Goal: Obtain resource: Download file/media

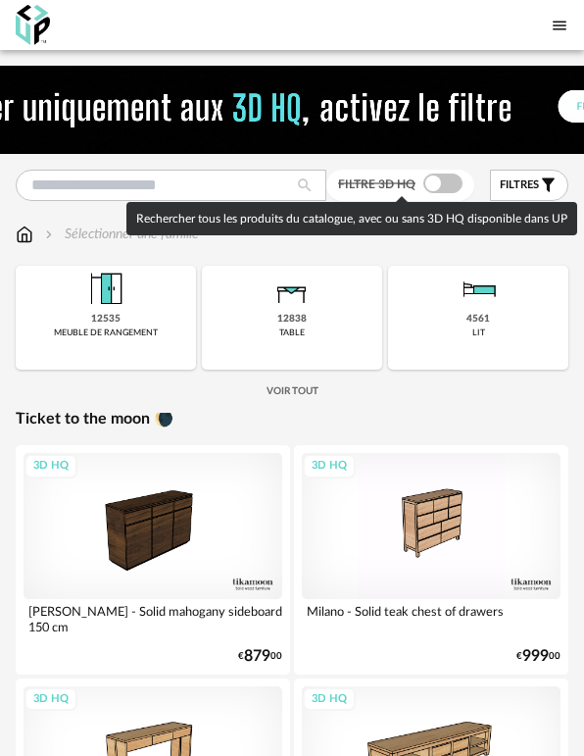
click at [437, 179] on span at bounding box center [443, 184] width 39 height 20
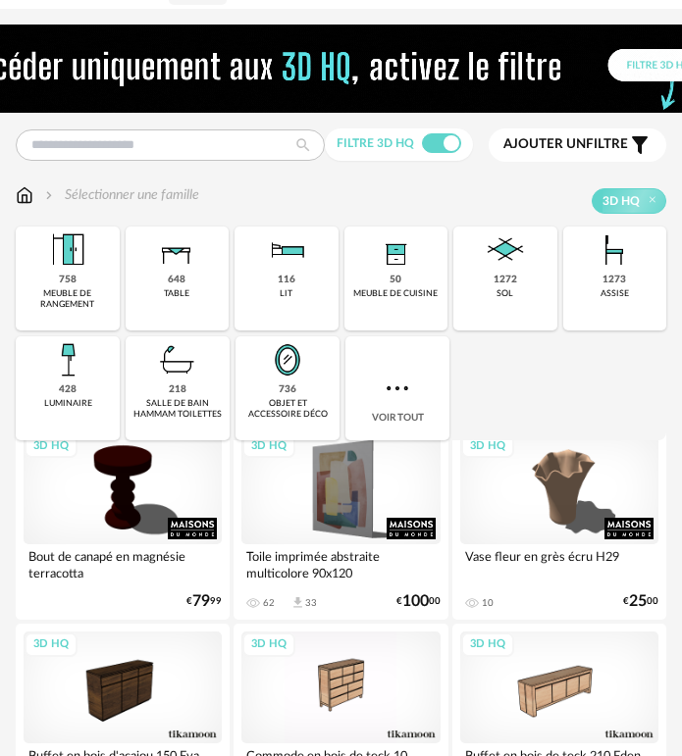
scroll to position [196, 0]
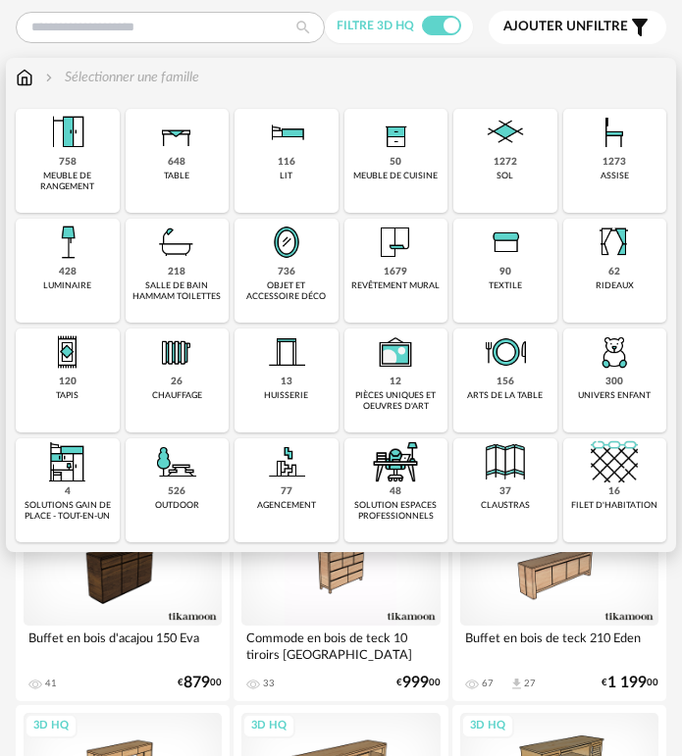
click at [184, 280] on div "salle de bain hammam toilettes" at bounding box center [177, 291] width 92 height 23
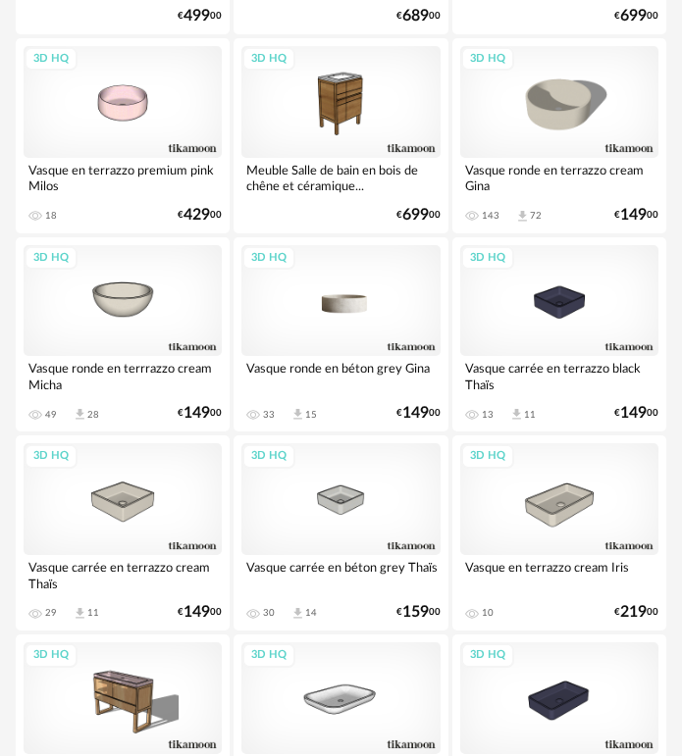
scroll to position [1177, 0]
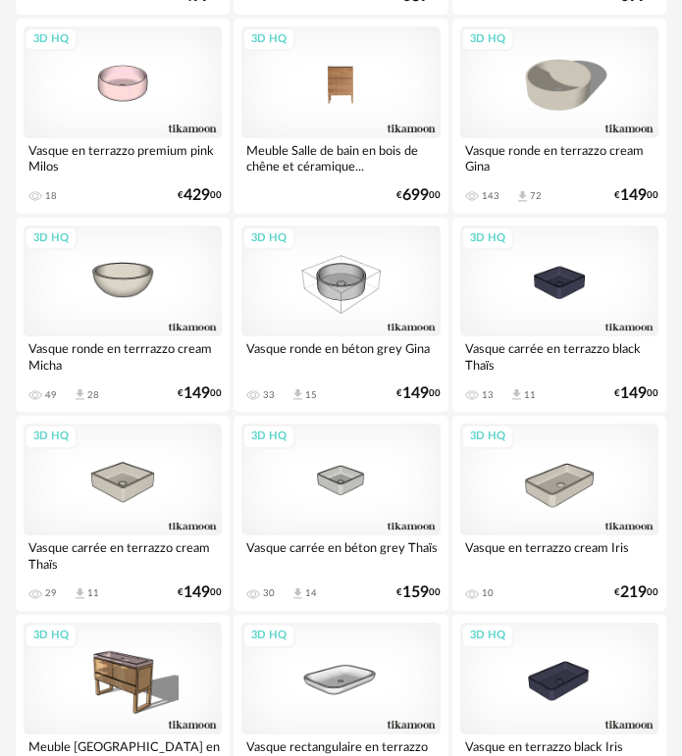
click at [353, 59] on div "3D HQ" at bounding box center [340, 82] width 198 height 112
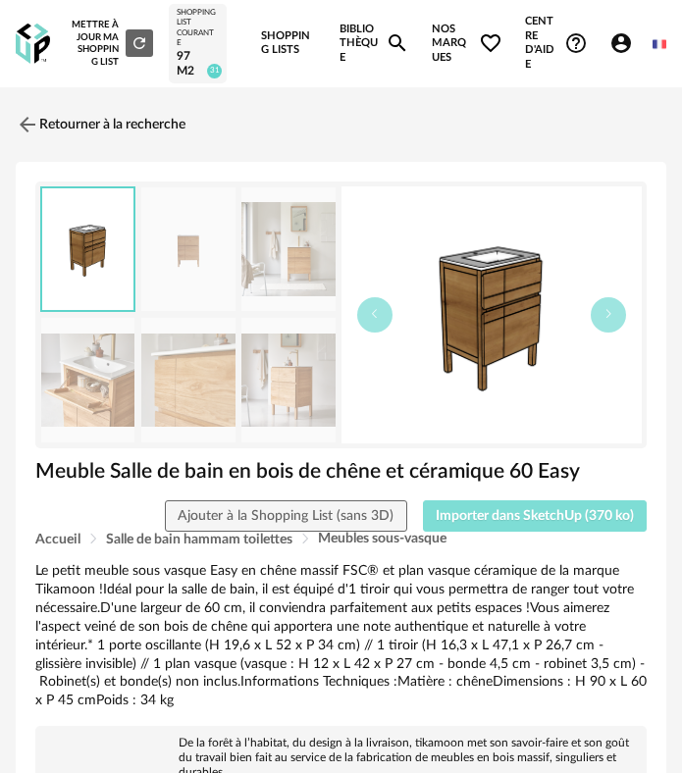
click at [530, 512] on span "Importer dans SketchUp (370 ko)" at bounding box center [534, 516] width 198 height 14
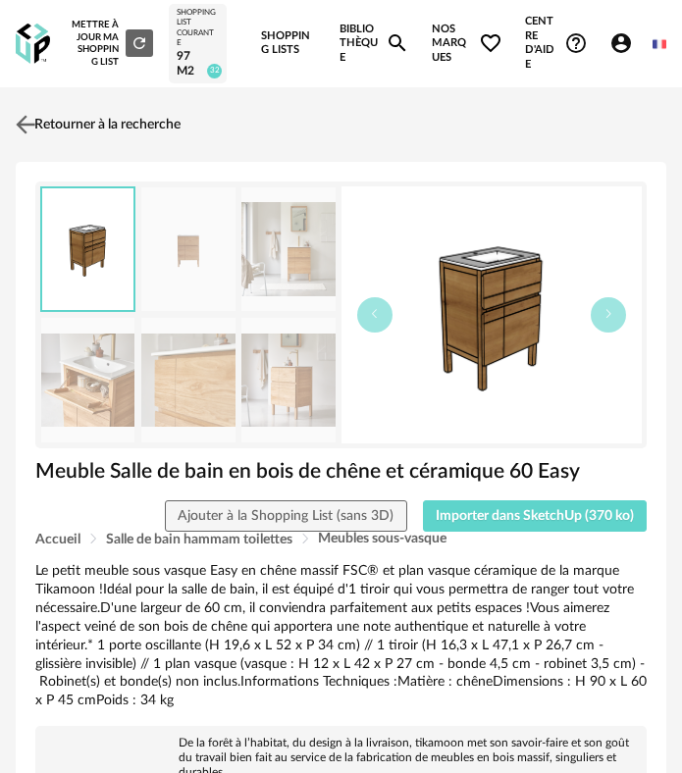
click at [41, 132] on link "Retourner à la recherche" at bounding box center [96, 124] width 170 height 43
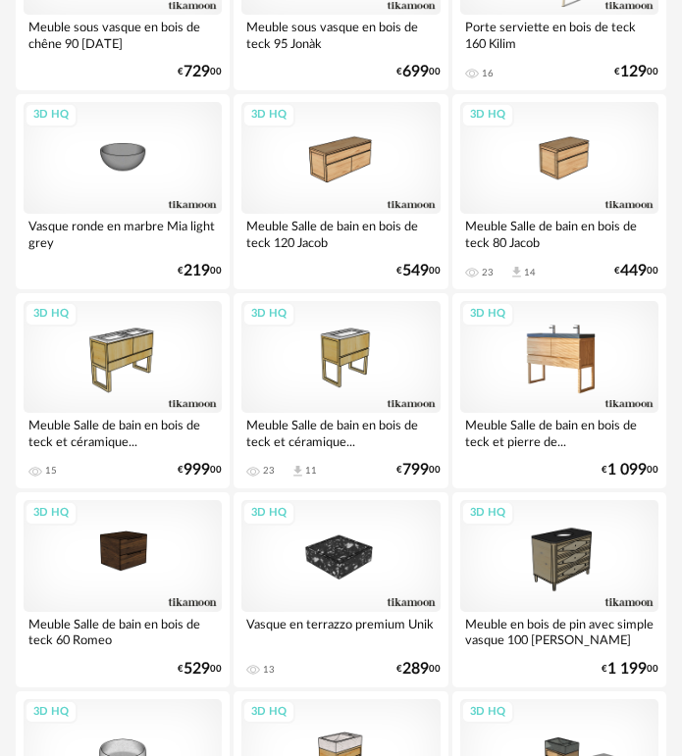
scroll to position [3236, 0]
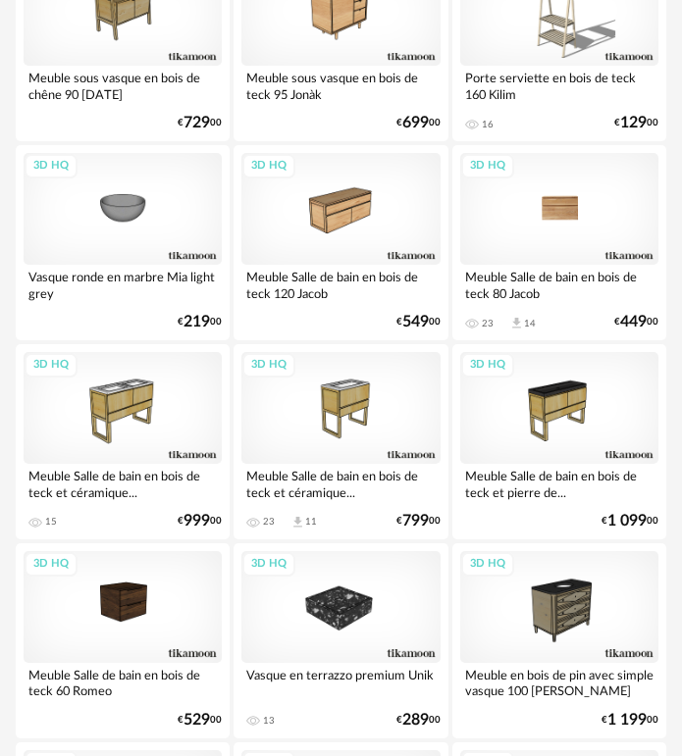
click at [558, 213] on div "3D HQ" at bounding box center [559, 209] width 198 height 112
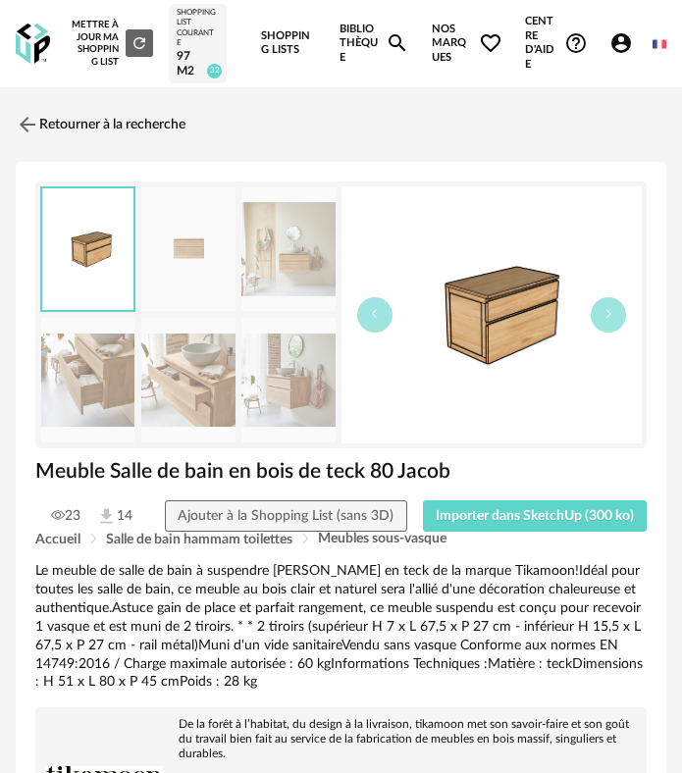
click at [545, 532] on div "Accueil Salle de bain hammam toilettes Meubles sous-vasque" at bounding box center [340, 538] width 611 height 15
click at [544, 520] on span "Importer dans SketchUp (300 ko)" at bounding box center [534, 516] width 198 height 14
click at [25, 131] on img at bounding box center [26, 124] width 28 height 28
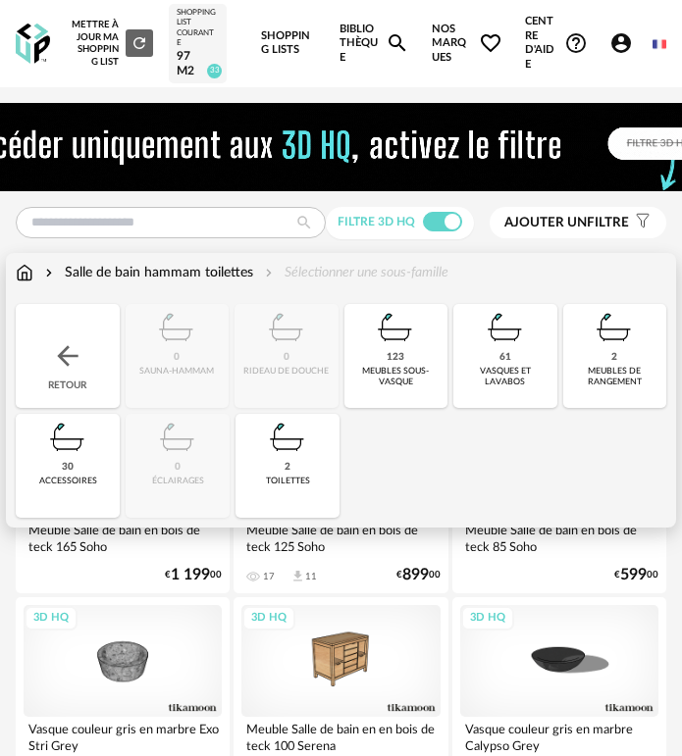
click at [79, 340] on div "Retour" at bounding box center [68, 356] width 104 height 104
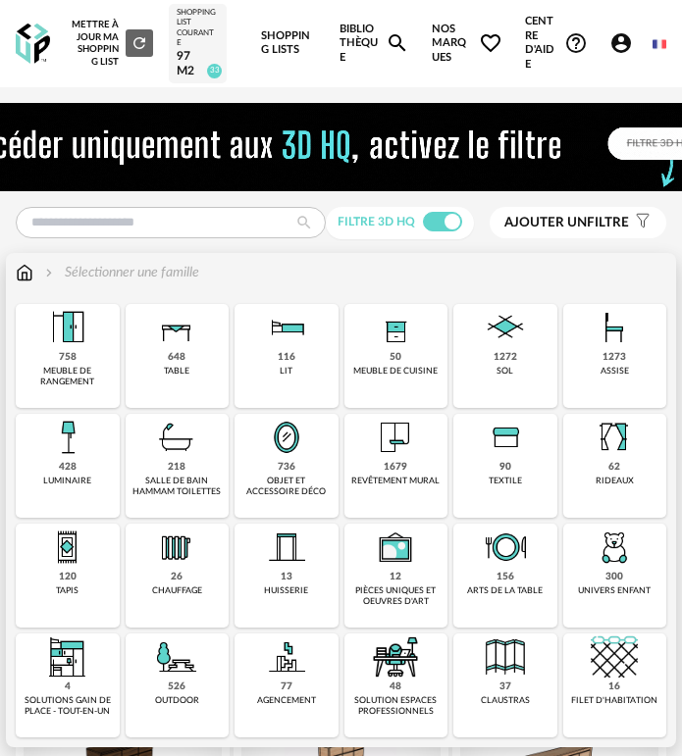
click at [303, 439] on img at bounding box center [286, 437] width 47 height 47
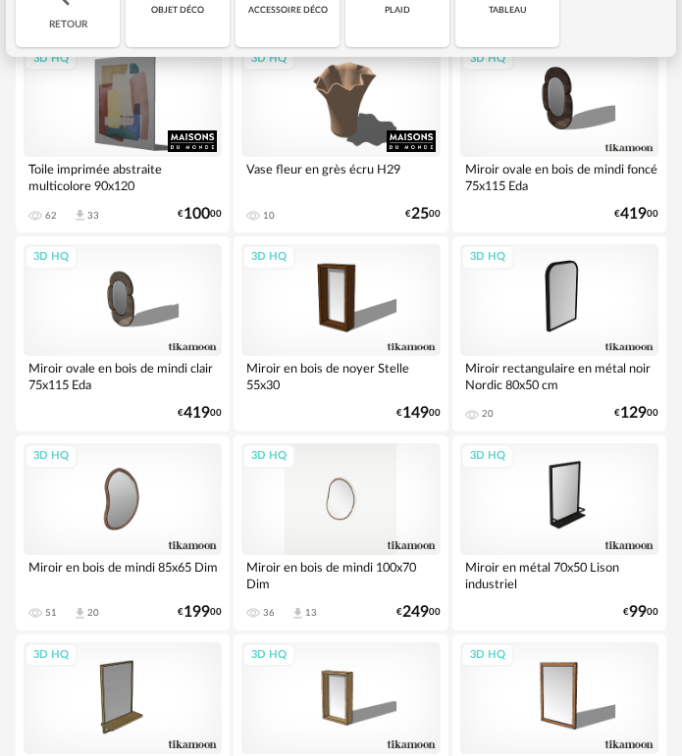
scroll to position [490, 0]
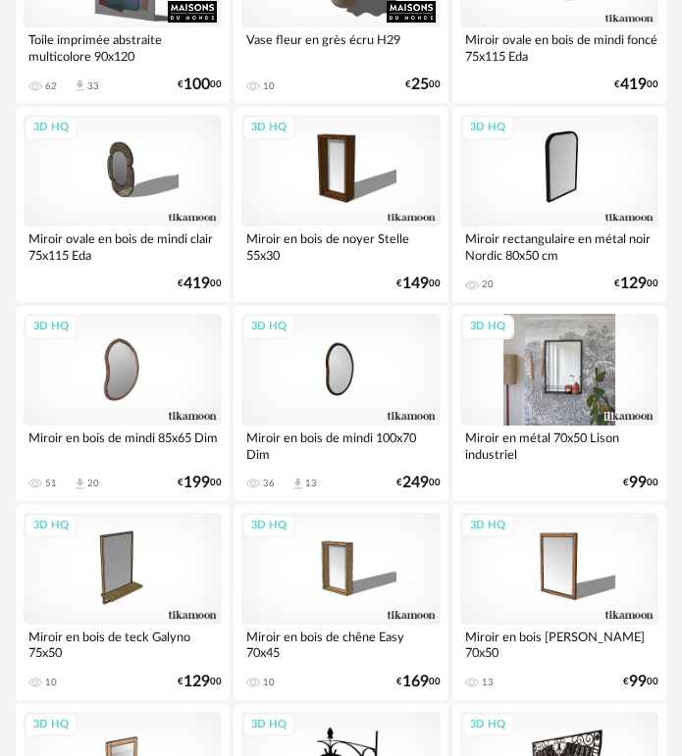
click at [579, 386] on div "3D HQ" at bounding box center [559, 370] width 198 height 112
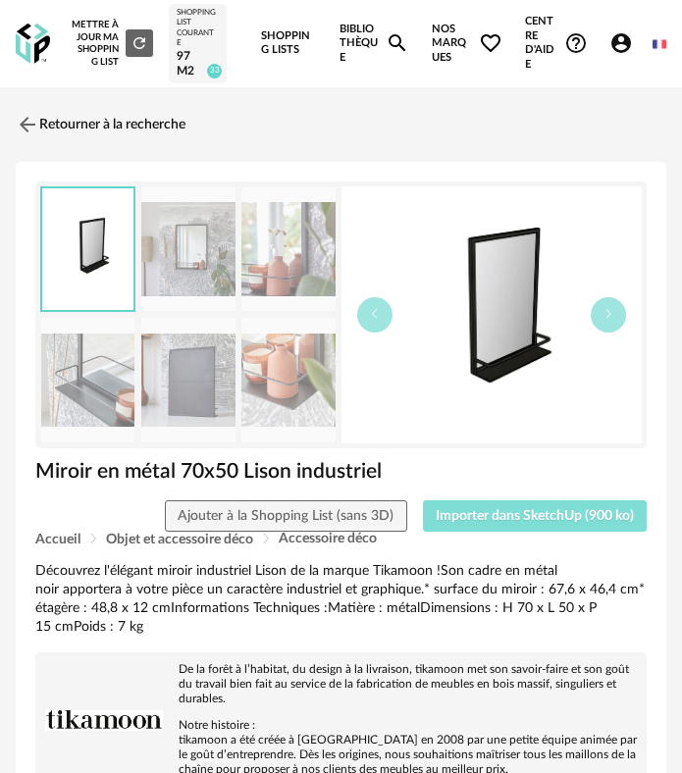
click at [563, 505] on button "Importer dans SketchUp (900 ko)" at bounding box center [535, 515] width 225 height 31
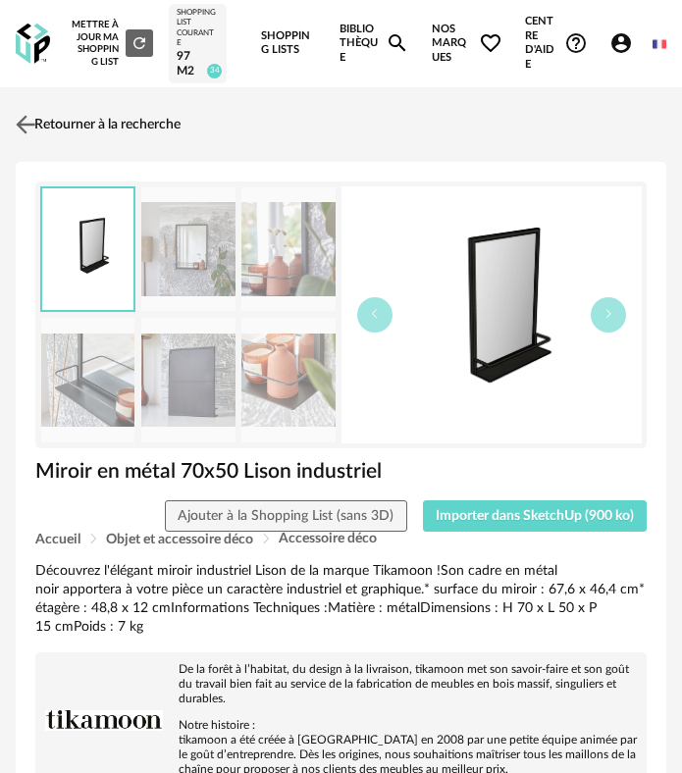
click at [44, 124] on link "Retourner à la recherche" at bounding box center [96, 124] width 170 height 43
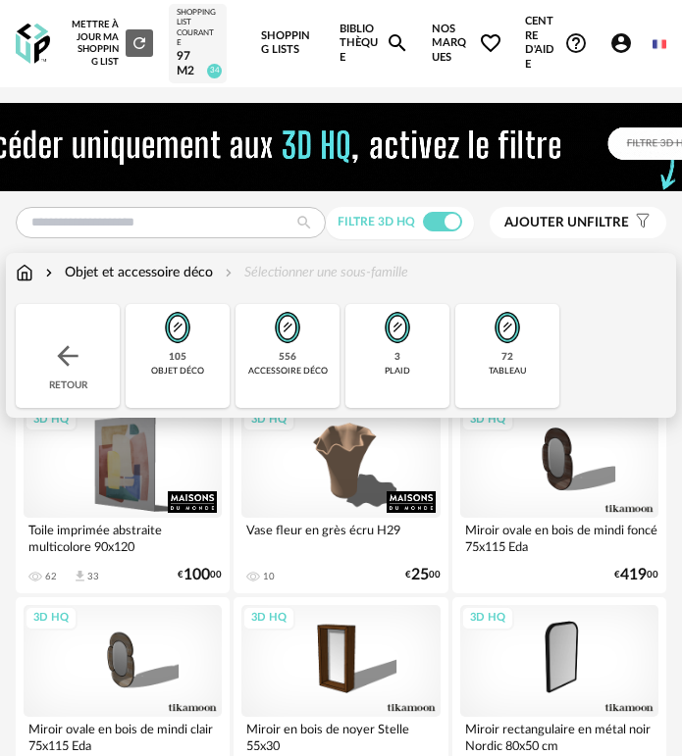
click at [163, 346] on img at bounding box center [177, 327] width 47 height 47
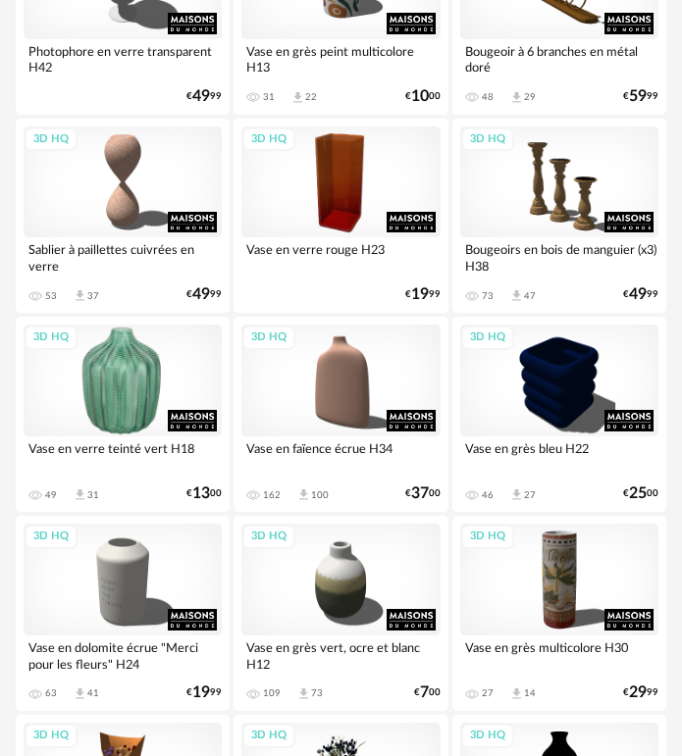
scroll to position [1079, 0]
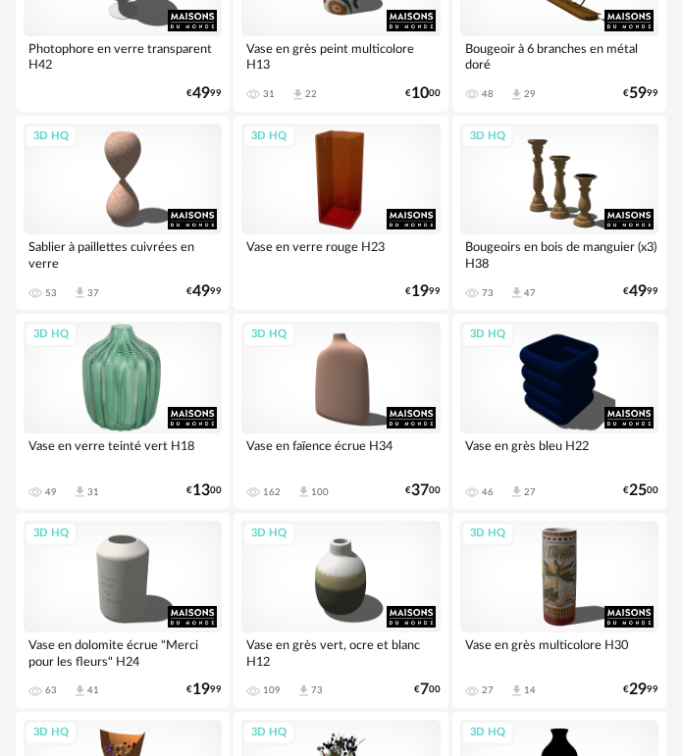
click at [155, 368] on div "3D HQ" at bounding box center [123, 378] width 198 height 112
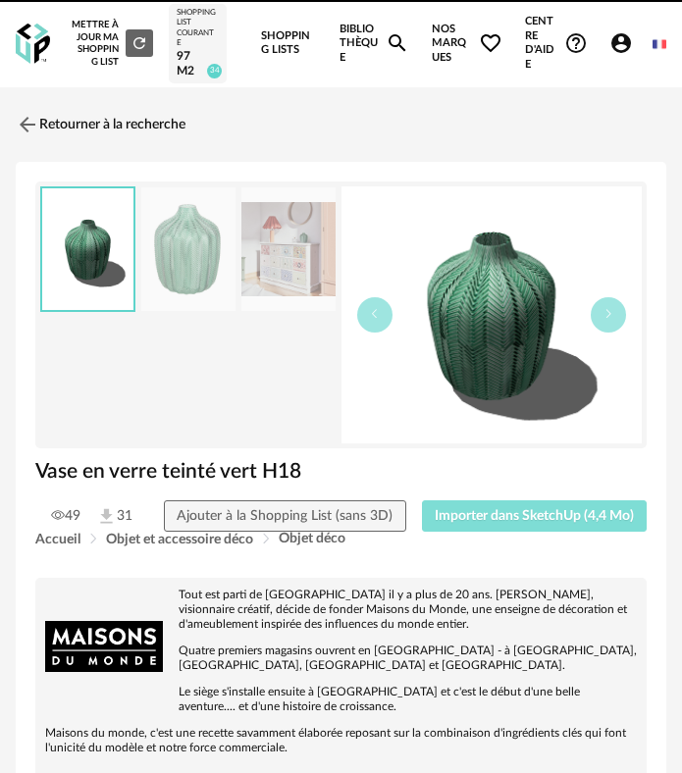
drag, startPoint x: 509, startPoint y: 521, endPoint x: 385, endPoint y: 507, distance: 124.3
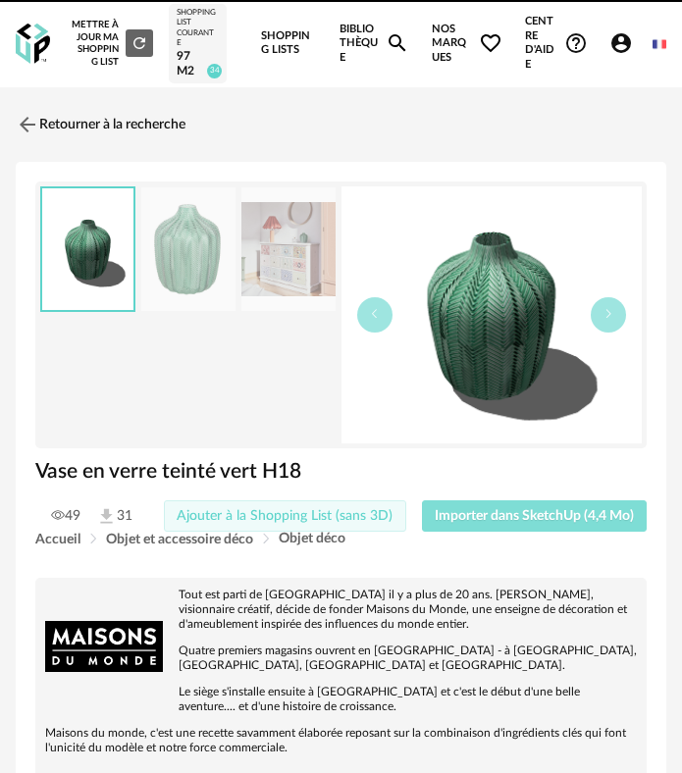
click at [509, 520] on span "Importer dans SketchUp (4,4 Mo)" at bounding box center [533, 516] width 199 height 14
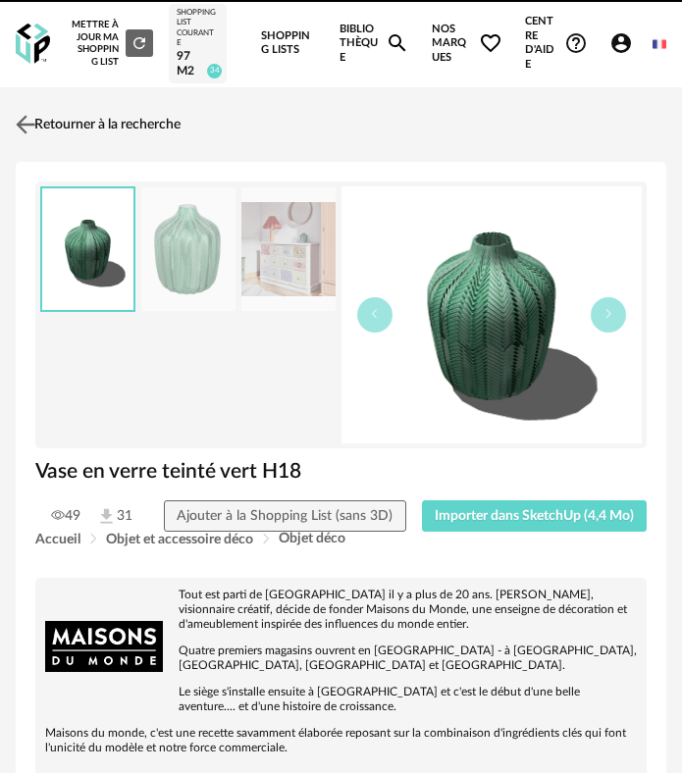
click at [37, 118] on img at bounding box center [26, 124] width 28 height 28
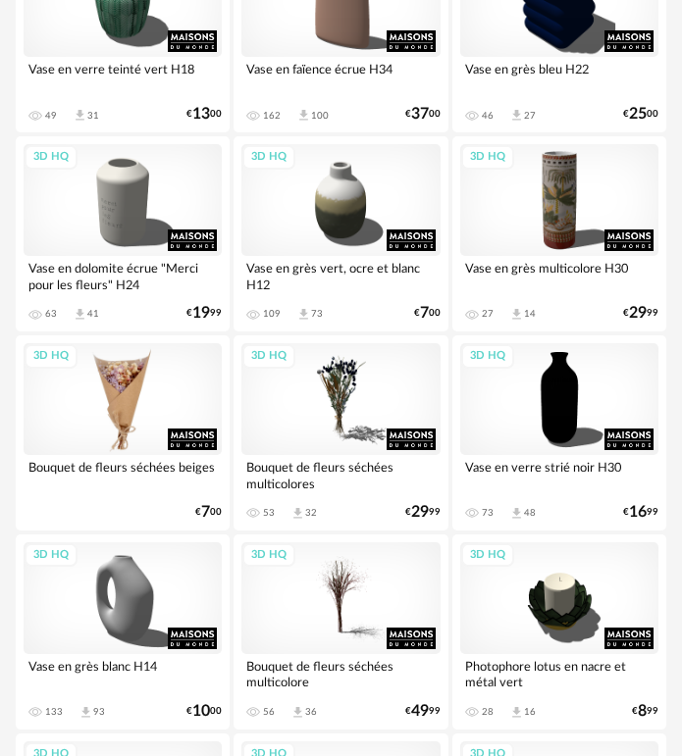
scroll to position [1471, 0]
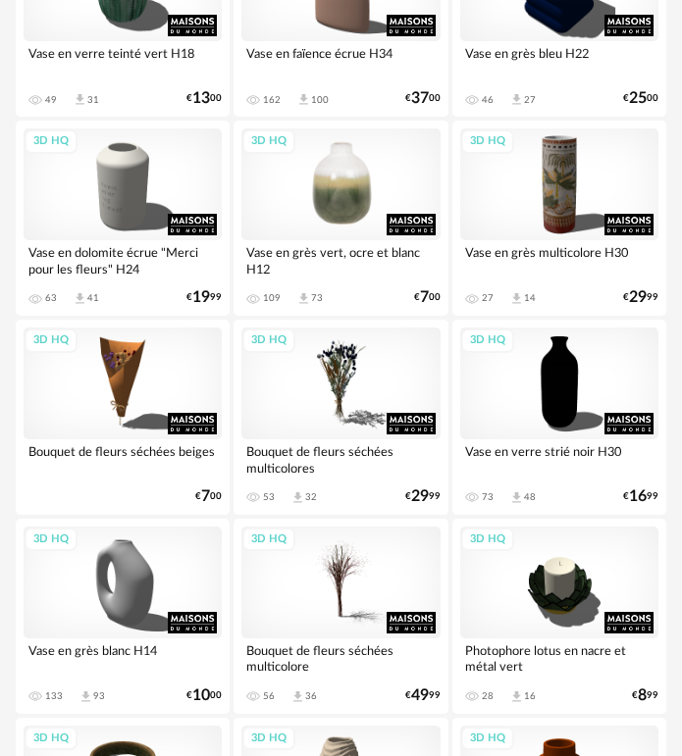
click at [361, 191] on div "3D HQ" at bounding box center [340, 184] width 198 height 112
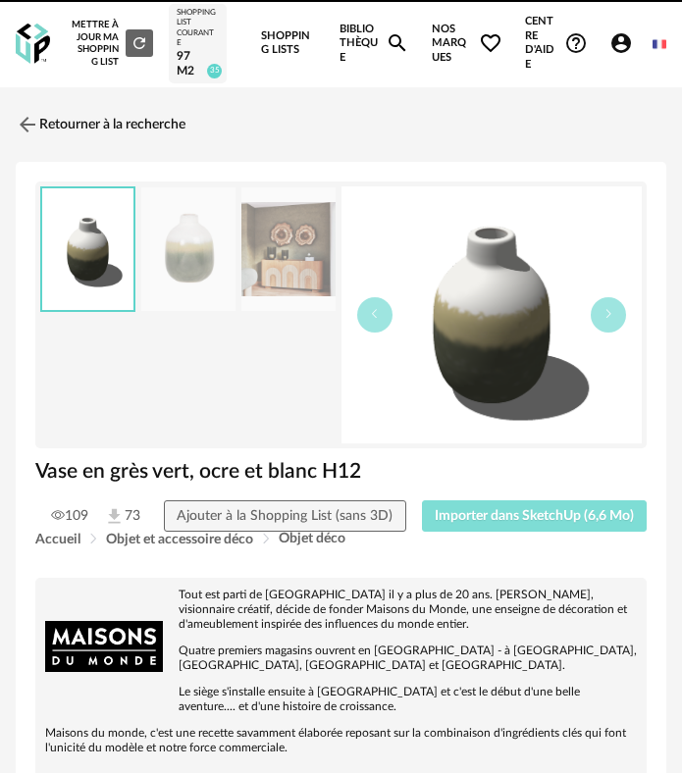
click at [465, 515] on span "Importer dans SketchUp (6,6 Mo)" at bounding box center [533, 516] width 199 height 14
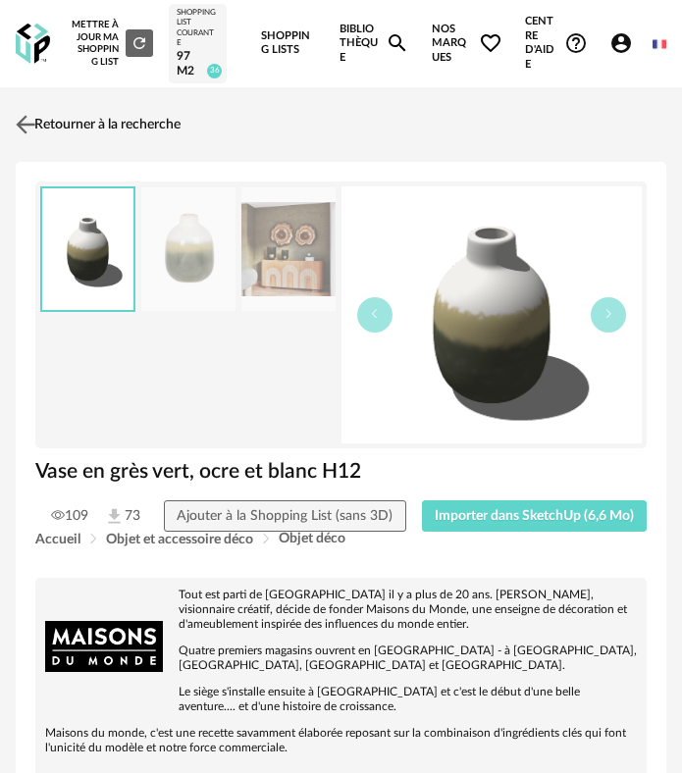
click at [45, 130] on link "Retourner à la recherche" at bounding box center [96, 124] width 170 height 43
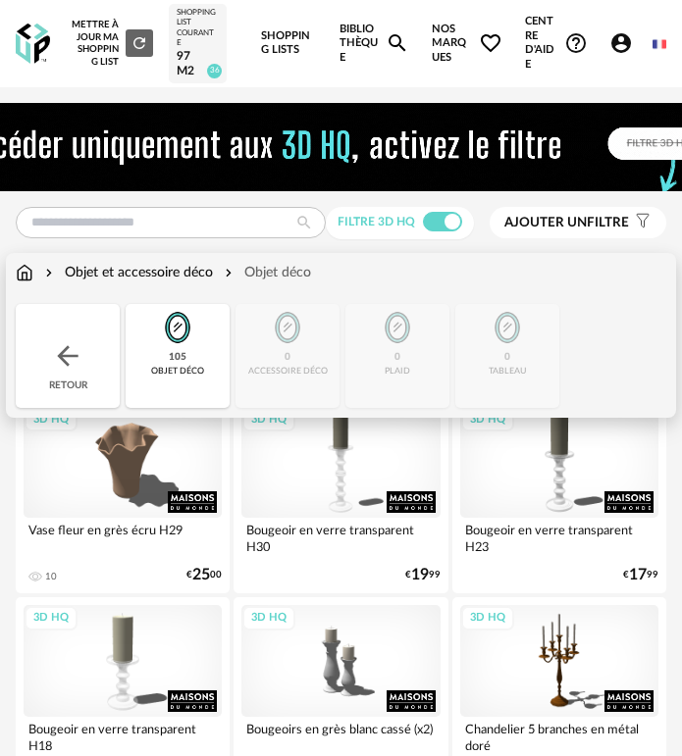
click at [165, 327] on img at bounding box center [177, 327] width 47 height 47
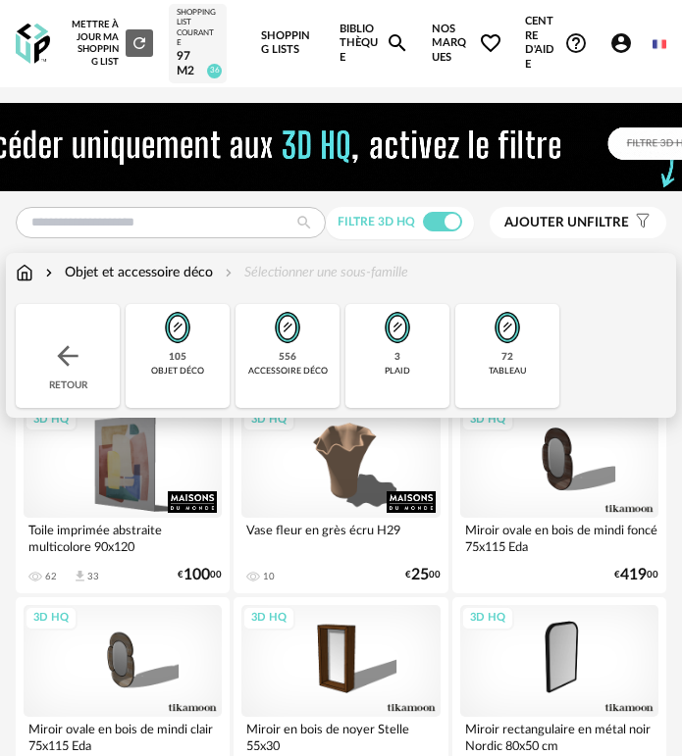
click at [487, 342] on img at bounding box center [506, 327] width 47 height 47
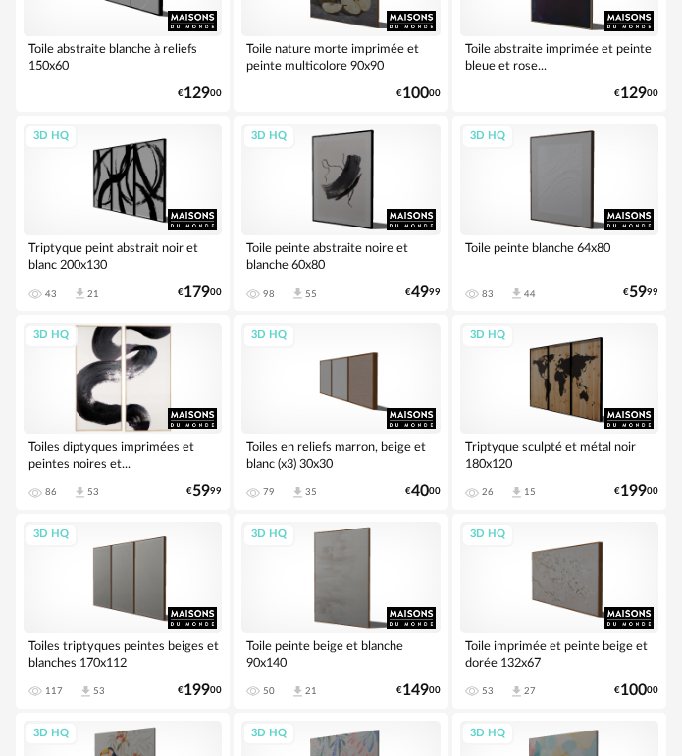
scroll to position [1275, 0]
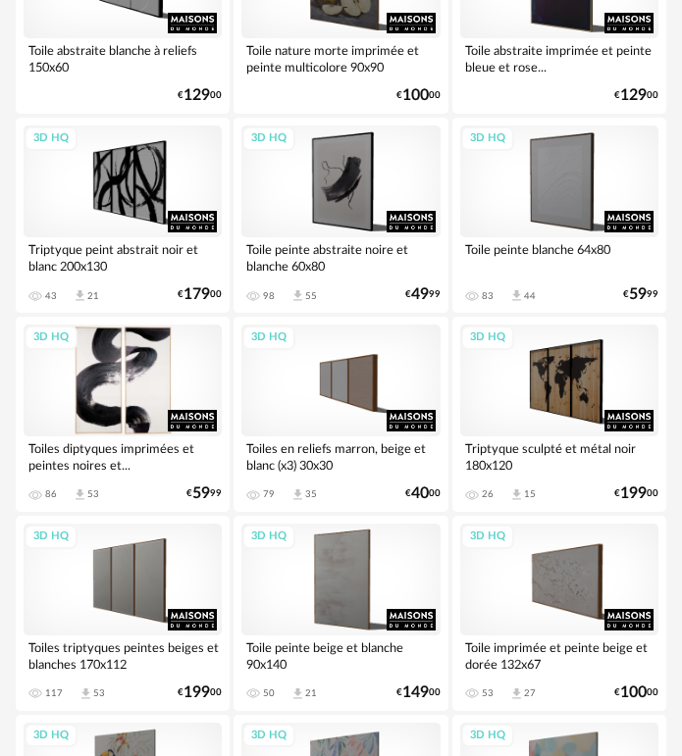
click at [165, 371] on div "3D HQ" at bounding box center [123, 381] width 198 height 112
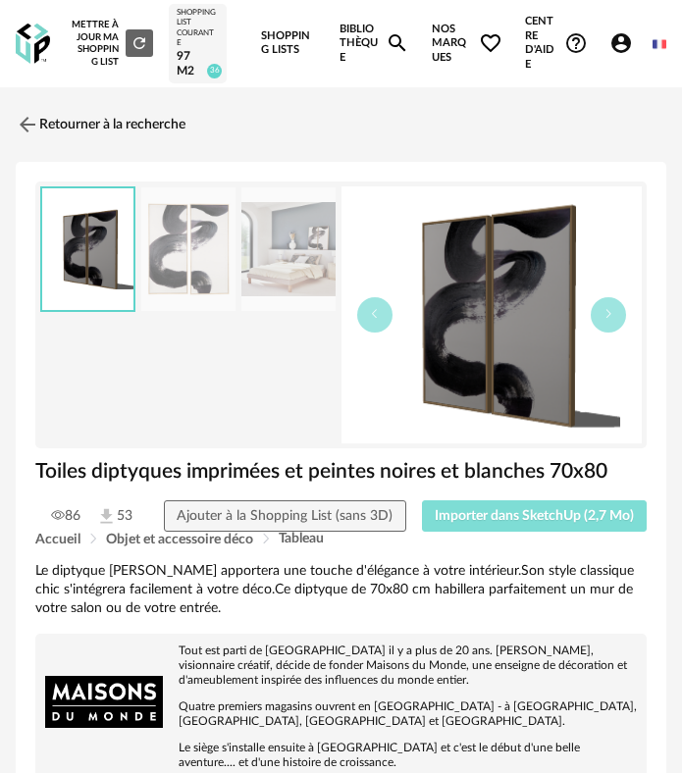
click at [540, 531] on button "Importer dans SketchUp (2,7 Mo)" at bounding box center [535, 515] width 226 height 31
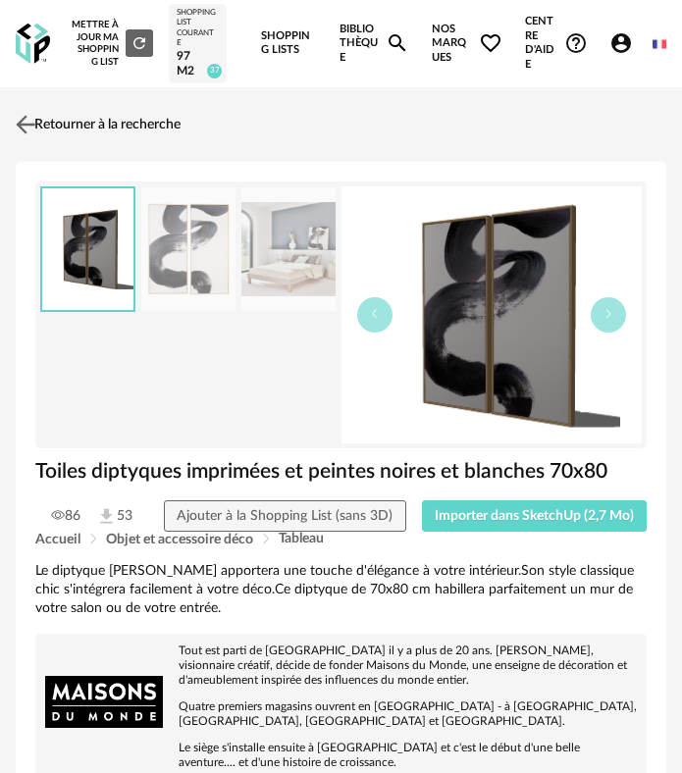
click at [32, 128] on img at bounding box center [26, 124] width 28 height 28
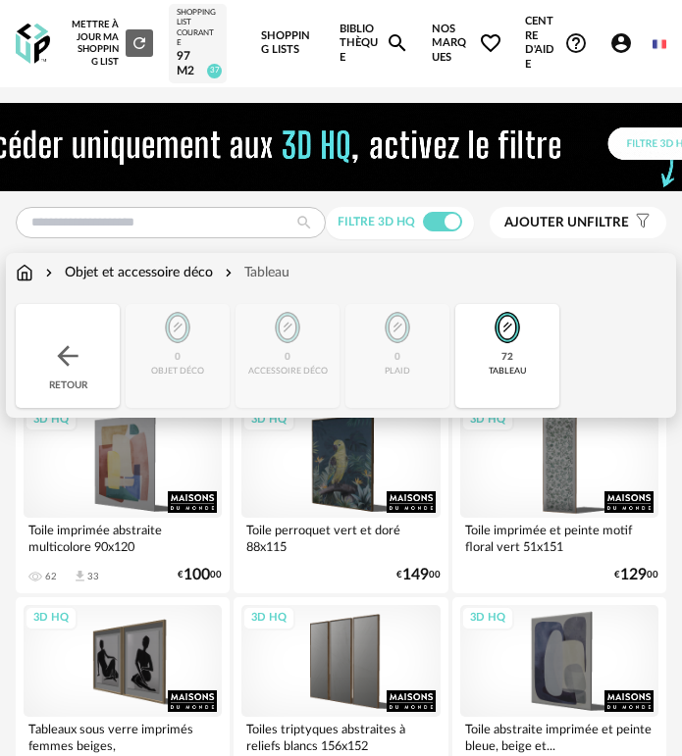
click at [27, 278] on img at bounding box center [25, 273] width 18 height 20
click at [48, 332] on div "Retour" at bounding box center [68, 356] width 104 height 104
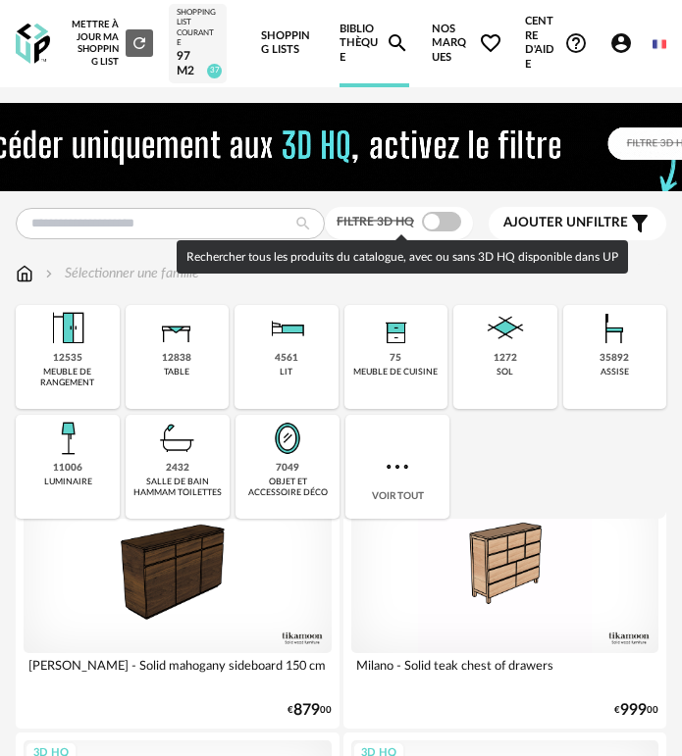
click at [440, 225] on span at bounding box center [441, 222] width 39 height 20
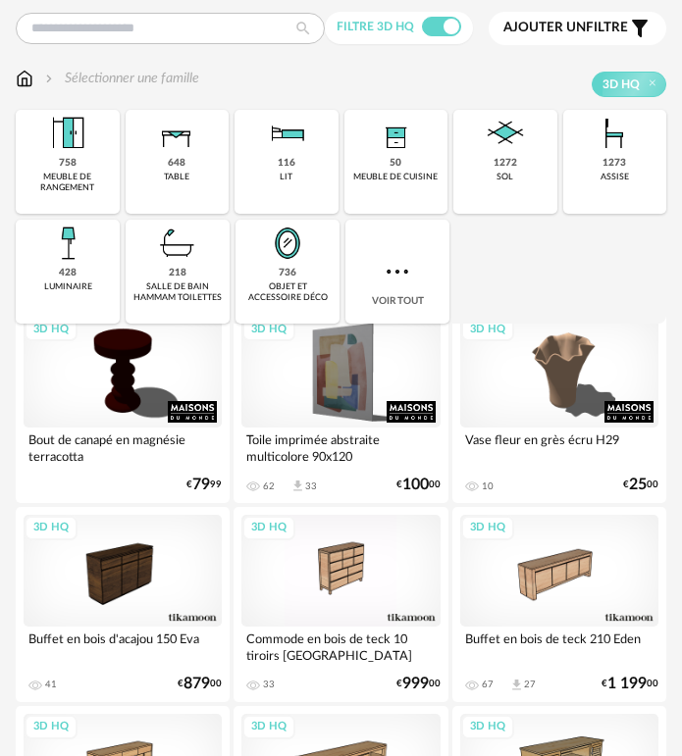
scroll to position [196, 0]
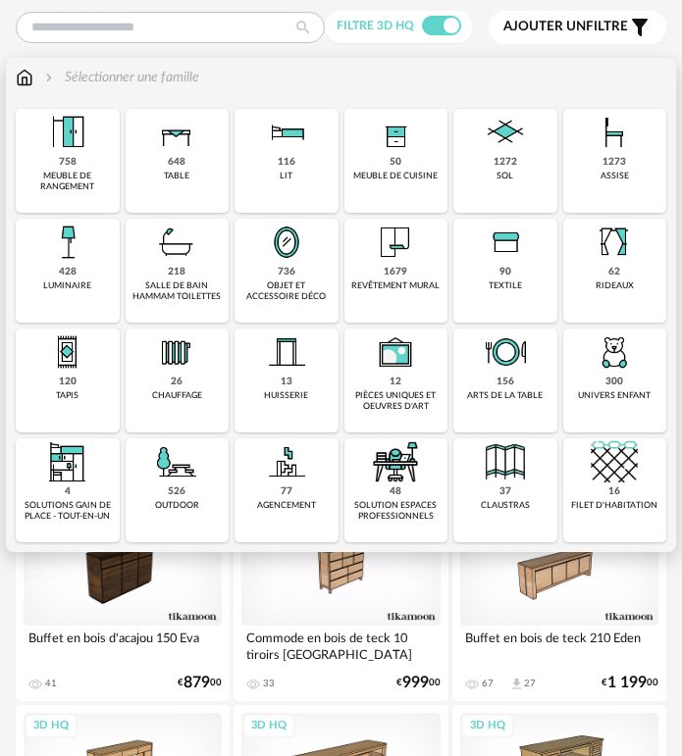
click at [67, 160] on div "758" at bounding box center [68, 162] width 18 height 13
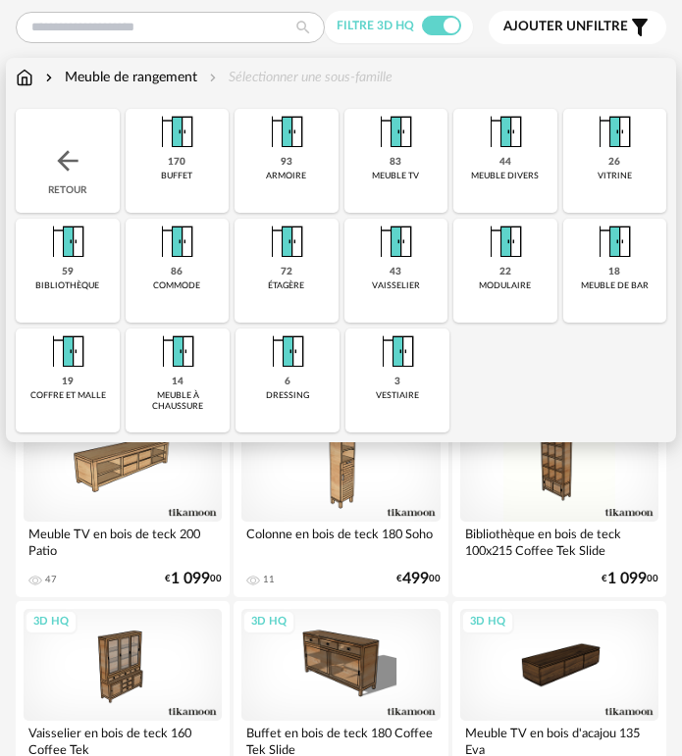
click at [165, 366] on img at bounding box center [177, 351] width 47 height 47
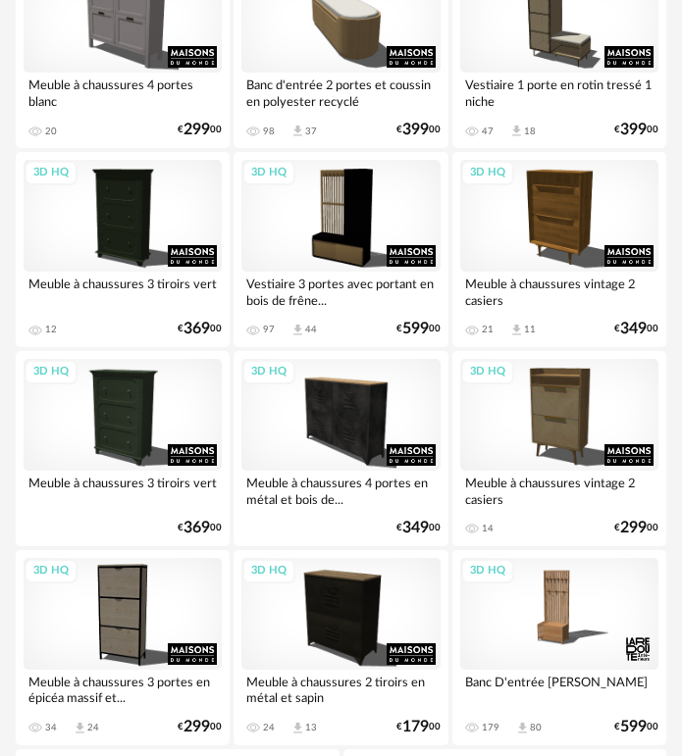
scroll to position [775, 0]
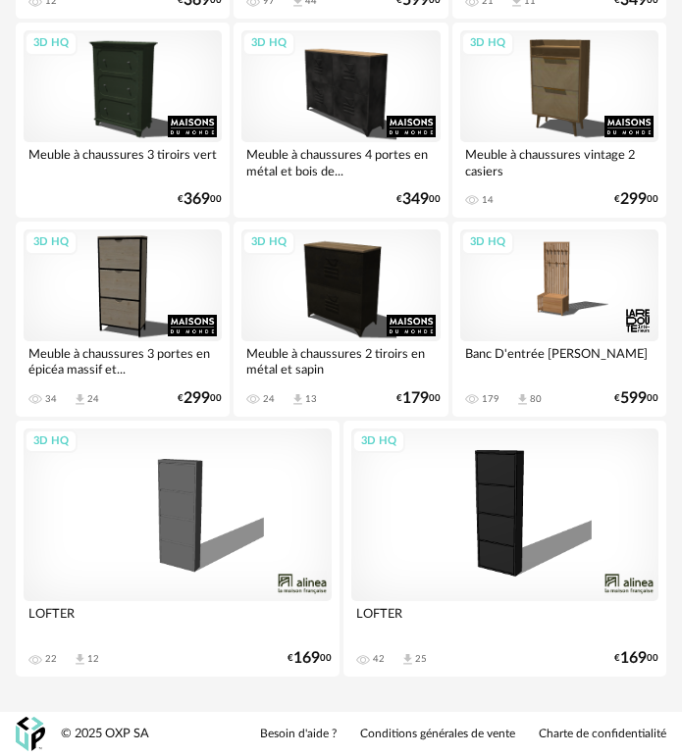
click at [262, 458] on div "3D HQ" at bounding box center [178, 515] width 308 height 173
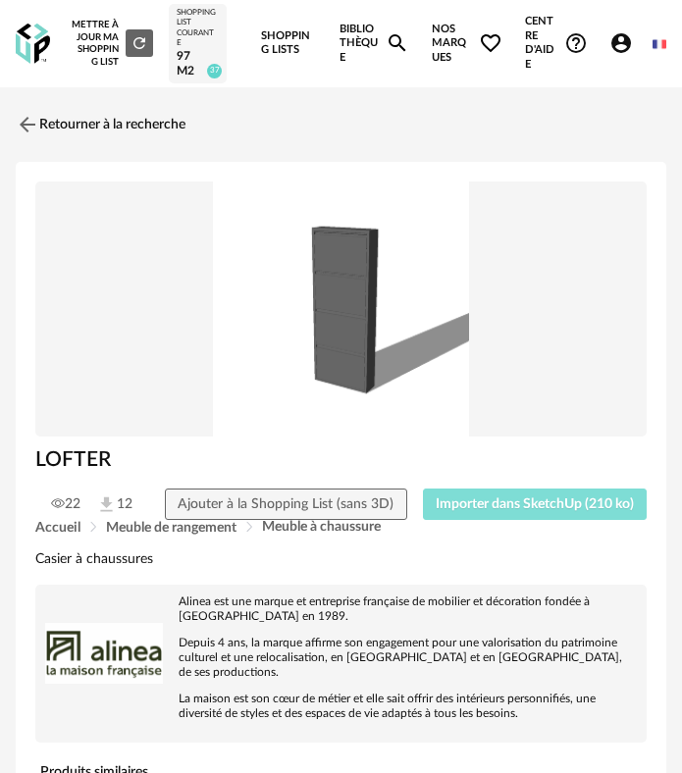
click at [472, 512] on button "Importer dans SketchUp (210 ko)" at bounding box center [535, 503] width 225 height 31
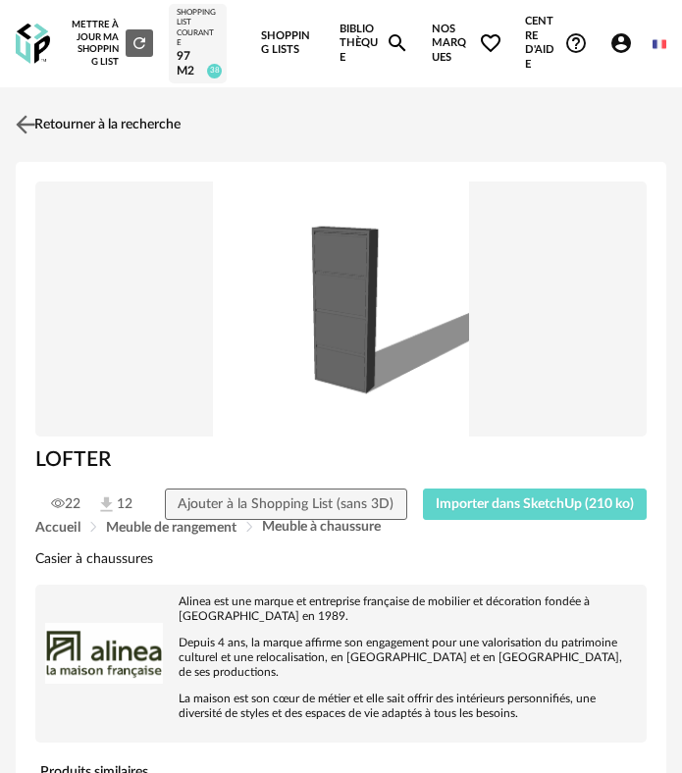
click at [40, 141] on link "Retourner à la recherche" at bounding box center [96, 124] width 170 height 43
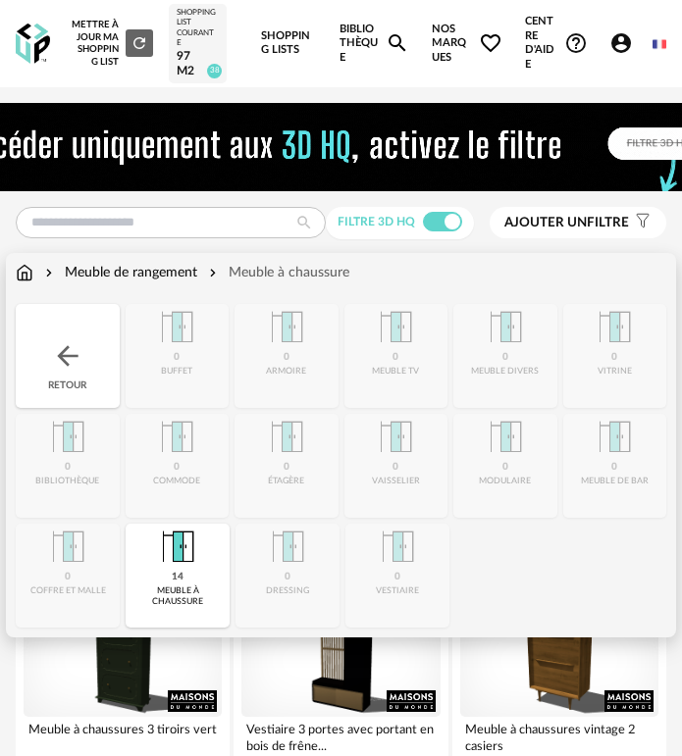
click at [61, 340] on img at bounding box center [67, 355] width 31 height 31
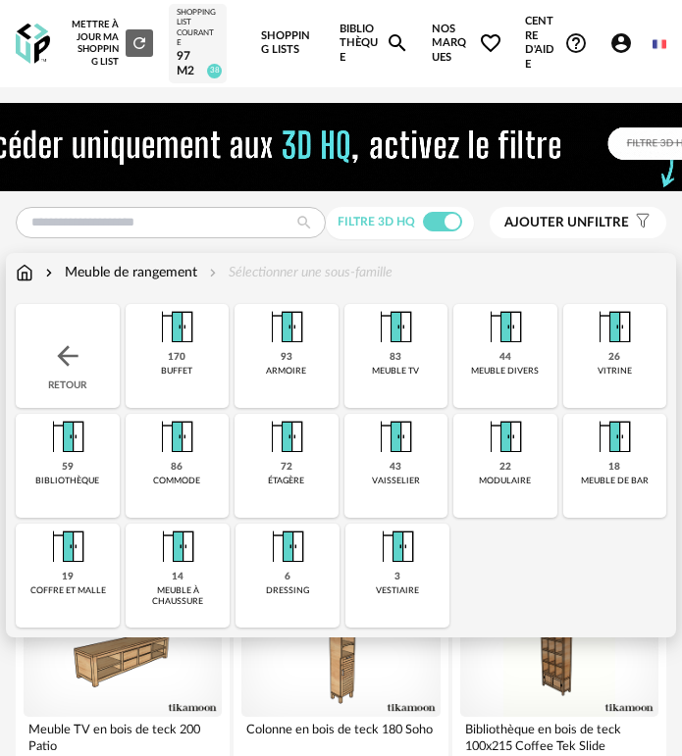
click at [54, 365] on img at bounding box center [67, 355] width 31 height 31
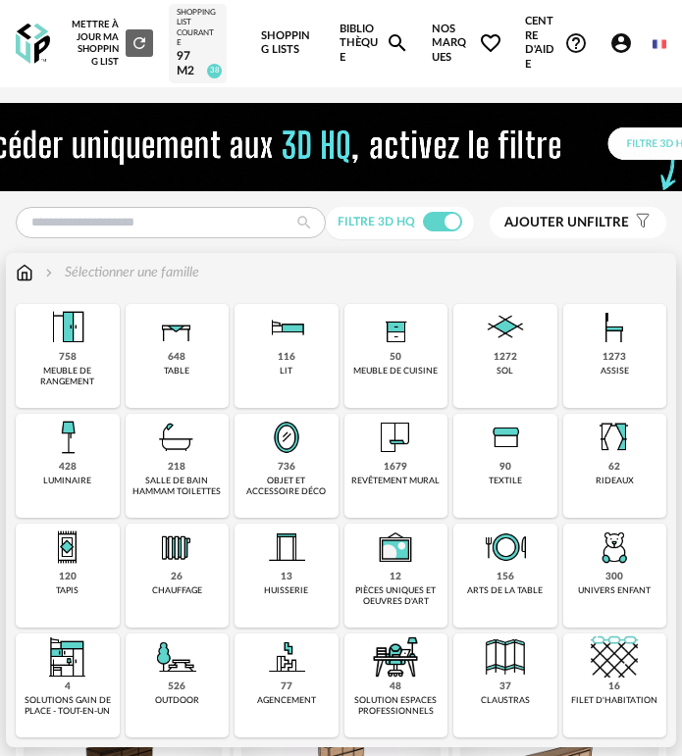
click at [277, 453] on img at bounding box center [286, 437] width 47 height 47
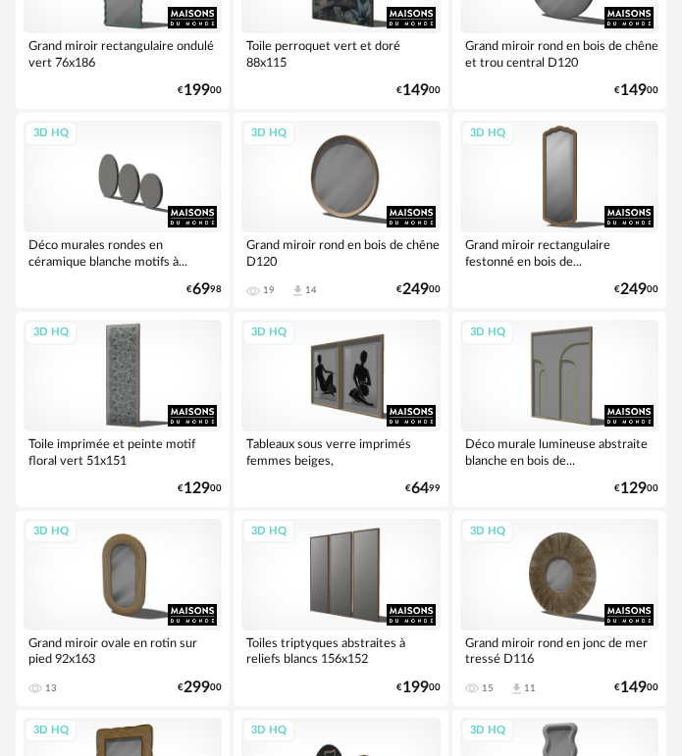
scroll to position [1471, 0]
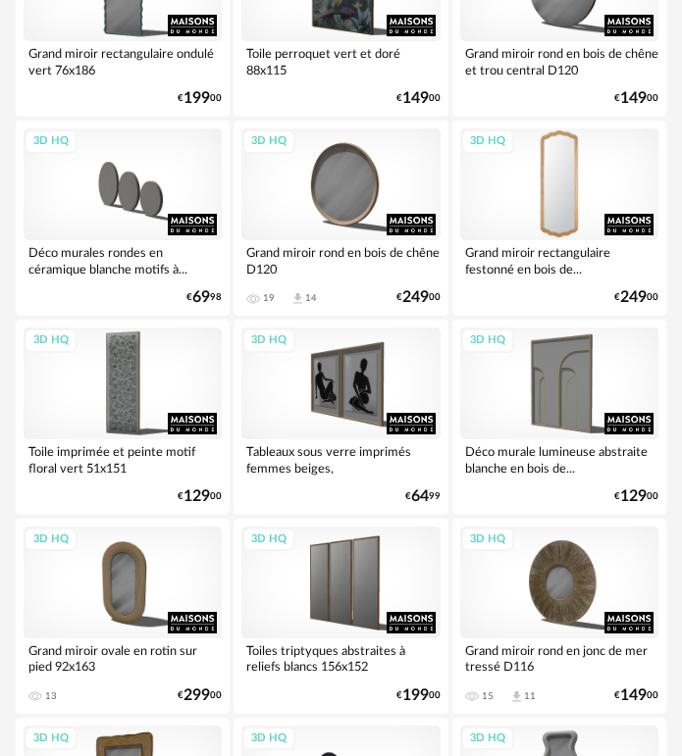
click at [560, 183] on div "3D HQ" at bounding box center [559, 184] width 198 height 112
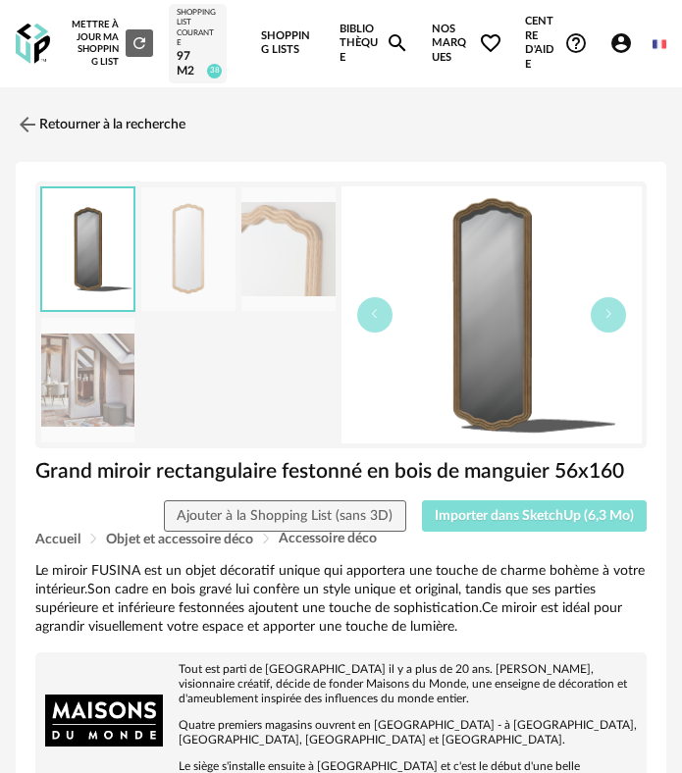
click at [480, 527] on button "Importer dans SketchUp (6,3 Mo)" at bounding box center [535, 515] width 226 height 31
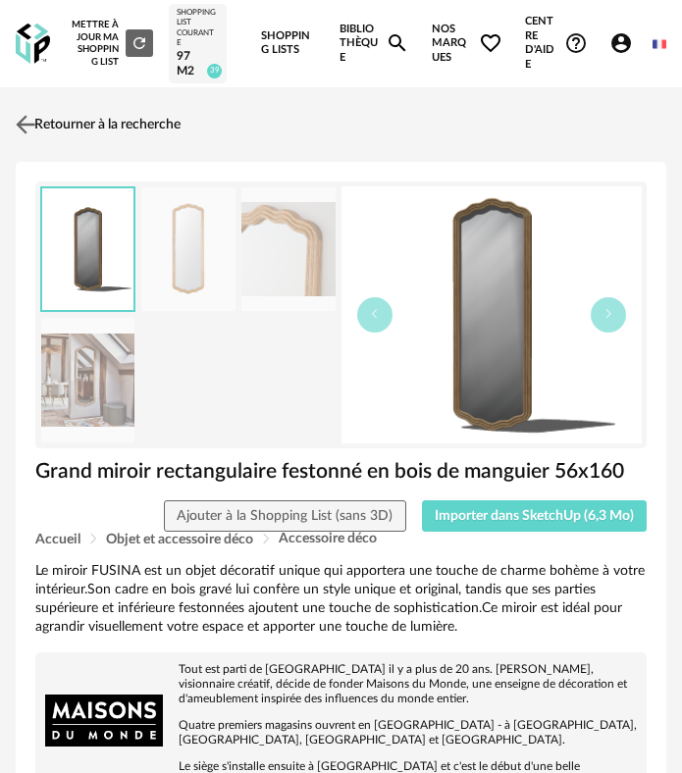
click at [34, 121] on img at bounding box center [26, 124] width 28 height 28
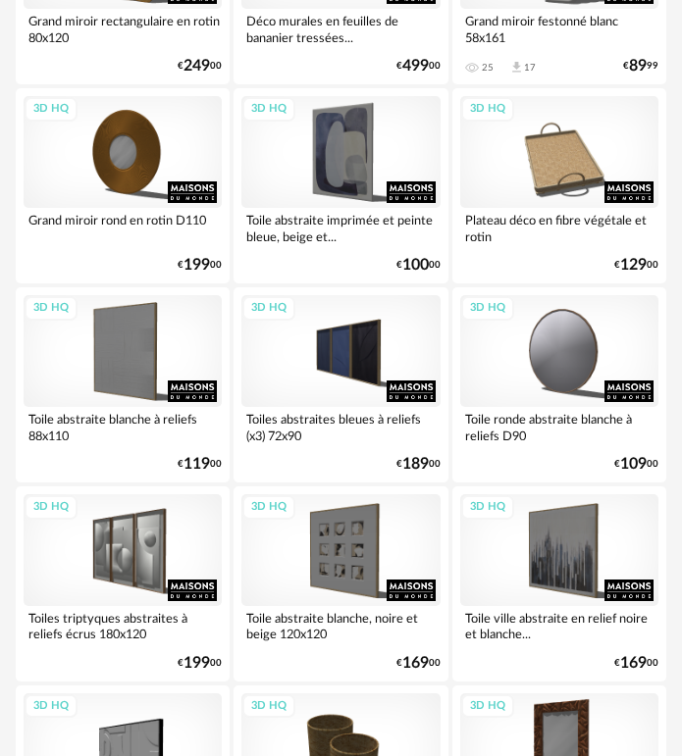
scroll to position [2353, 0]
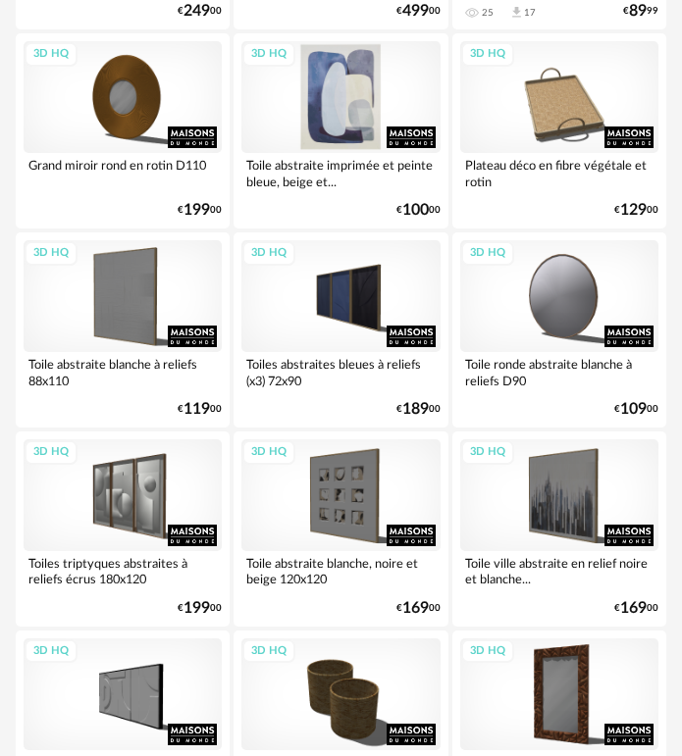
click at [345, 126] on div "3D HQ" at bounding box center [340, 97] width 198 height 112
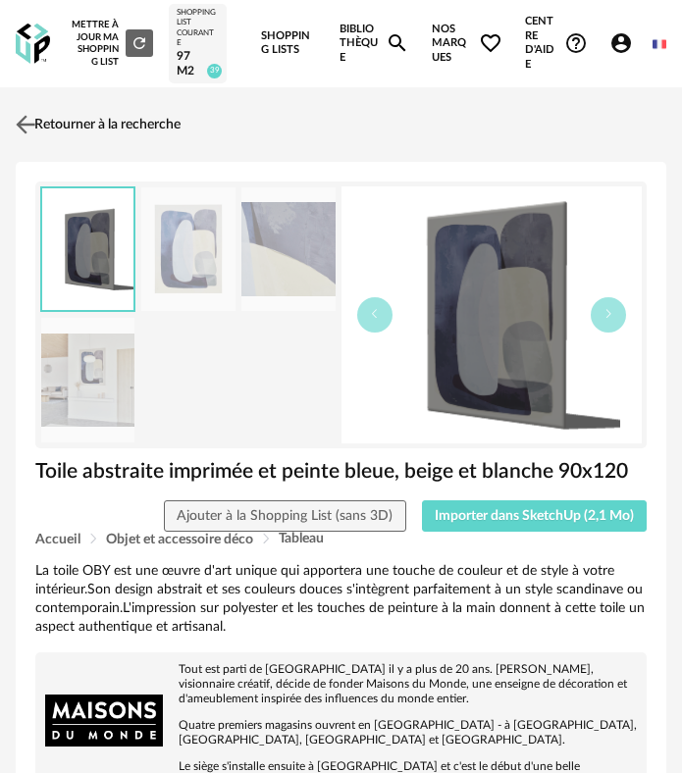
click at [99, 133] on link "Retourner à la recherche" at bounding box center [96, 124] width 170 height 43
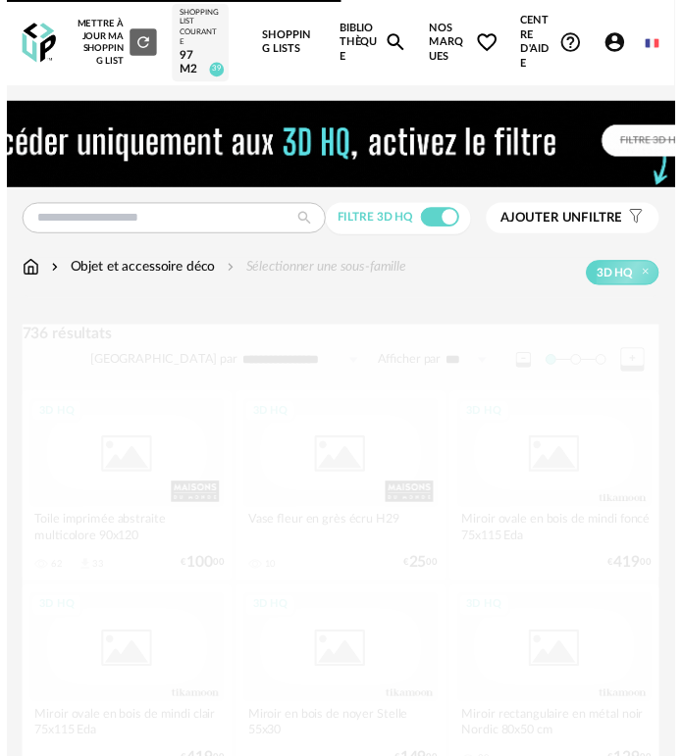
scroll to position [2353, 0]
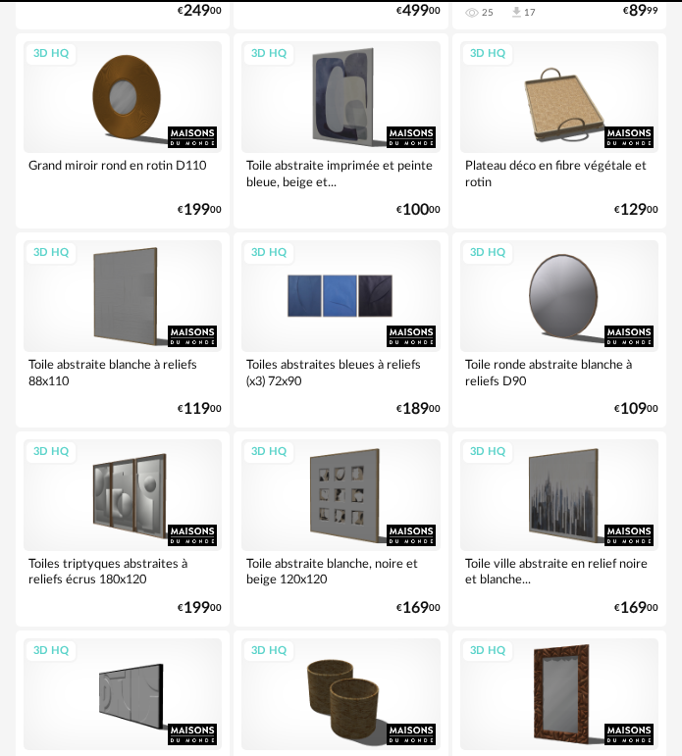
click at [321, 315] on div "3D HQ" at bounding box center [340, 296] width 198 height 112
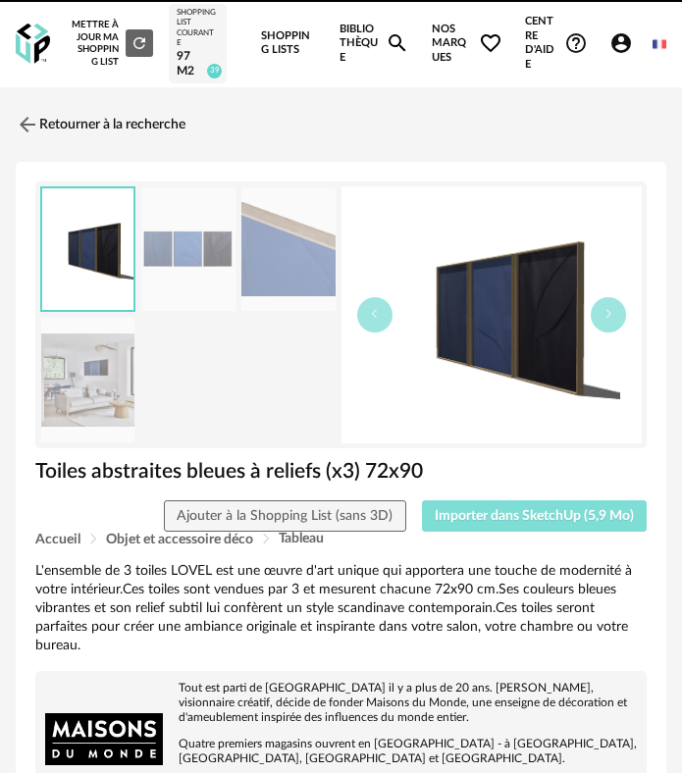
click at [435, 508] on button "Importer dans SketchUp (5,9 Mo)" at bounding box center [535, 515] width 226 height 31
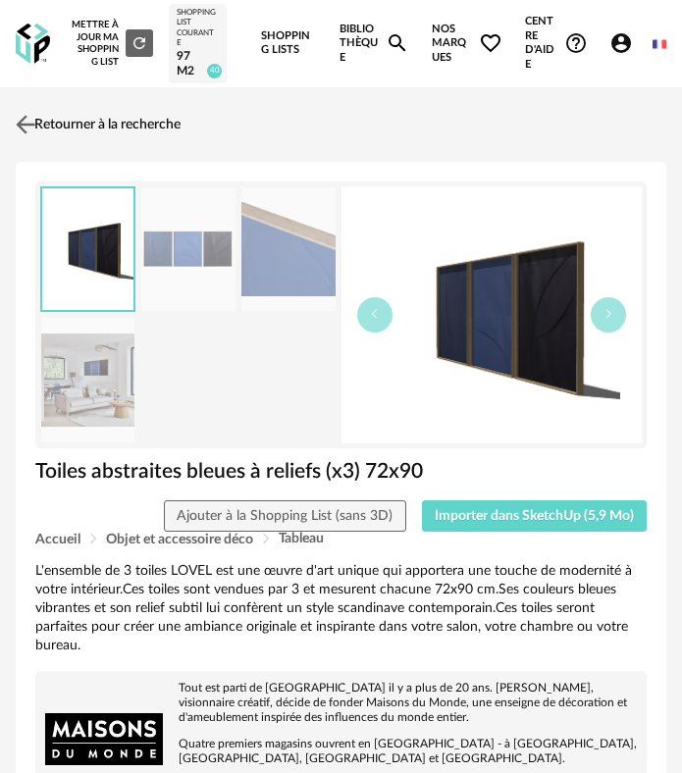
click at [37, 127] on img at bounding box center [26, 124] width 28 height 28
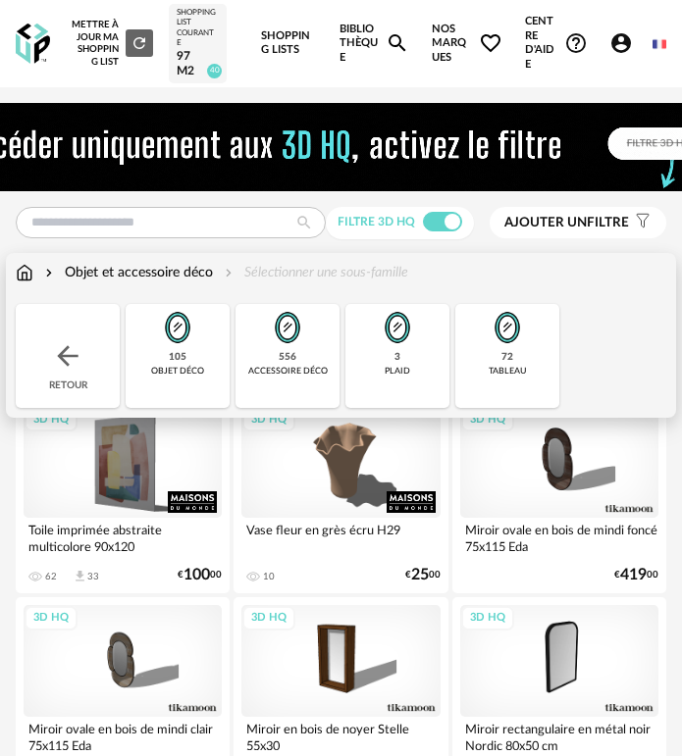
click at [59, 326] on div "Retour" at bounding box center [68, 356] width 104 height 104
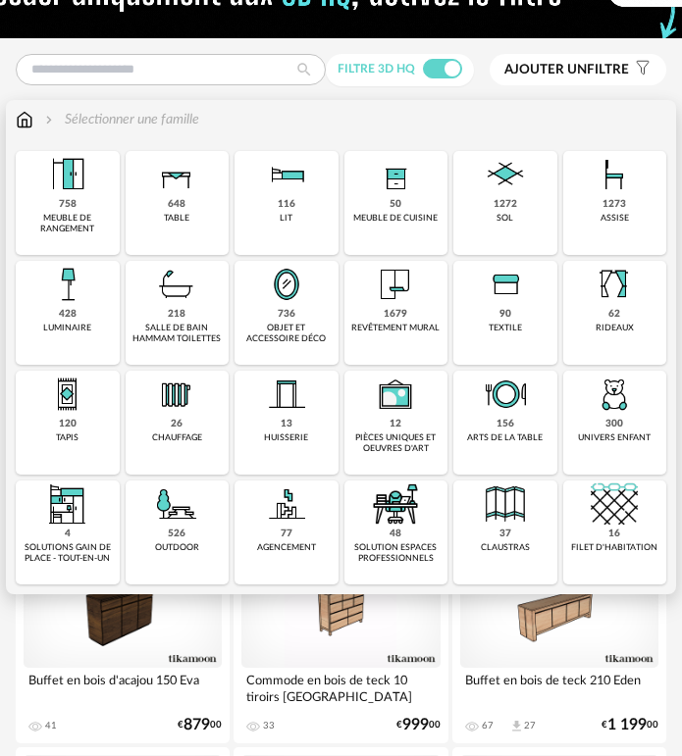
scroll to position [196, 0]
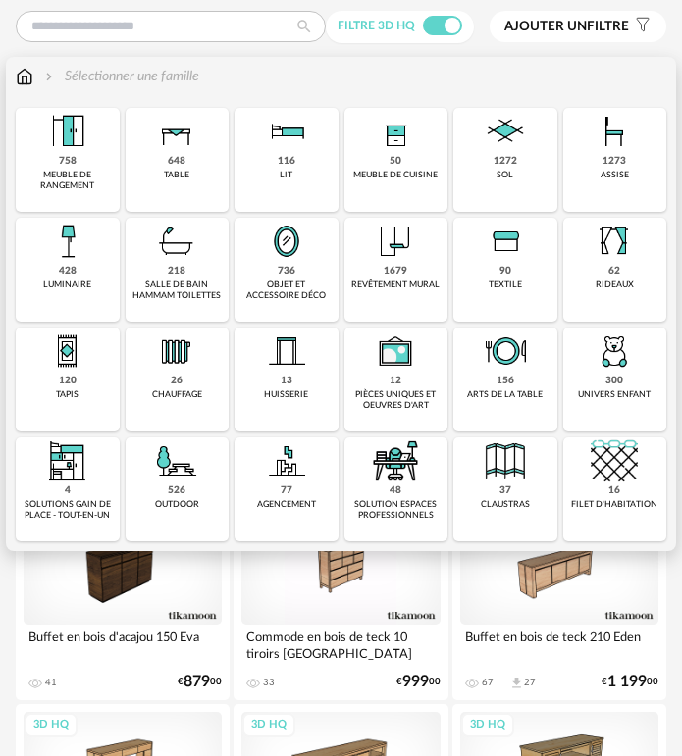
click at [287, 173] on div "lit" at bounding box center [285, 175] width 13 height 11
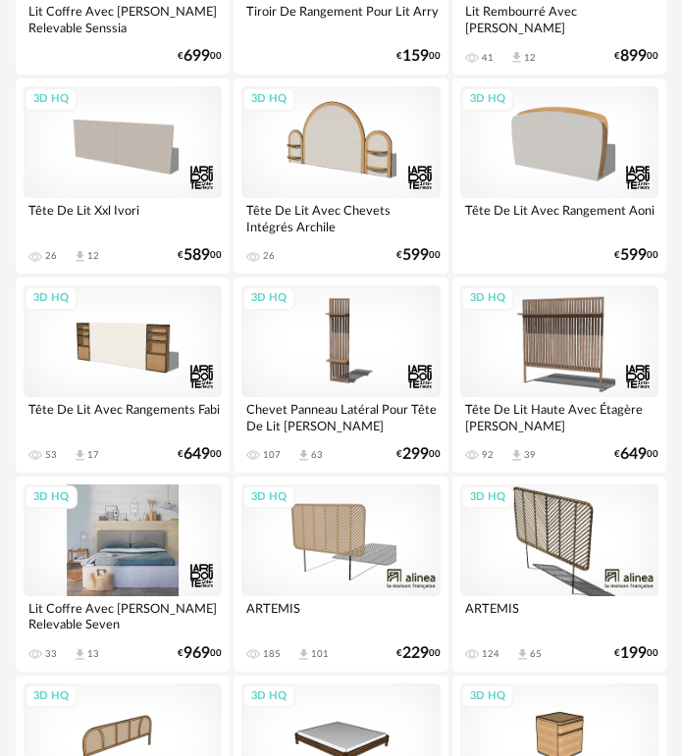
scroll to position [1569, 0]
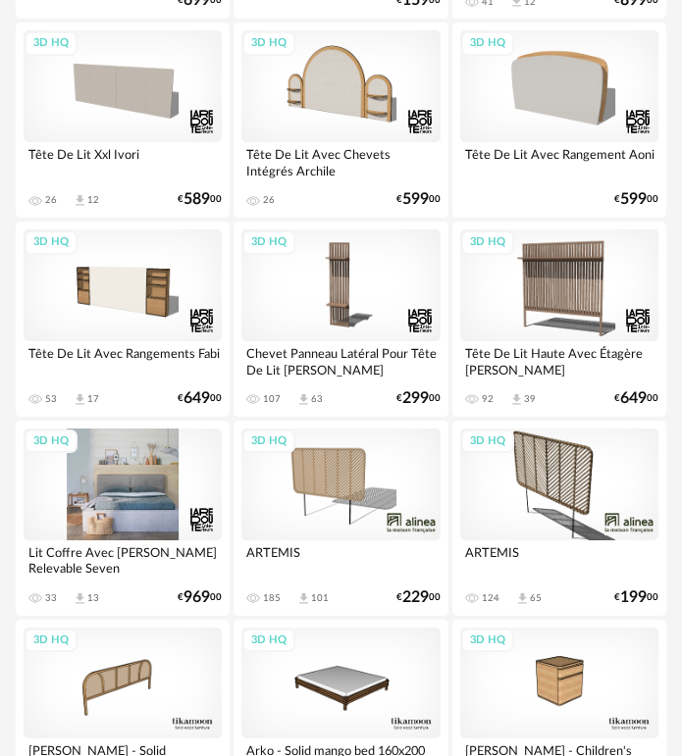
click at [134, 468] on div "3D HQ" at bounding box center [123, 485] width 198 height 112
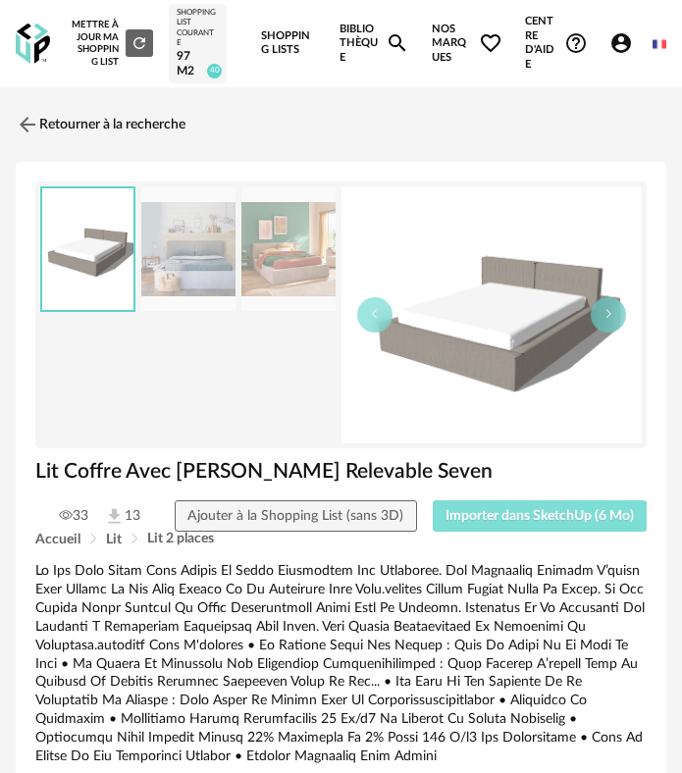
click at [532, 502] on button "Importer dans SketchUp (6 Mo)" at bounding box center [539, 515] width 215 height 31
click at [86, 119] on link "Retourner à la recherche" at bounding box center [96, 124] width 170 height 43
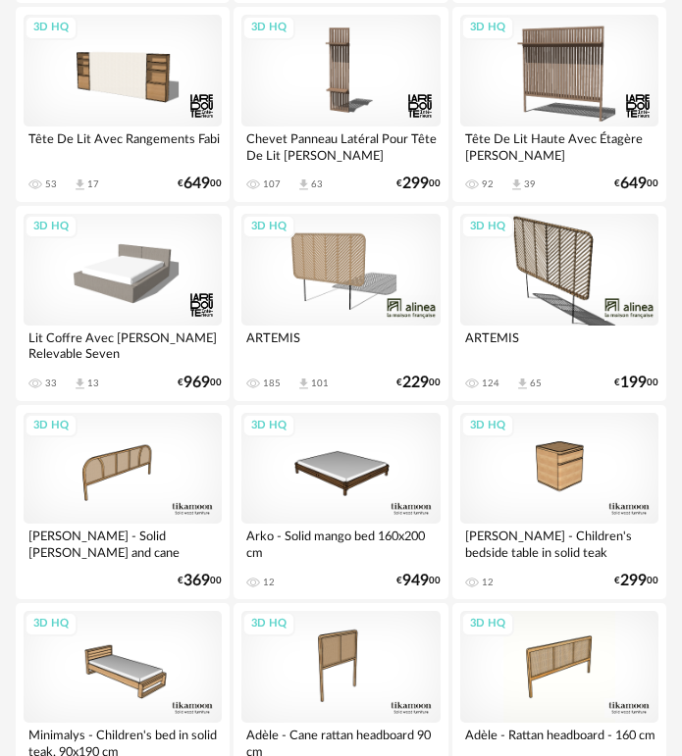
scroll to position [1863, 0]
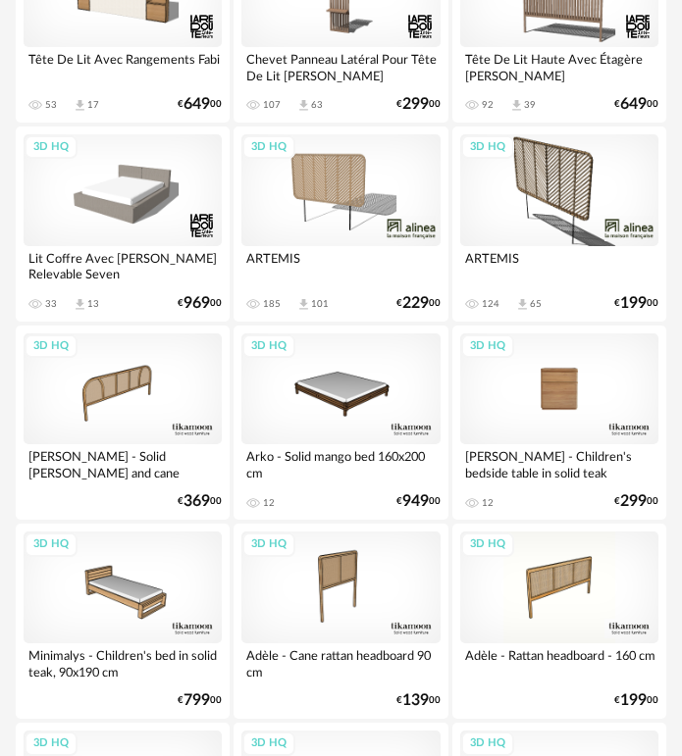
click at [564, 410] on div "3D HQ" at bounding box center [559, 389] width 198 height 112
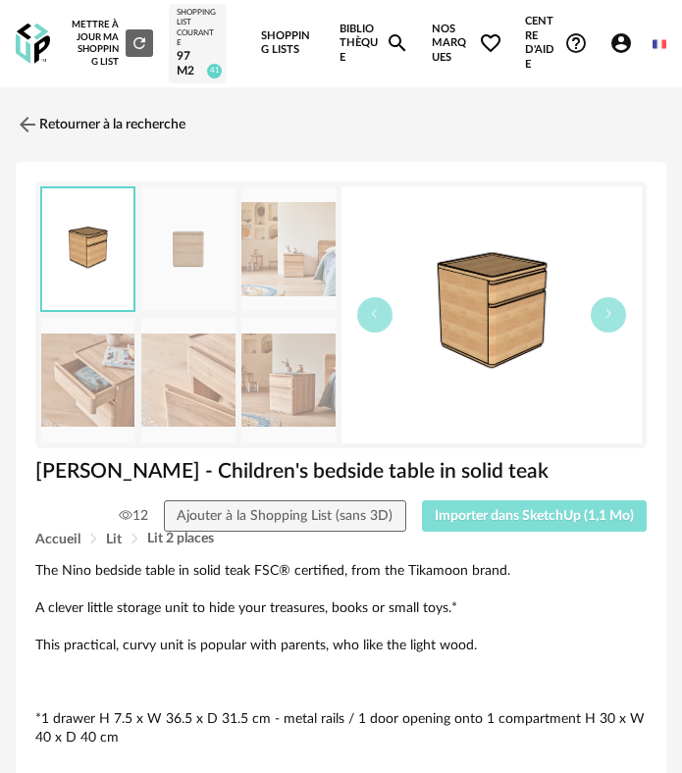
click at [526, 508] on button "Importer dans SketchUp (1,1 Mo)" at bounding box center [535, 515] width 226 height 31
click at [24, 49] on img at bounding box center [33, 44] width 34 height 40
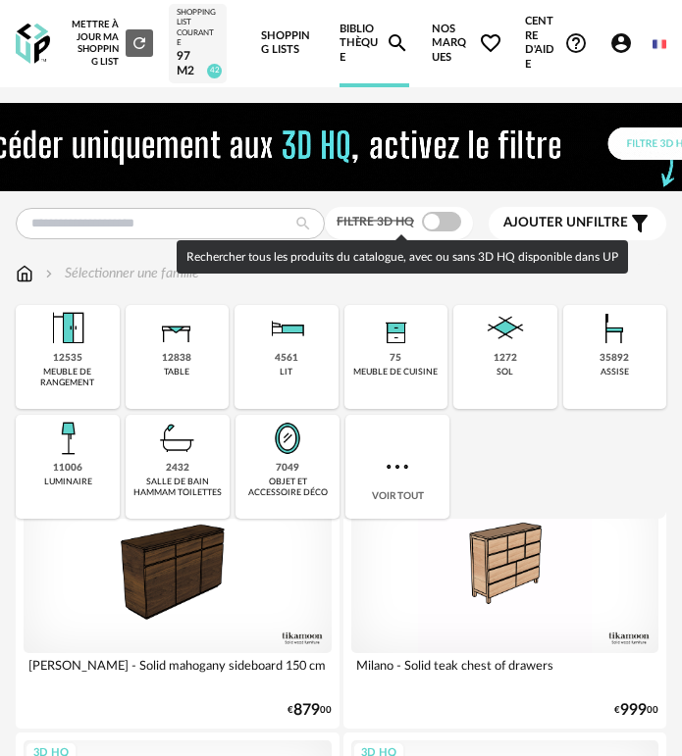
click at [436, 224] on span at bounding box center [441, 222] width 39 height 20
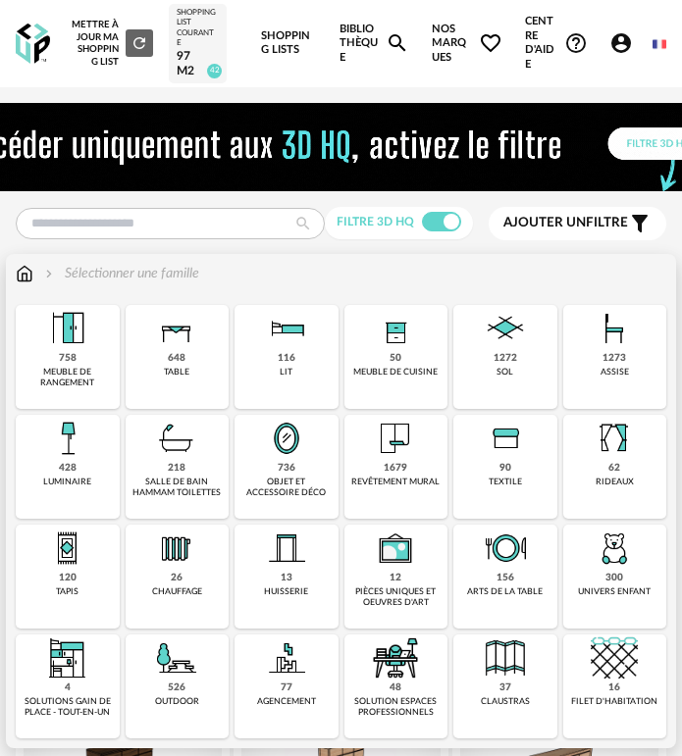
click at [89, 367] on div "meuble de rangement" at bounding box center [68, 378] width 92 height 23
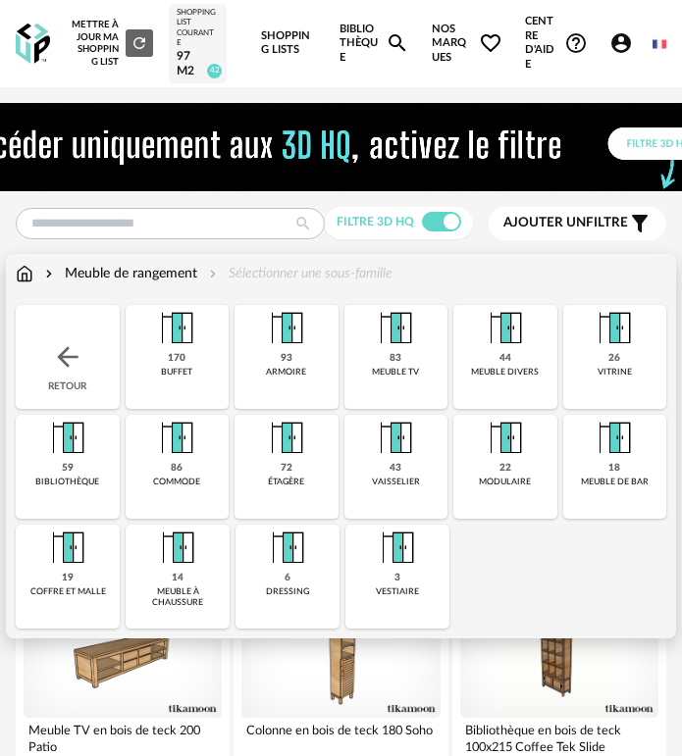
click at [309, 567] on img at bounding box center [287, 548] width 47 height 47
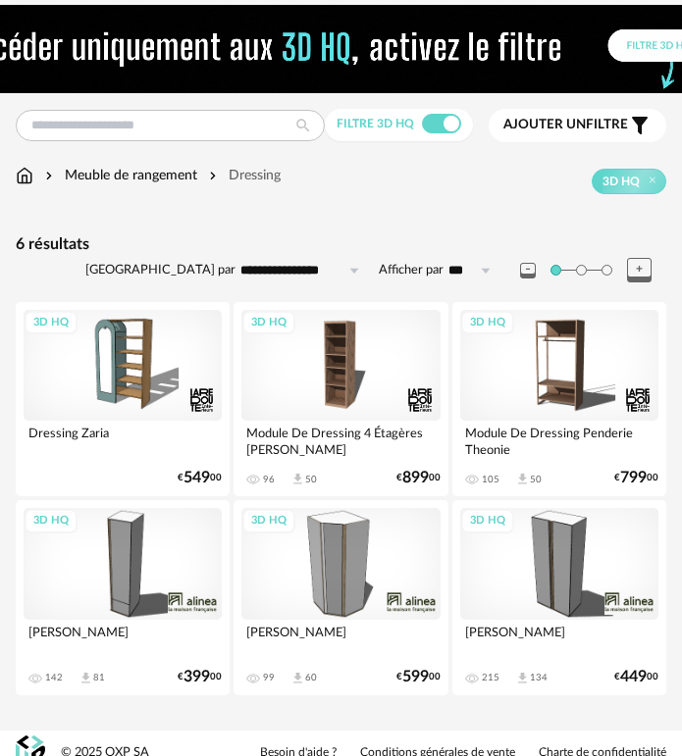
scroll to position [117, 0]
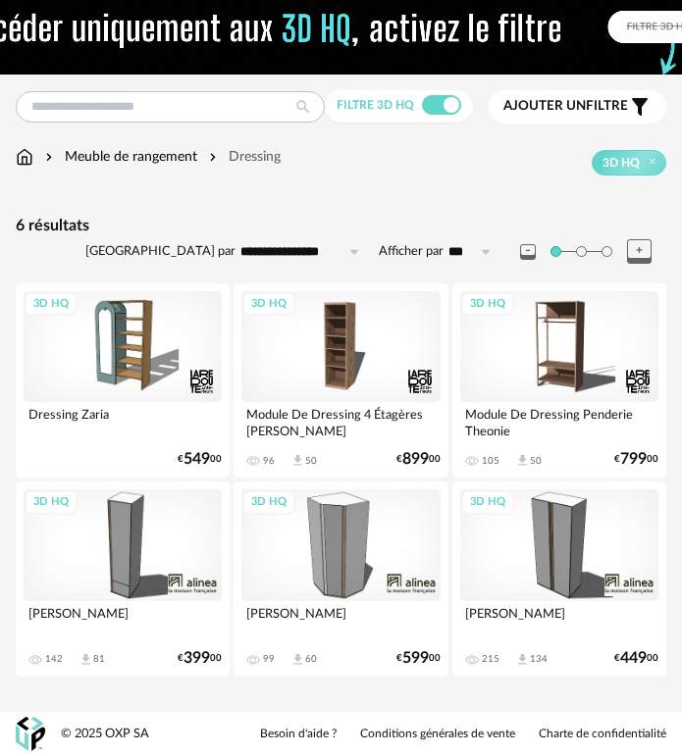
click at [526, 547] on div "3D HQ" at bounding box center [559, 545] width 198 height 112
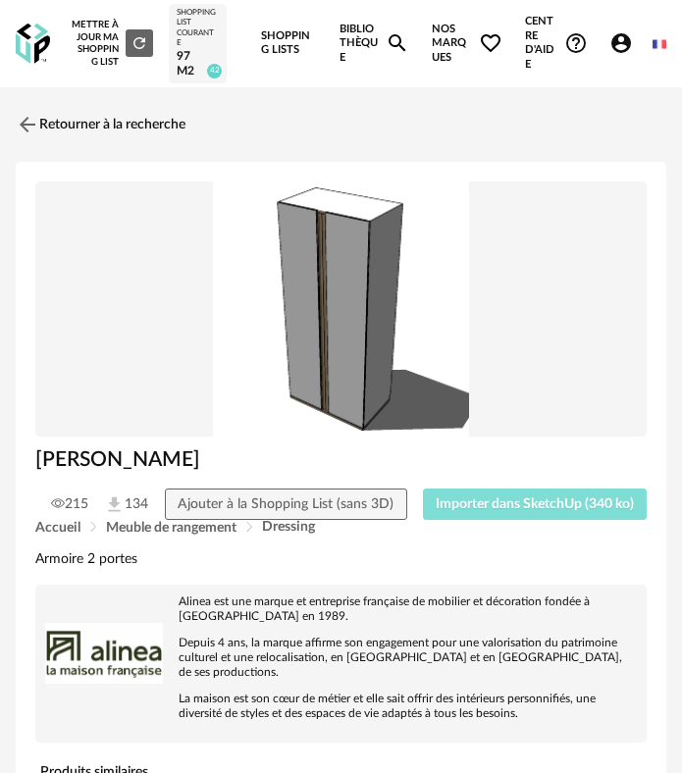
drag, startPoint x: 471, startPoint y: 506, endPoint x: 440, endPoint y: 506, distance: 30.4
click at [461, 506] on span "Importer dans SketchUp (340 ko)" at bounding box center [534, 504] width 198 height 14
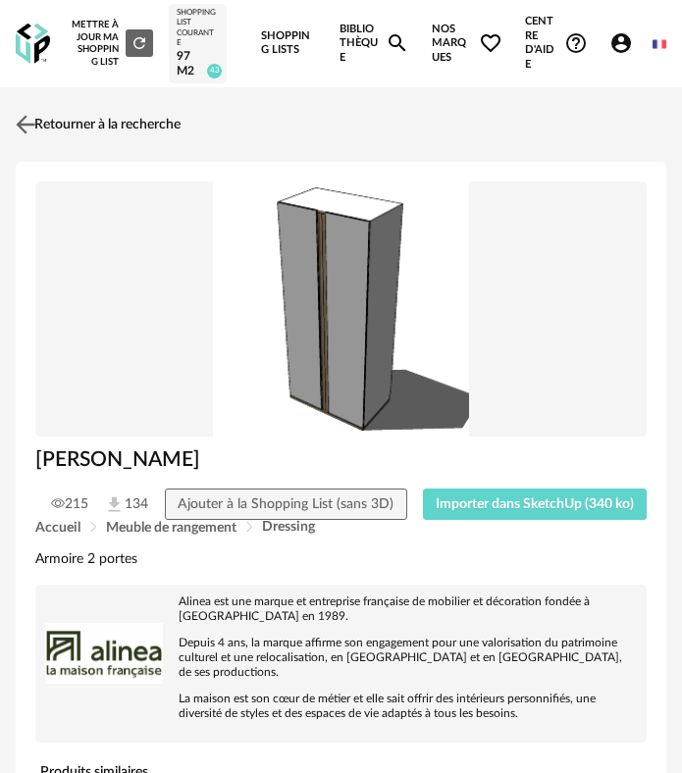
click at [85, 122] on link "Retourner à la recherche" at bounding box center [96, 124] width 170 height 43
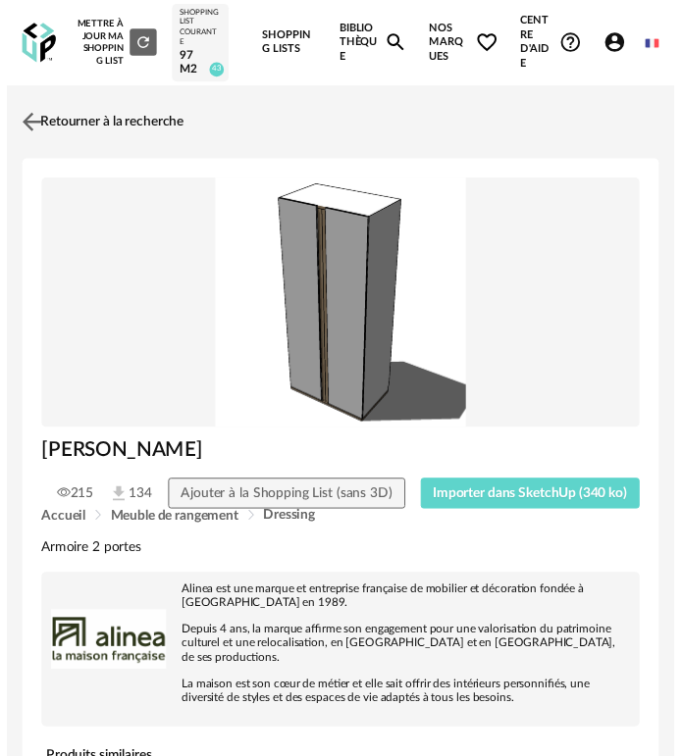
scroll to position [116, 0]
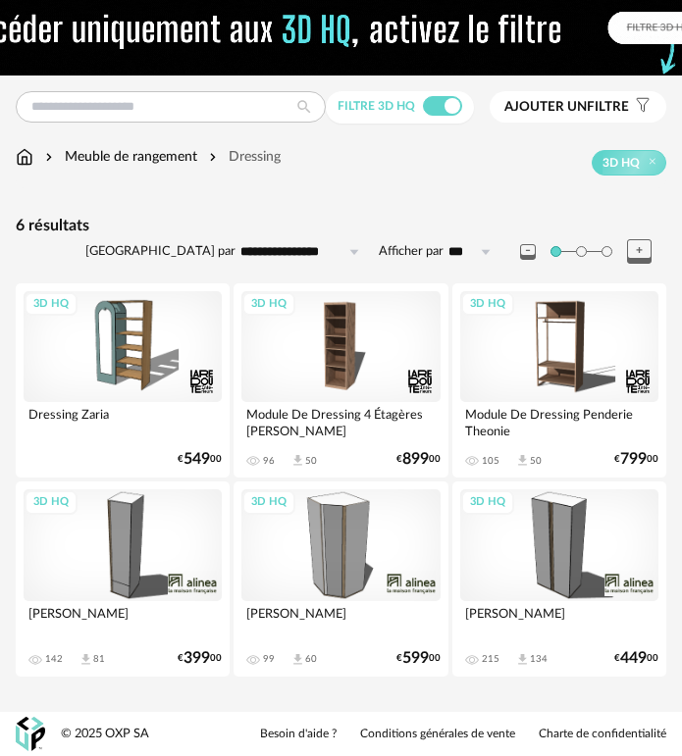
click at [142, 518] on div "3D HQ" at bounding box center [123, 545] width 198 height 112
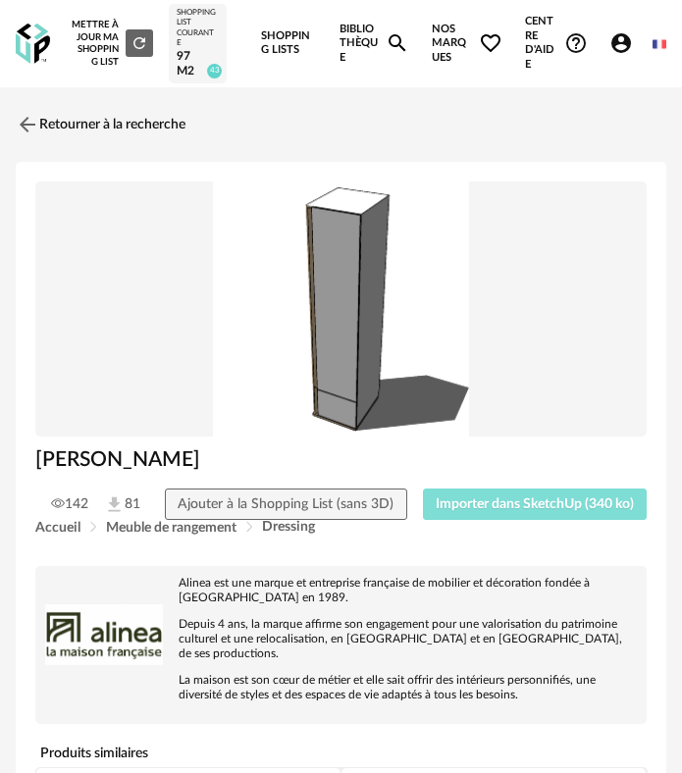
click at [482, 505] on span "Importer dans SketchUp (340 ko)" at bounding box center [534, 504] width 198 height 14
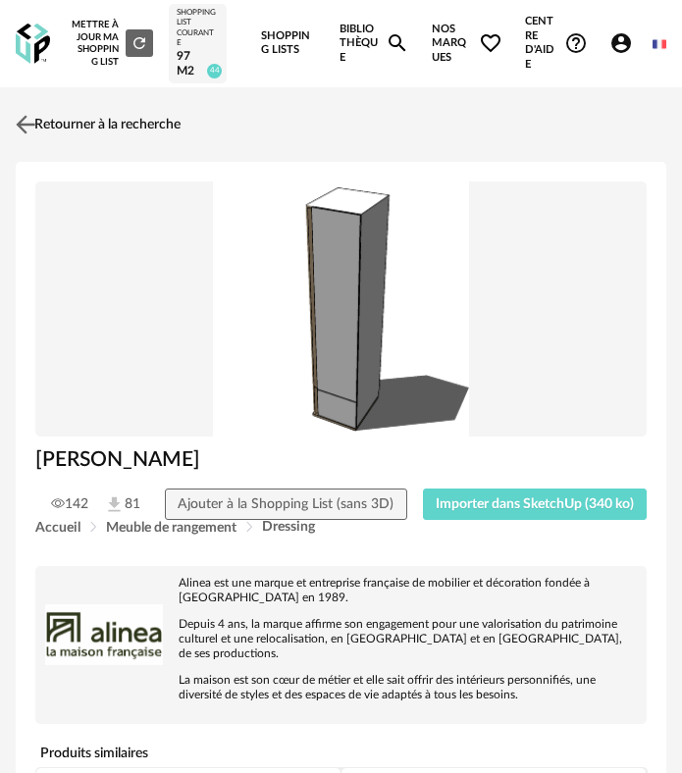
click at [50, 118] on link "Retourner à la recherche" at bounding box center [96, 124] width 170 height 43
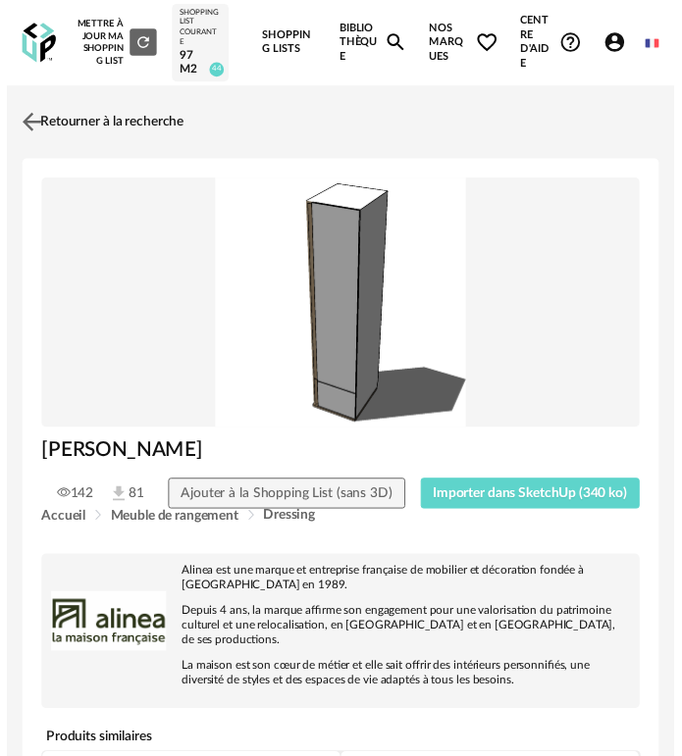
scroll to position [31, 0]
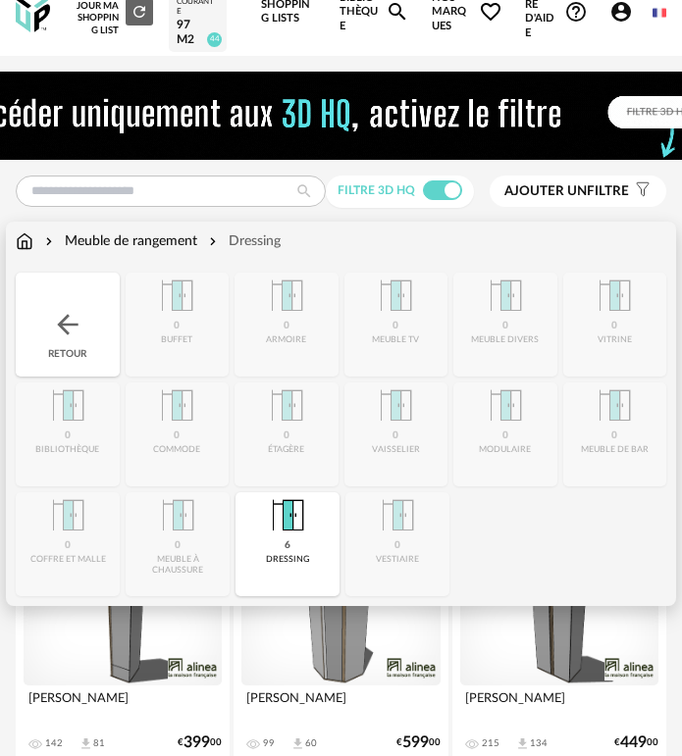
click at [86, 294] on div "Retour" at bounding box center [68, 325] width 104 height 104
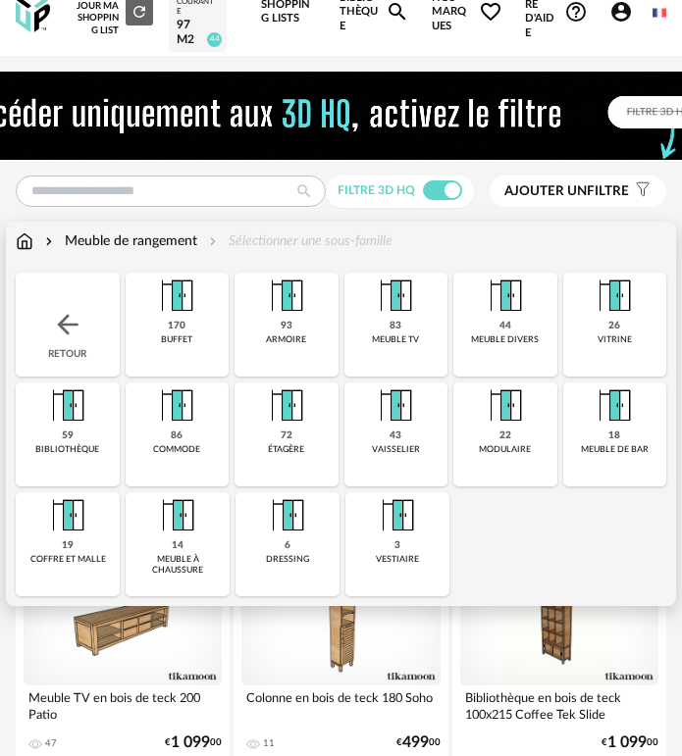
click at [73, 319] on img at bounding box center [67, 324] width 31 height 31
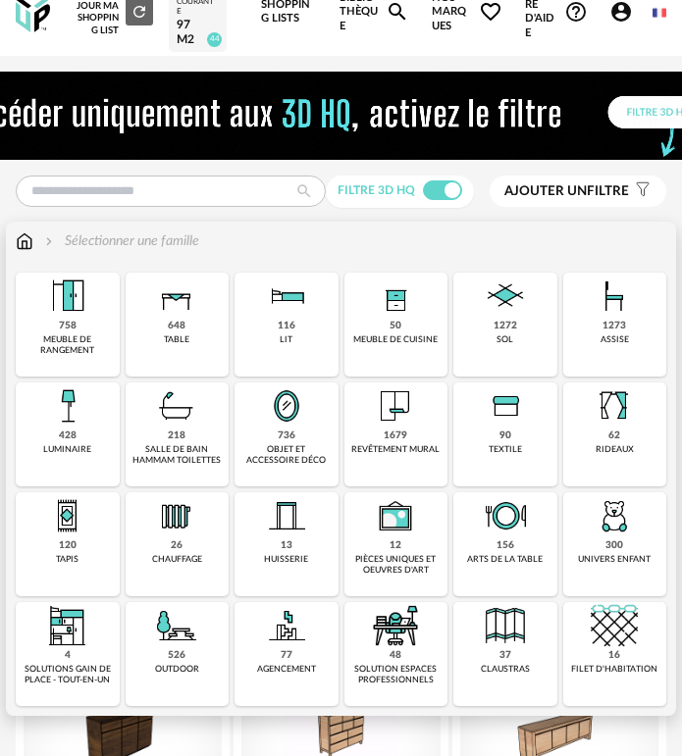
click at [79, 411] on img at bounding box center [67, 405] width 47 height 47
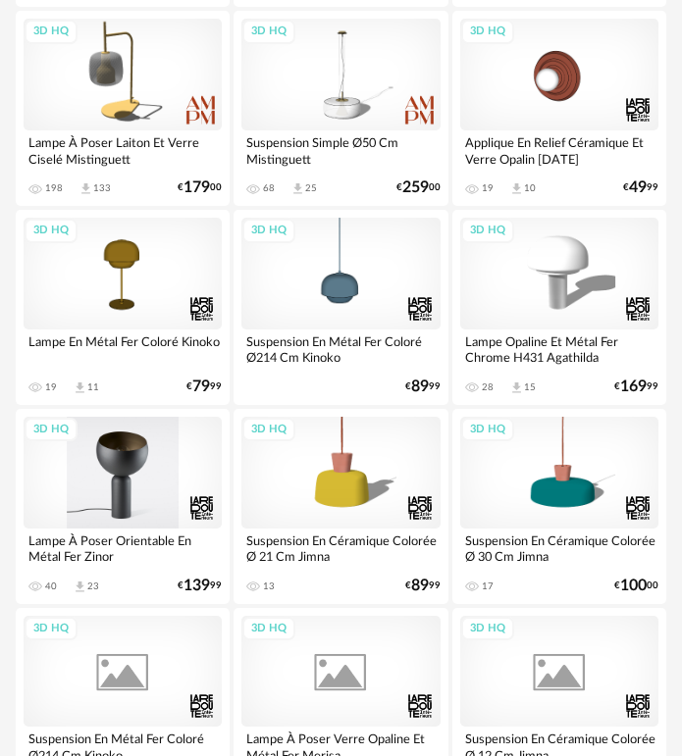
scroll to position [2581, 0]
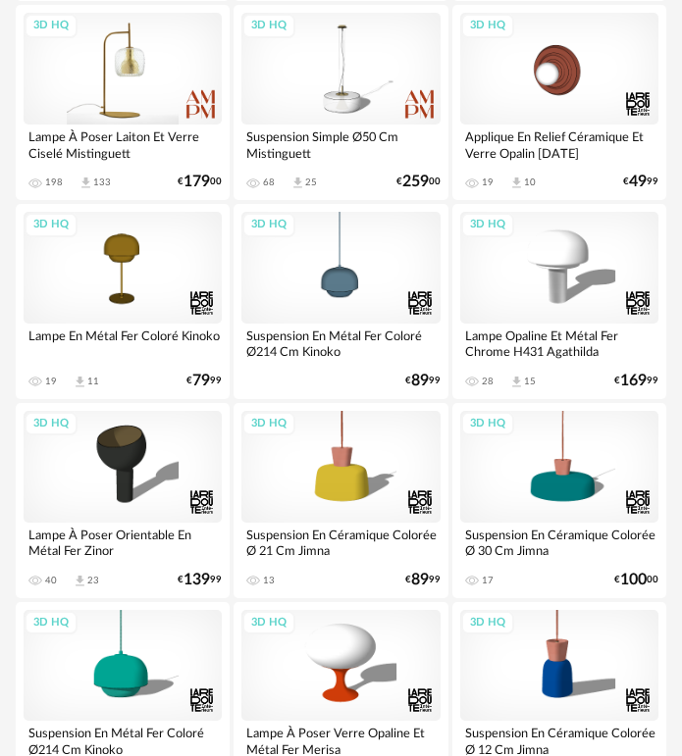
click at [104, 78] on div "3D HQ" at bounding box center [123, 69] width 198 height 112
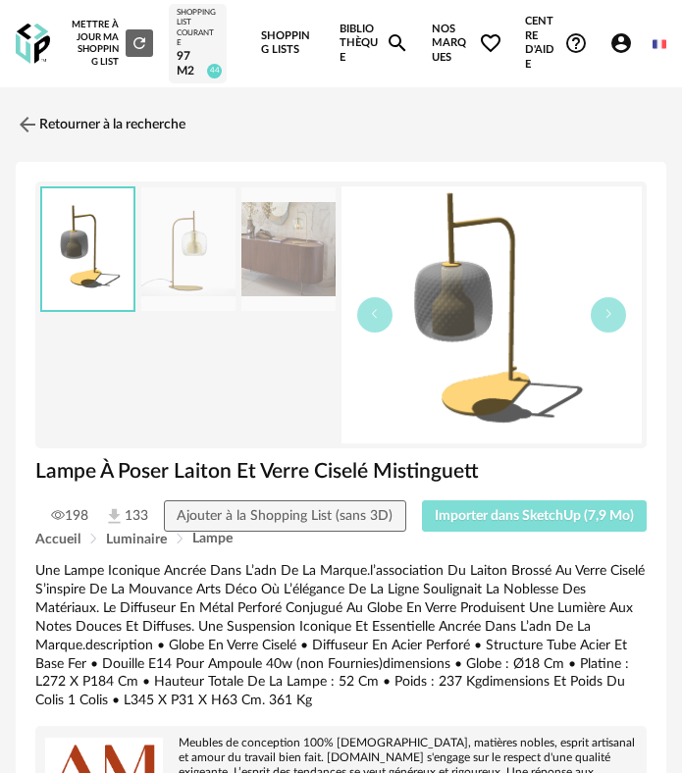
click at [474, 510] on button "Importer dans SketchUp (7,9 Mo)" at bounding box center [535, 515] width 226 height 31
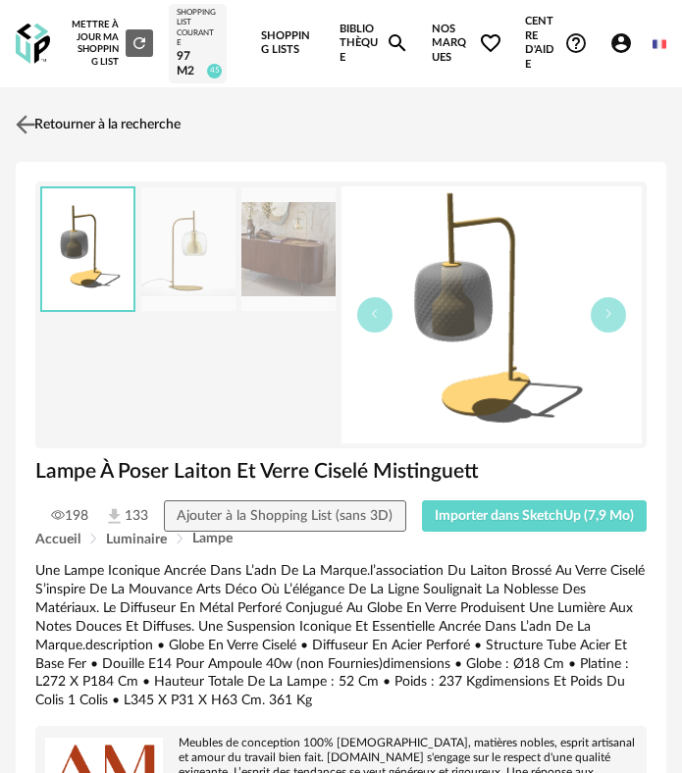
click at [28, 117] on img at bounding box center [26, 124] width 28 height 28
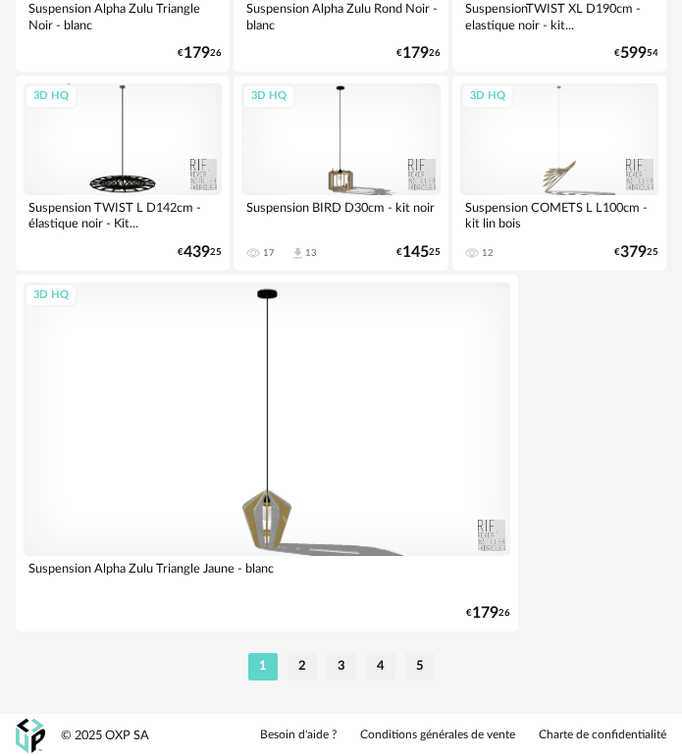
scroll to position [6689, 0]
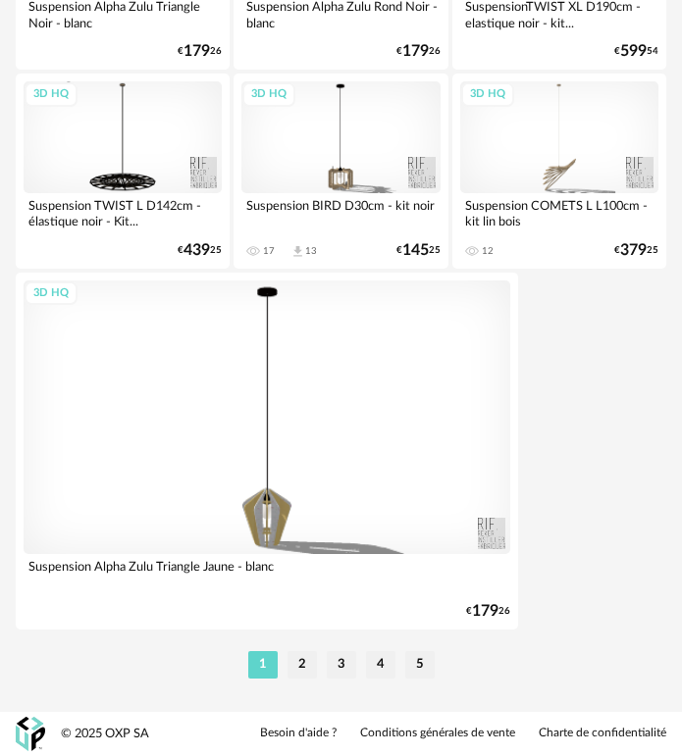
click at [306, 649] on div "1 2 3 4 5" at bounding box center [341, 664] width 650 height 31
click at [303, 654] on li "2" at bounding box center [301, 664] width 29 height 27
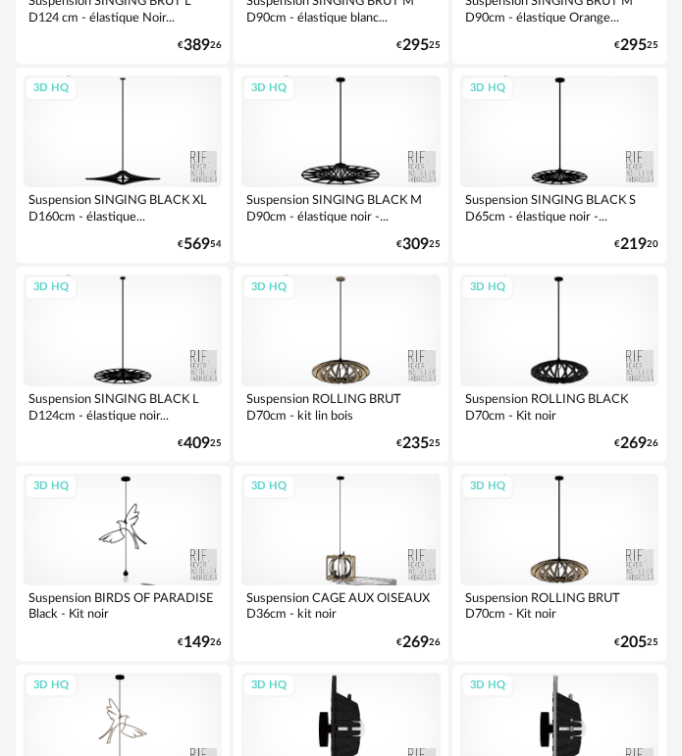
scroll to position [3236, 0]
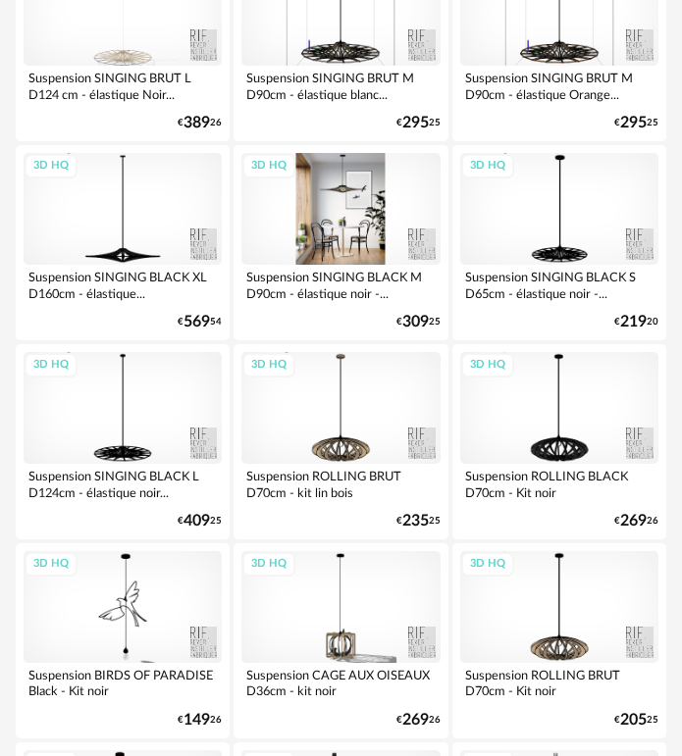
click at [295, 235] on div "3D HQ" at bounding box center [340, 209] width 198 height 112
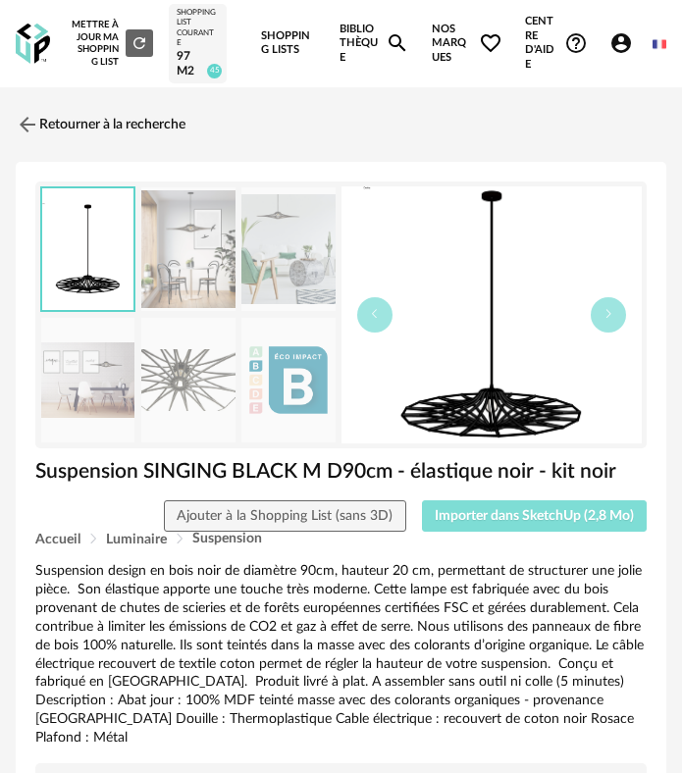
click at [493, 523] on span "Importer dans SketchUp (2,8 Mo)" at bounding box center [533, 516] width 199 height 14
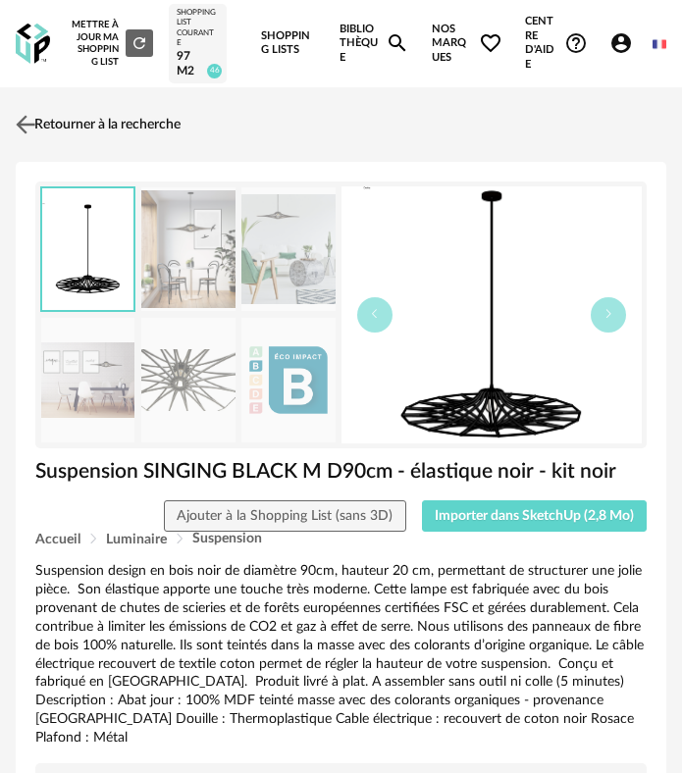
click at [69, 134] on link "Retourner à la recherche" at bounding box center [96, 124] width 170 height 43
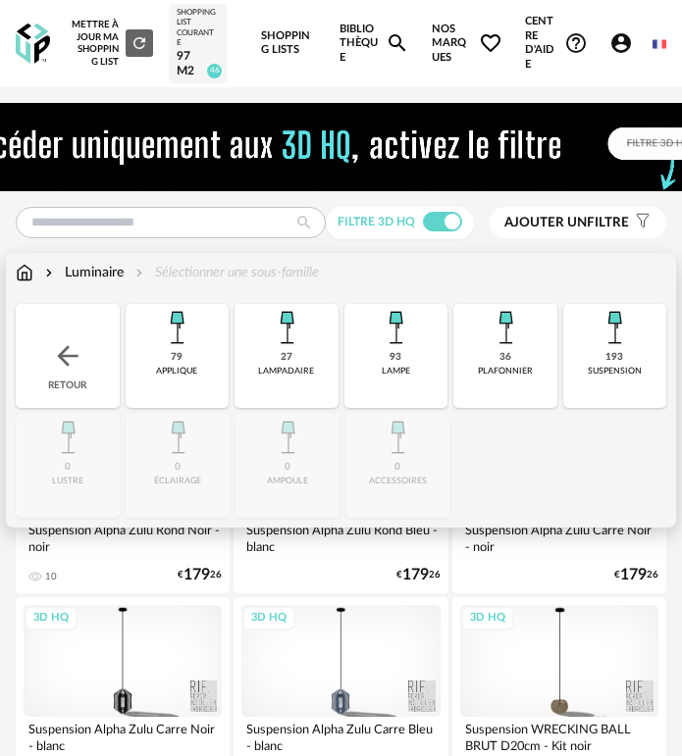
click at [88, 361] on div "Retour" at bounding box center [68, 356] width 104 height 104
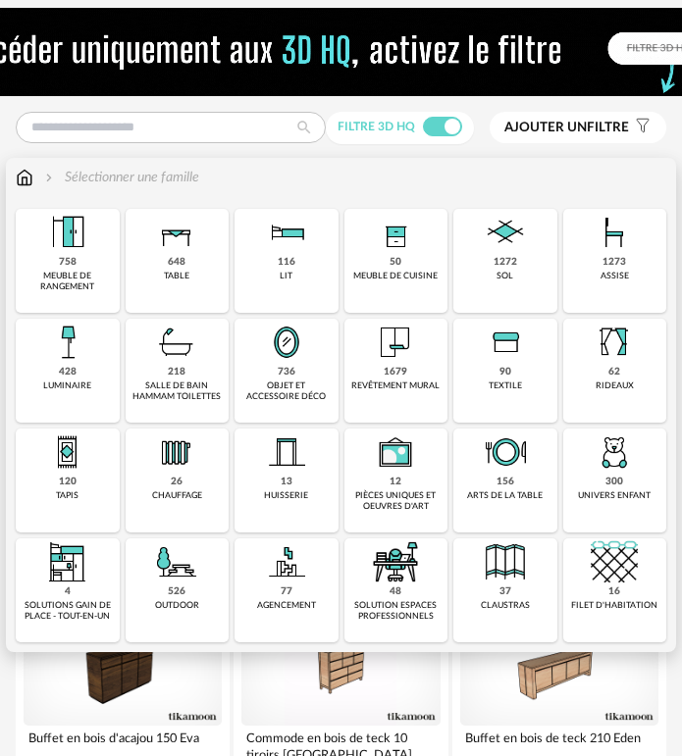
scroll to position [98, 0]
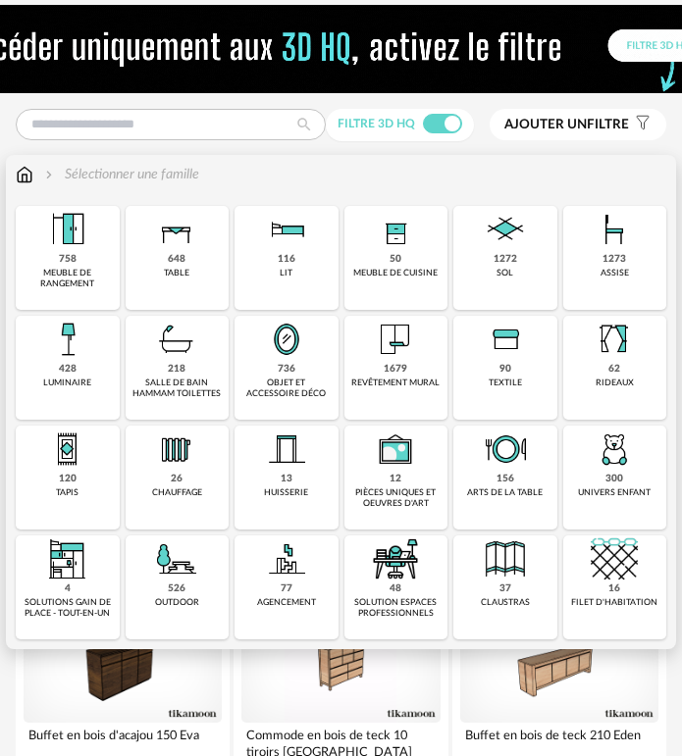
click at [652, 370] on div "62 rideaux" at bounding box center [615, 368] width 104 height 104
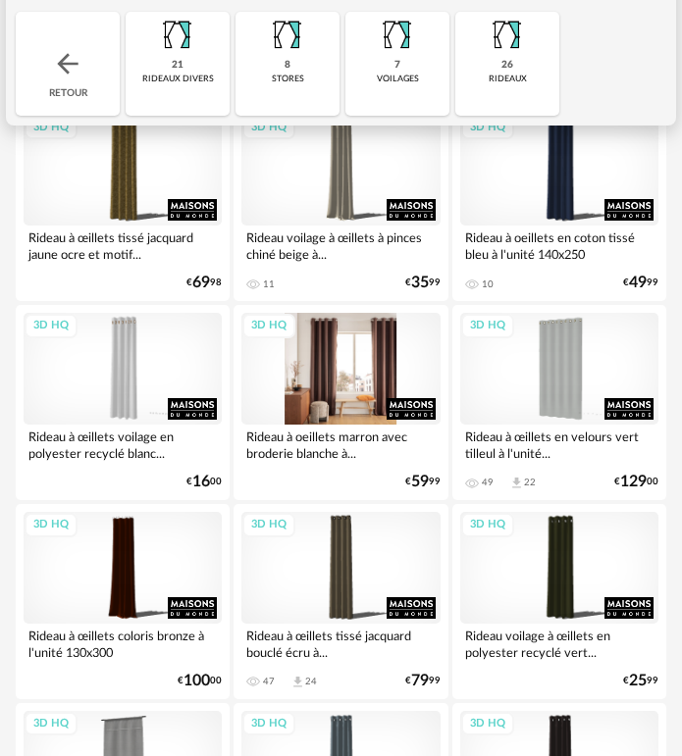
scroll to position [294, 0]
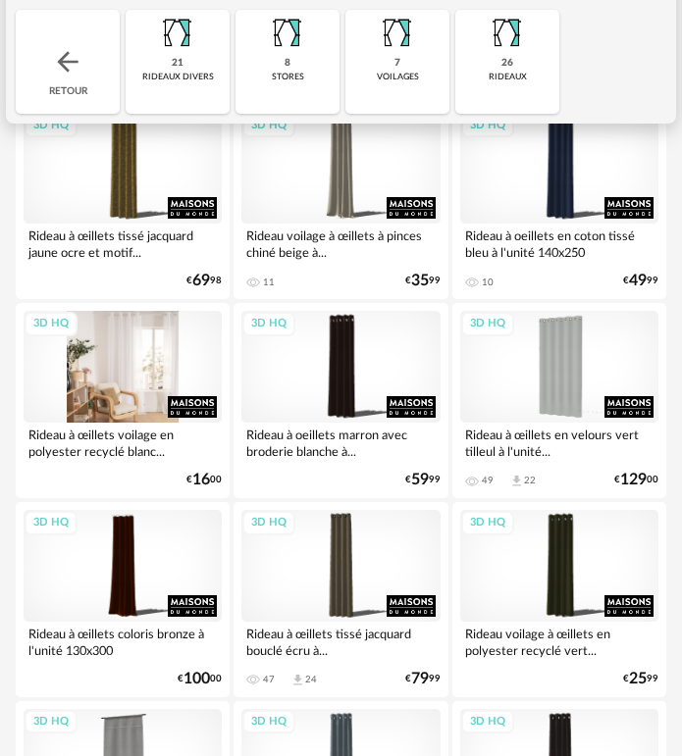
click at [126, 375] on div "3D HQ" at bounding box center [123, 367] width 198 height 112
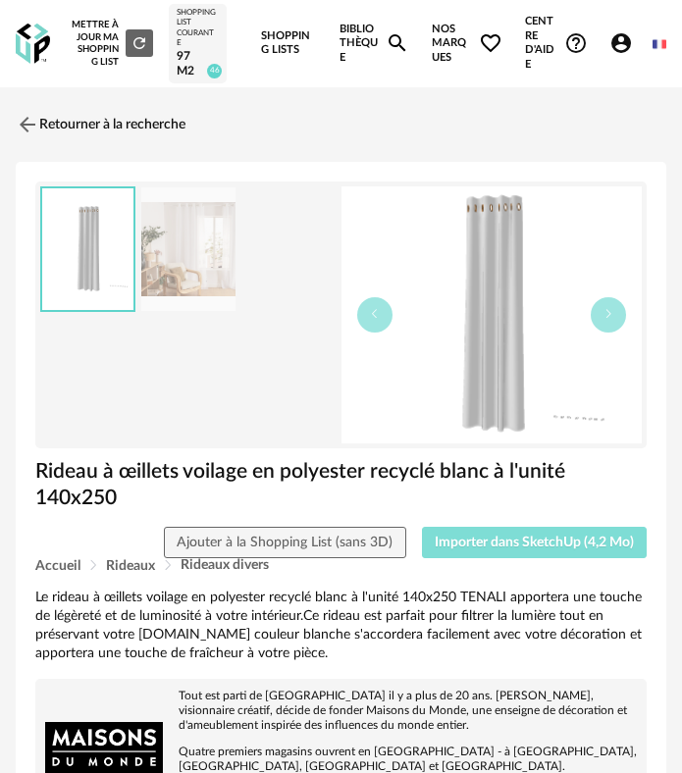
click at [539, 527] on button "Importer dans SketchUp (4,2 Mo)" at bounding box center [535, 542] width 226 height 31
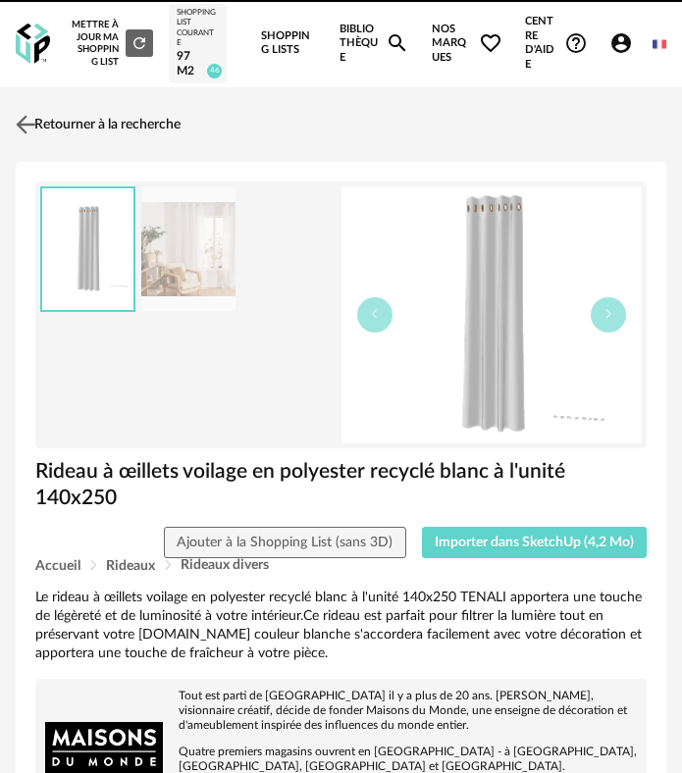
click at [32, 124] on img at bounding box center [26, 124] width 28 height 28
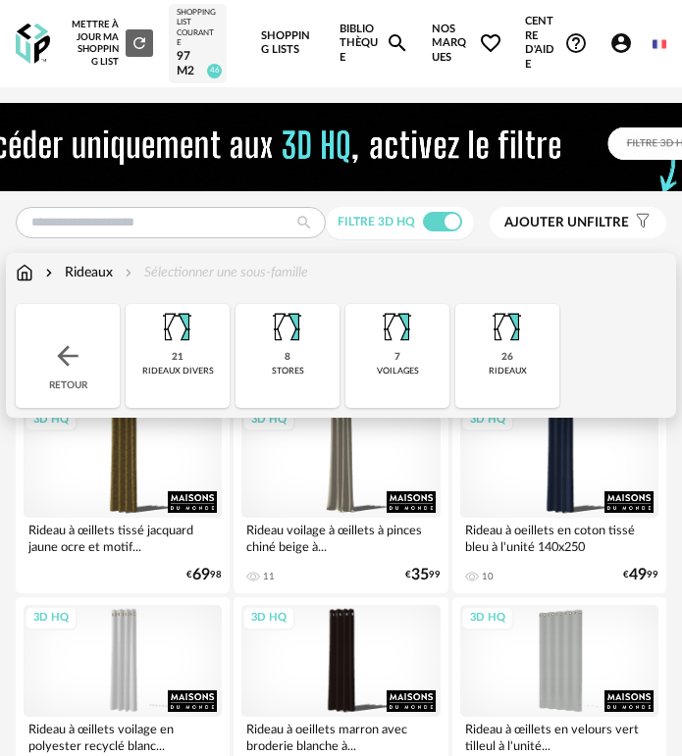
click at [73, 347] on img at bounding box center [67, 355] width 31 height 31
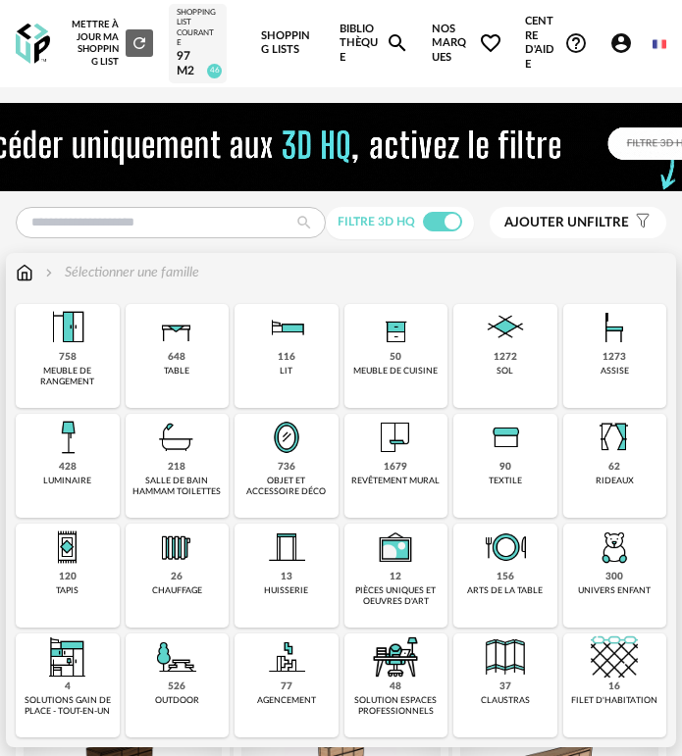
click at [282, 450] on img at bounding box center [286, 437] width 47 height 47
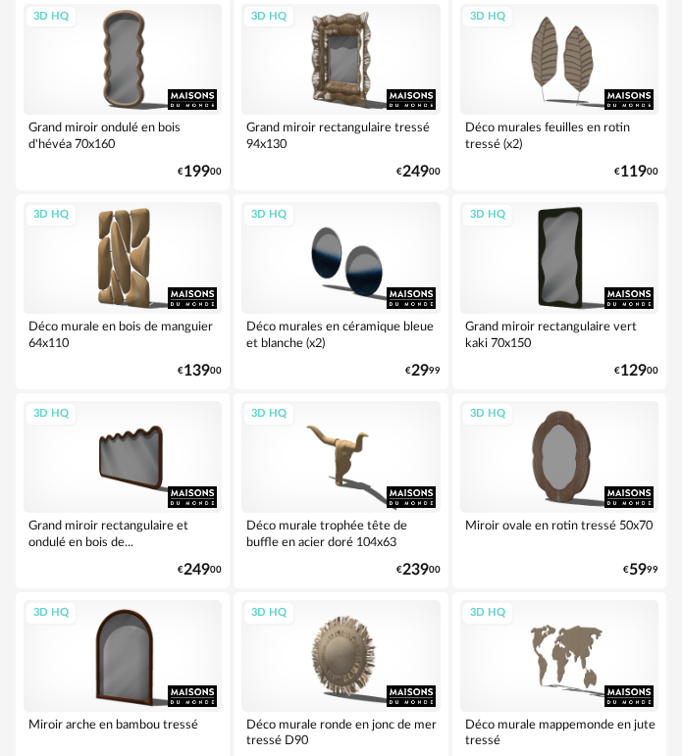
scroll to position [3334, 0]
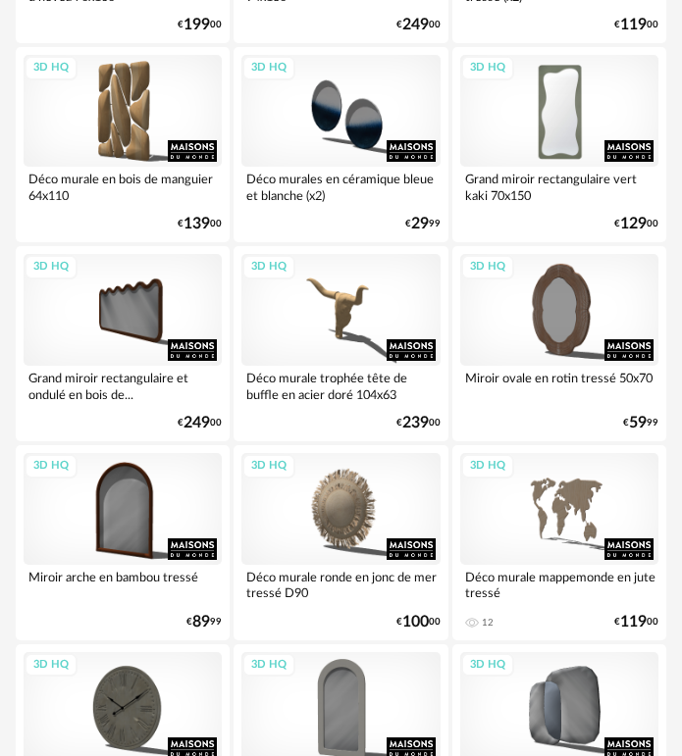
click at [534, 156] on div "3D HQ" at bounding box center [559, 111] width 198 height 112
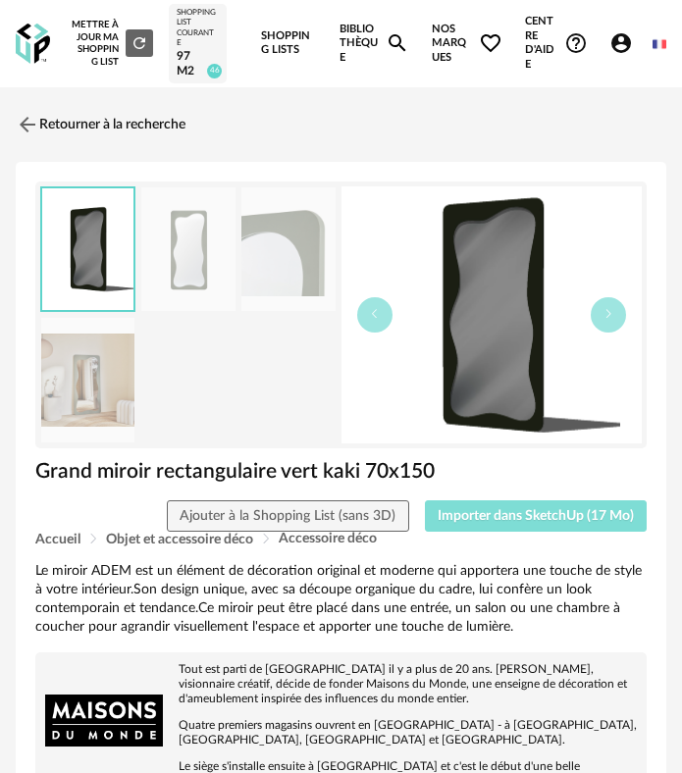
click at [546, 520] on span "Importer dans SketchUp (17 Mo)" at bounding box center [535, 516] width 196 height 14
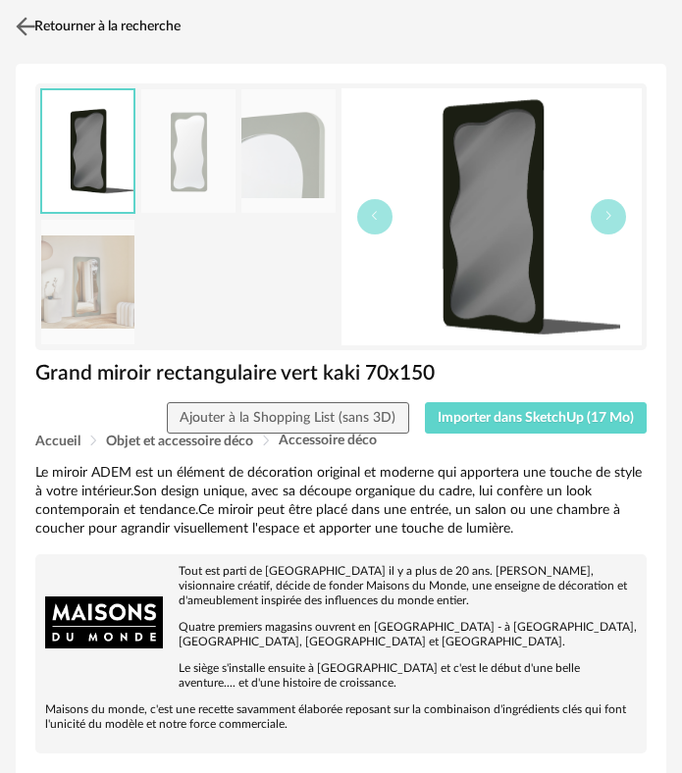
click at [57, 22] on link "Retourner à la recherche" at bounding box center [96, 26] width 170 height 43
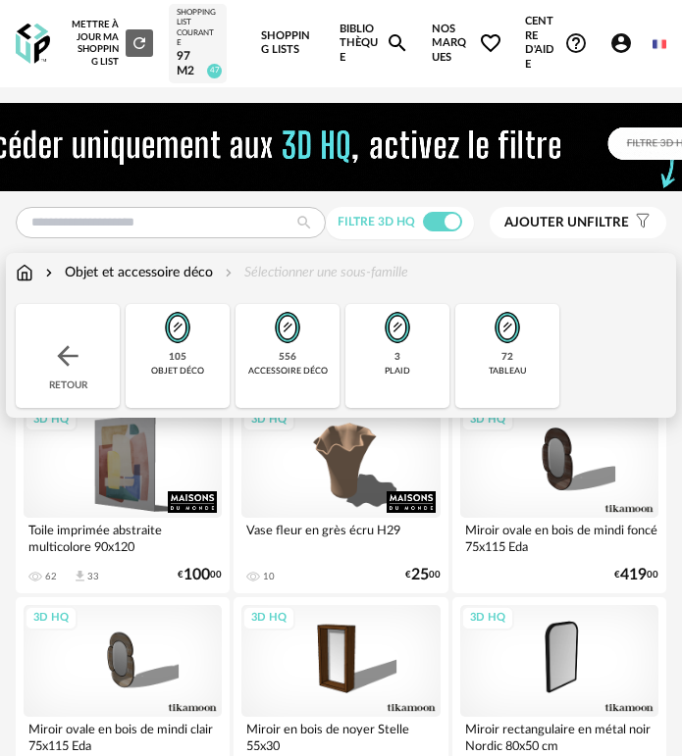
click at [87, 338] on div "Retour" at bounding box center [68, 356] width 104 height 104
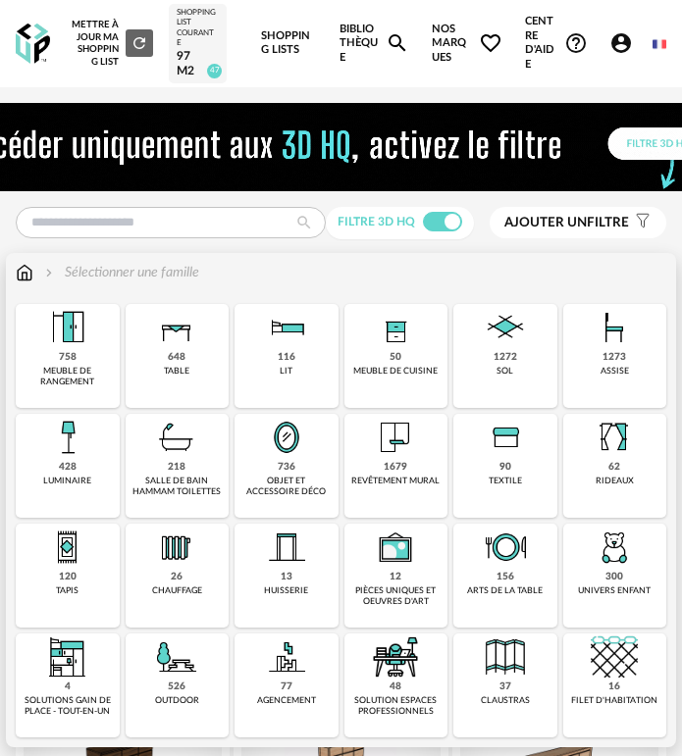
click at [294, 436] on img at bounding box center [286, 437] width 47 height 47
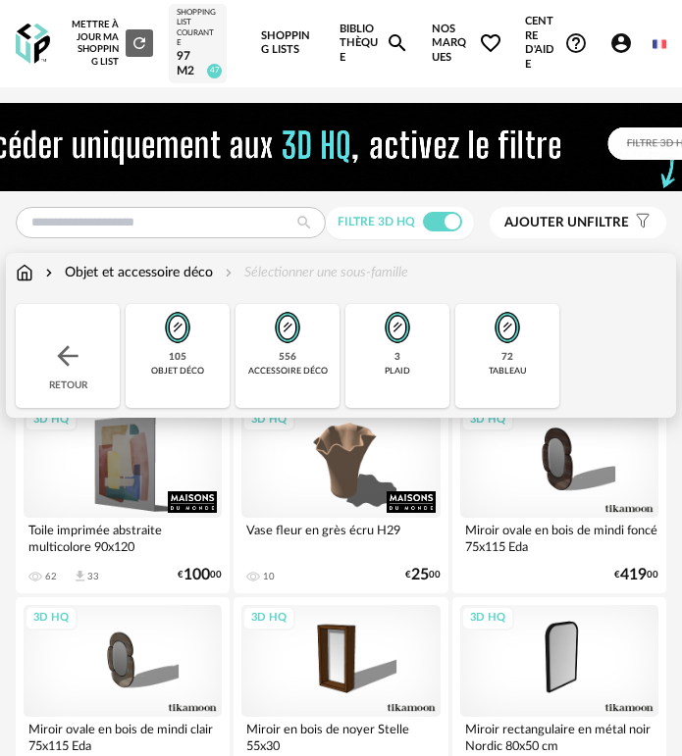
click at [160, 371] on div "objet déco" at bounding box center [177, 371] width 53 height 11
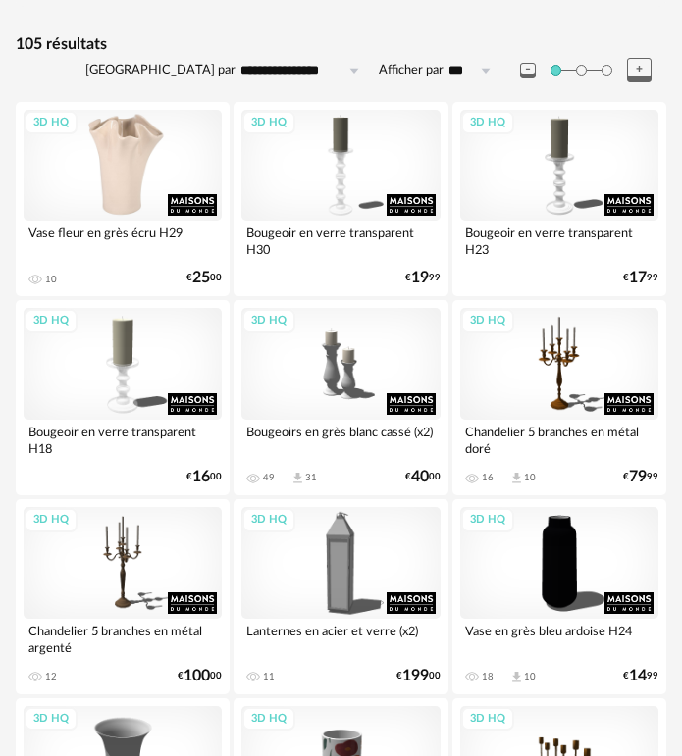
scroll to position [294, 0]
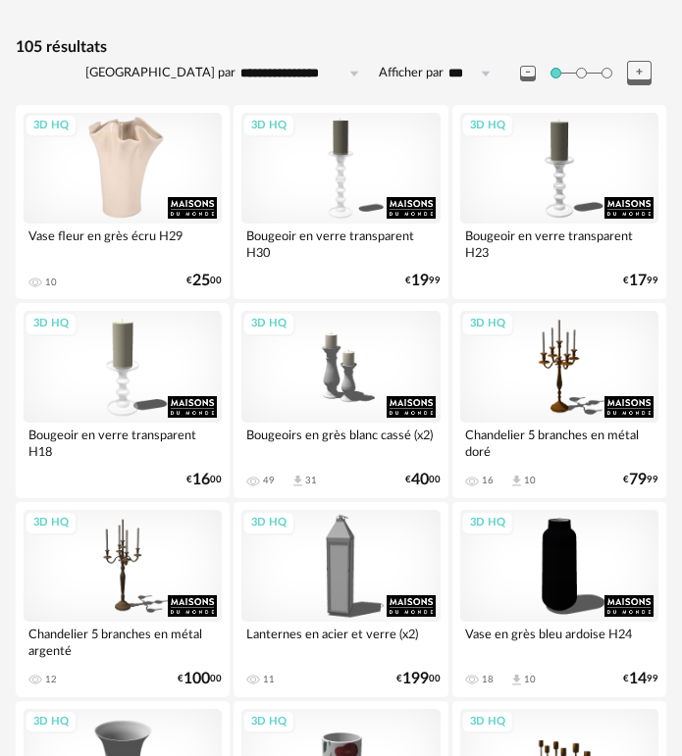
click at [125, 187] on div "3D HQ" at bounding box center [123, 169] width 198 height 112
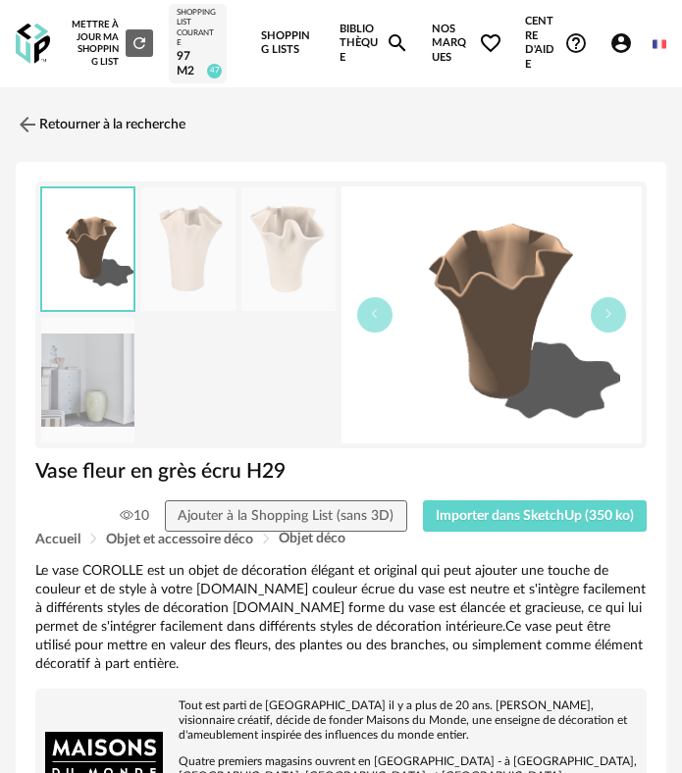
click at [479, 496] on div "Vase fleur en grès écru H29" at bounding box center [340, 479] width 631 height 42
click at [482, 516] on button "Importer dans SketchUp (350 ko)" at bounding box center [535, 515] width 225 height 31
click at [25, 118] on img at bounding box center [26, 124] width 28 height 28
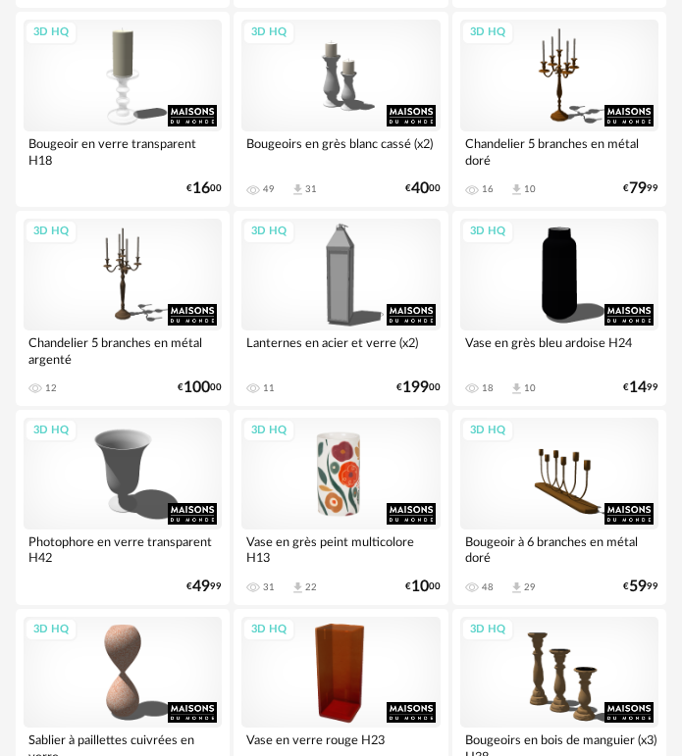
scroll to position [588, 0]
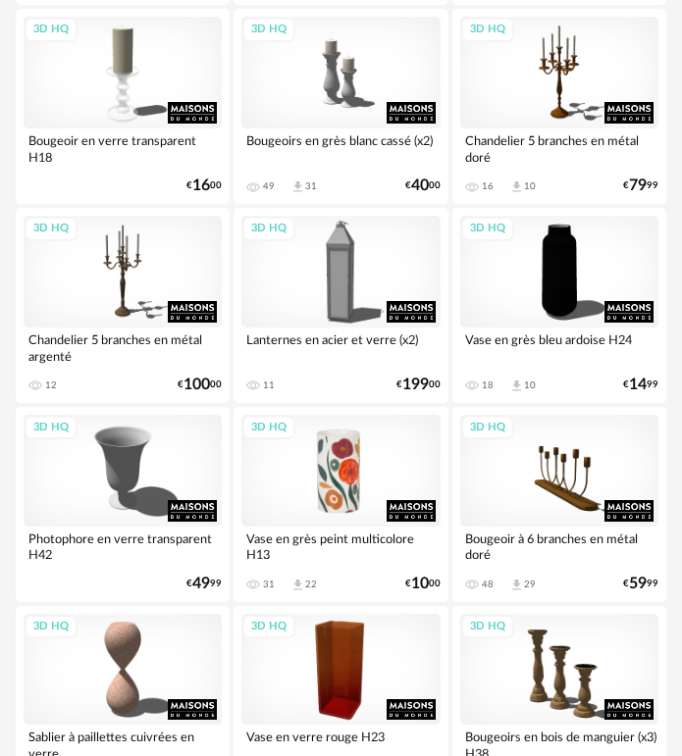
click at [284, 456] on div "3D HQ" at bounding box center [340, 471] width 198 height 112
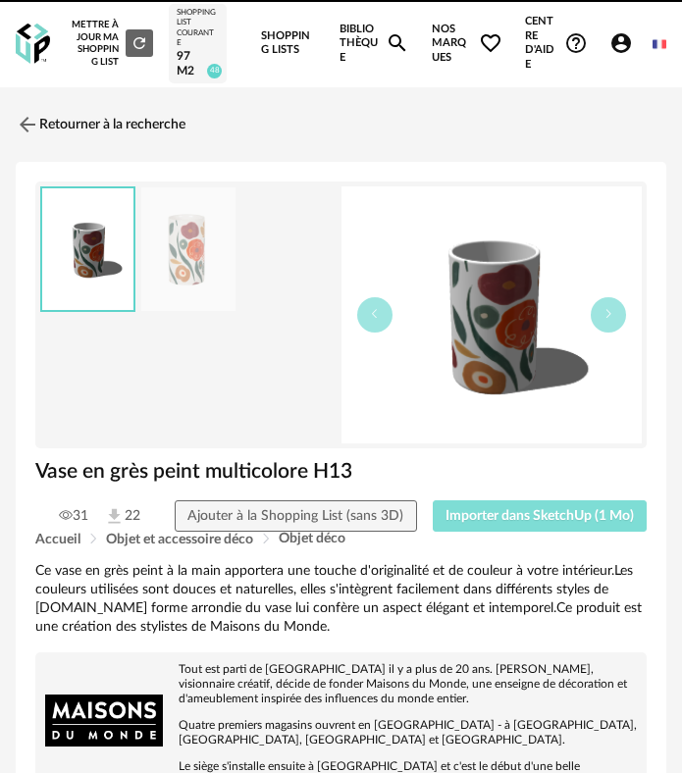
click at [544, 509] on span "Importer dans SketchUp (1 Mo)" at bounding box center [539, 516] width 188 height 14
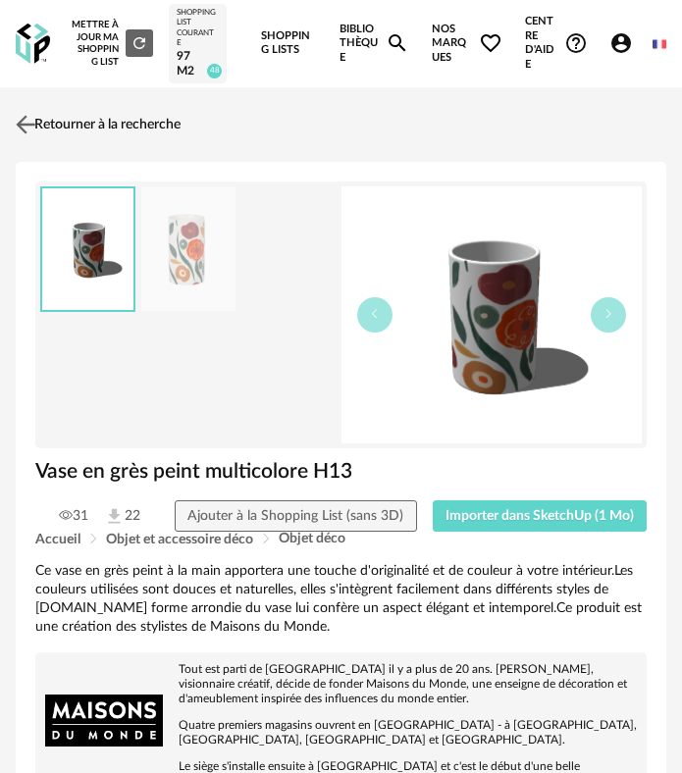
click at [74, 108] on link "Retourner à la recherche" at bounding box center [96, 124] width 170 height 43
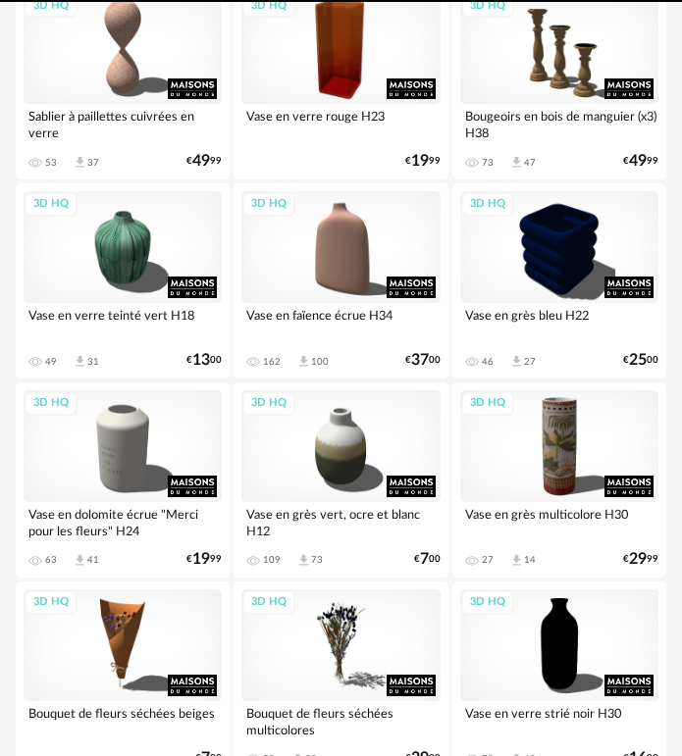
scroll to position [1177, 0]
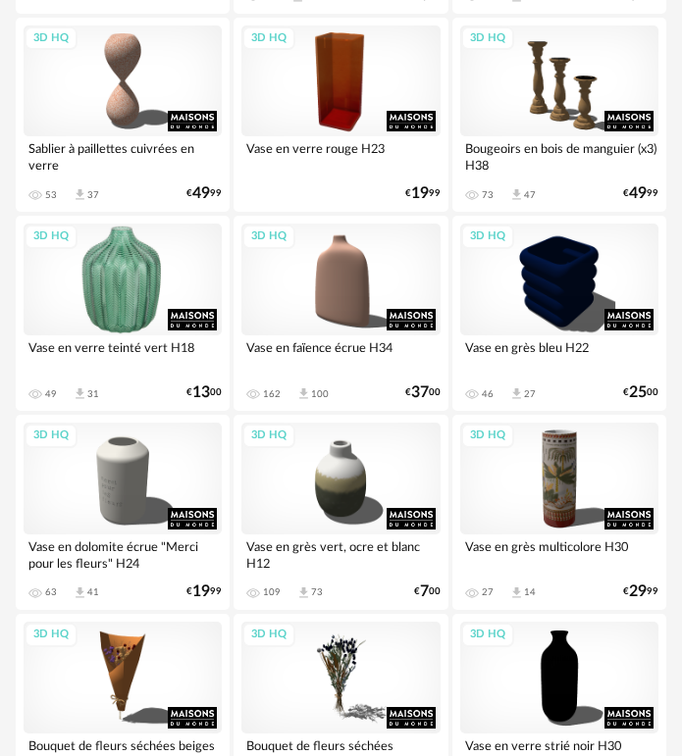
click at [157, 280] on div "3D HQ" at bounding box center [123, 280] width 198 height 112
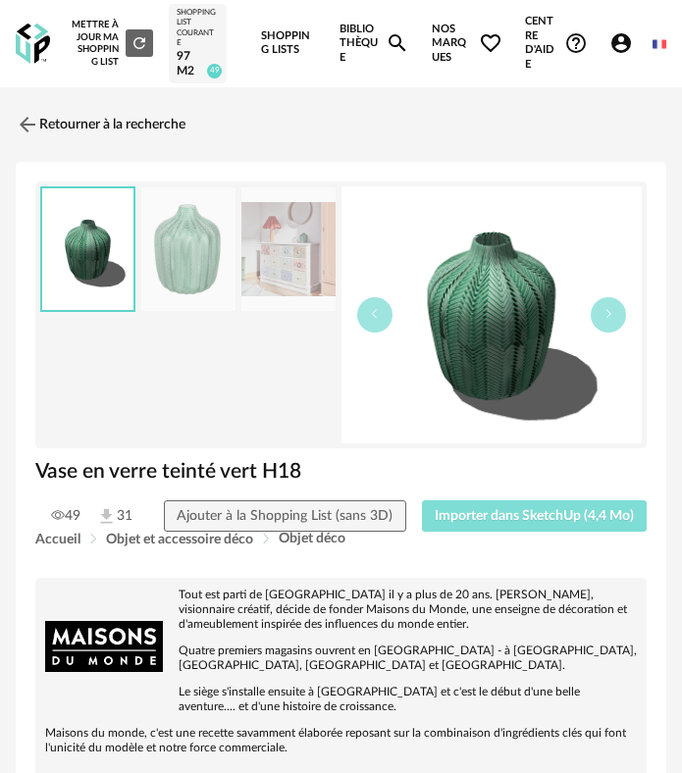
click at [479, 519] on span "Importer dans SketchUp (4,4 Mo)" at bounding box center [533, 516] width 199 height 14
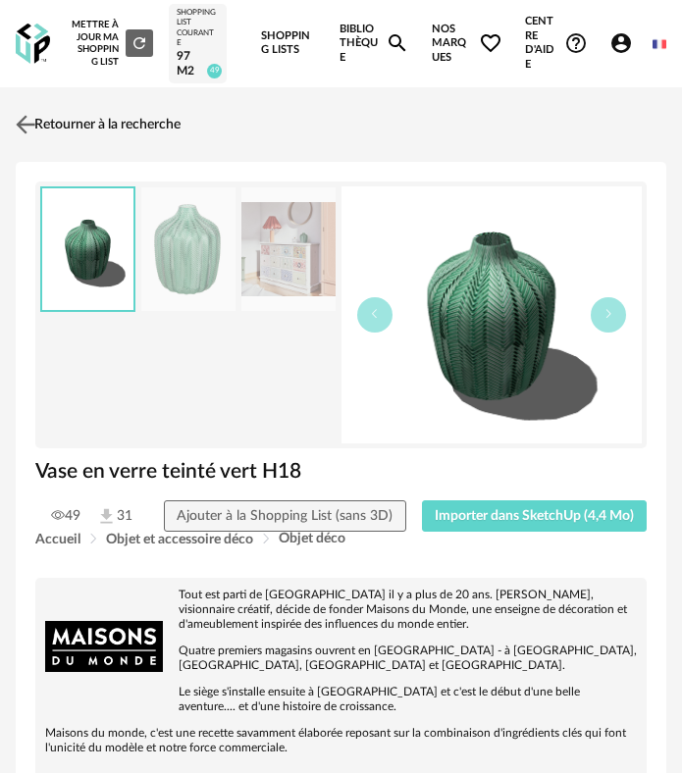
click at [95, 128] on link "Retourner à la recherche" at bounding box center [96, 124] width 170 height 43
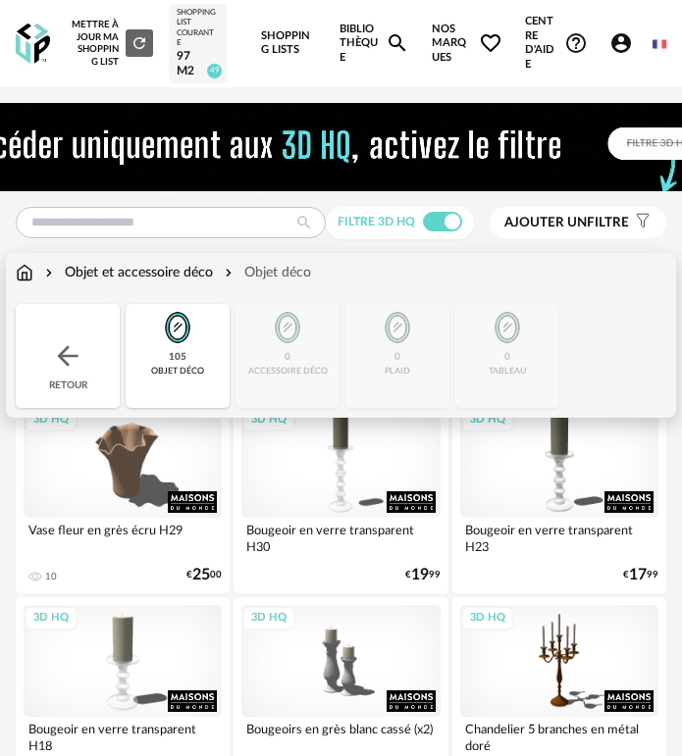
click at [157, 320] on img at bounding box center [177, 327] width 47 height 47
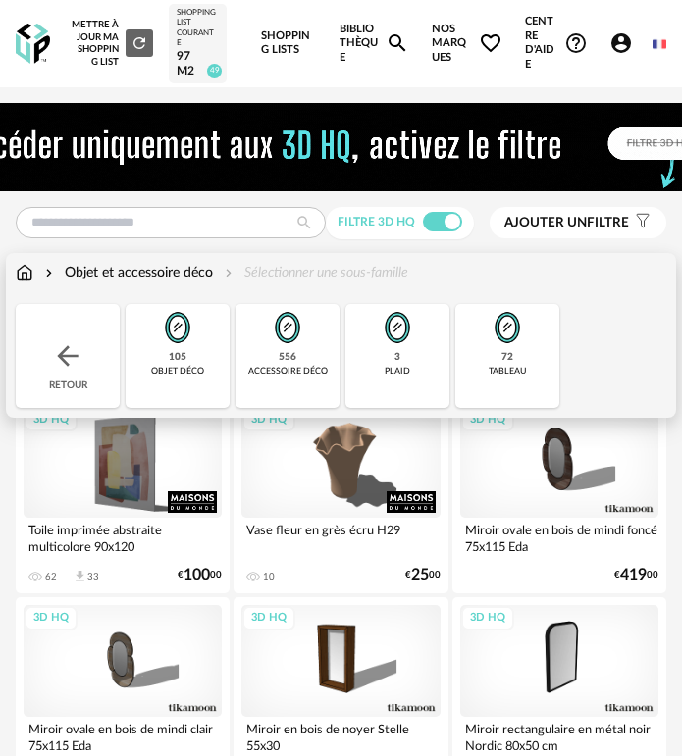
click at [487, 328] on img at bounding box center [506, 327] width 47 height 47
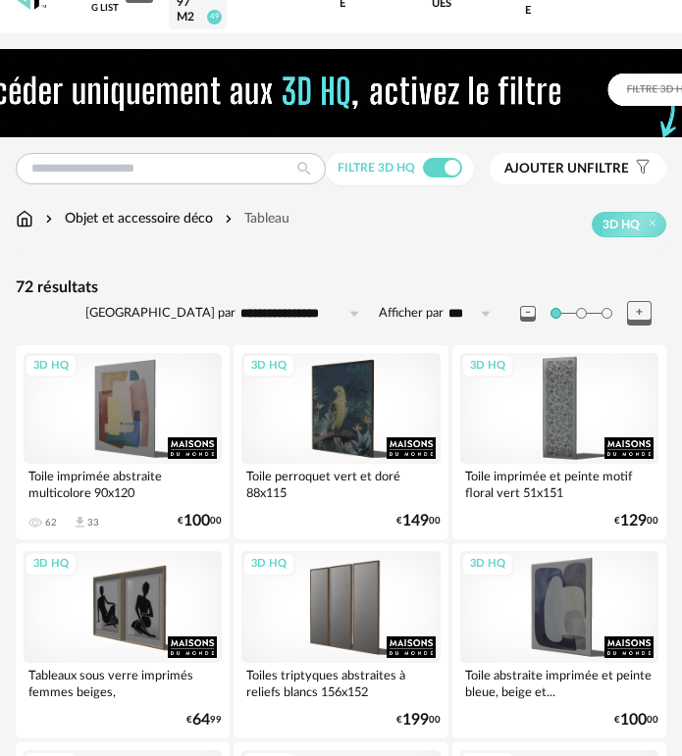
scroll to position [196, 0]
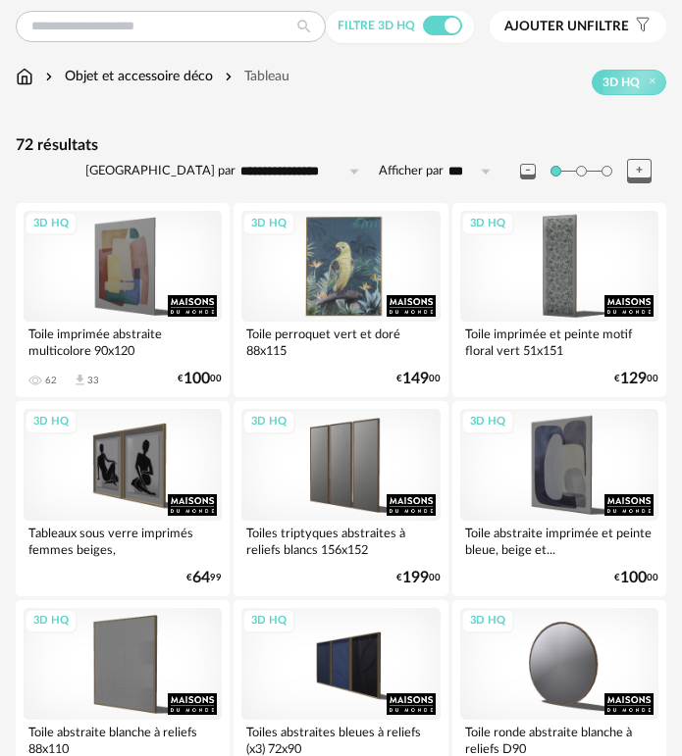
click at [364, 278] on div "3D HQ" at bounding box center [340, 267] width 198 height 112
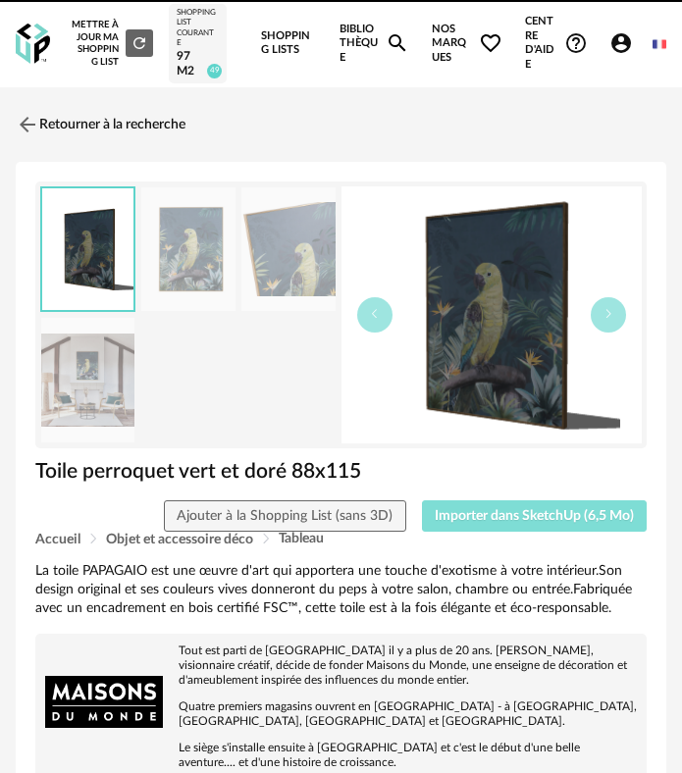
click at [514, 520] on span "Importer dans SketchUp (6,5 Mo)" at bounding box center [533, 516] width 199 height 14
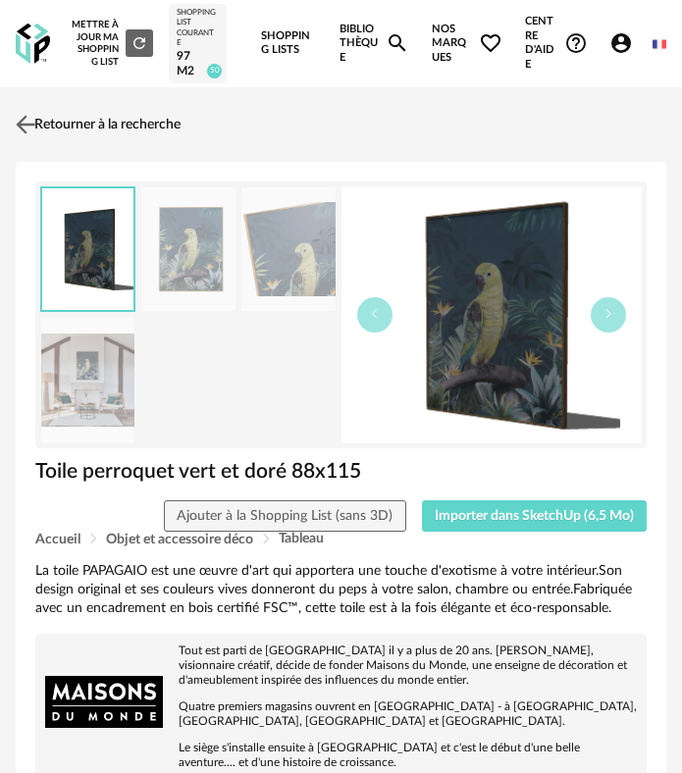
click at [34, 136] on img at bounding box center [26, 124] width 28 height 28
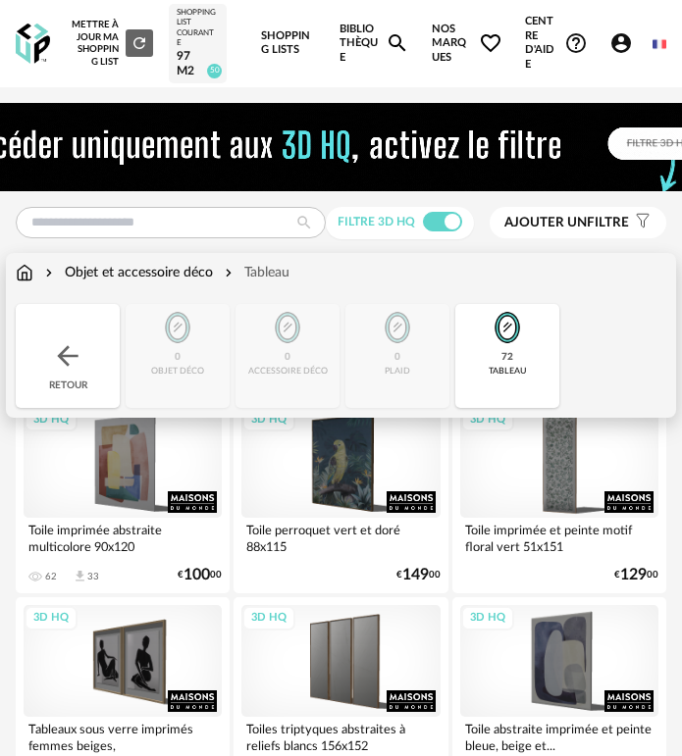
drag, startPoint x: 539, startPoint y: 357, endPoint x: 509, endPoint y: 356, distance: 30.4
click at [530, 357] on div "72 tableau" at bounding box center [507, 356] width 104 height 104
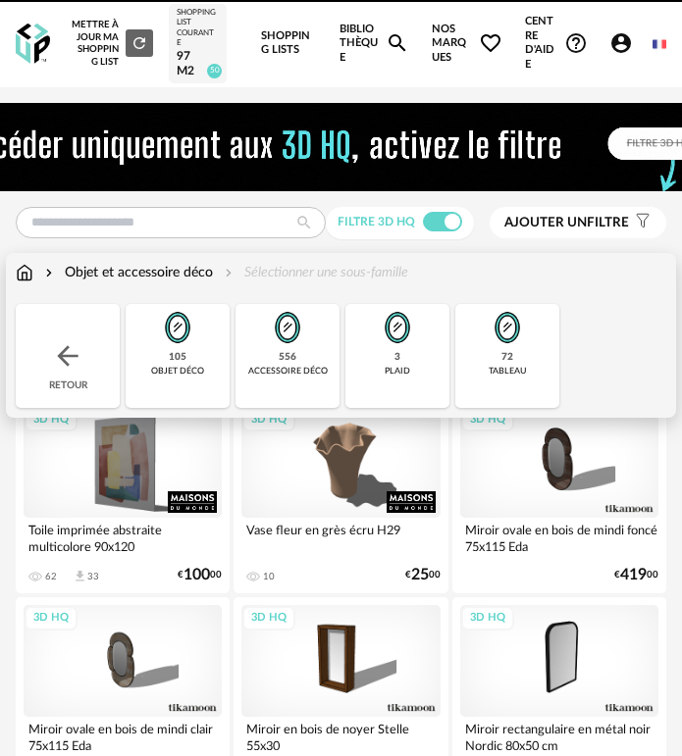
click at [93, 343] on div "Retour" at bounding box center [68, 356] width 104 height 104
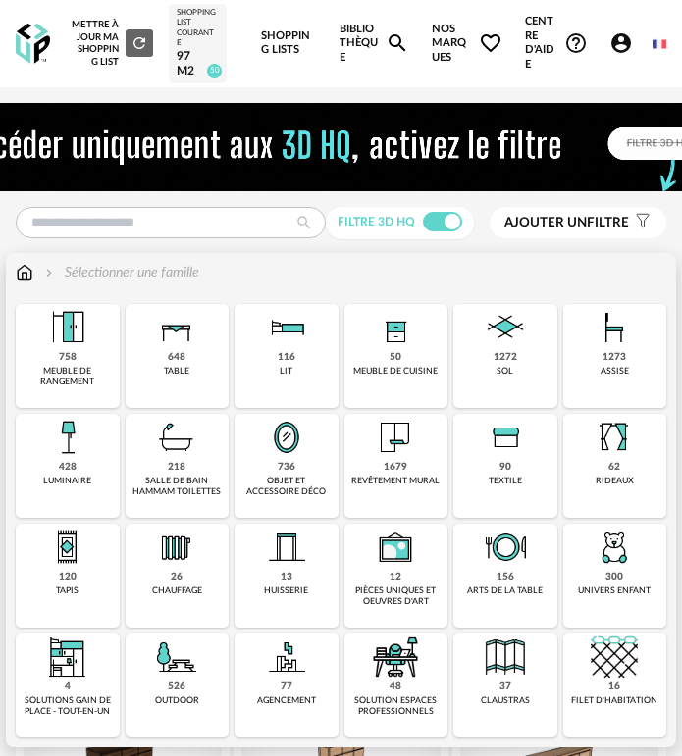
drag, startPoint x: 629, startPoint y: 482, endPoint x: 365, endPoint y: 480, distance: 263.8
click at [531, 480] on div "Close icon 758 meuble de rangement 648 table 116 lit 50 meuble de cuisine 1272 …" at bounding box center [341, 520] width 650 height 433
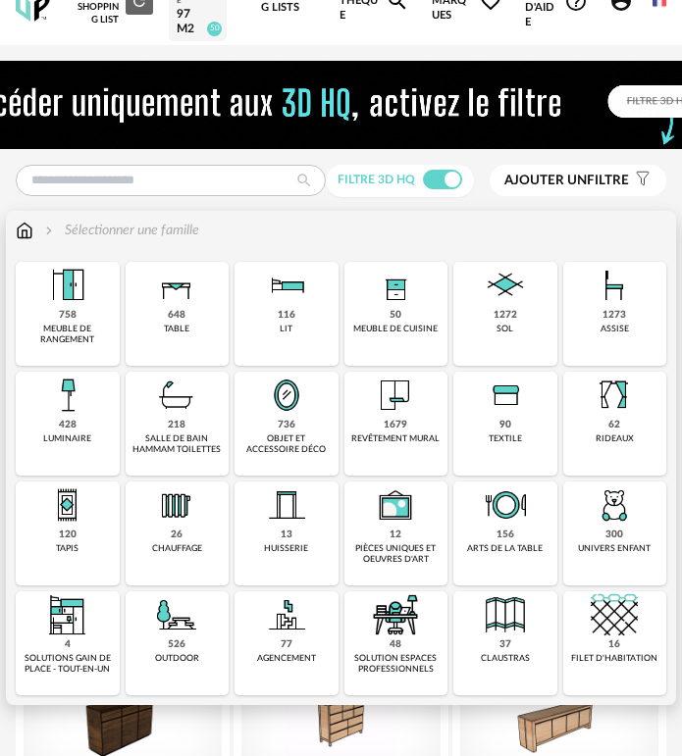
scroll to position [98, 0]
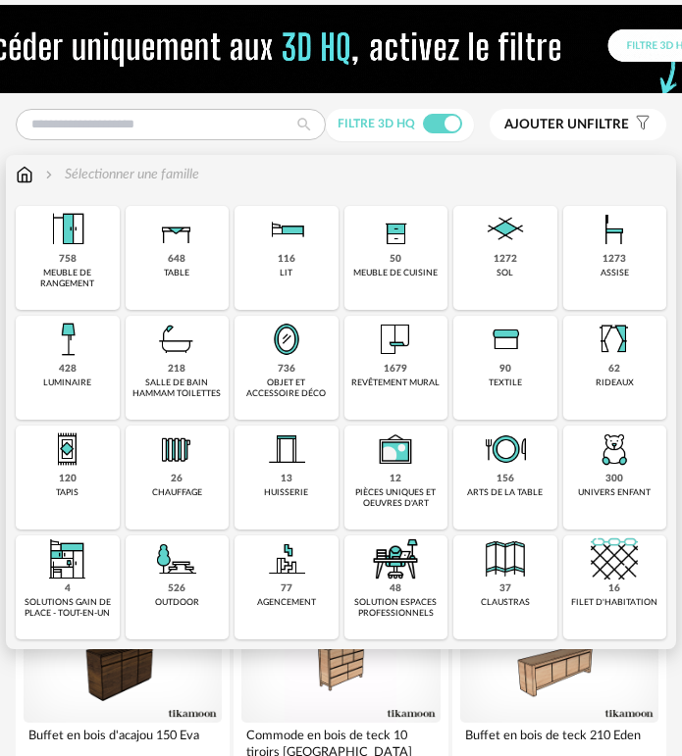
click at [483, 372] on div "90 textile" at bounding box center [505, 368] width 104 height 104
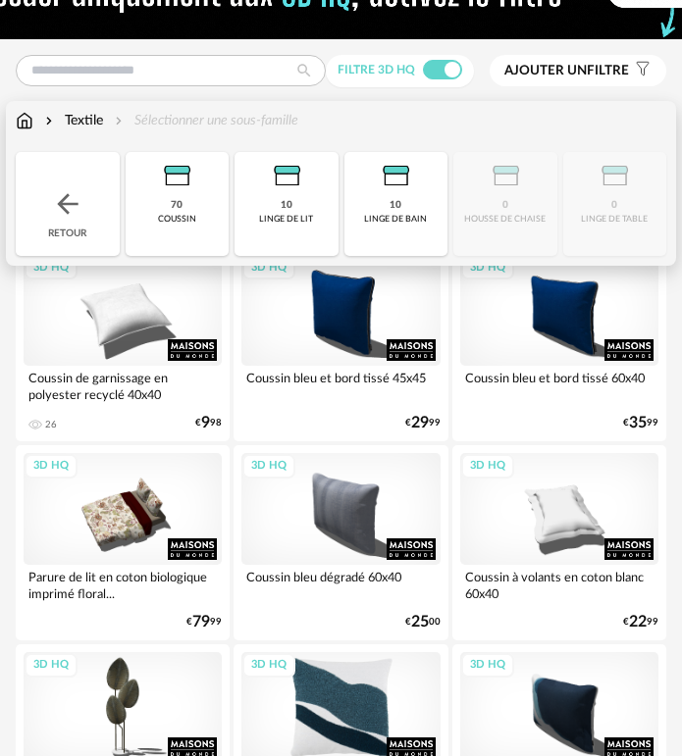
scroll to position [392, 0]
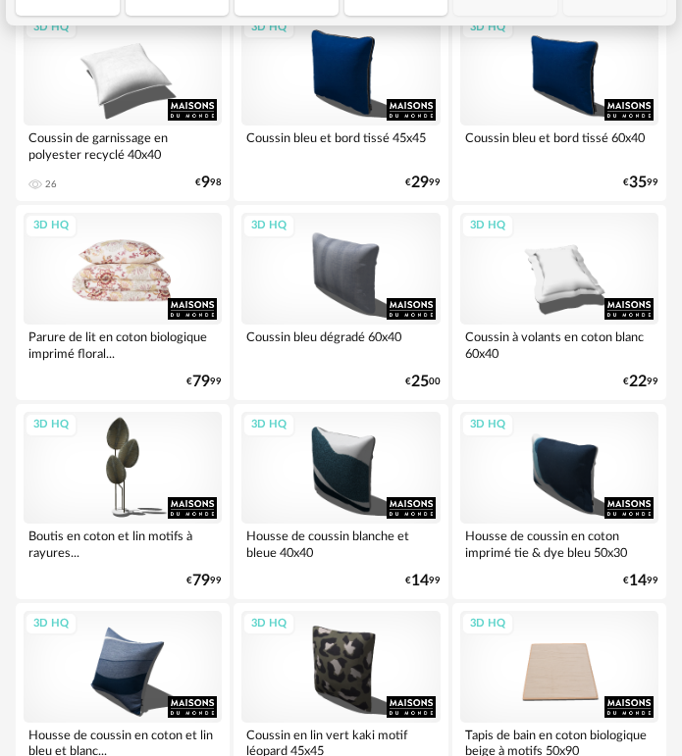
click at [45, 272] on div "3D HQ" at bounding box center [123, 269] width 198 height 112
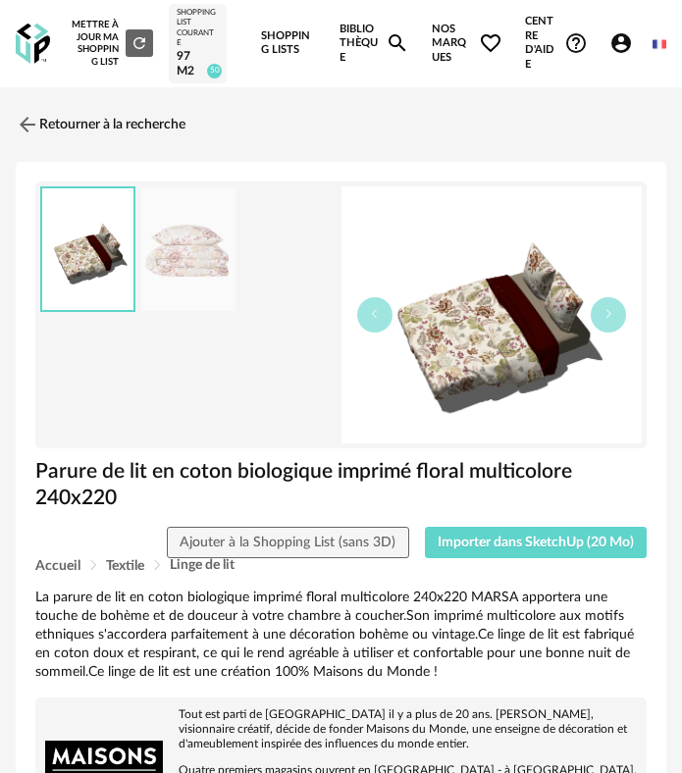
click at [502, 572] on div "Accueil Textile Linge de lit" at bounding box center [340, 565] width 611 height 15
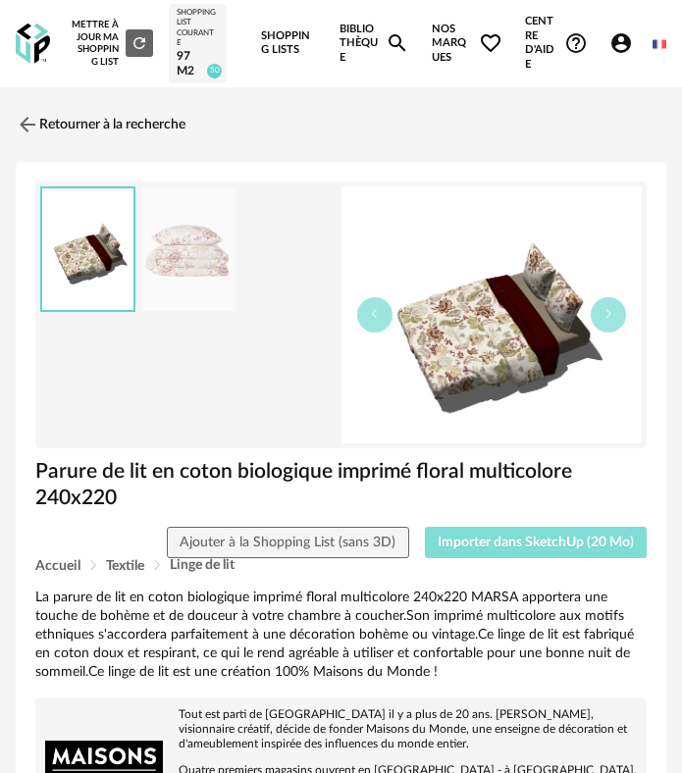
click at [515, 537] on span "Importer dans SketchUp (20 Mo)" at bounding box center [535, 542] width 196 height 14
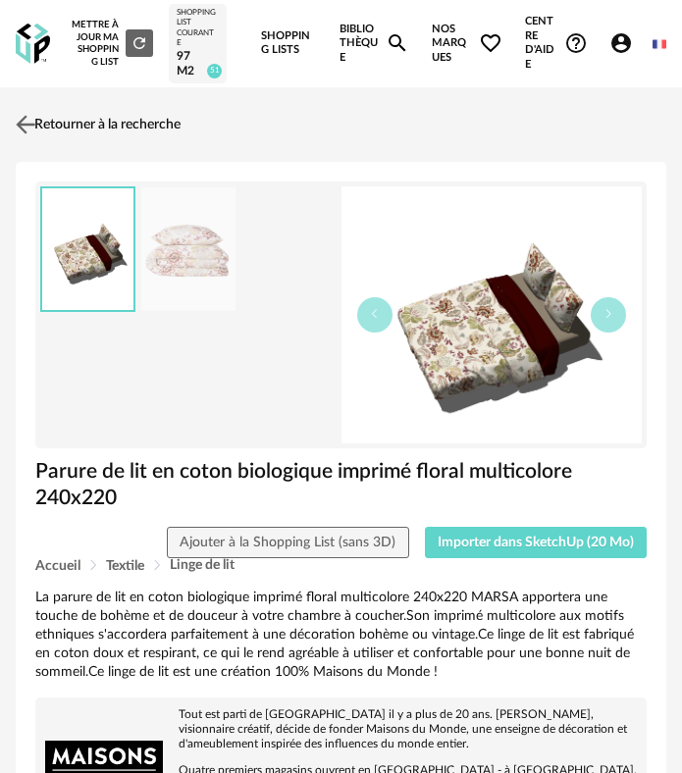
click at [68, 125] on link "Retourner à la recherche" at bounding box center [96, 124] width 170 height 43
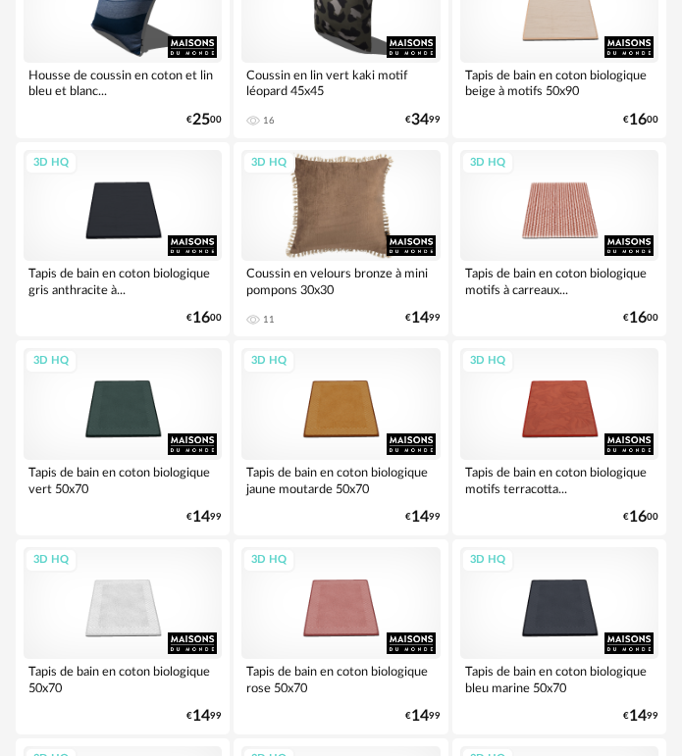
scroll to position [1049, 0]
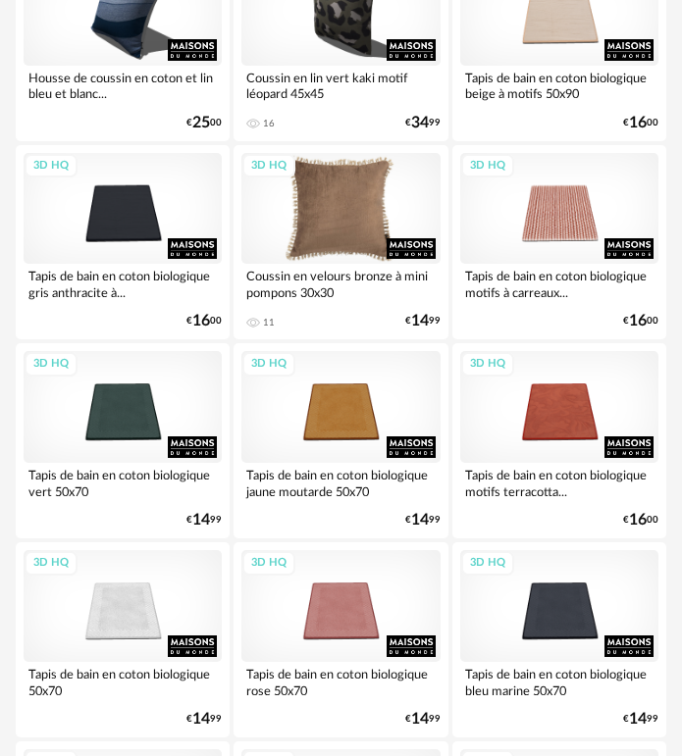
click at [319, 220] on div "3D HQ" at bounding box center [340, 209] width 198 height 112
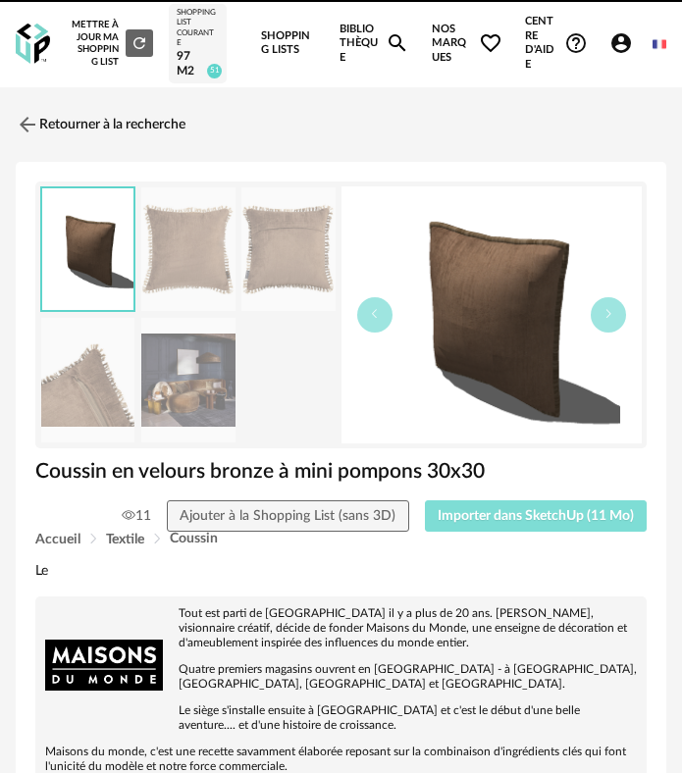
click at [508, 531] on button "Importer dans SketchUp (11 Mo)" at bounding box center [536, 515] width 223 height 31
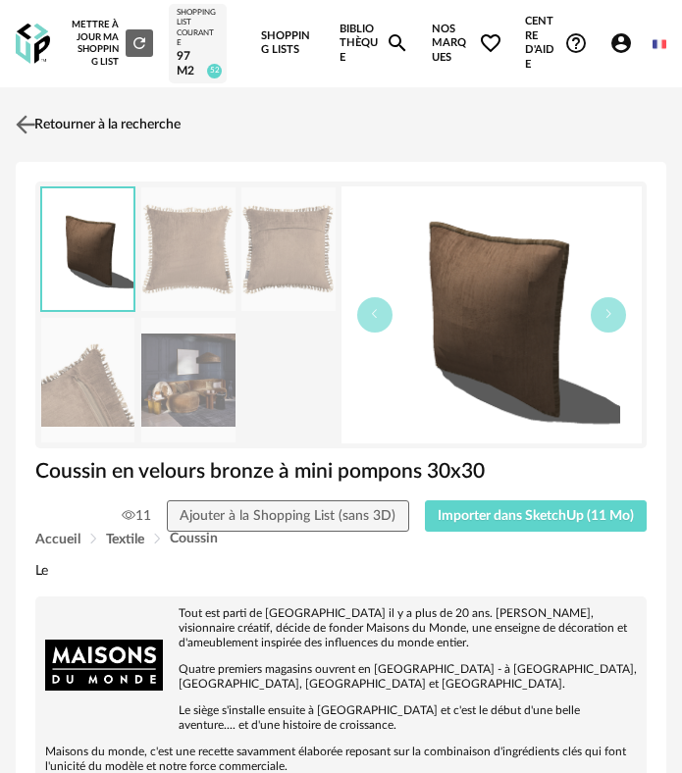
click at [40, 121] on link "Retourner à la recherche" at bounding box center [96, 124] width 170 height 43
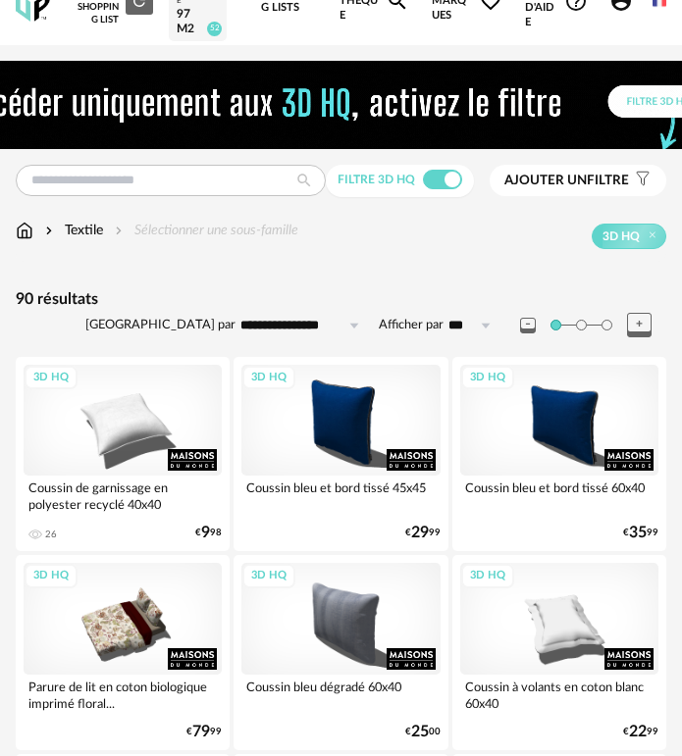
scroll to position [39, 0]
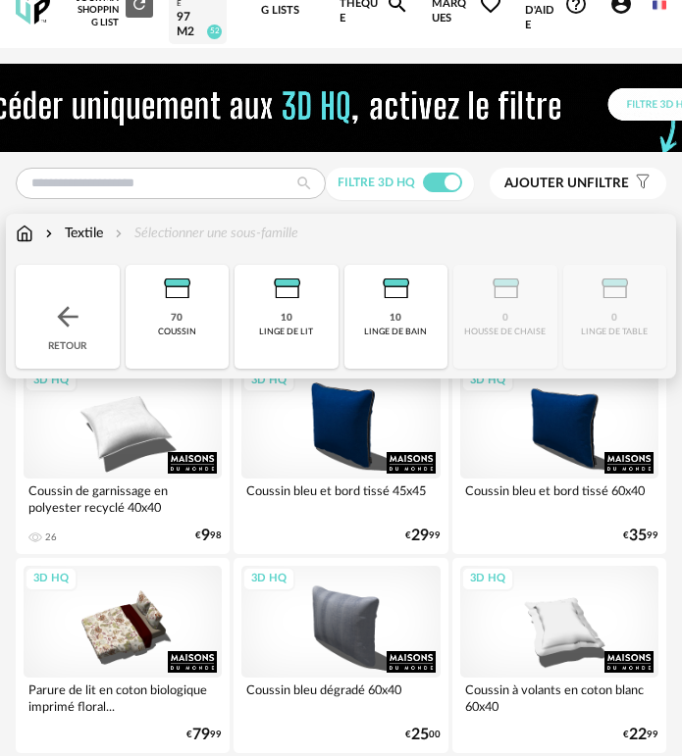
click at [72, 316] on img at bounding box center [67, 316] width 31 height 31
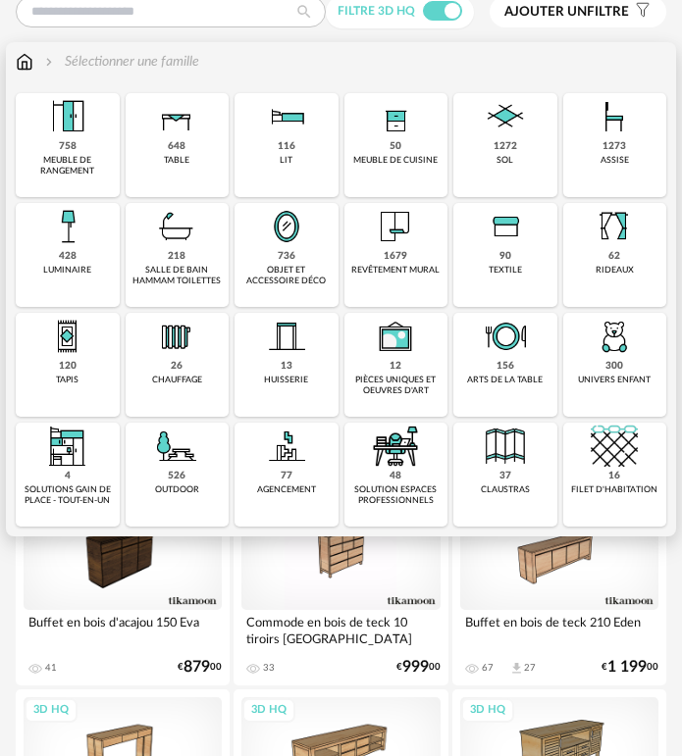
scroll to position [235, 0]
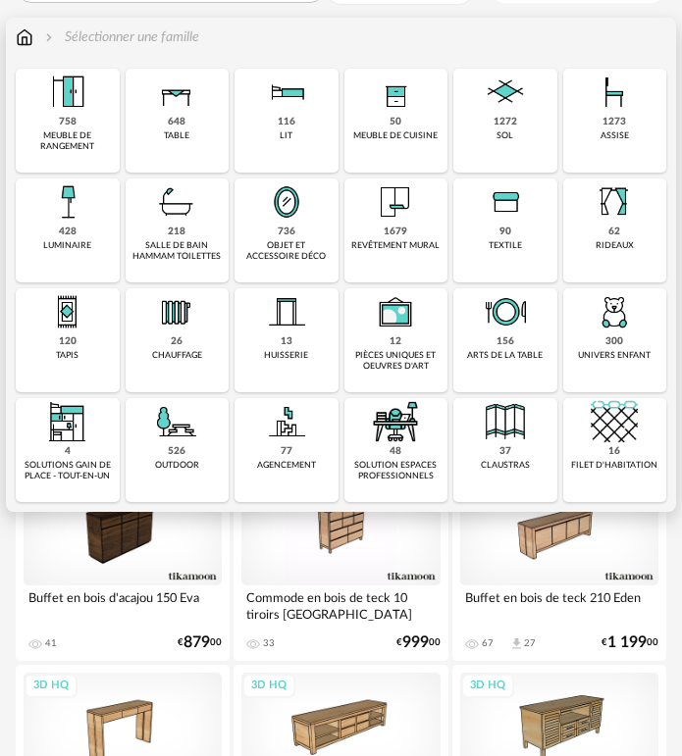
click at [90, 357] on div "120 tapis" at bounding box center [68, 340] width 104 height 104
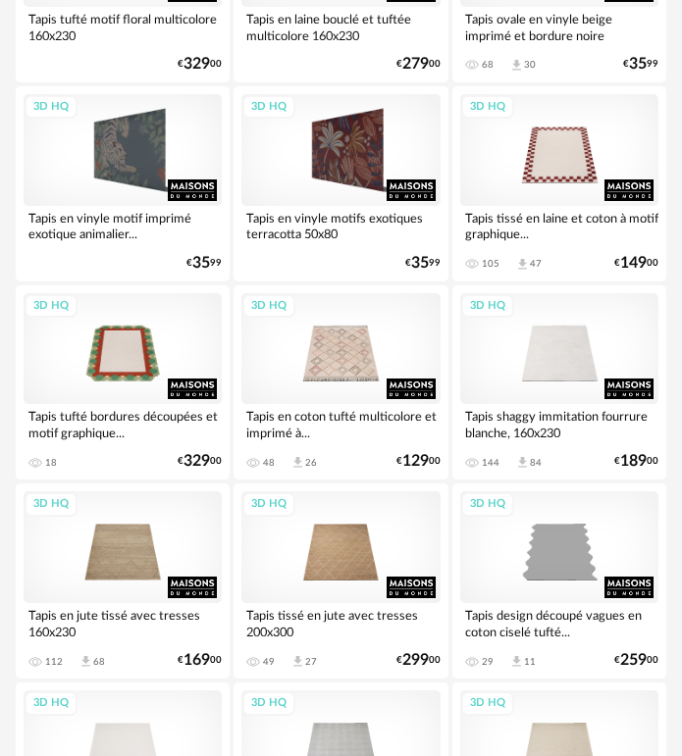
scroll to position [922, 0]
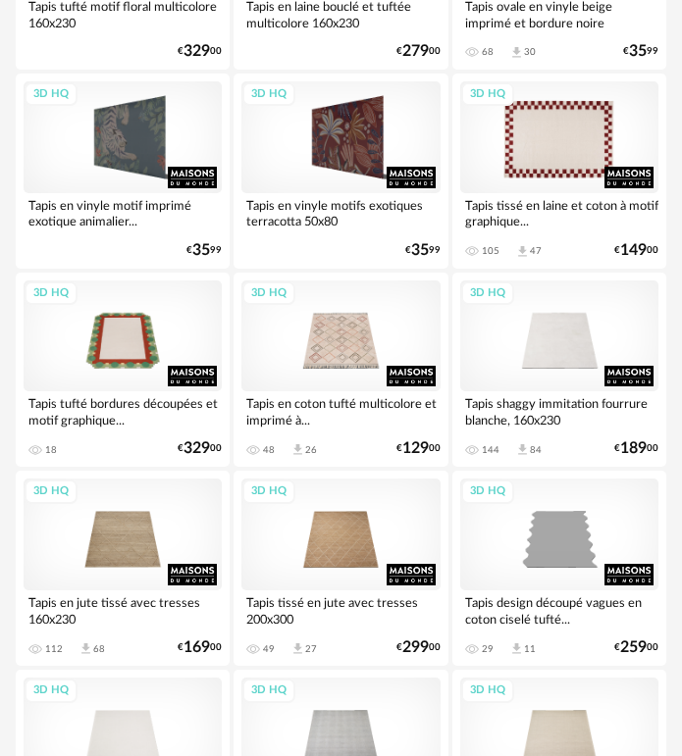
click at [531, 143] on div "3D HQ" at bounding box center [559, 137] width 198 height 112
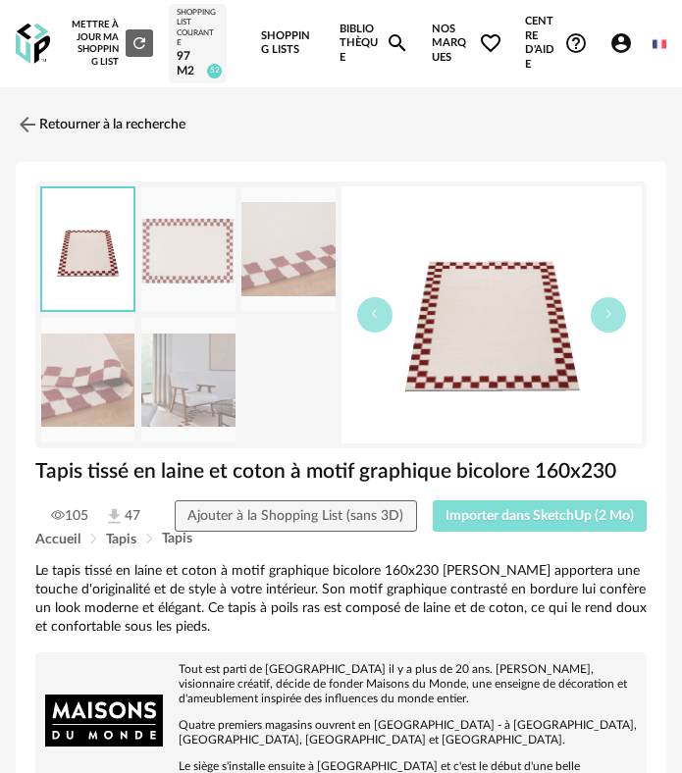
click at [492, 521] on span "Importer dans SketchUp (2 Mo)" at bounding box center [539, 516] width 188 height 14
click at [46, 130] on link "Retourner à la recherche" at bounding box center [96, 124] width 170 height 43
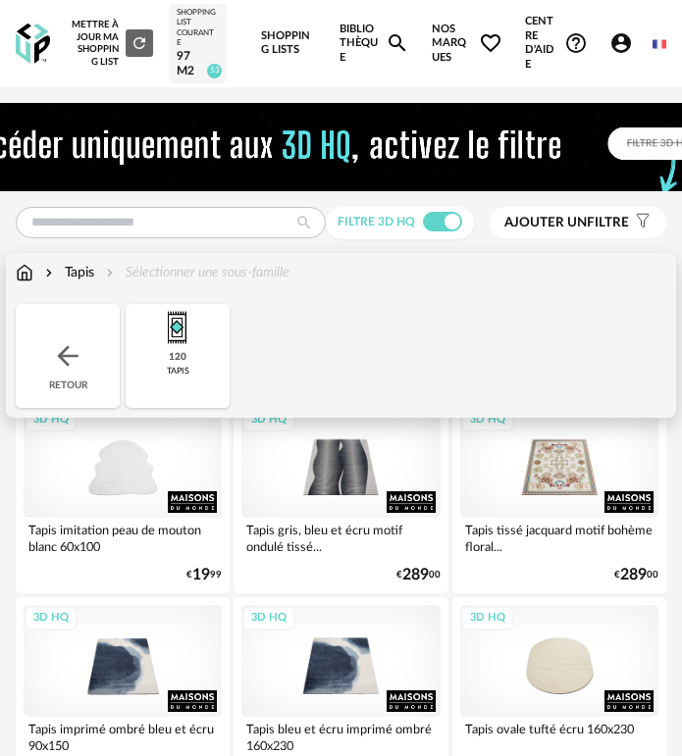
click at [69, 334] on div "Retour" at bounding box center [68, 356] width 104 height 104
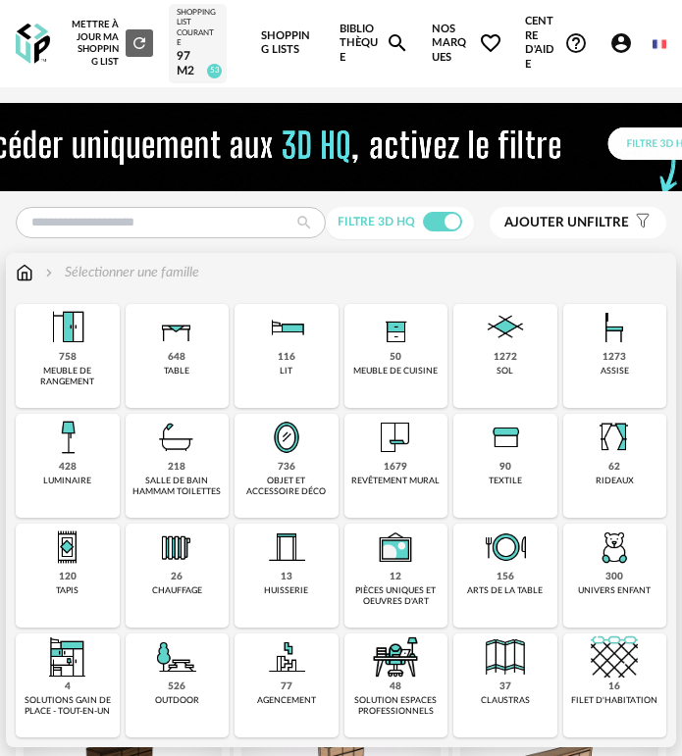
click at [366, 454] on div "1679 revêtement mural" at bounding box center [396, 466] width 104 height 104
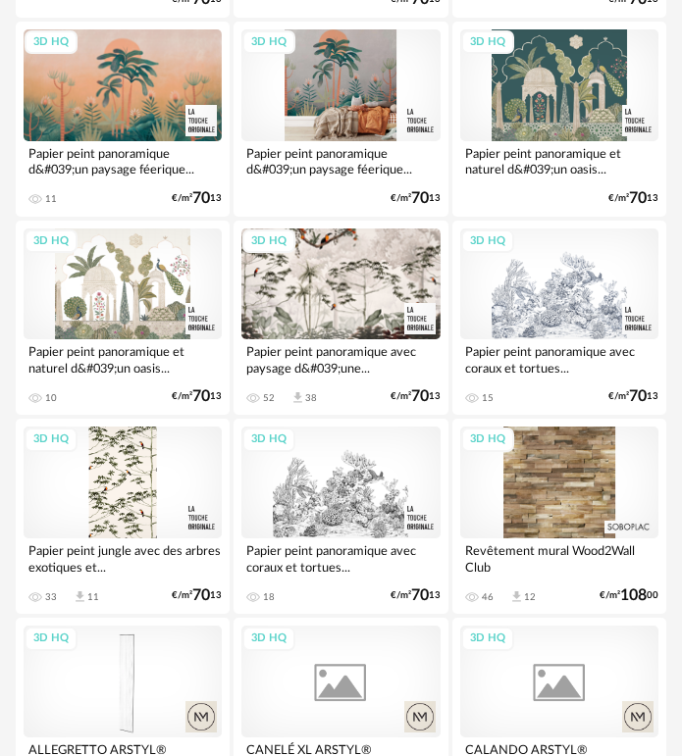
scroll to position [2648, 0]
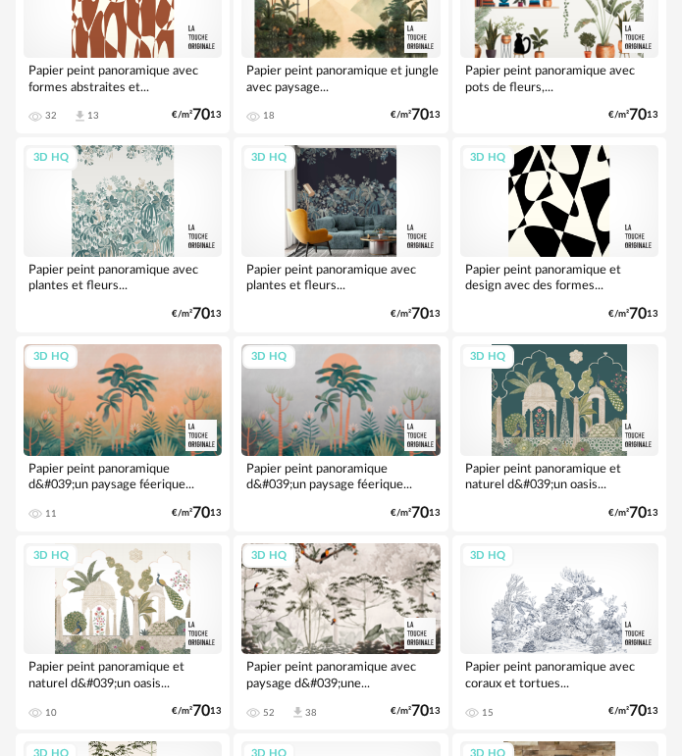
click at [338, 225] on div "3D HQ" at bounding box center [340, 201] width 198 height 112
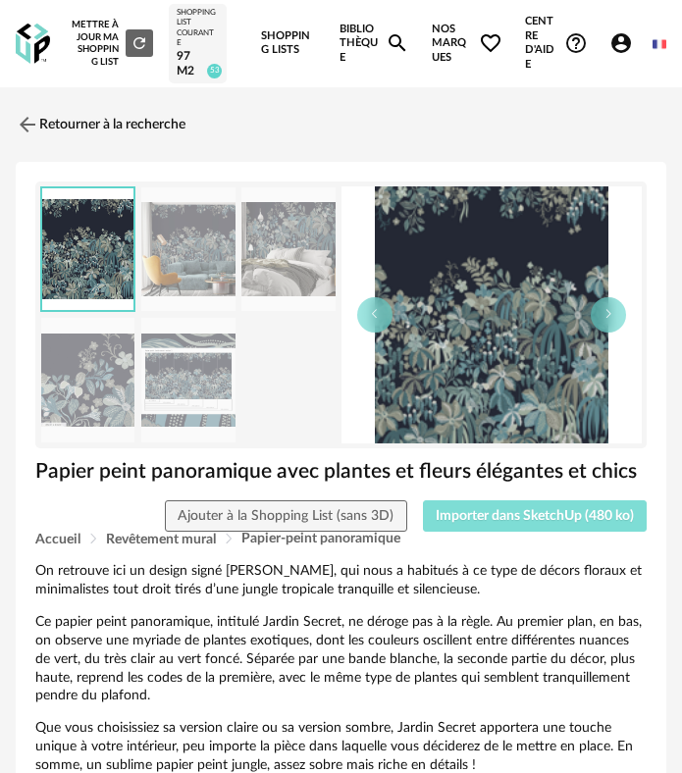
click at [459, 516] on span "Importer dans SketchUp (480 ko)" at bounding box center [534, 516] width 198 height 14
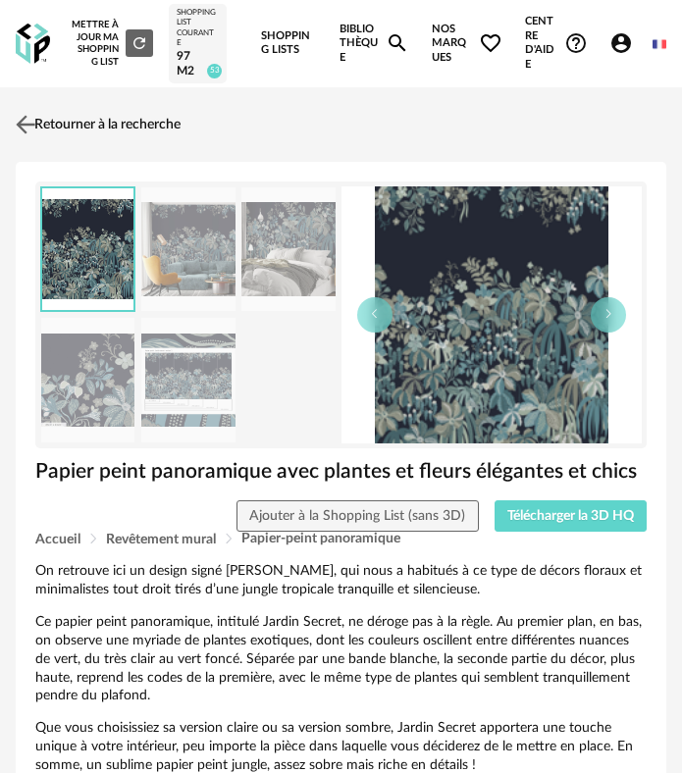
click at [30, 129] on img at bounding box center [26, 124] width 28 height 28
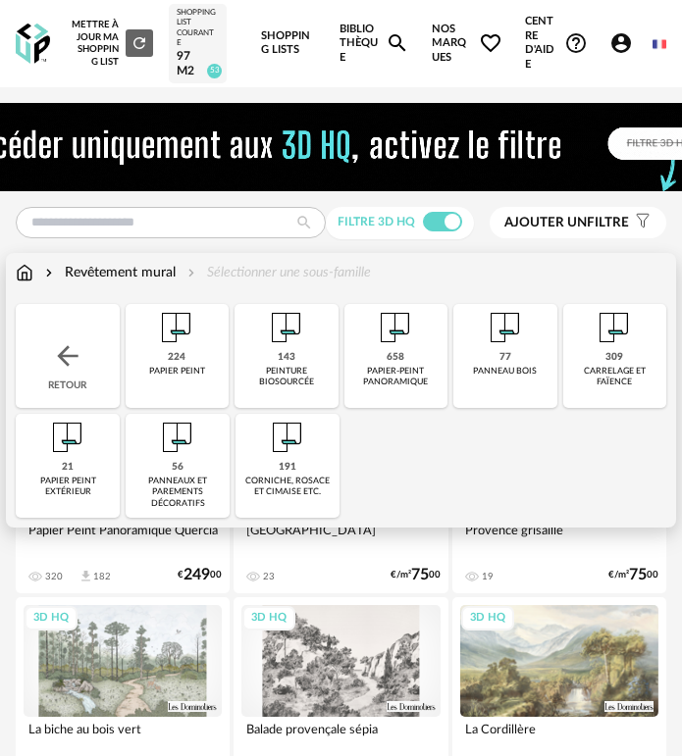
click at [298, 340] on img at bounding box center [286, 327] width 47 height 47
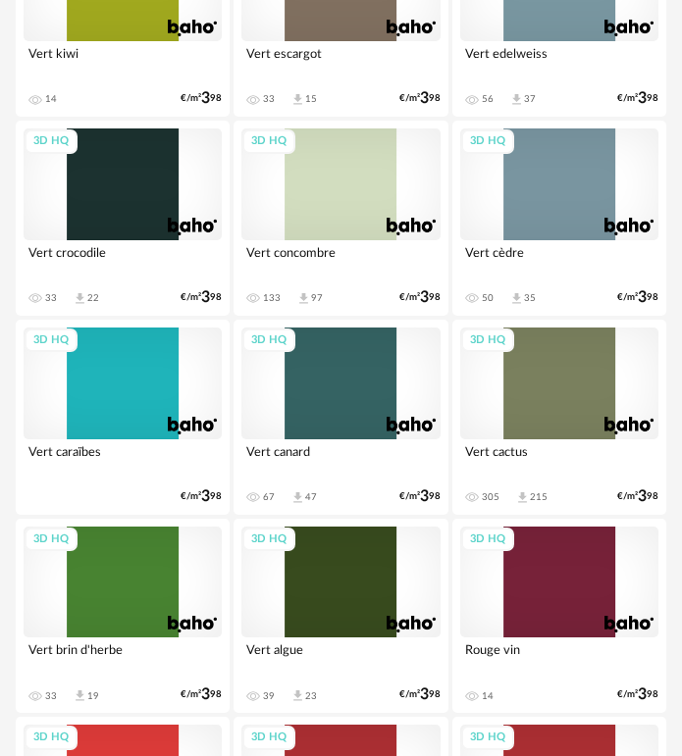
scroll to position [1667, 0]
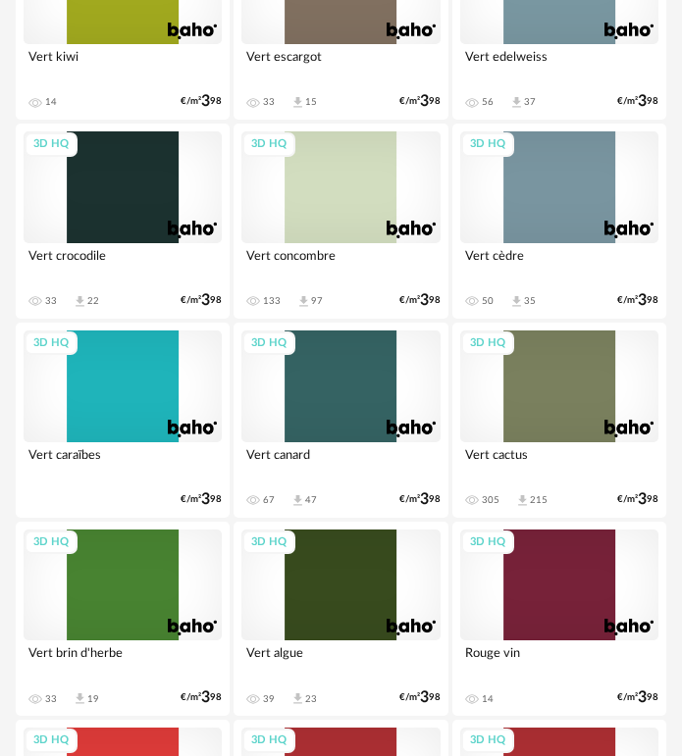
click at [518, 215] on div "3D HQ" at bounding box center [559, 187] width 198 height 112
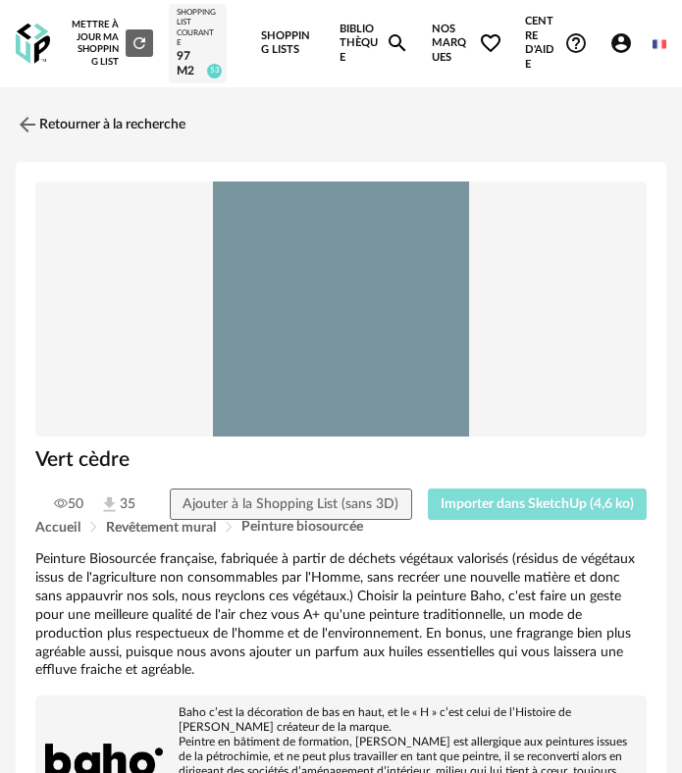
click at [488, 520] on button "Importer dans SketchUp (4,6 ko)" at bounding box center [538, 503] width 220 height 31
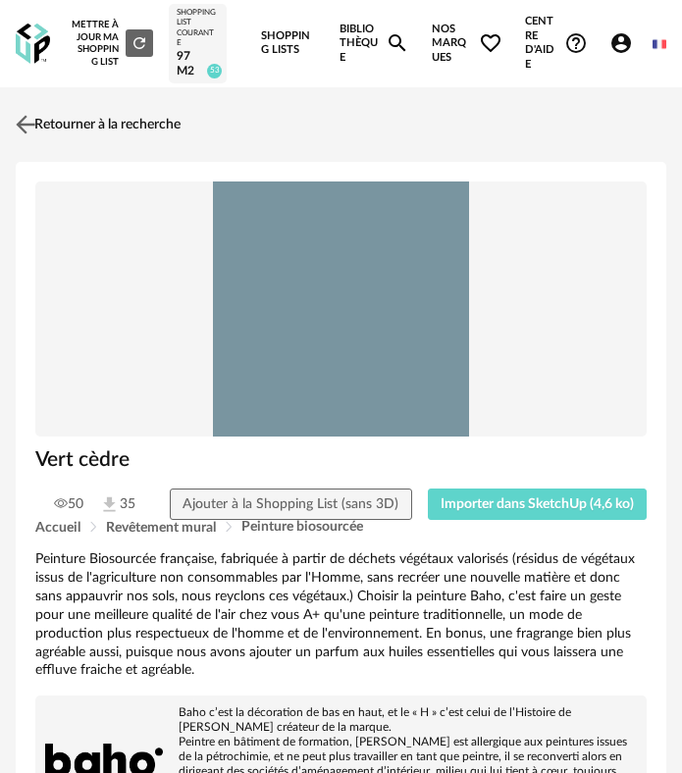
click at [37, 123] on img at bounding box center [26, 124] width 28 height 28
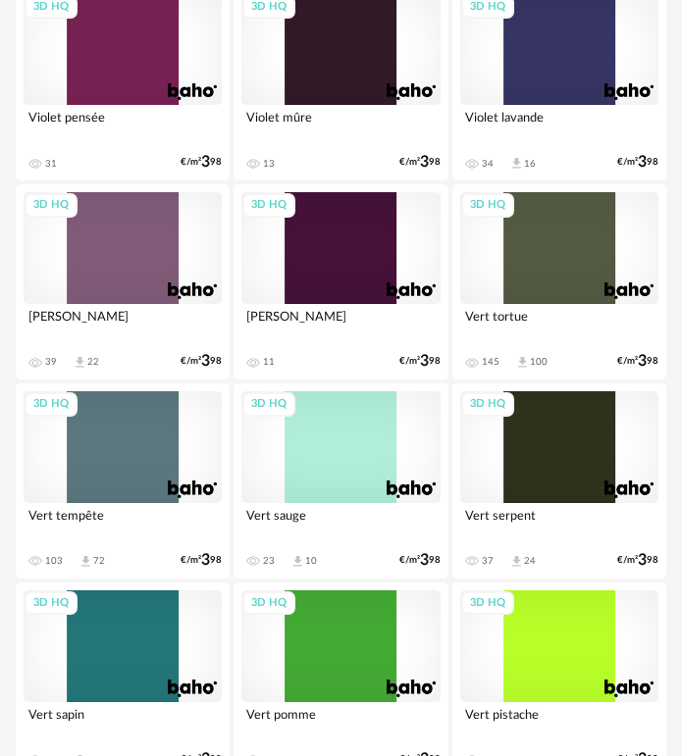
scroll to position [343, 0]
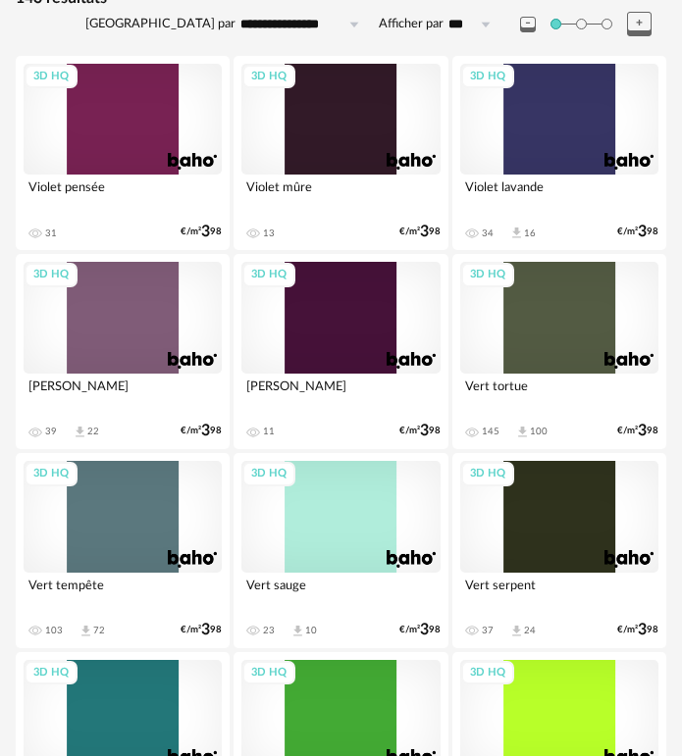
click at [139, 320] on div "3D HQ" at bounding box center [123, 318] width 198 height 112
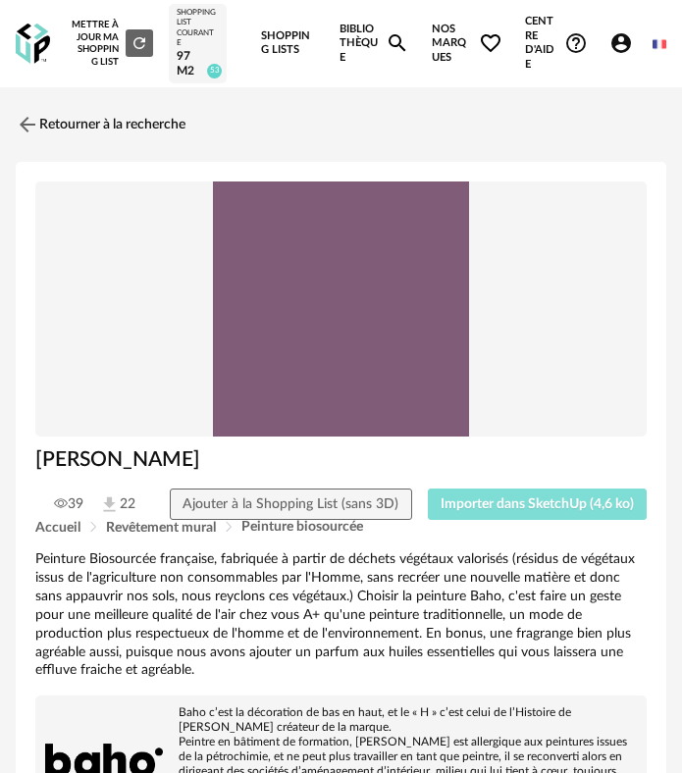
click at [462, 514] on button "Importer dans SketchUp (4,6 ko)" at bounding box center [538, 503] width 220 height 31
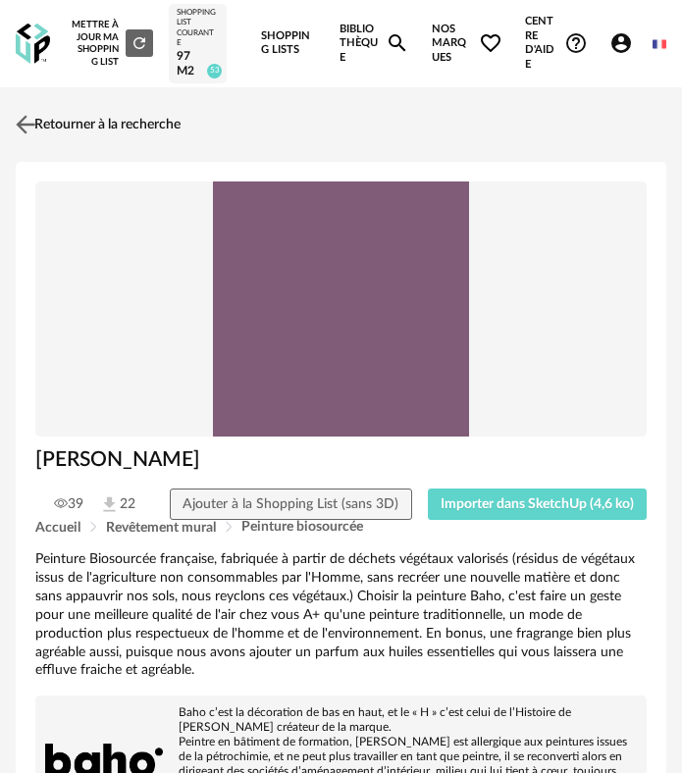
click at [43, 120] on link "Retourner à la recherche" at bounding box center [96, 124] width 170 height 43
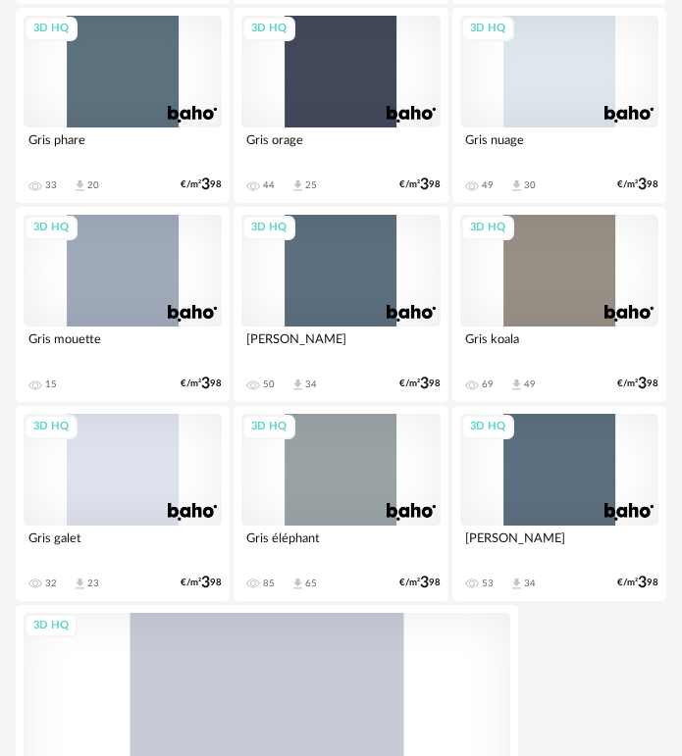
scroll to position [6689, 0]
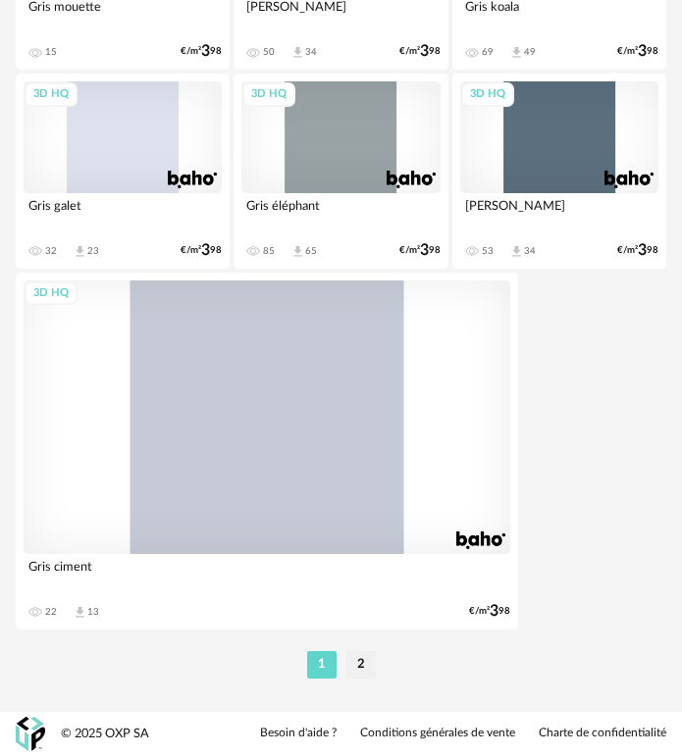
drag, startPoint x: 362, startPoint y: 650, endPoint x: 347, endPoint y: 654, distance: 15.2
click at [348, 654] on li "2" at bounding box center [360, 664] width 29 height 27
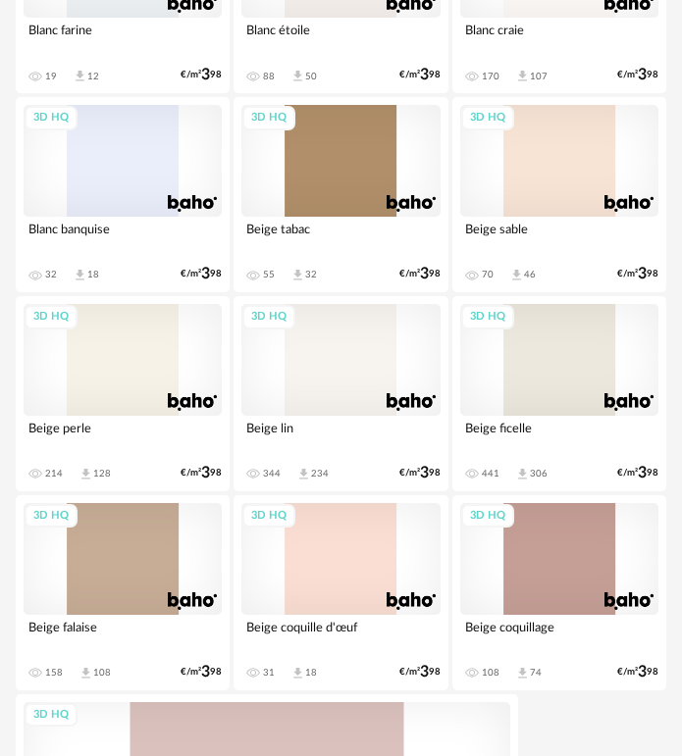
scroll to position [2550, 0]
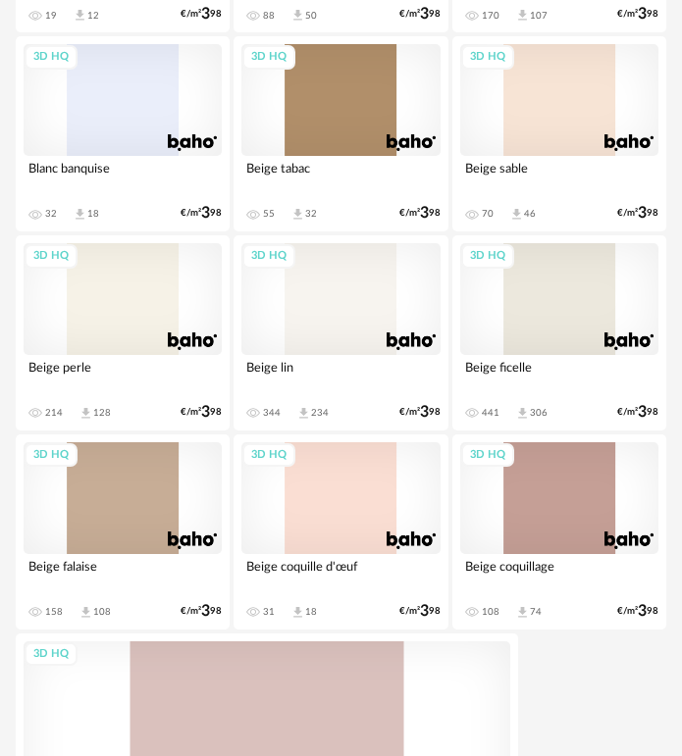
click at [166, 310] on div "3D HQ" at bounding box center [123, 299] width 198 height 112
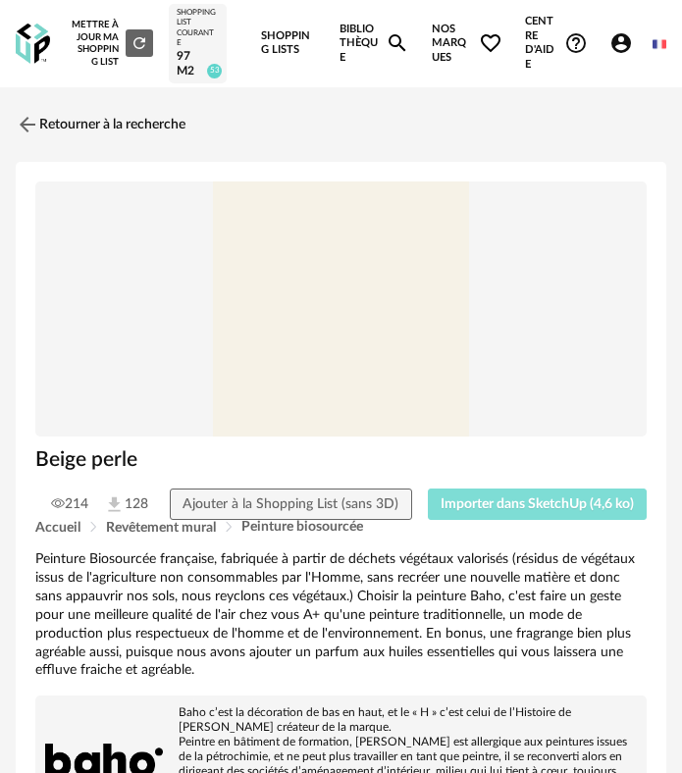
click at [525, 508] on span "Importer dans SketchUp (4,6 ko)" at bounding box center [536, 504] width 193 height 14
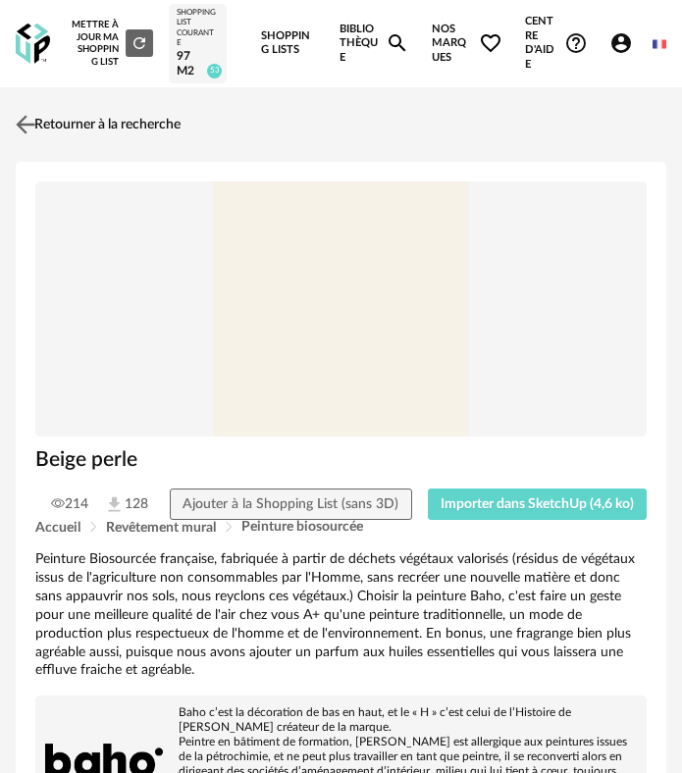
click at [33, 138] on img at bounding box center [26, 124] width 28 height 28
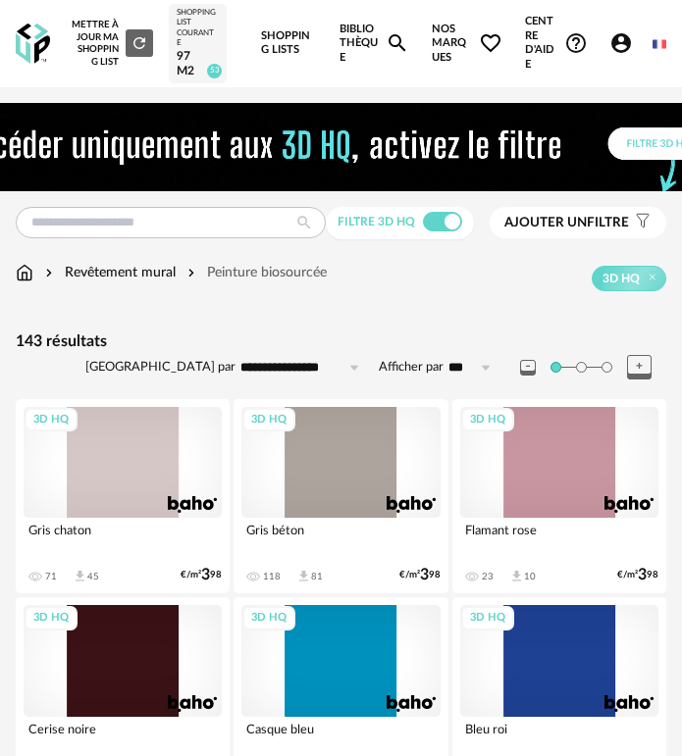
click at [40, 66] on link at bounding box center [33, 44] width 34 height 50
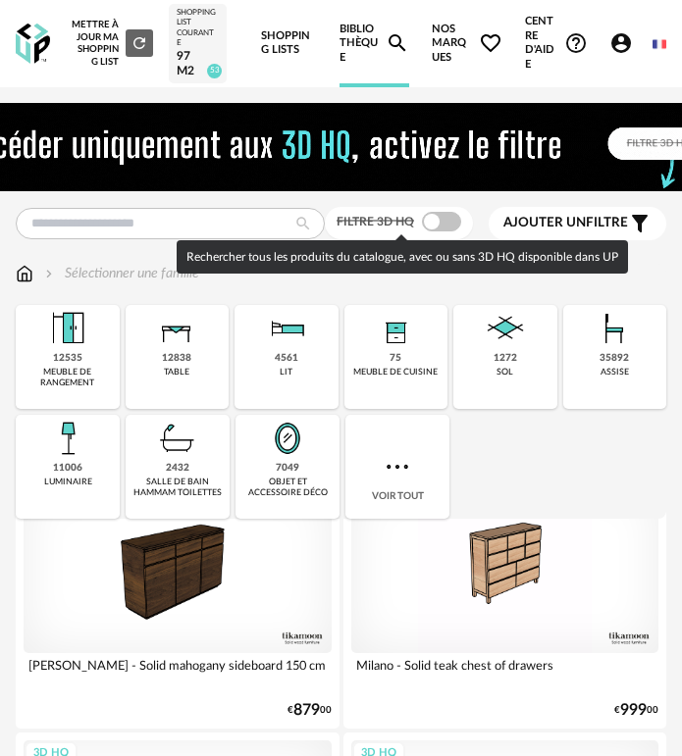
click at [429, 228] on span at bounding box center [441, 222] width 39 height 20
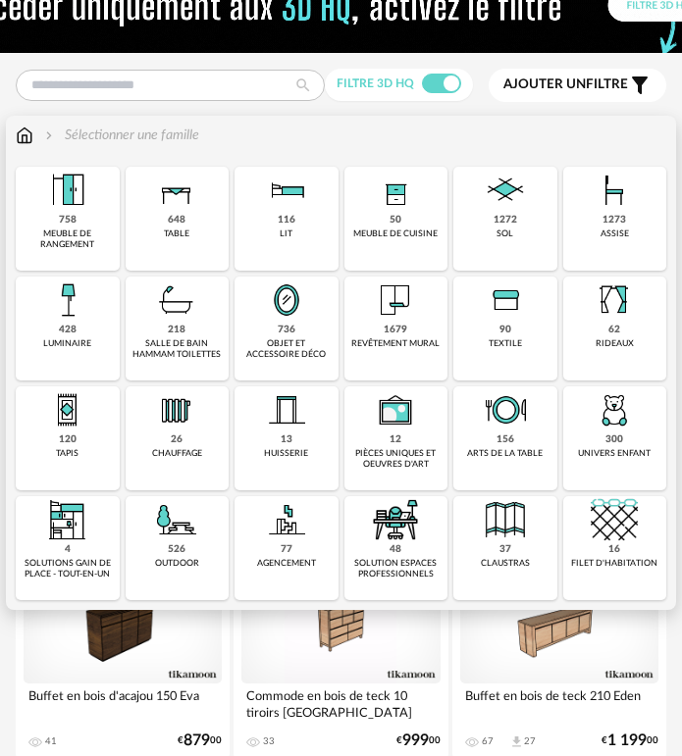
scroll to position [294, 0]
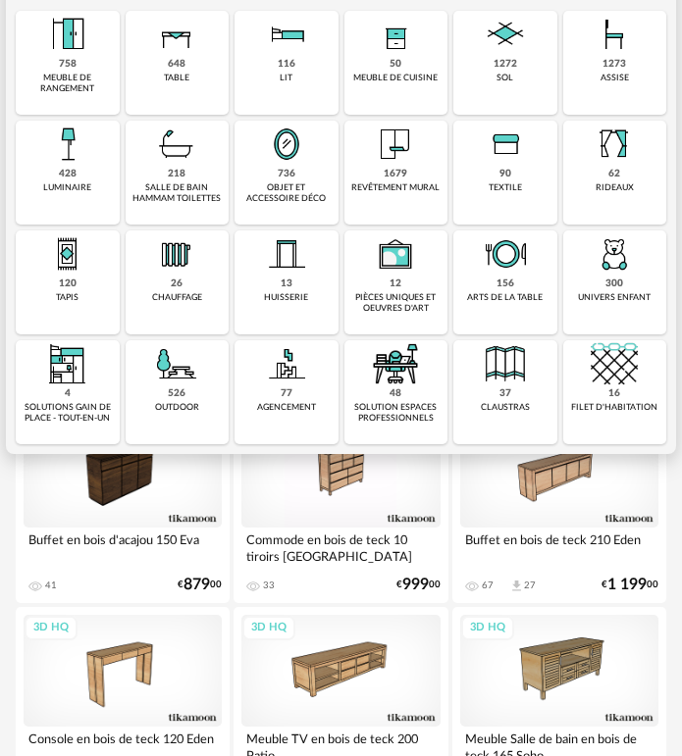
click at [625, 270] on img at bounding box center [613, 253] width 47 height 47
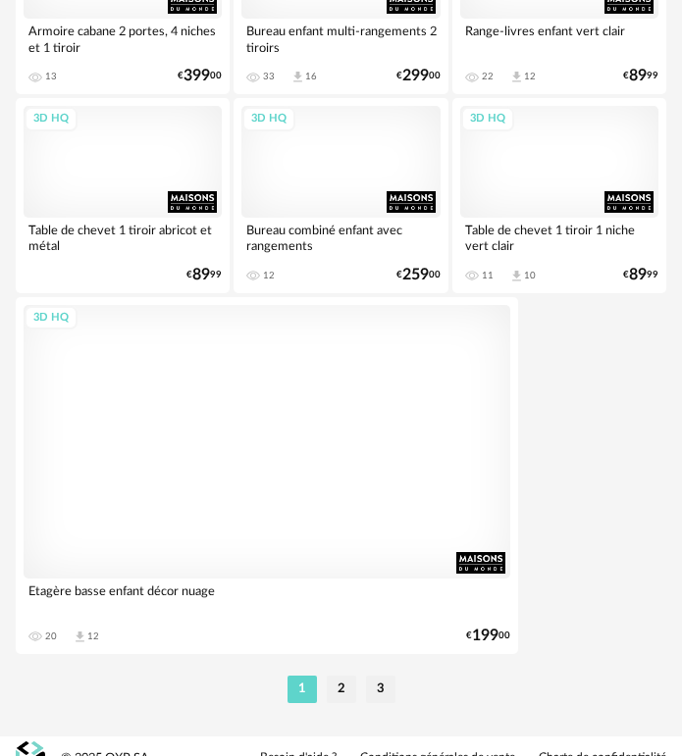
scroll to position [6690, 0]
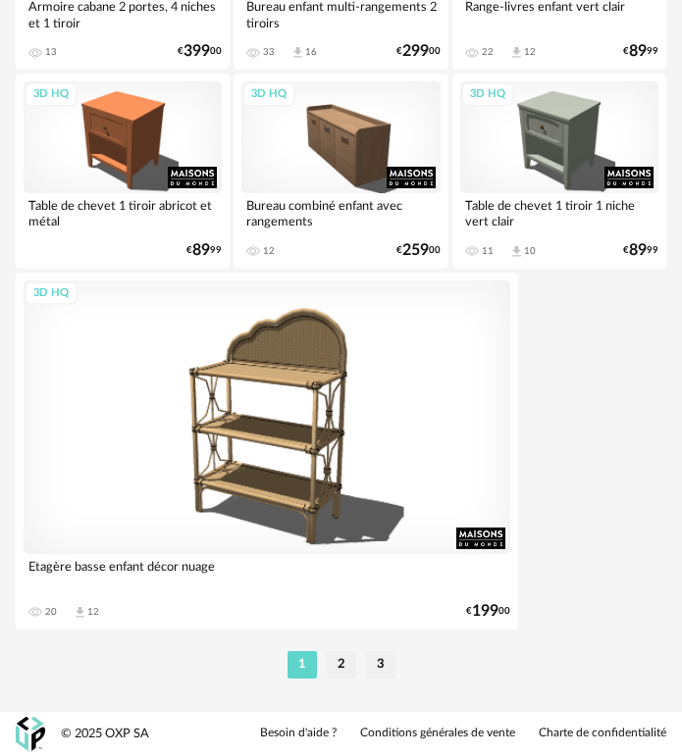
drag, startPoint x: 342, startPoint y: 677, endPoint x: 342, endPoint y: 665, distance: 11.8
click at [342, 677] on li "2" at bounding box center [341, 664] width 29 height 27
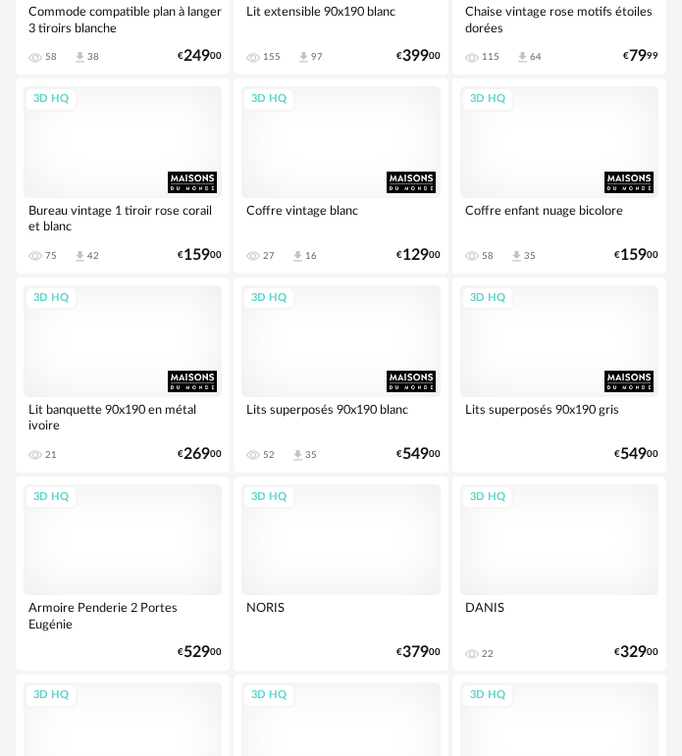
scroll to position [5687, 0]
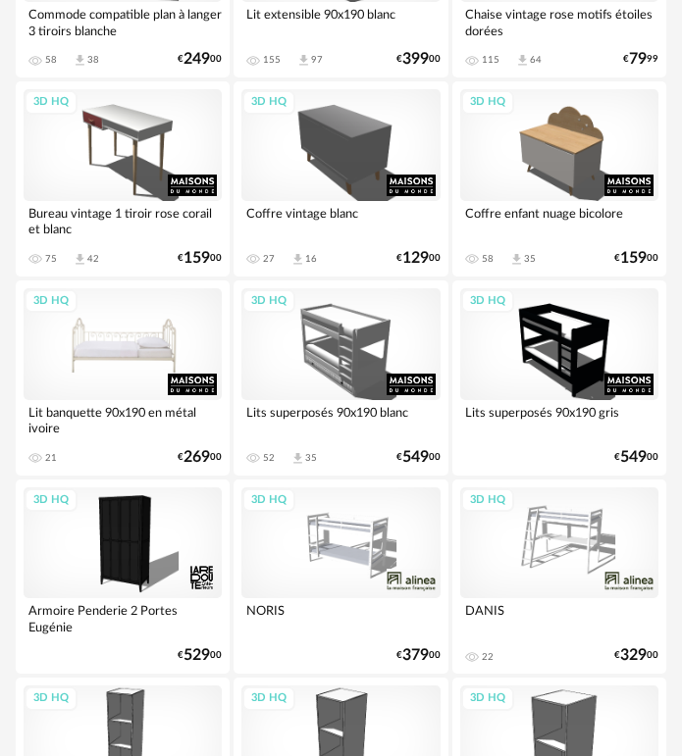
click at [134, 359] on div "3D HQ" at bounding box center [123, 344] width 198 height 112
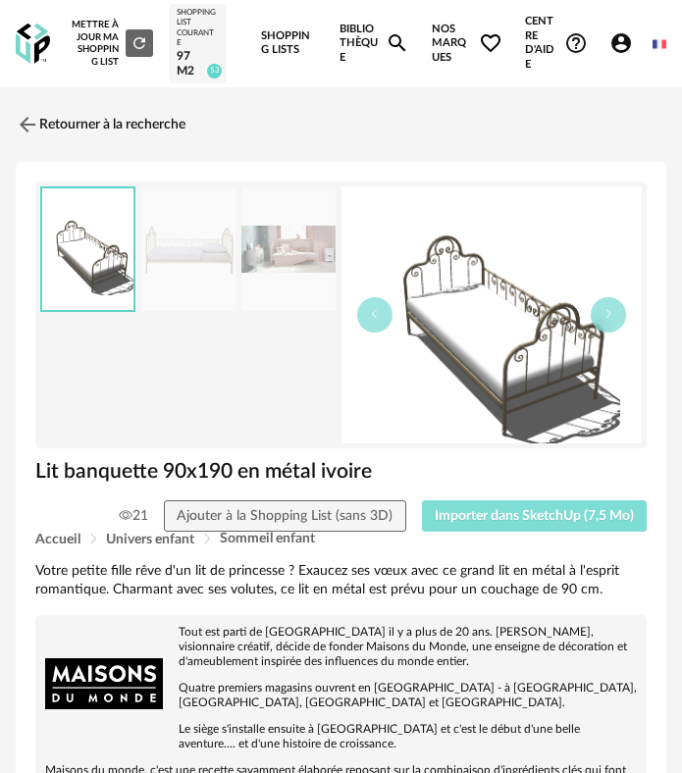
click at [539, 502] on button "Importer dans SketchUp (7,5 Mo)" at bounding box center [535, 515] width 226 height 31
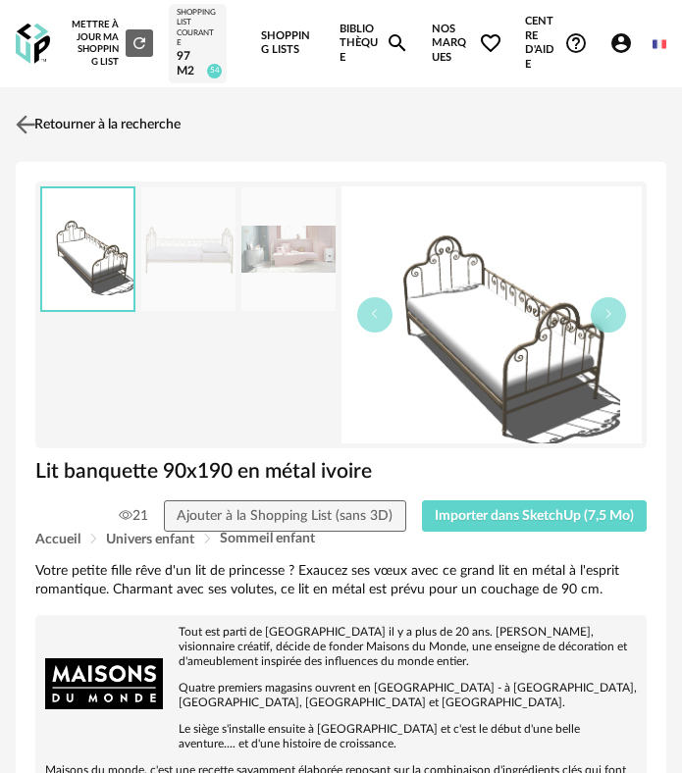
click at [58, 138] on link "Retourner à la recherche" at bounding box center [96, 124] width 170 height 43
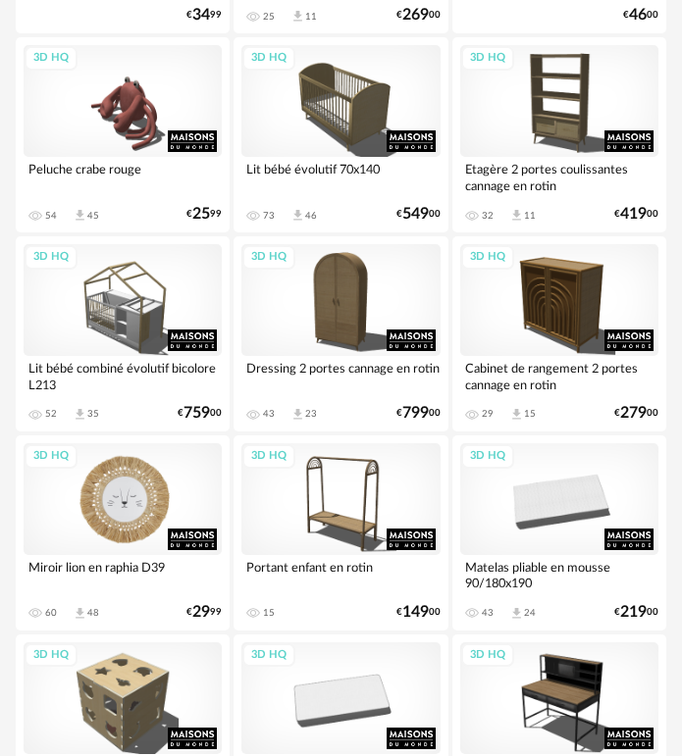
scroll to position [4335, 0]
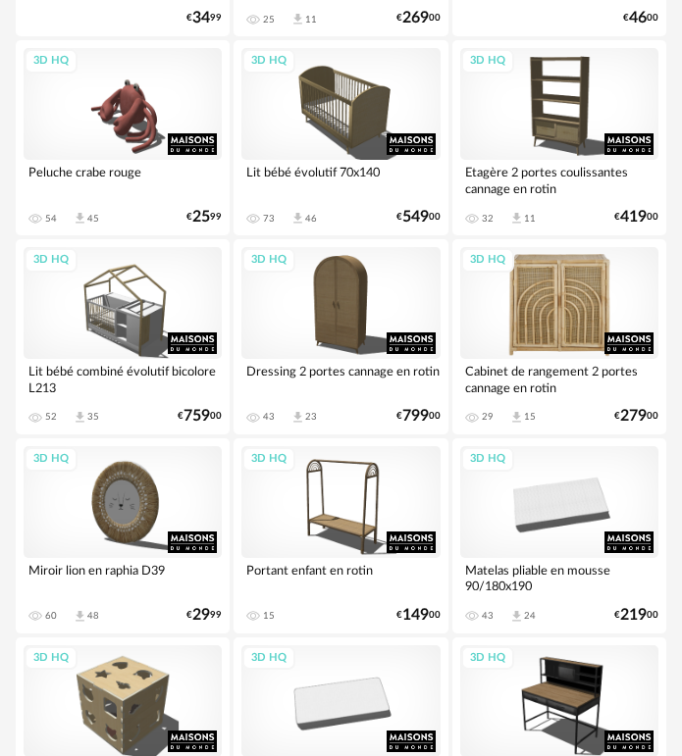
click at [604, 297] on div "3D HQ" at bounding box center [559, 303] width 198 height 112
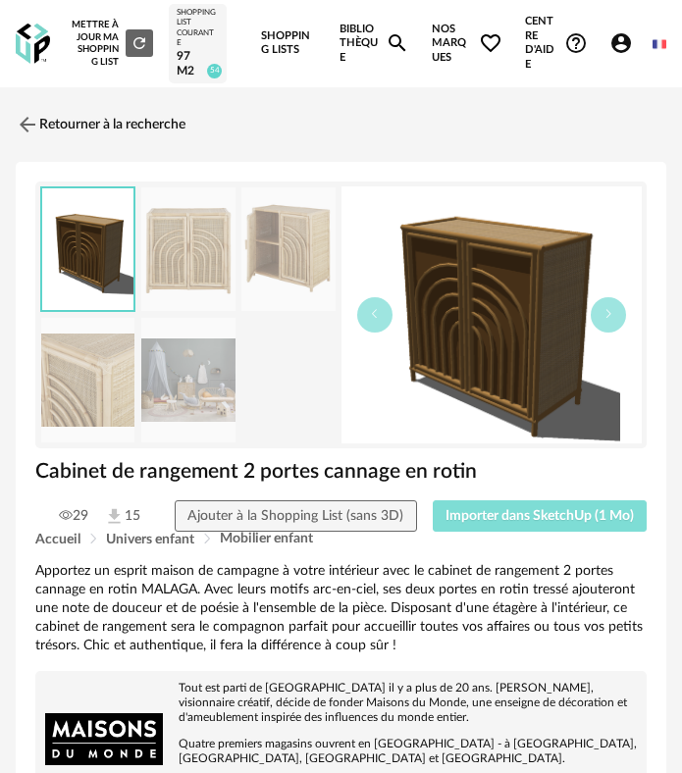
click at [543, 504] on button "Importer dans SketchUp (1 Mo)" at bounding box center [539, 515] width 215 height 31
click at [46, 120] on link "Retourner à la recherche" at bounding box center [96, 124] width 170 height 43
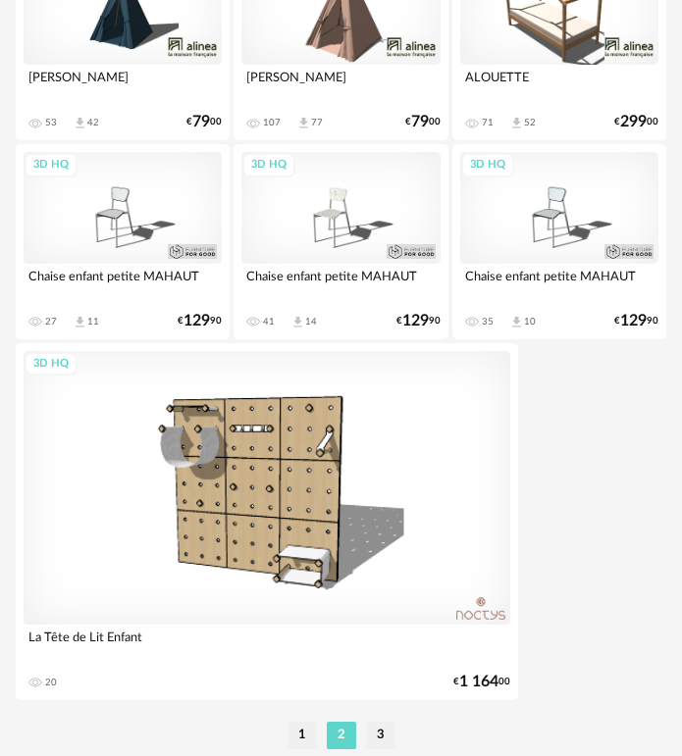
scroll to position [6689, 0]
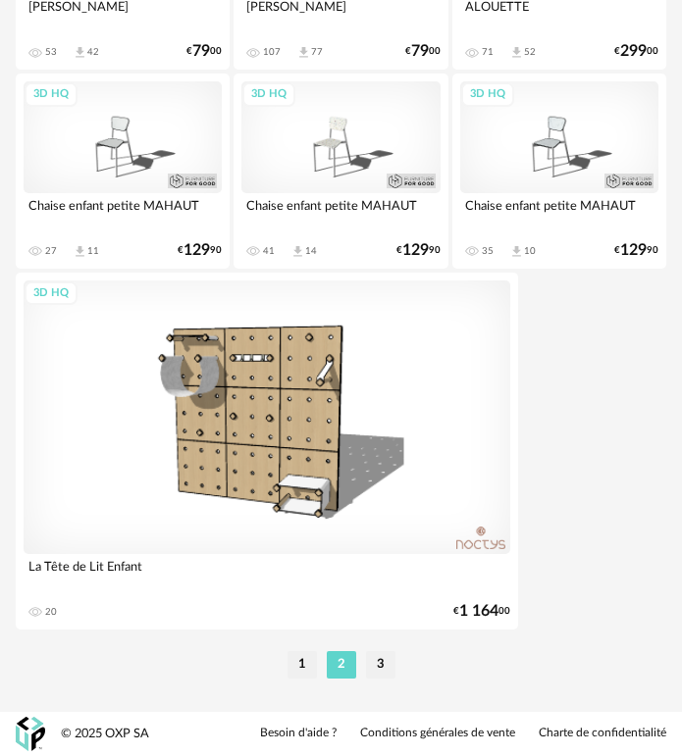
click at [383, 675] on li "3" at bounding box center [380, 664] width 29 height 27
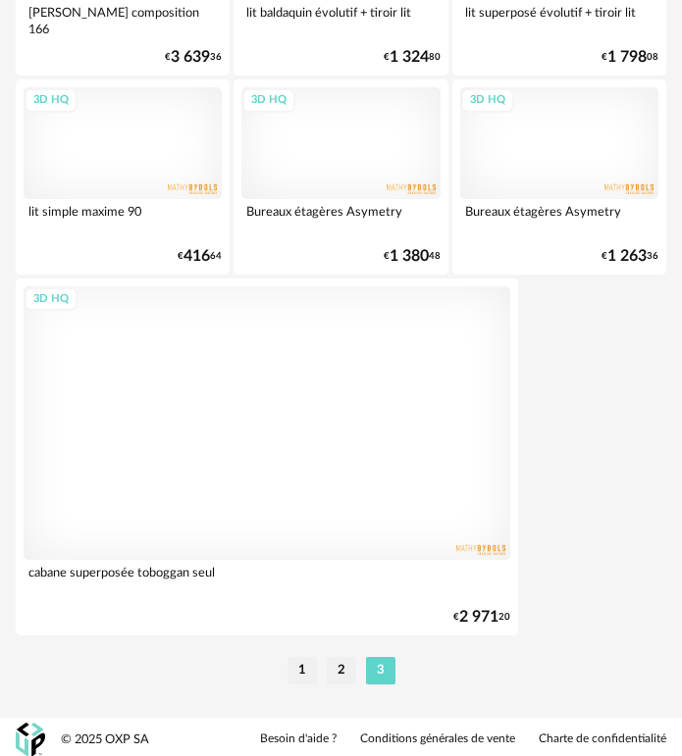
scroll to position [6689, 0]
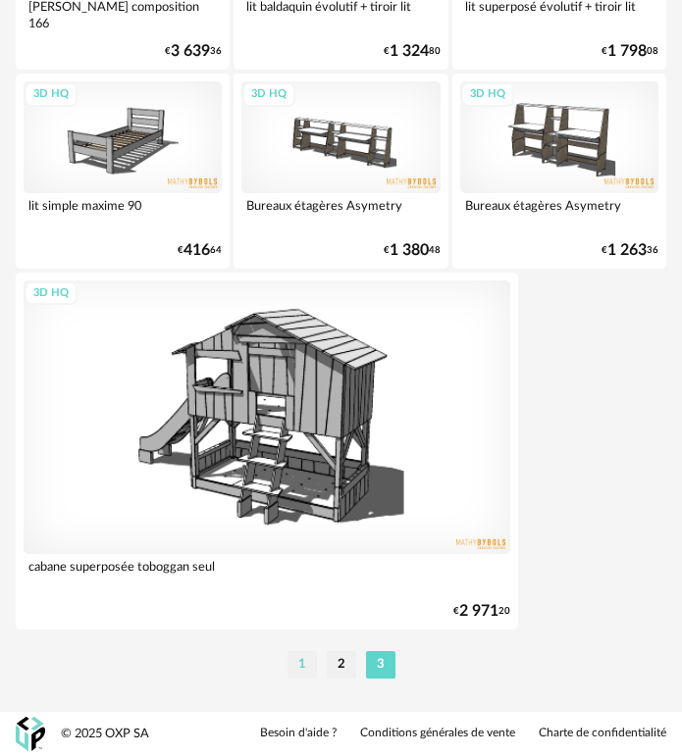
click at [311, 669] on li "1" at bounding box center [301, 664] width 29 height 27
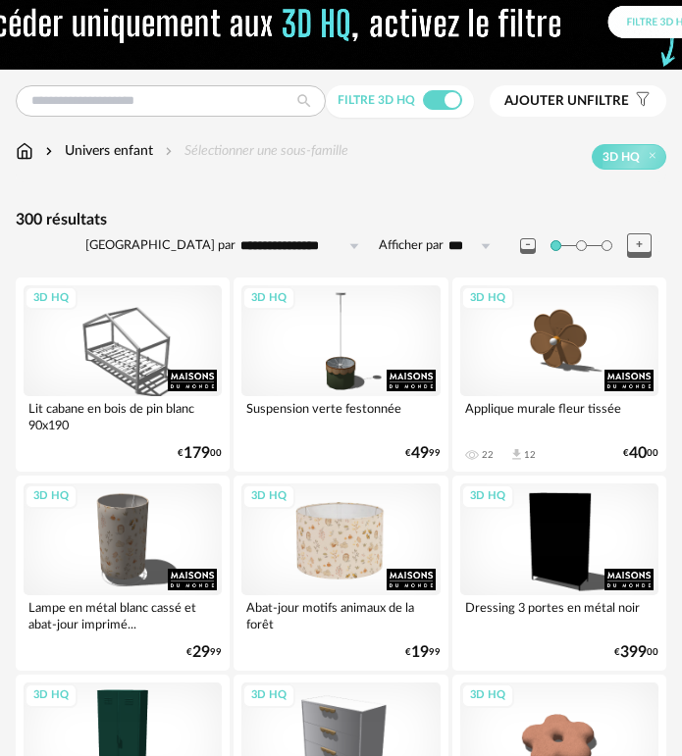
scroll to position [98, 0]
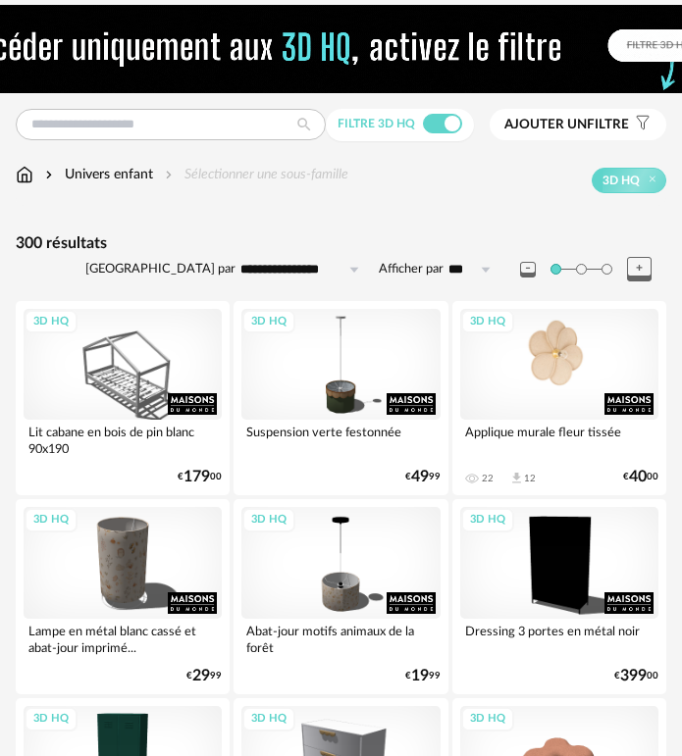
click at [602, 361] on div "3D HQ" at bounding box center [559, 365] width 198 height 112
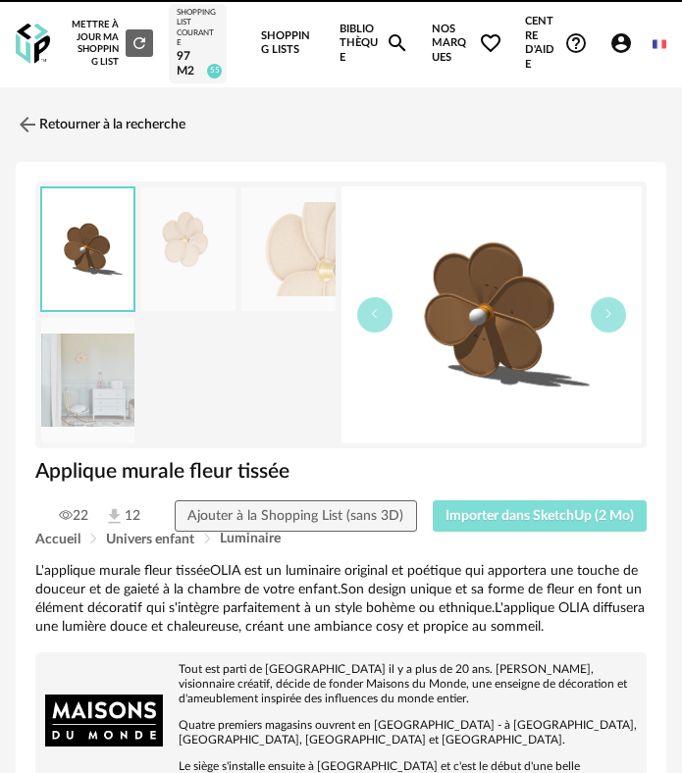
click at [559, 515] on span "Importer dans SketchUp (2 Mo)" at bounding box center [539, 516] width 188 height 14
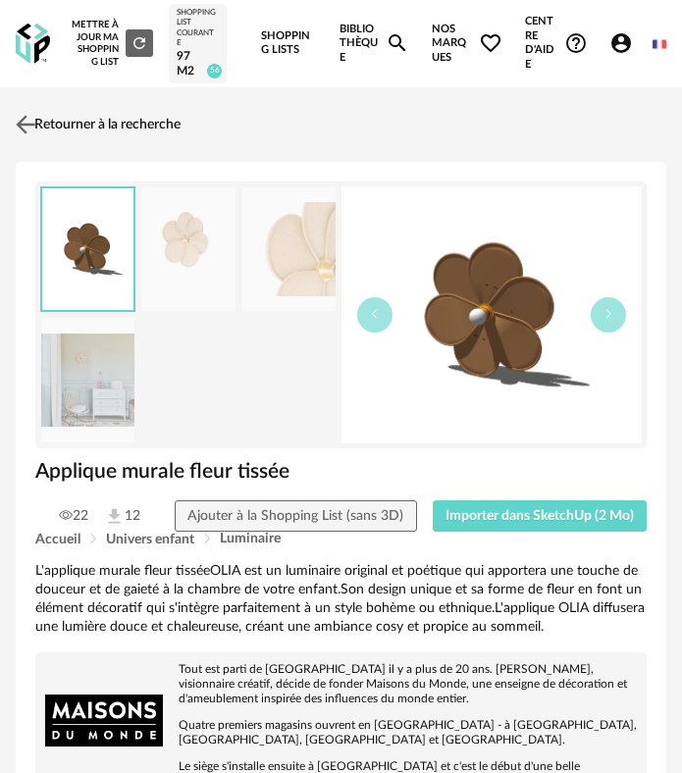
click at [41, 119] on link "Retourner à la recherche" at bounding box center [96, 124] width 170 height 43
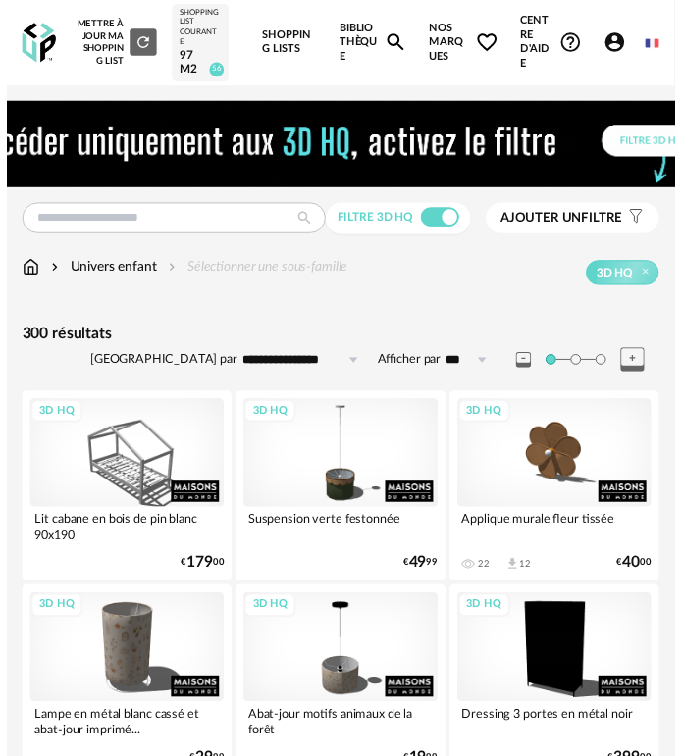
scroll to position [98, 0]
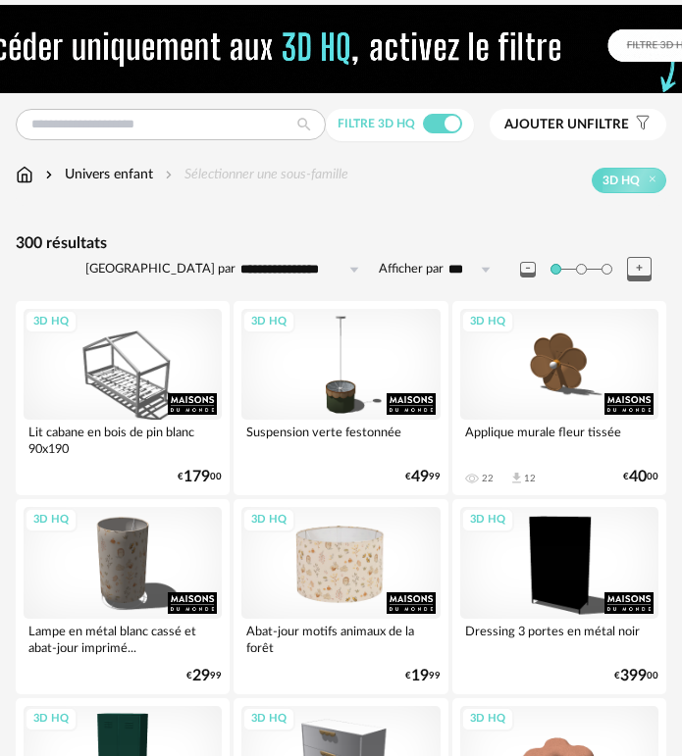
click at [348, 547] on div "3D HQ" at bounding box center [340, 563] width 198 height 112
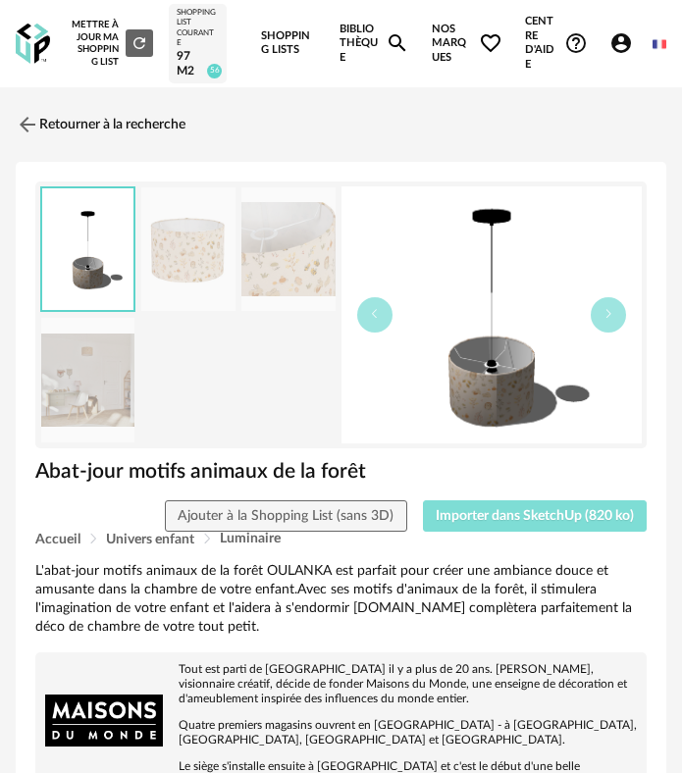
click at [491, 517] on span "Importer dans SketchUp (820 ko)" at bounding box center [534, 516] width 198 height 14
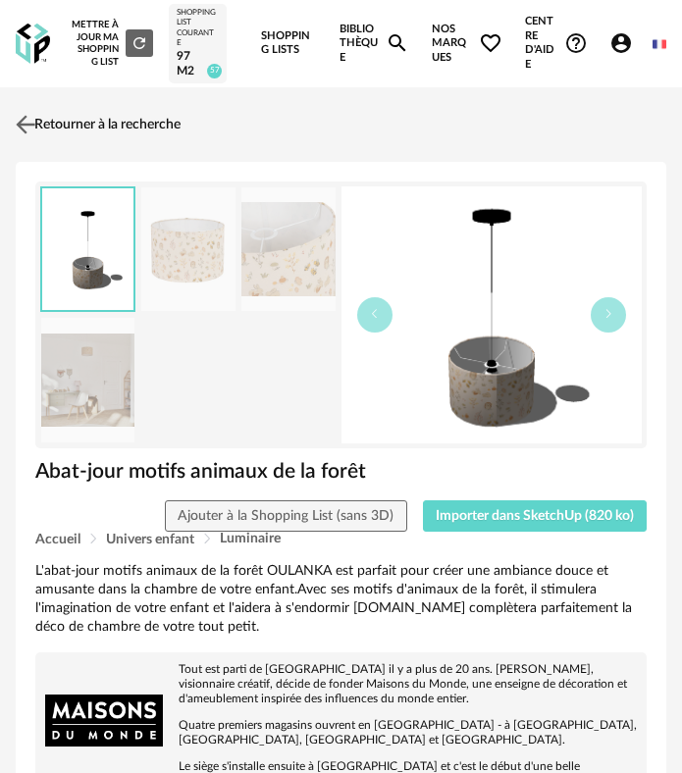
click at [81, 128] on link "Retourner à la recherche" at bounding box center [96, 124] width 170 height 43
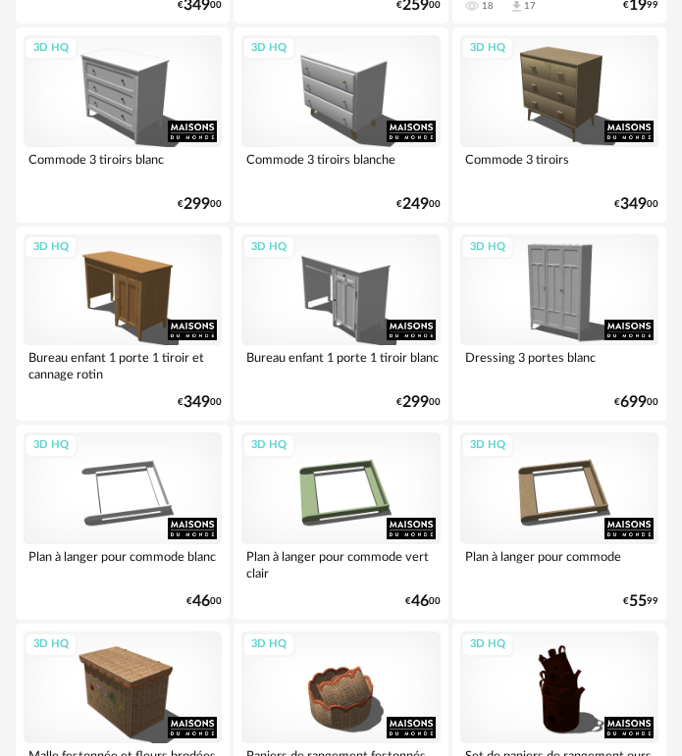
scroll to position [981, 0]
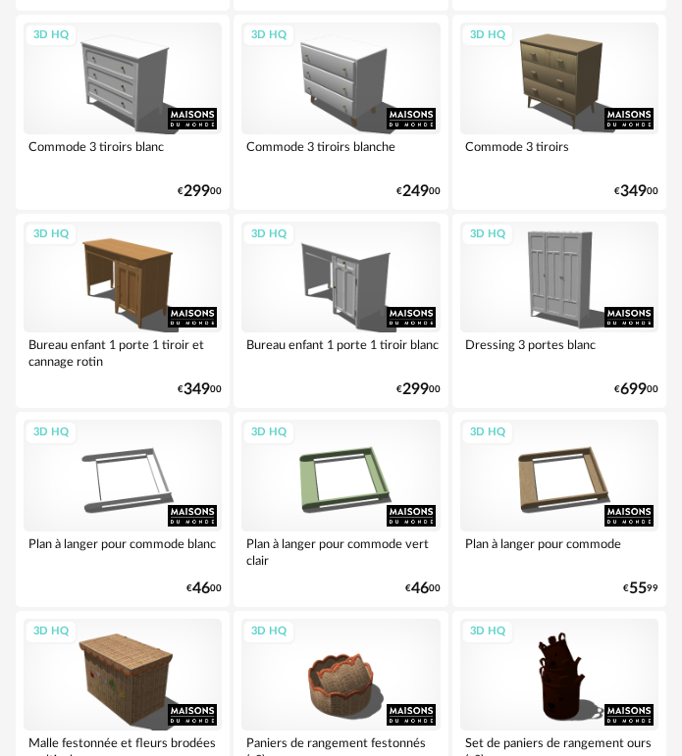
click at [579, 306] on div "3D HQ" at bounding box center [559, 278] width 198 height 112
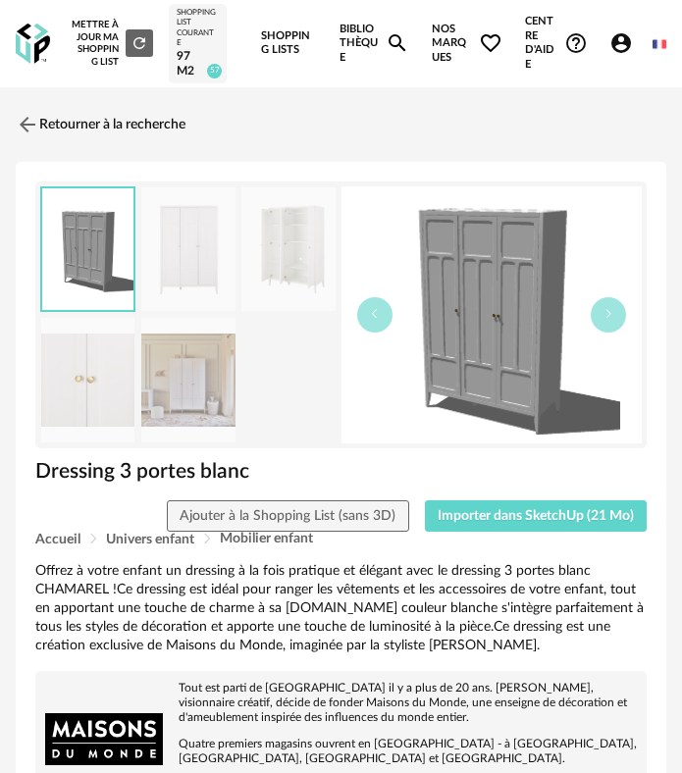
click at [576, 536] on div "Accueil Univers enfant Mobilier enfant" at bounding box center [340, 538] width 611 height 15
click at [511, 514] on span "Importer dans SketchUp (21 Mo)" at bounding box center [535, 516] width 196 height 14
click at [82, 126] on link "Retourner à la recherche" at bounding box center [96, 124] width 170 height 43
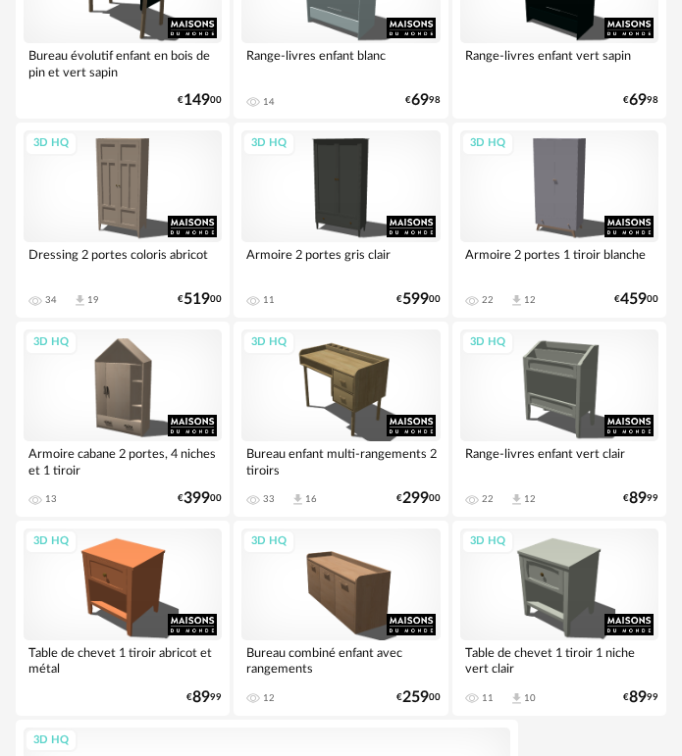
scroll to position [6276, 0]
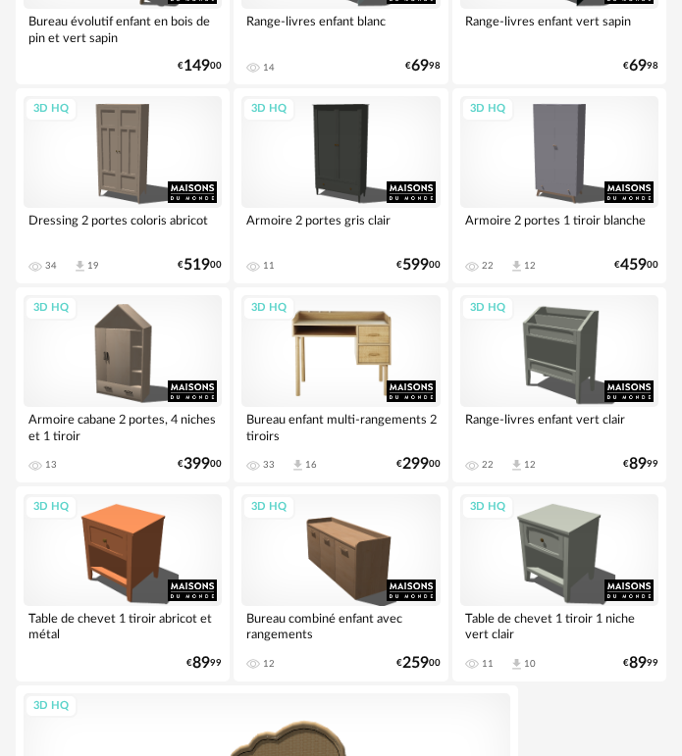
click at [348, 351] on div "3D HQ" at bounding box center [340, 351] width 198 height 112
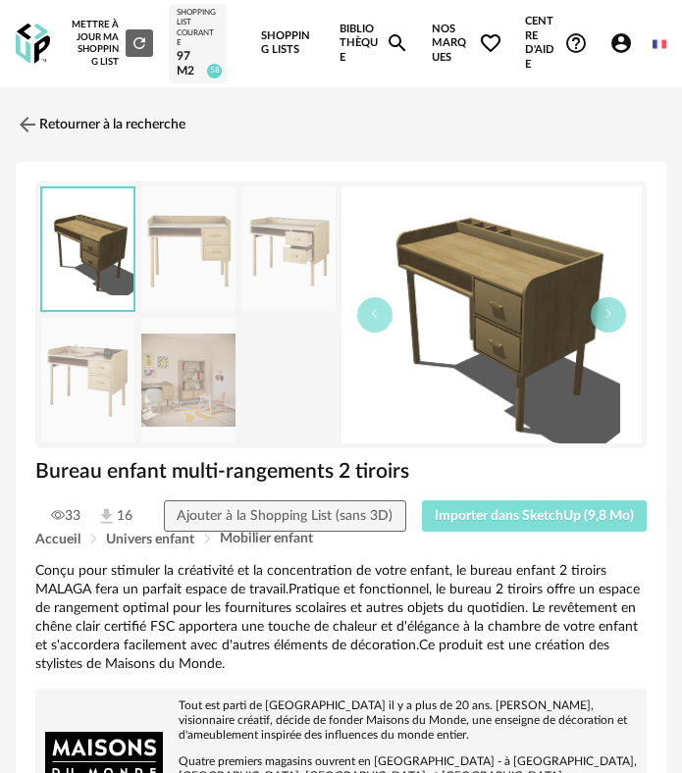
click at [509, 521] on span "Importer dans SketchUp (9,8 Mo)" at bounding box center [533, 516] width 199 height 14
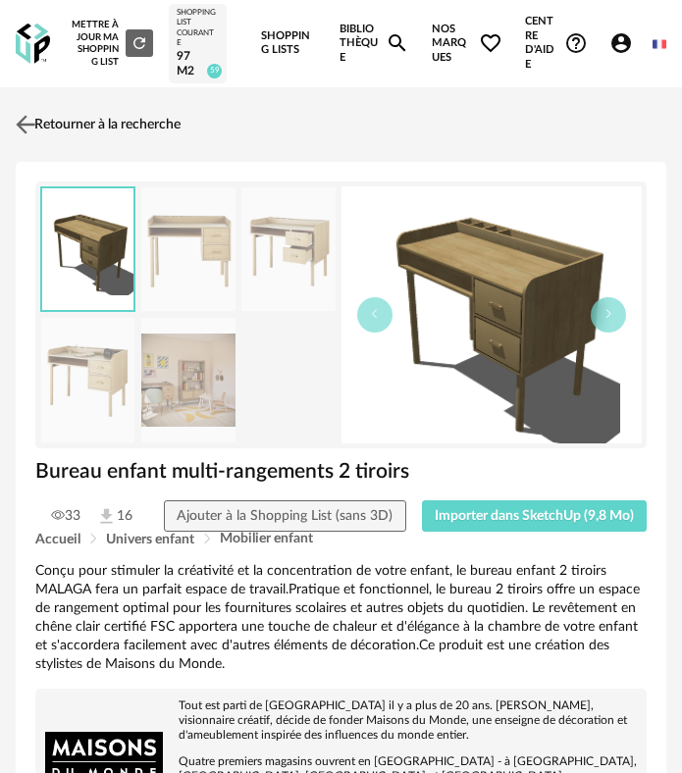
click at [46, 126] on link "Retourner à la recherche" at bounding box center [96, 124] width 170 height 43
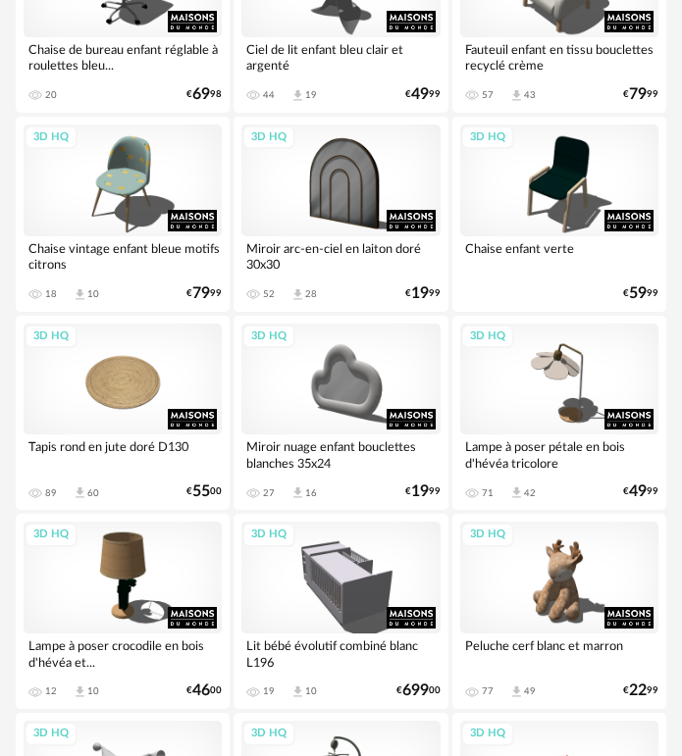
scroll to position [5120, 0]
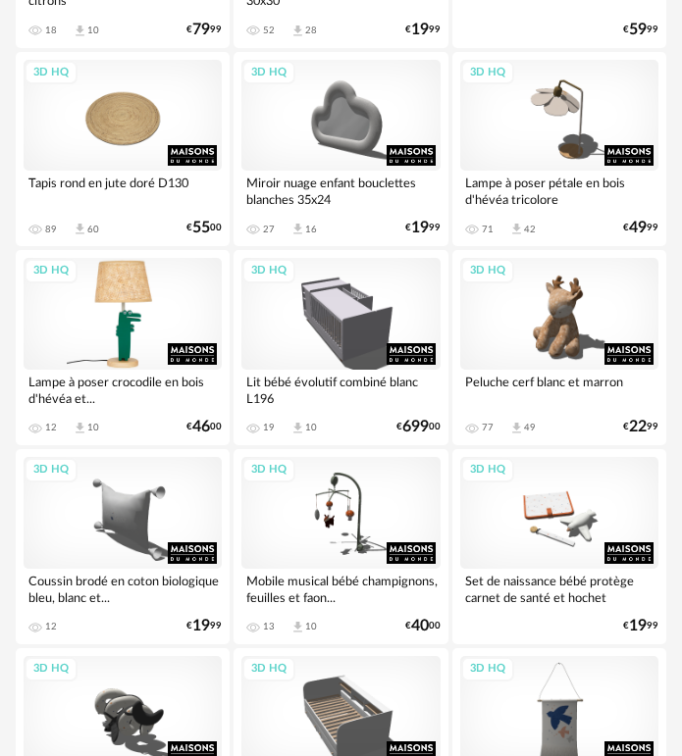
click at [127, 325] on div "3D HQ" at bounding box center [123, 314] width 198 height 112
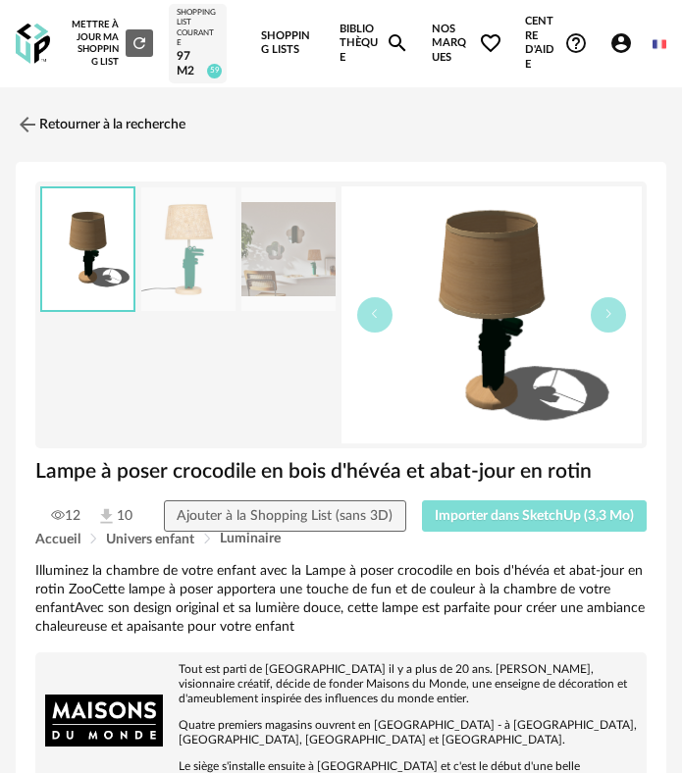
click at [445, 505] on button "Importer dans SketchUp (3,3 Mo)" at bounding box center [535, 515] width 226 height 31
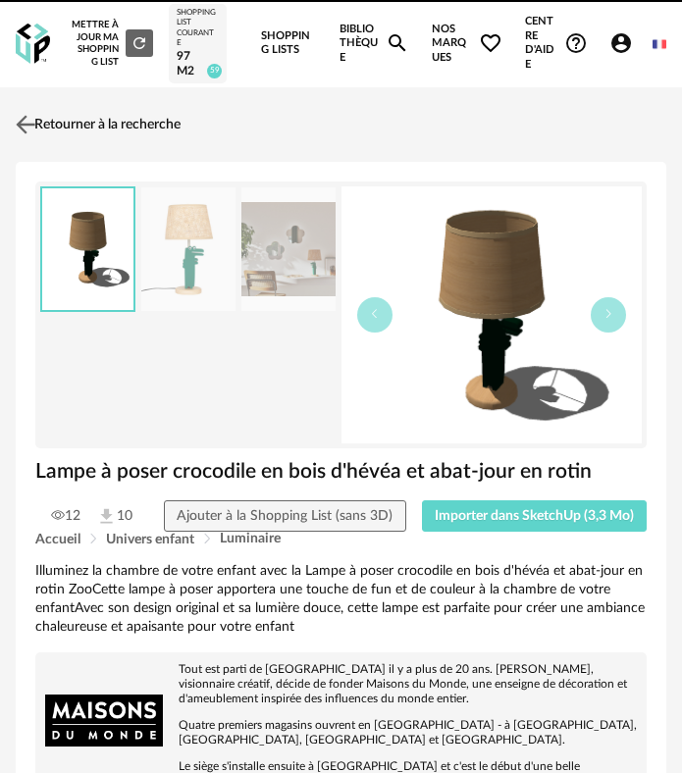
click at [98, 126] on link "Retourner à la recherche" at bounding box center [96, 124] width 170 height 43
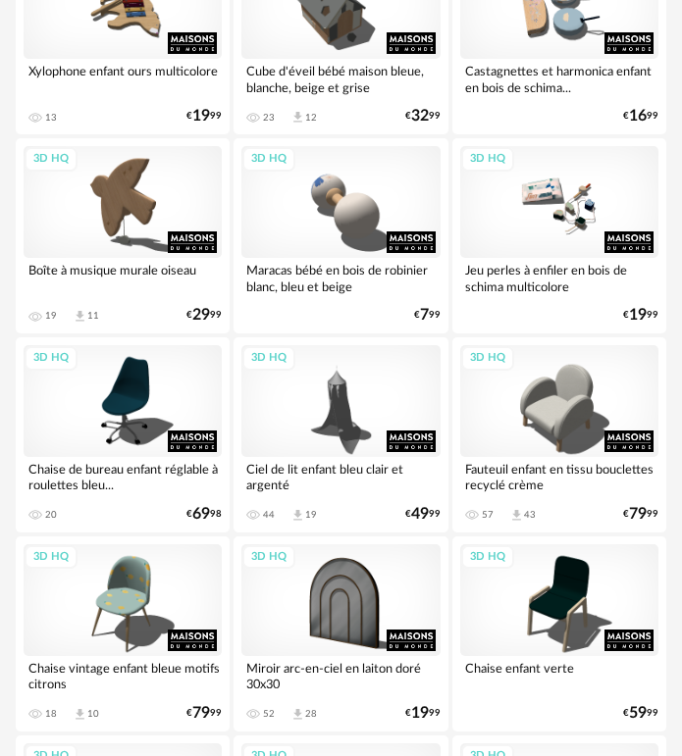
scroll to position [4629, 0]
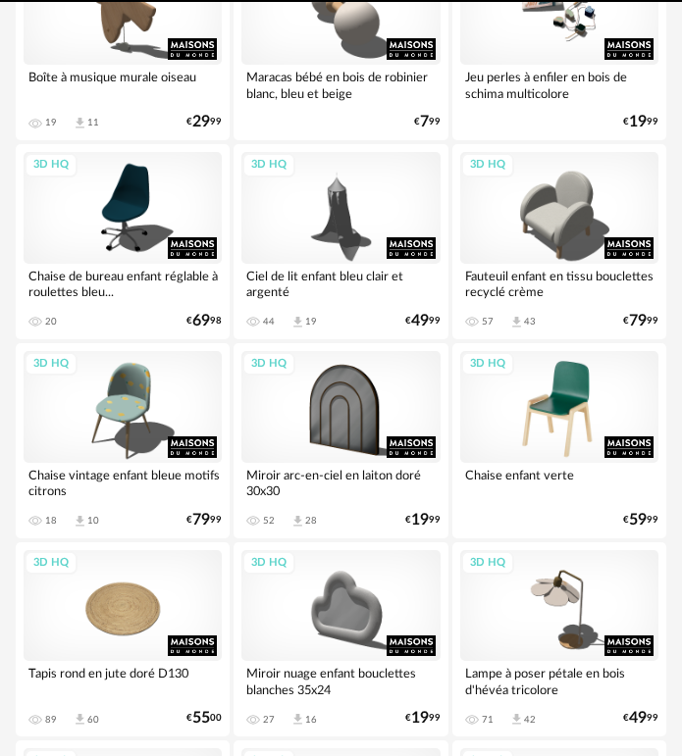
click at [512, 396] on div "3D HQ" at bounding box center [559, 407] width 198 height 112
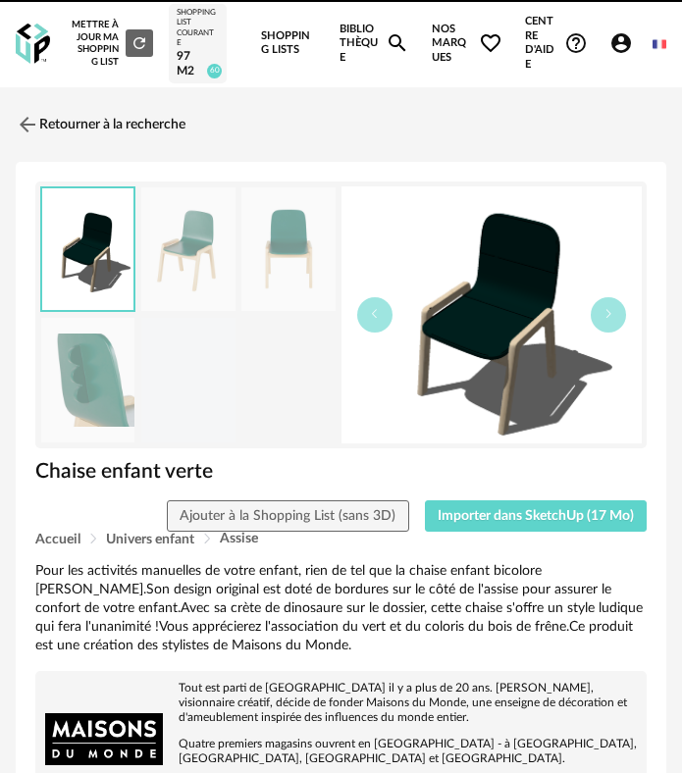
click at [520, 498] on div "Chaise enfant verte" at bounding box center [340, 479] width 631 height 42
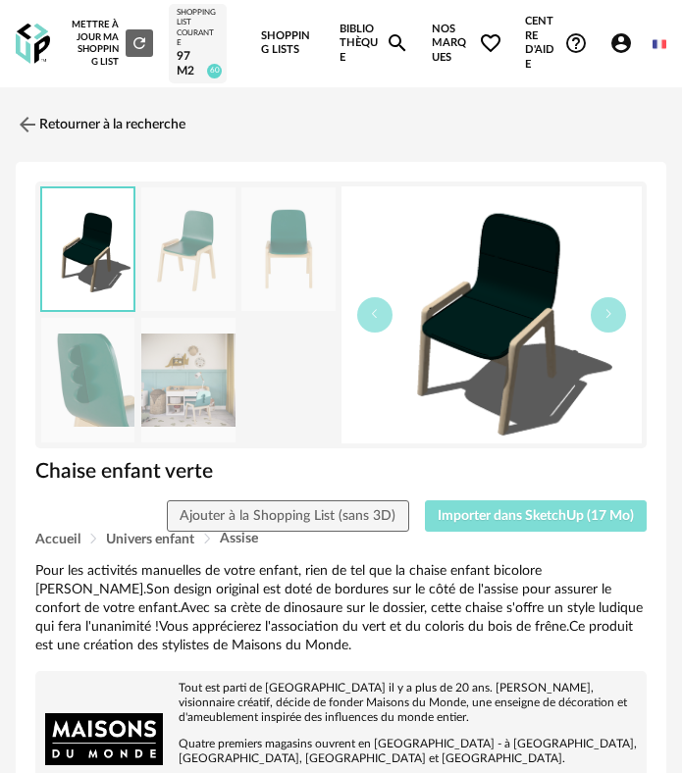
drag, startPoint x: 486, startPoint y: 513, endPoint x: 70, endPoint y: 571, distance: 420.7
click at [482, 513] on span "Importer dans SketchUp (17 Mo)" at bounding box center [535, 516] width 196 height 14
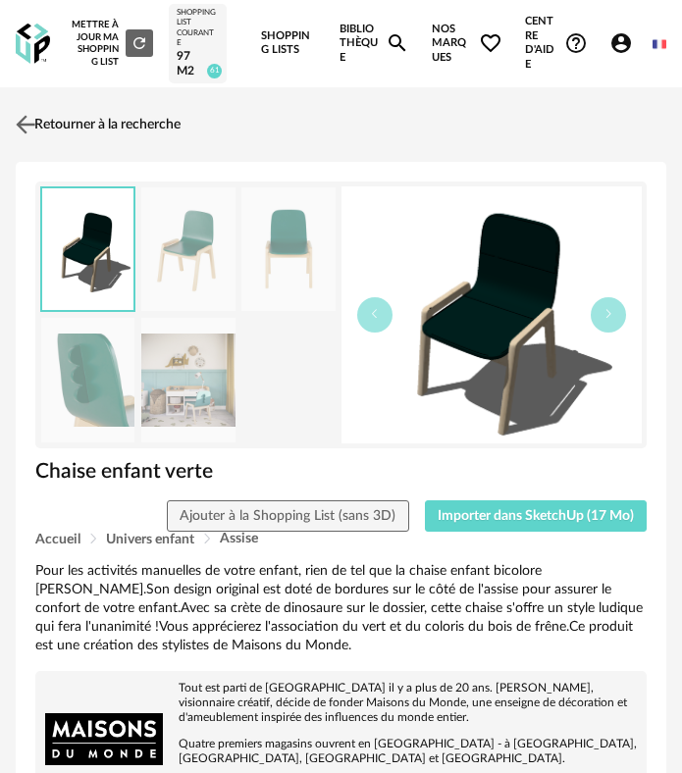
click at [52, 120] on link "Retourner à la recherche" at bounding box center [96, 124] width 170 height 43
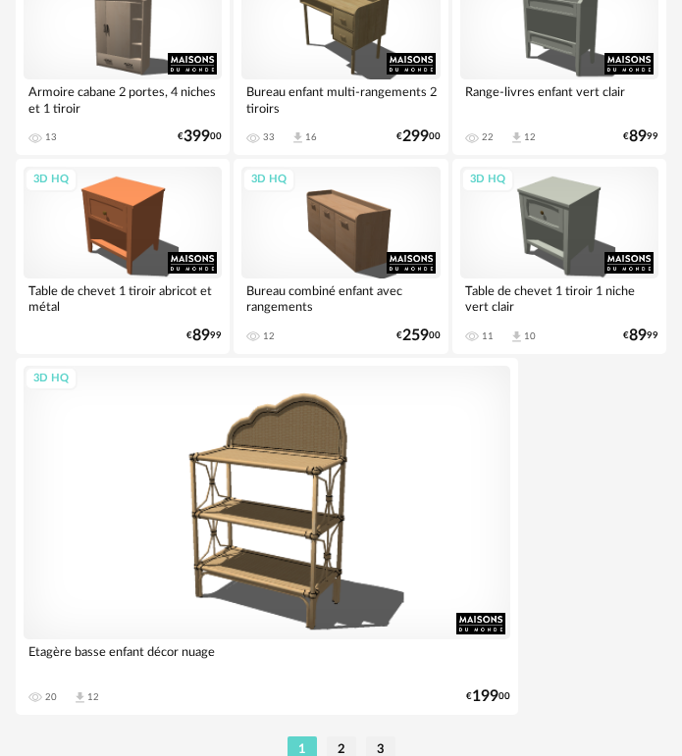
scroll to position [6658, 0]
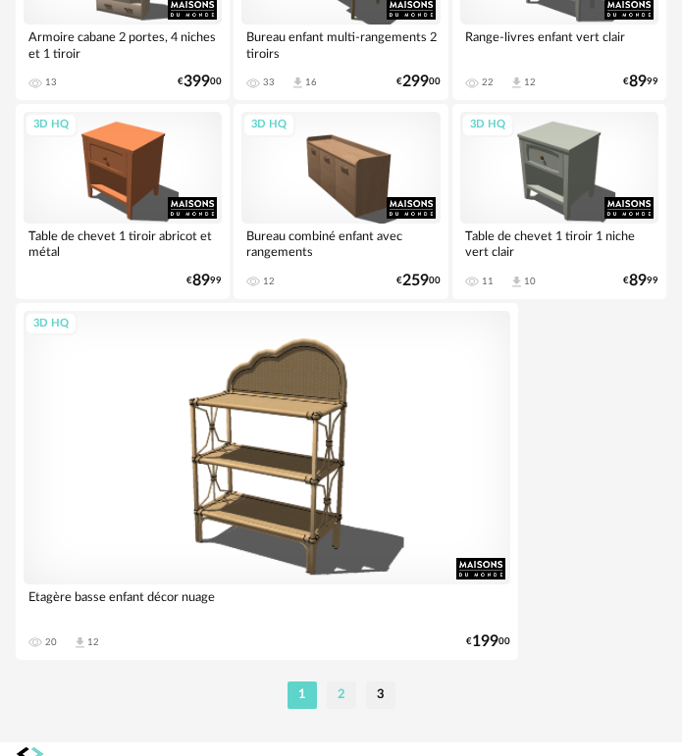
click at [338, 692] on li "2" at bounding box center [341, 695] width 29 height 27
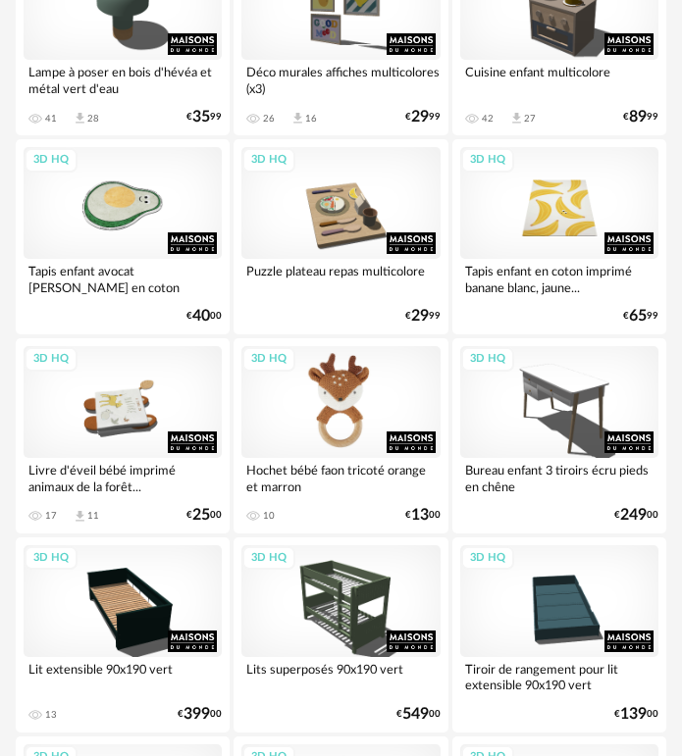
scroll to position [1471, 0]
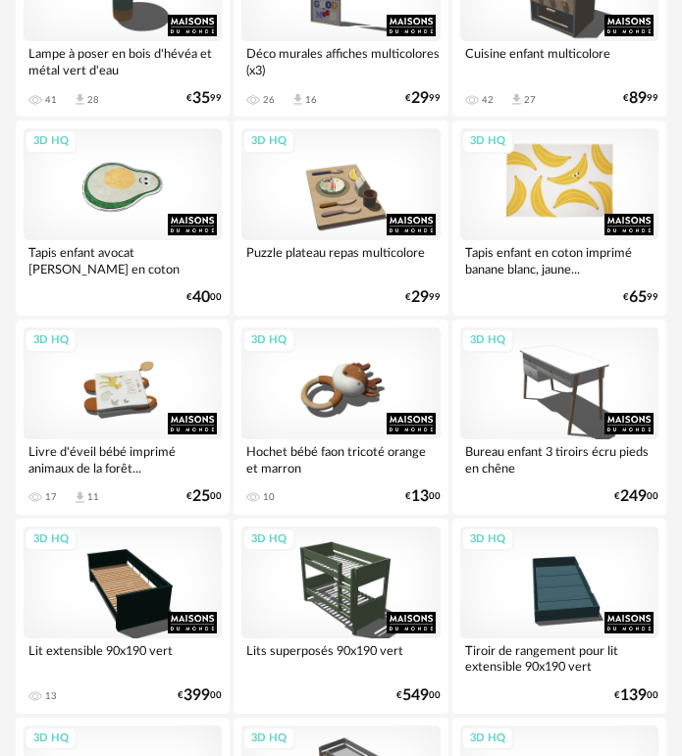
click at [535, 171] on div "3D HQ" at bounding box center [559, 184] width 198 height 112
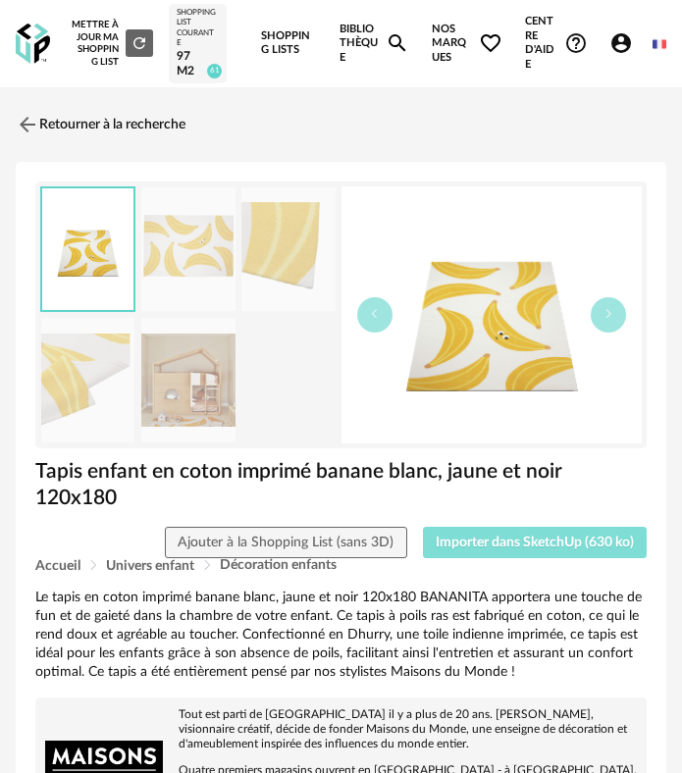
click at [536, 535] on span "Importer dans SketchUp (630 ko)" at bounding box center [534, 542] width 198 height 14
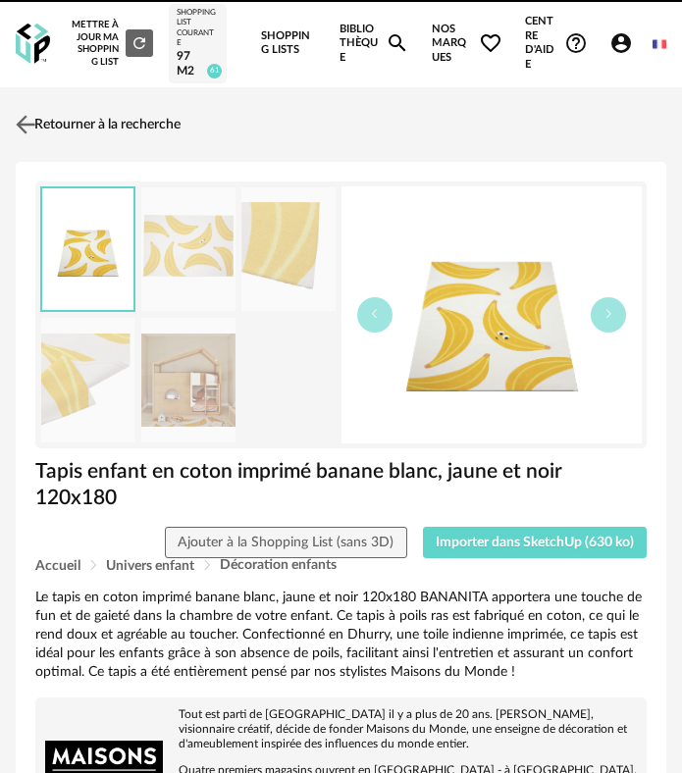
click at [36, 127] on img at bounding box center [26, 124] width 28 height 28
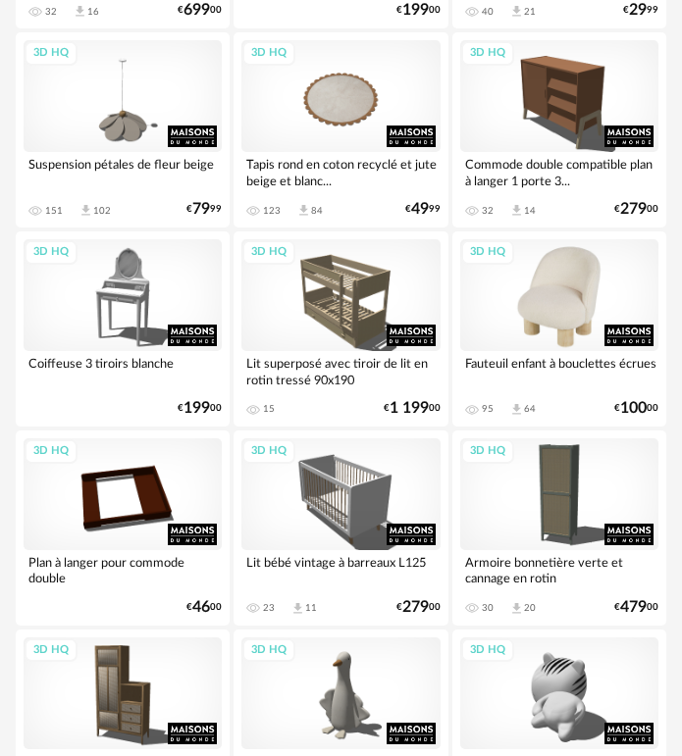
scroll to position [3334, 0]
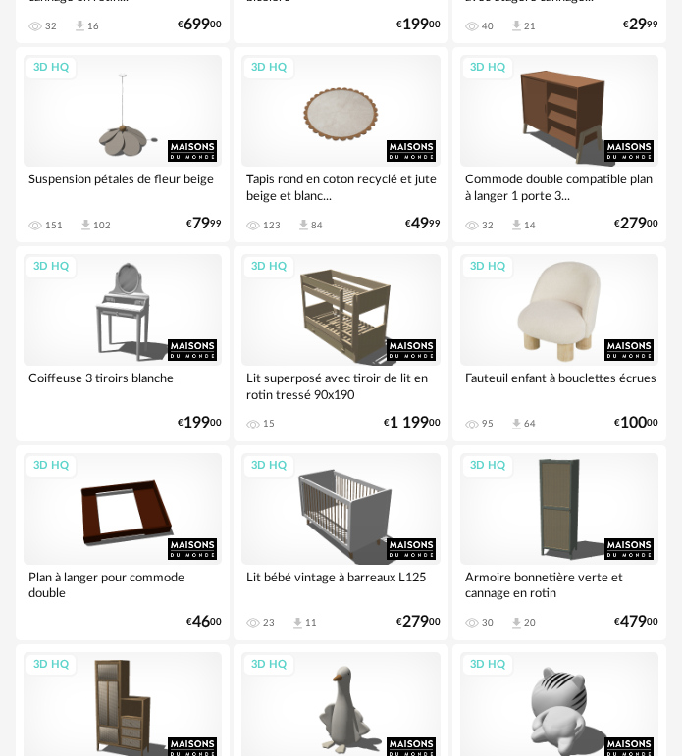
click at [541, 312] on div "3D HQ" at bounding box center [559, 310] width 198 height 112
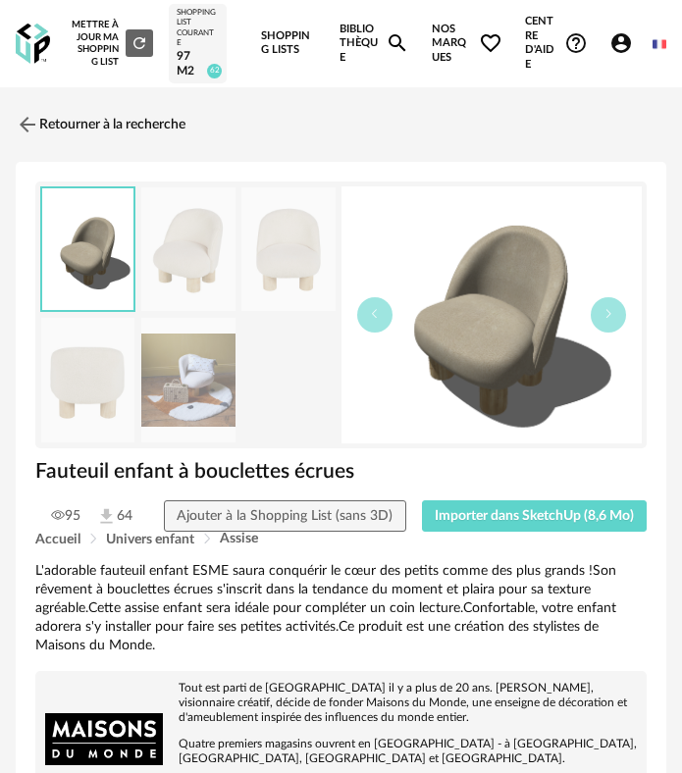
click at [511, 496] on div "Fauteuil enfant à bouclettes écrues" at bounding box center [340, 479] width 631 height 42
click at [509, 499] on div "Fauteuil enfant à bouclettes écrues" at bounding box center [340, 479] width 631 height 42
click at [453, 511] on span "Importer dans SketchUp (8,6 Mo)" at bounding box center [533, 516] width 199 height 14
click at [47, 31] on img at bounding box center [33, 44] width 34 height 40
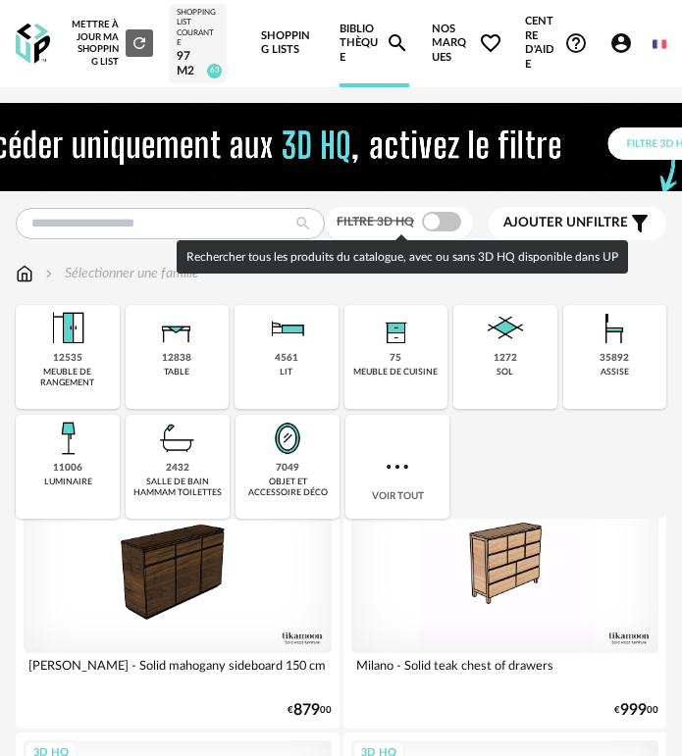
drag, startPoint x: 431, startPoint y: 224, endPoint x: 429, endPoint y: 244, distance: 20.8
click at [431, 226] on span at bounding box center [441, 222] width 39 height 20
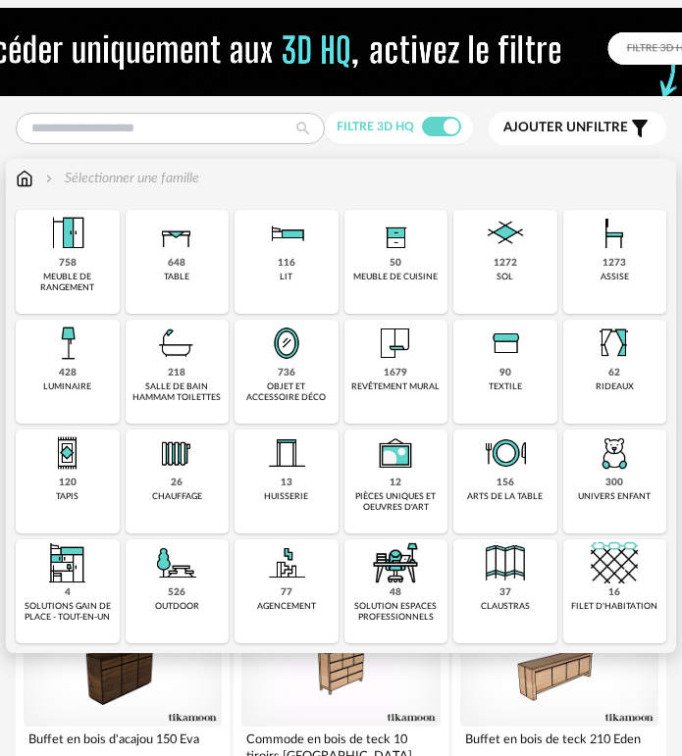
scroll to position [98, 0]
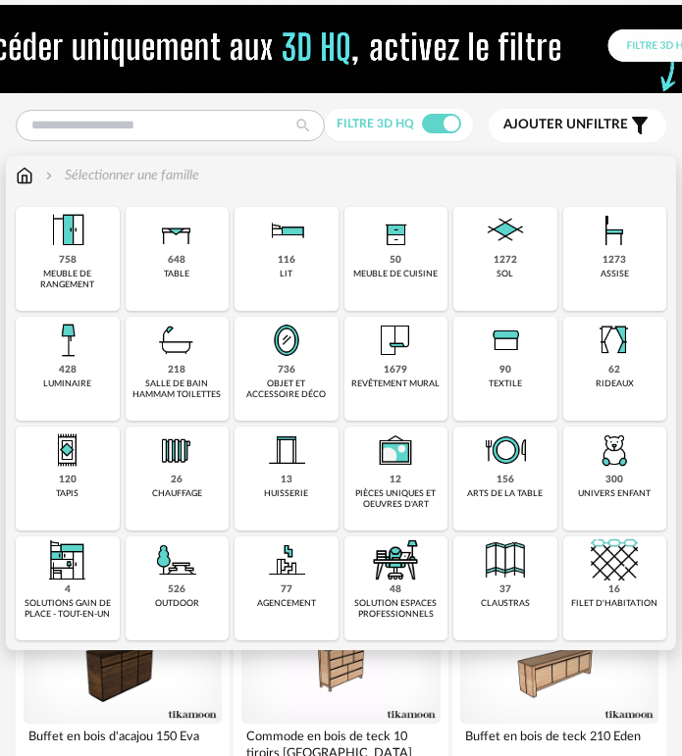
click at [378, 374] on div "1679 revêtement mural" at bounding box center [396, 369] width 104 height 104
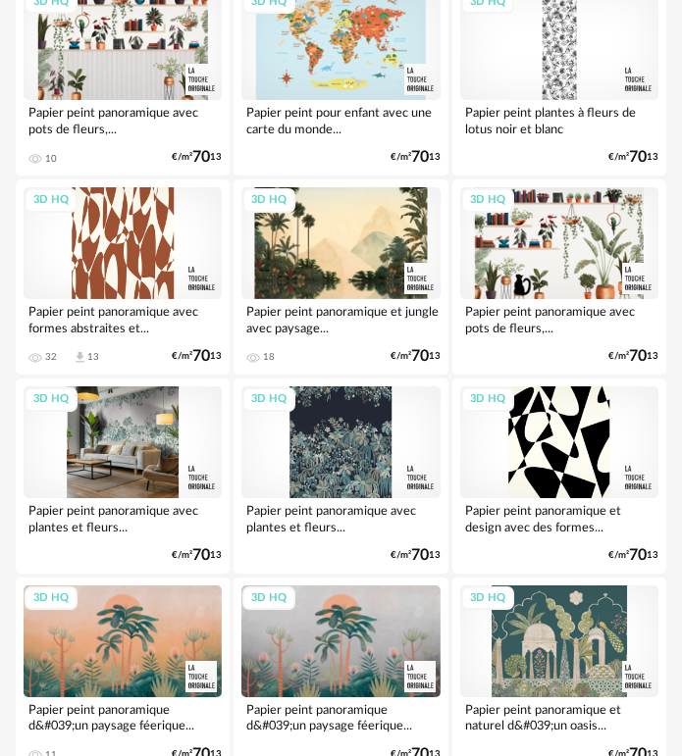
scroll to position [2451, 0]
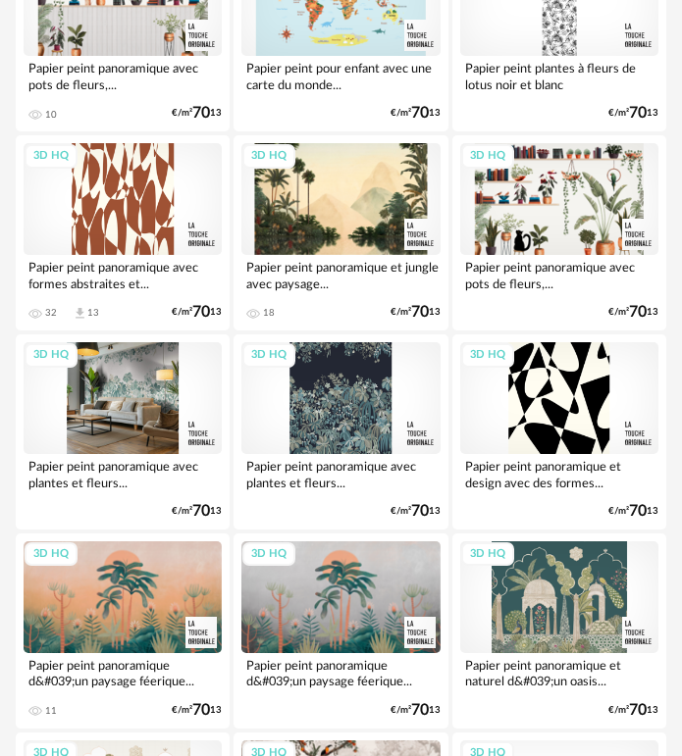
click at [137, 442] on div "3D HQ" at bounding box center [123, 398] width 198 height 112
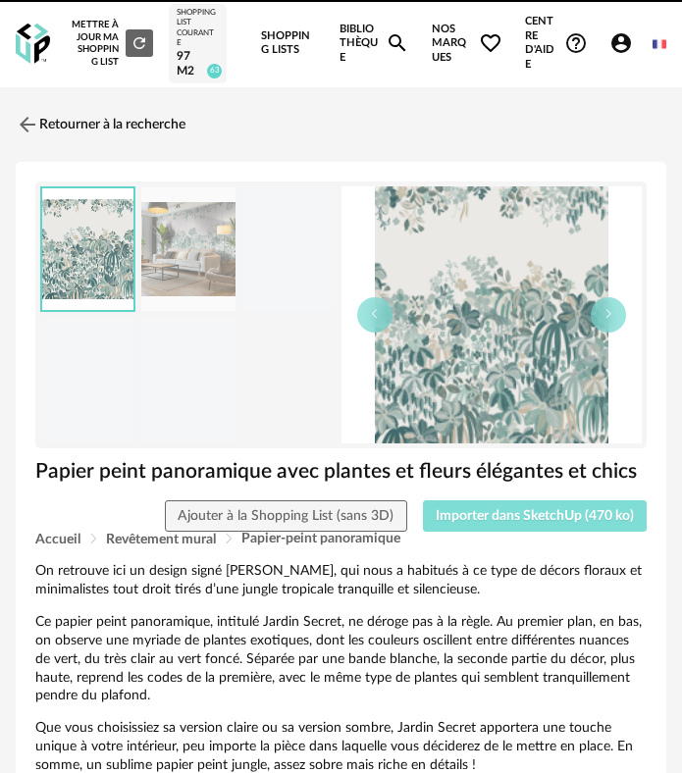
click at [489, 507] on button "Importer dans SketchUp (470 ko)" at bounding box center [535, 515] width 225 height 31
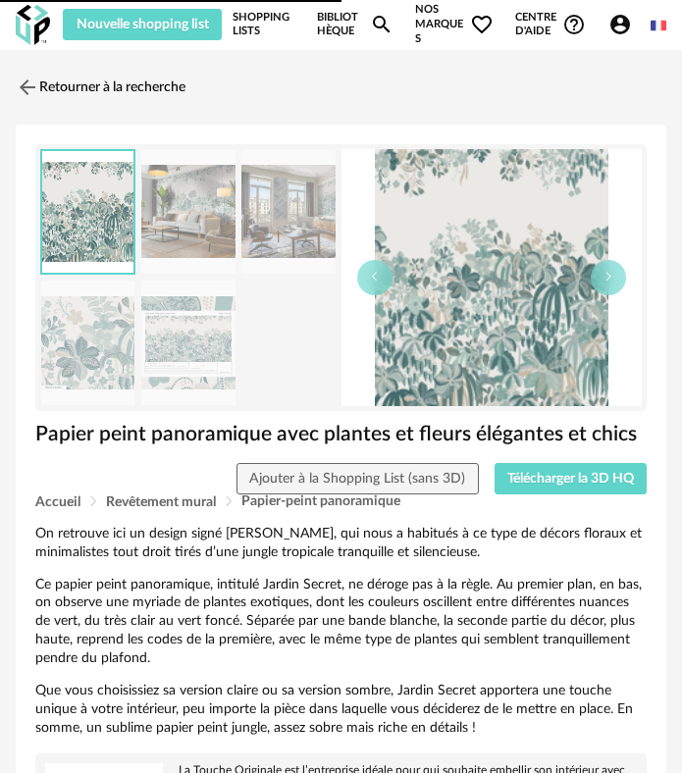
click at [16, 78] on img at bounding box center [28, 88] width 24 height 24
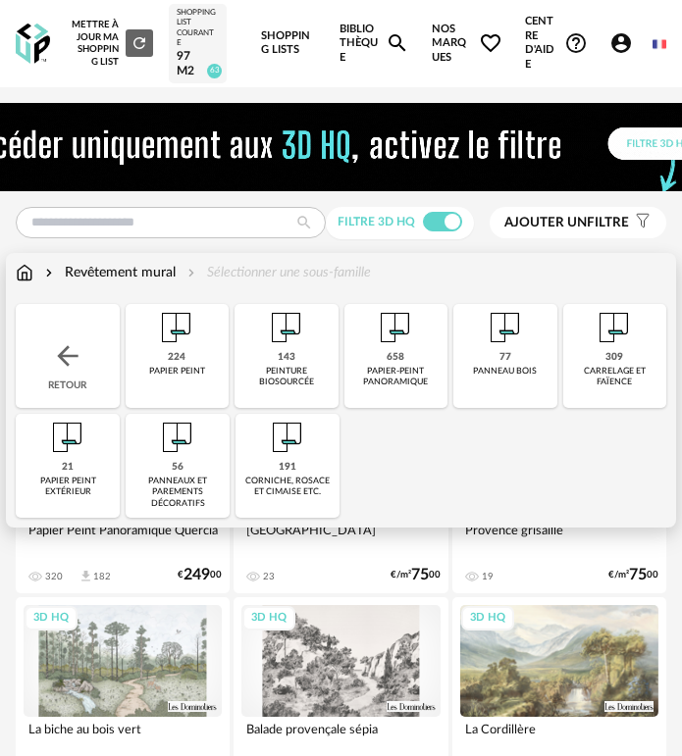
click at [207, 354] on div "224 papier peint" at bounding box center [178, 356] width 104 height 104
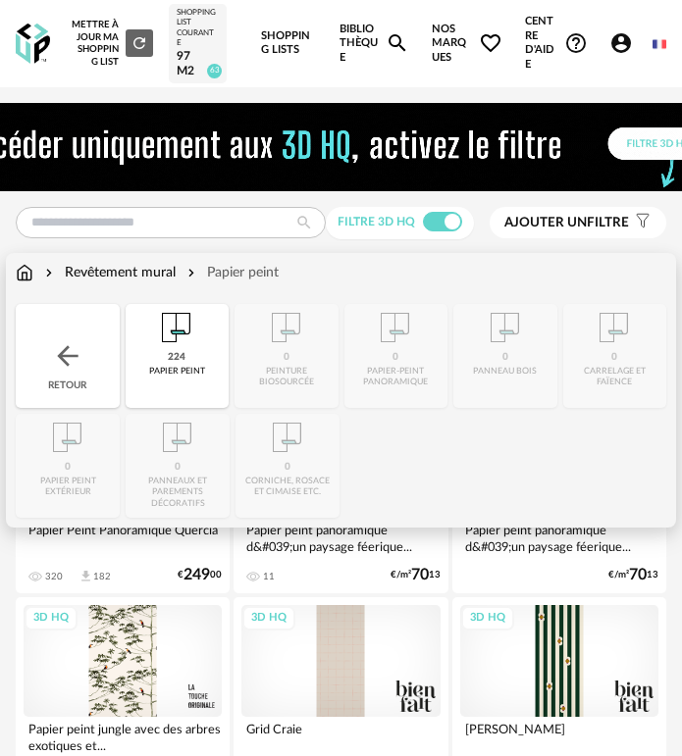
click at [211, 351] on div "224 papier peint" at bounding box center [178, 356] width 104 height 104
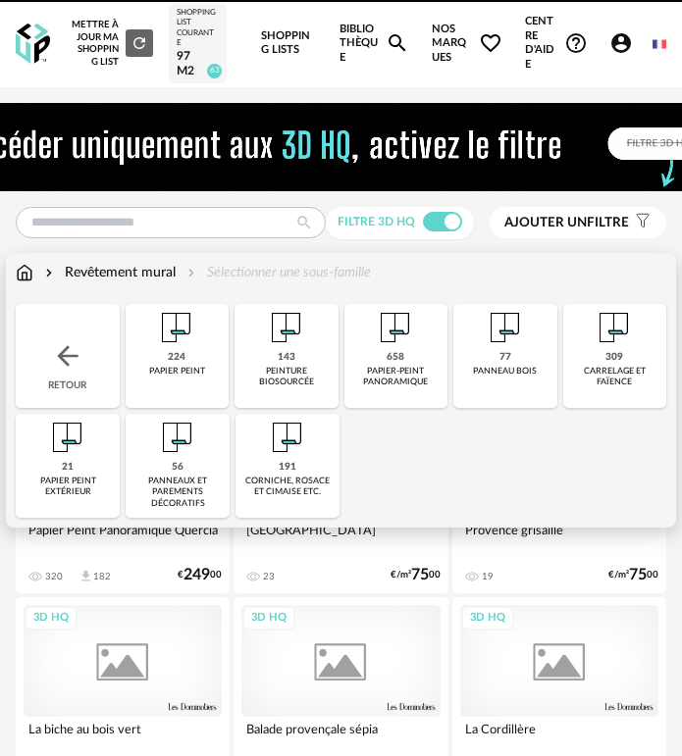
click at [74, 337] on div "Retour" at bounding box center [68, 356] width 104 height 104
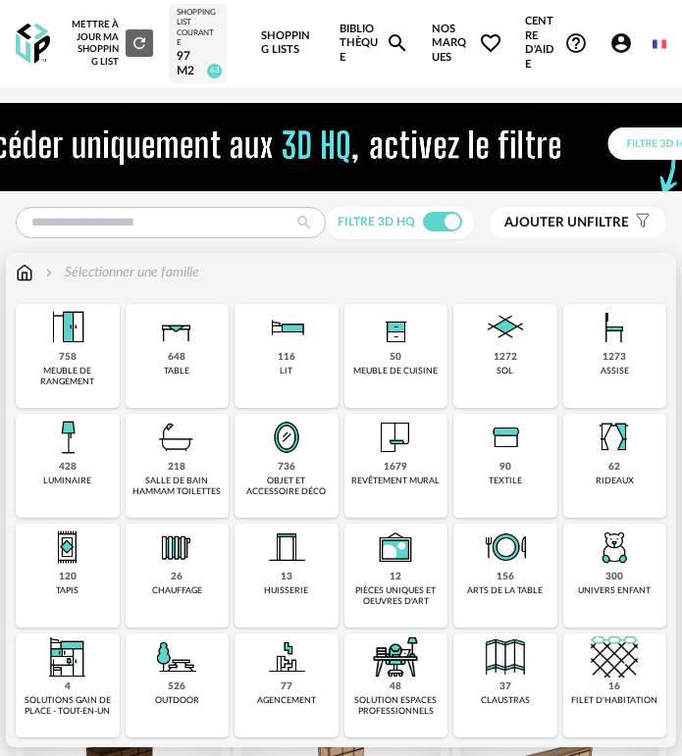
click at [398, 445] on img at bounding box center [395, 437] width 47 height 47
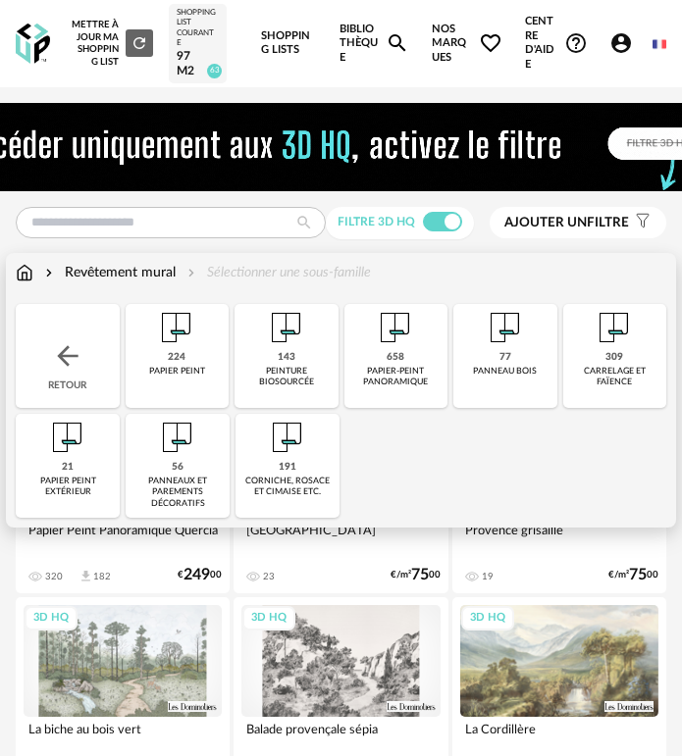
click at [278, 369] on div "peinture biosourcée" at bounding box center [286, 377] width 92 height 23
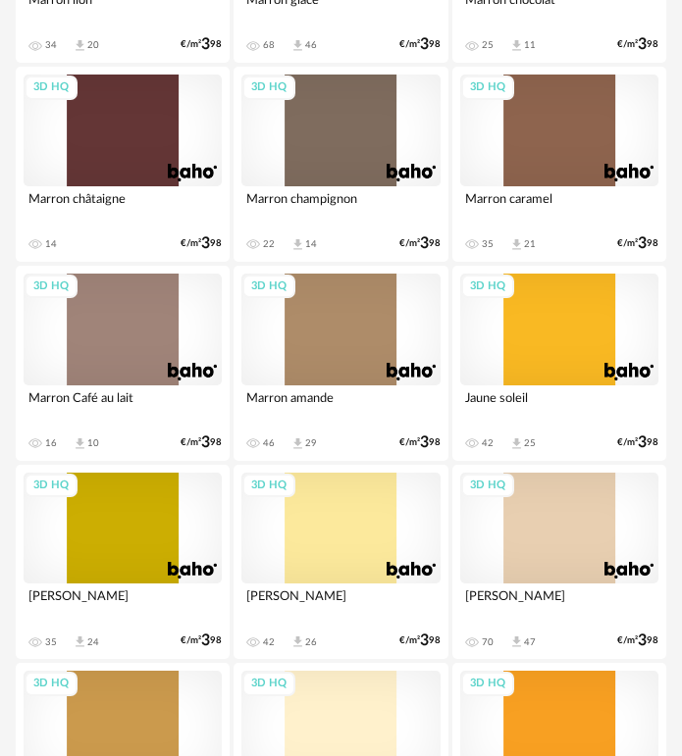
scroll to position [5295, 0]
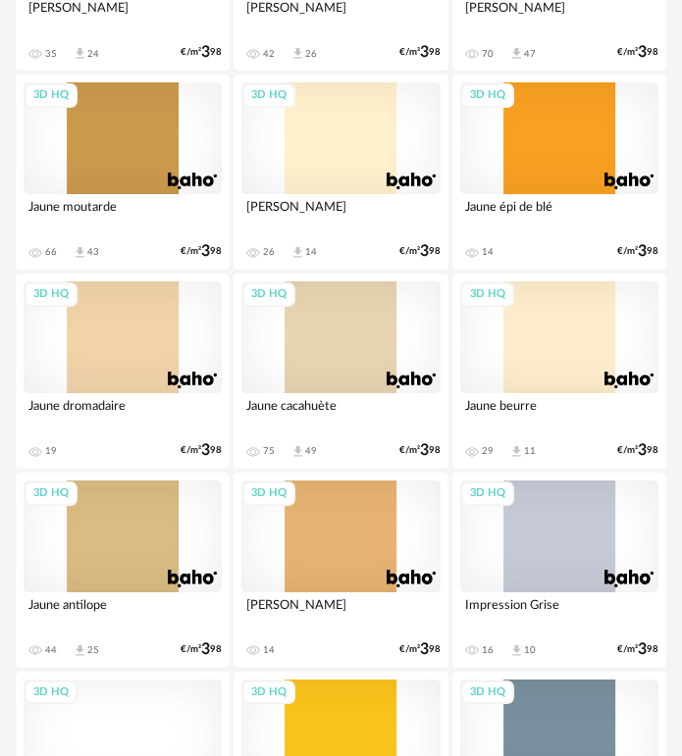
click at [539, 362] on div "3D HQ" at bounding box center [559, 337] width 198 height 112
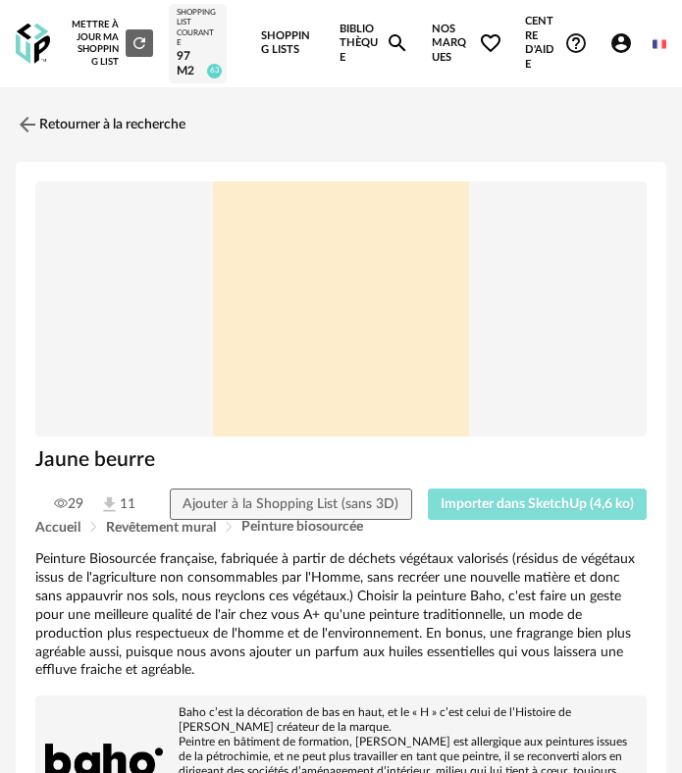
click at [471, 509] on span "Importer dans SketchUp (4,6 ko)" at bounding box center [536, 504] width 193 height 14
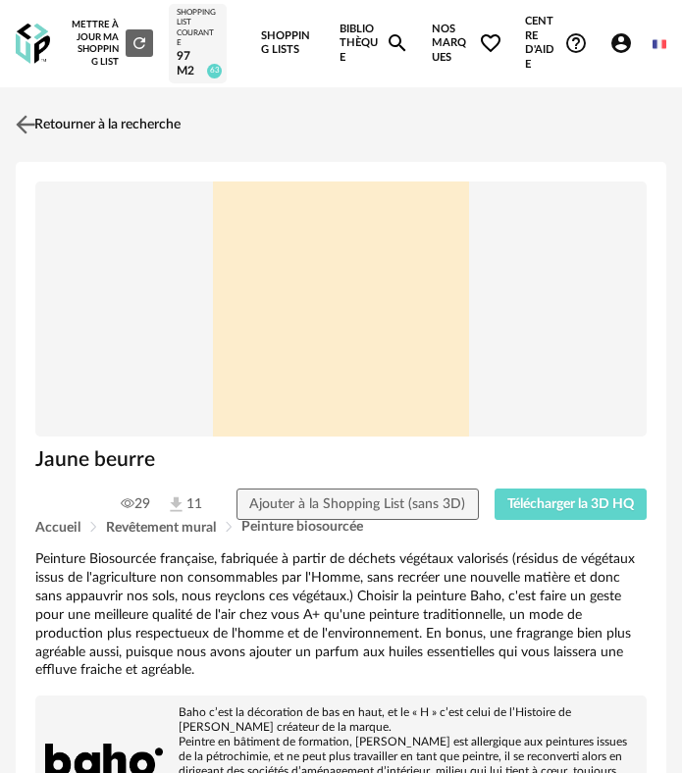
click at [68, 136] on link "Retourner à la recherche" at bounding box center [96, 124] width 170 height 43
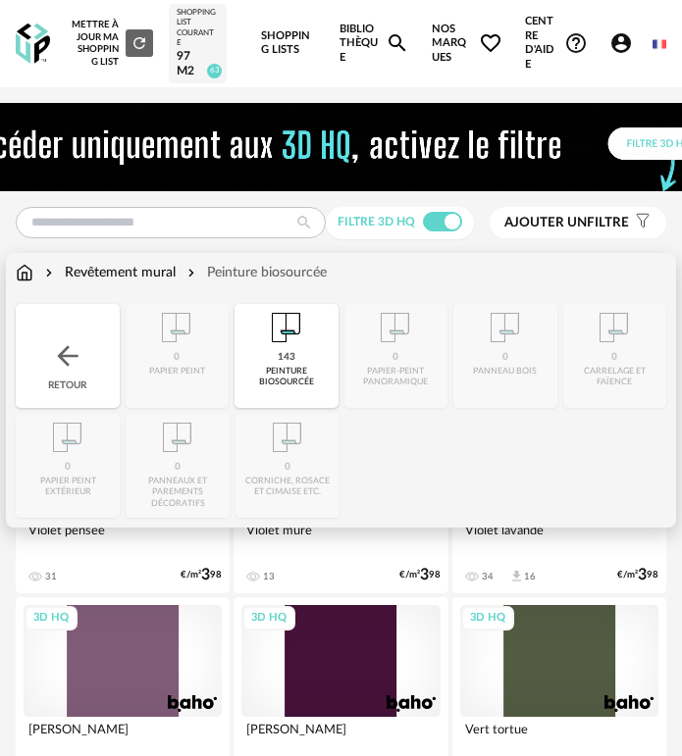
click at [17, 266] on img at bounding box center [25, 273] width 18 height 20
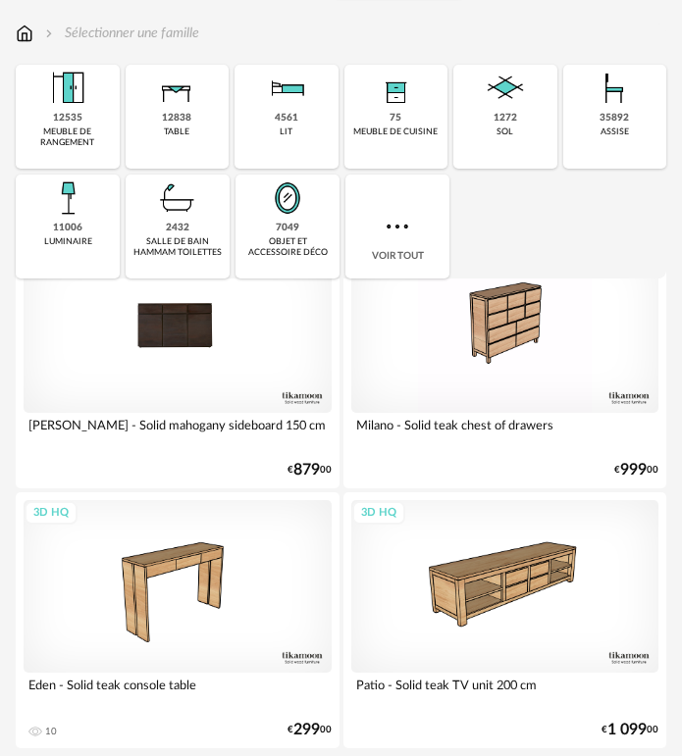
scroll to position [136, 0]
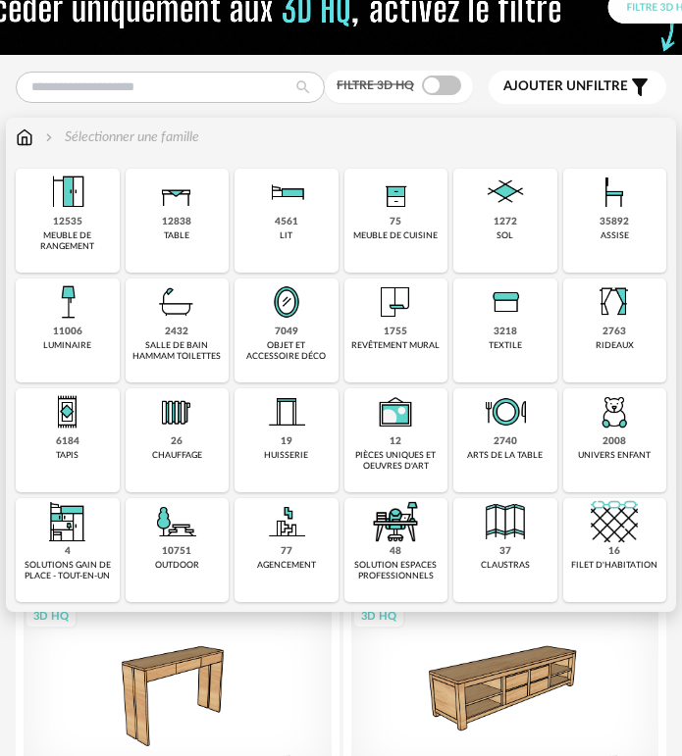
click at [258, 348] on div "objet et accessoire déco" at bounding box center [286, 351] width 92 height 23
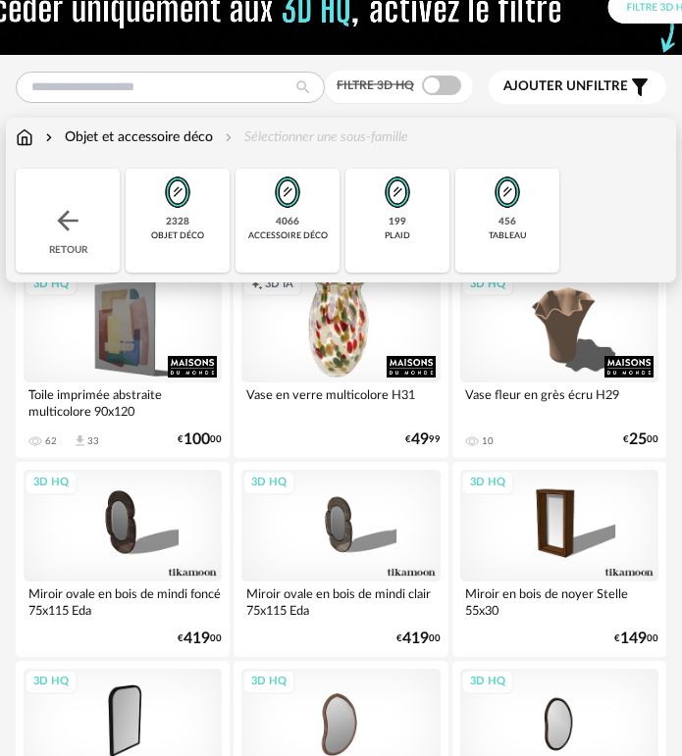
click at [498, 221] on div "456" at bounding box center [507, 222] width 18 height 13
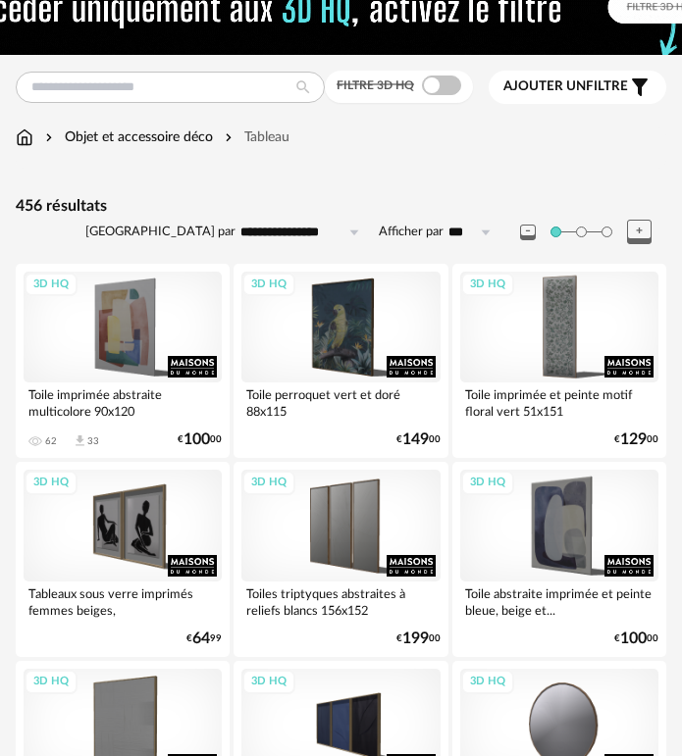
click at [439, 96] on div "Filtre 3D HQ" at bounding box center [399, 87] width 148 height 32
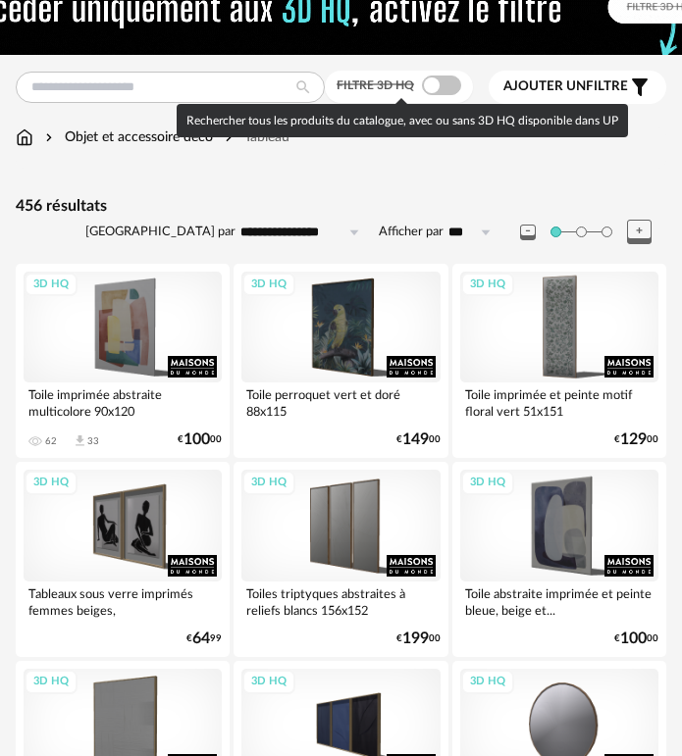
click at [443, 78] on span at bounding box center [441, 86] width 39 height 20
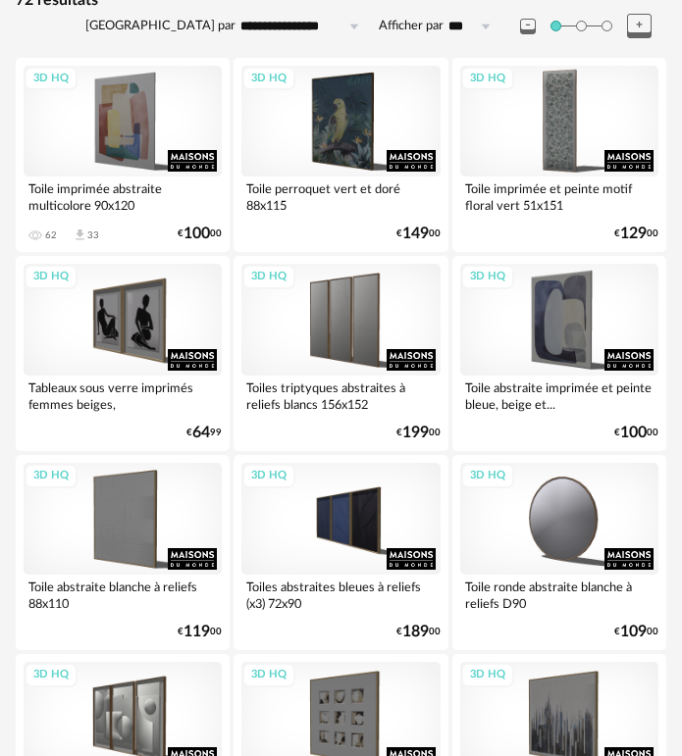
scroll to position [332, 0]
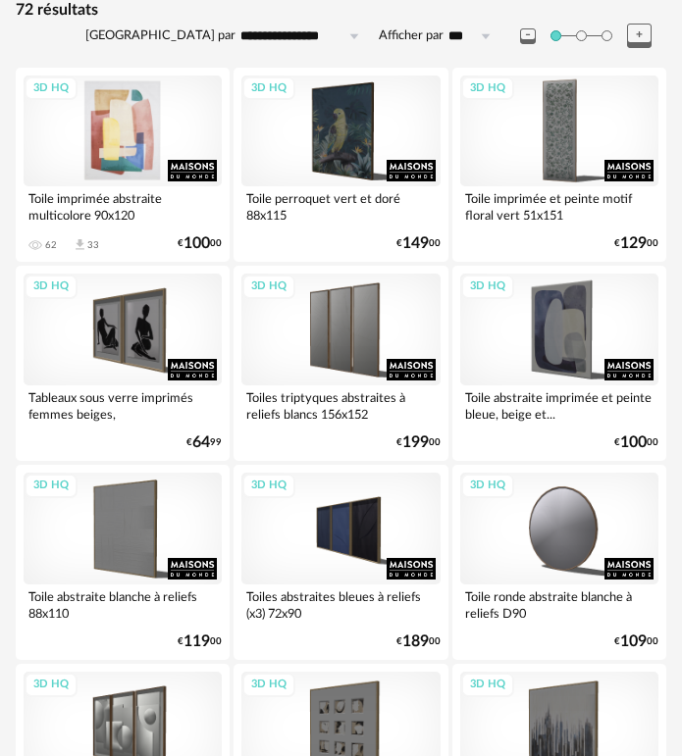
click at [134, 160] on div "3D HQ" at bounding box center [123, 132] width 198 height 112
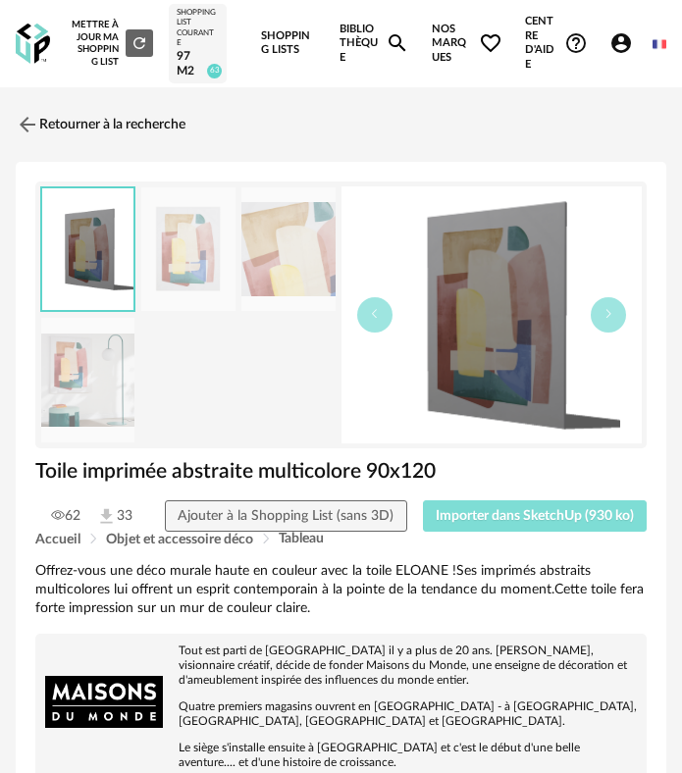
drag, startPoint x: 527, startPoint y: 511, endPoint x: 480, endPoint y: 497, distance: 49.0
click at [527, 510] on span "Importer dans SketchUp (930 ko)" at bounding box center [534, 516] width 198 height 14
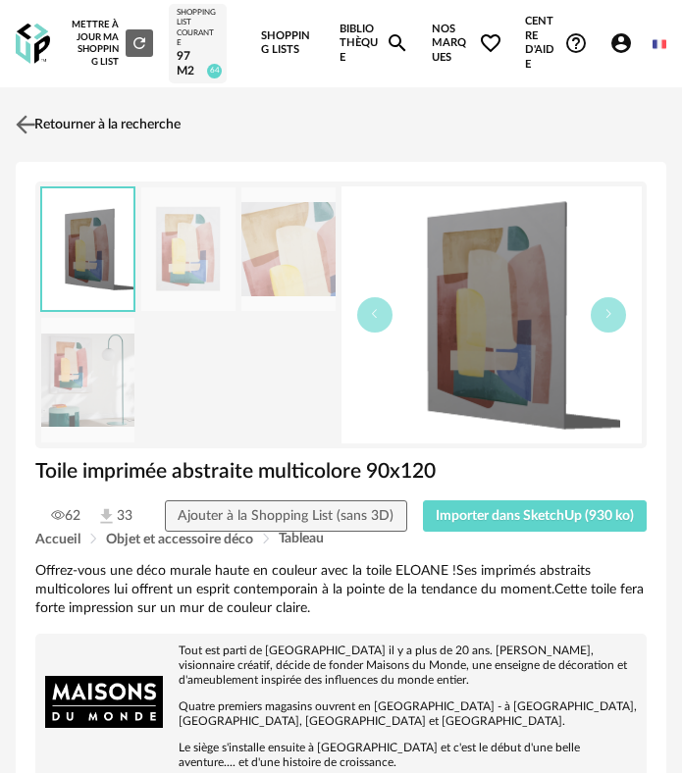
click at [48, 121] on link "Retourner à la recherche" at bounding box center [96, 124] width 170 height 43
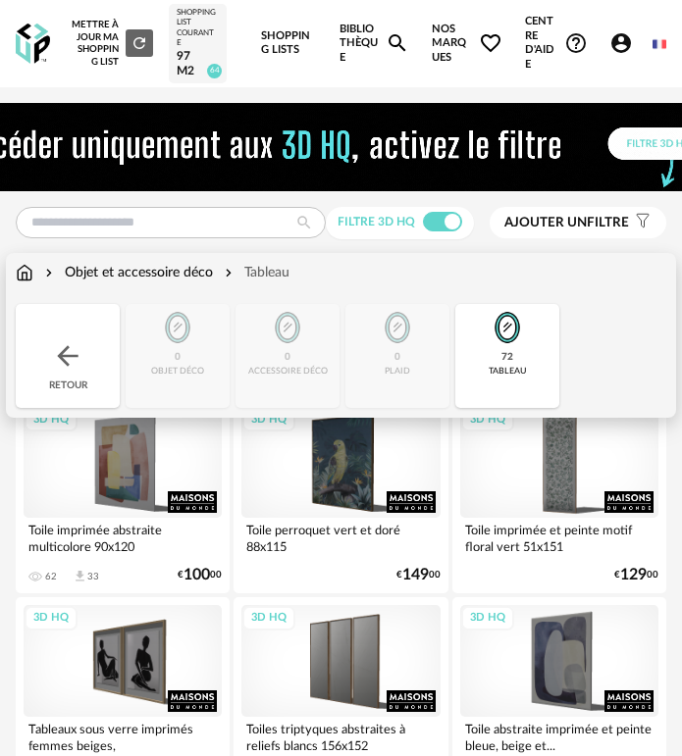
click at [84, 359] on div "Retour" at bounding box center [68, 356] width 104 height 104
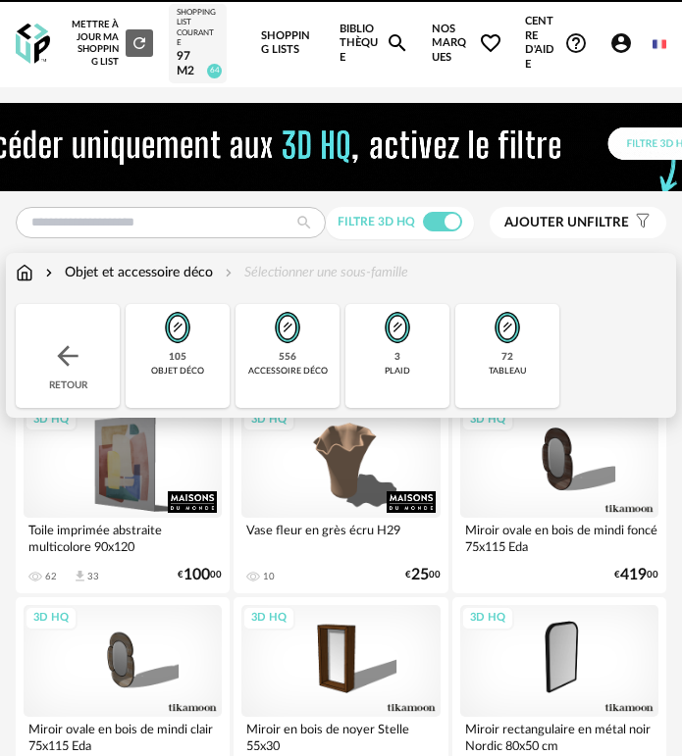
click at [84, 359] on div "Retour" at bounding box center [68, 356] width 104 height 104
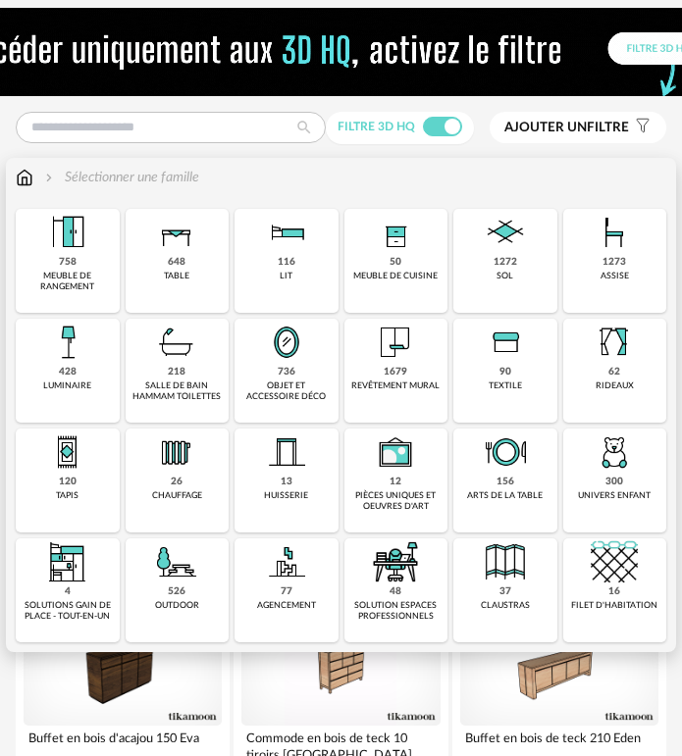
scroll to position [98, 0]
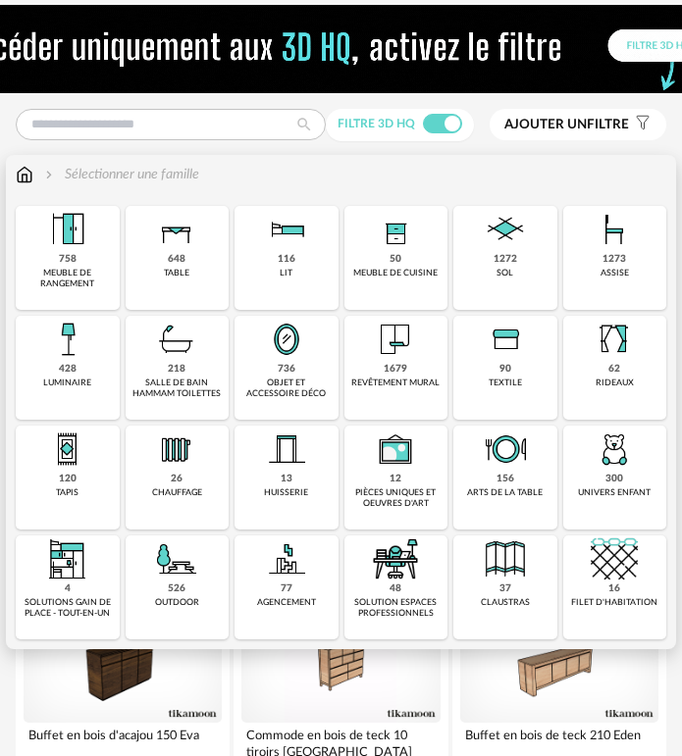
click at [297, 252] on div "116 lit" at bounding box center [286, 258] width 104 height 104
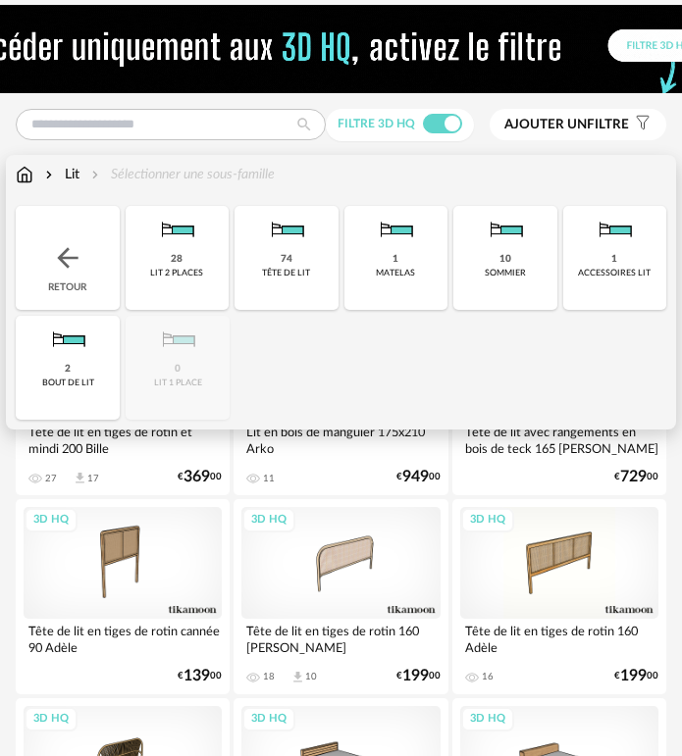
click at [91, 272] on div "Retour" at bounding box center [68, 258] width 104 height 104
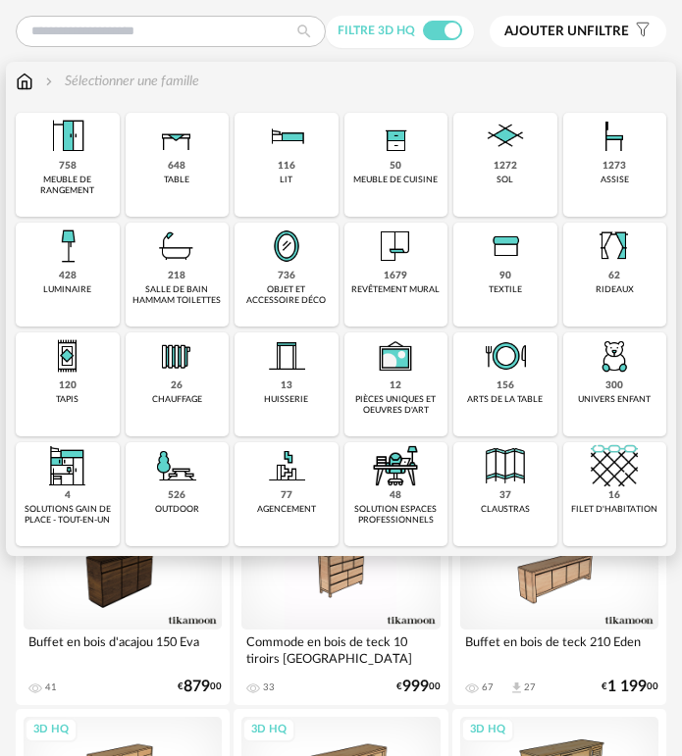
scroll to position [196, 0]
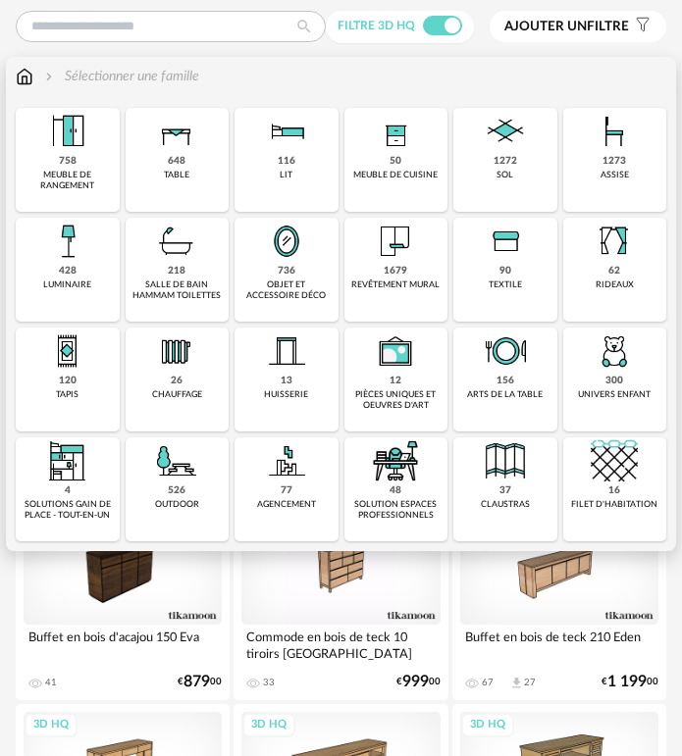
click at [507, 254] on img at bounding box center [504, 241] width 47 height 47
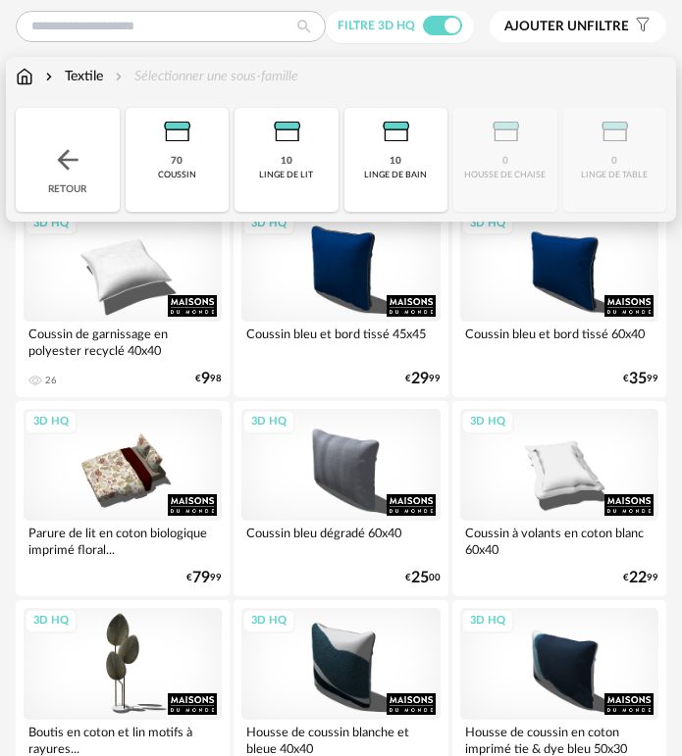
click at [315, 150] on div "10 linge de lit" at bounding box center [286, 160] width 104 height 104
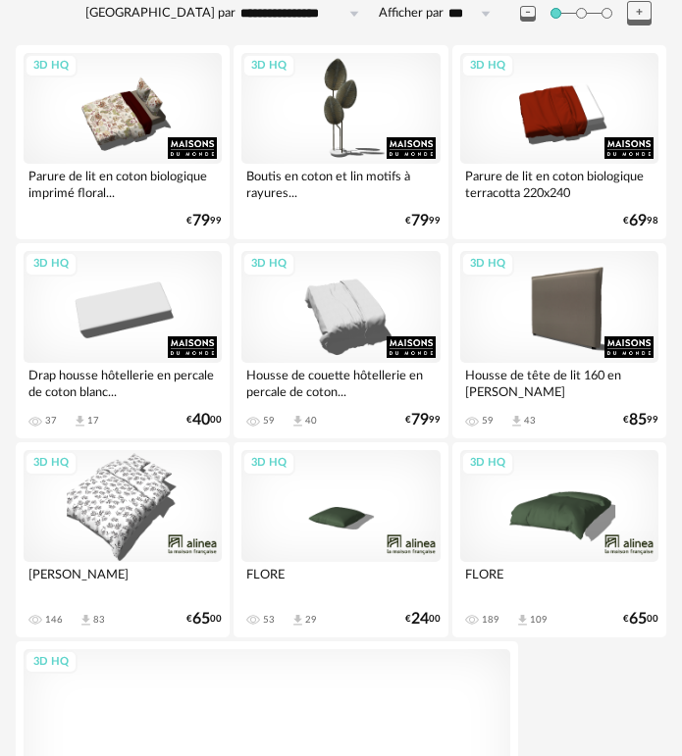
scroll to position [283, 0]
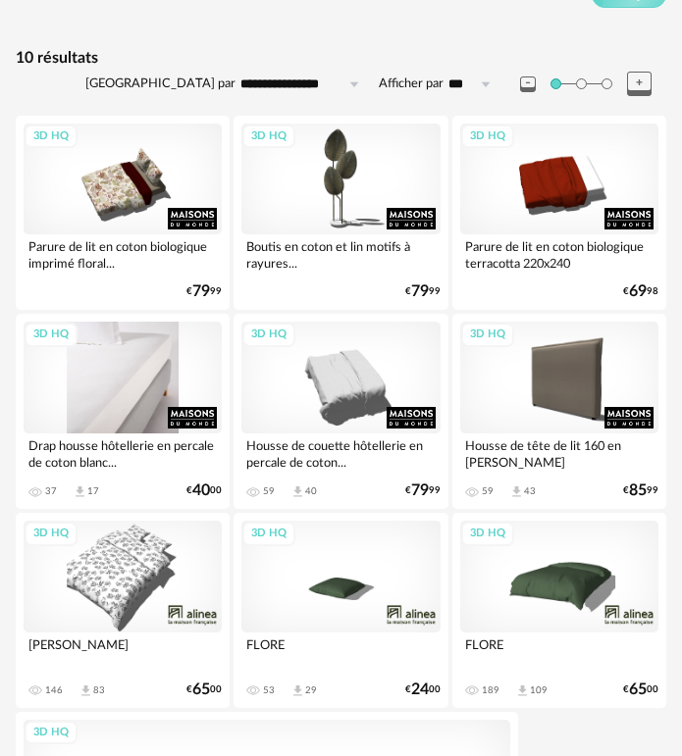
click at [154, 375] on div "3D HQ" at bounding box center [123, 378] width 198 height 112
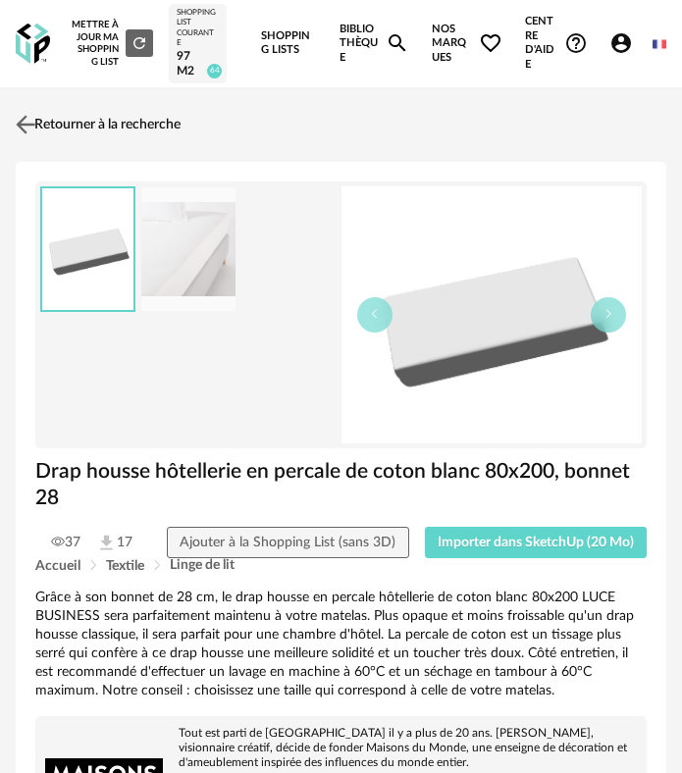
click at [46, 119] on link "Retourner à la recherche" at bounding box center [96, 124] width 170 height 43
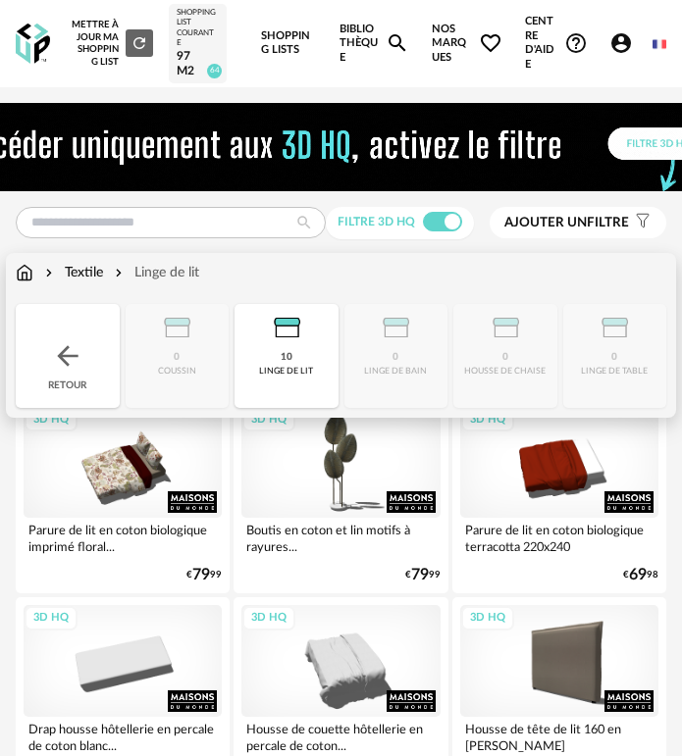
click at [258, 342] on div "10 linge de lit" at bounding box center [286, 356] width 104 height 104
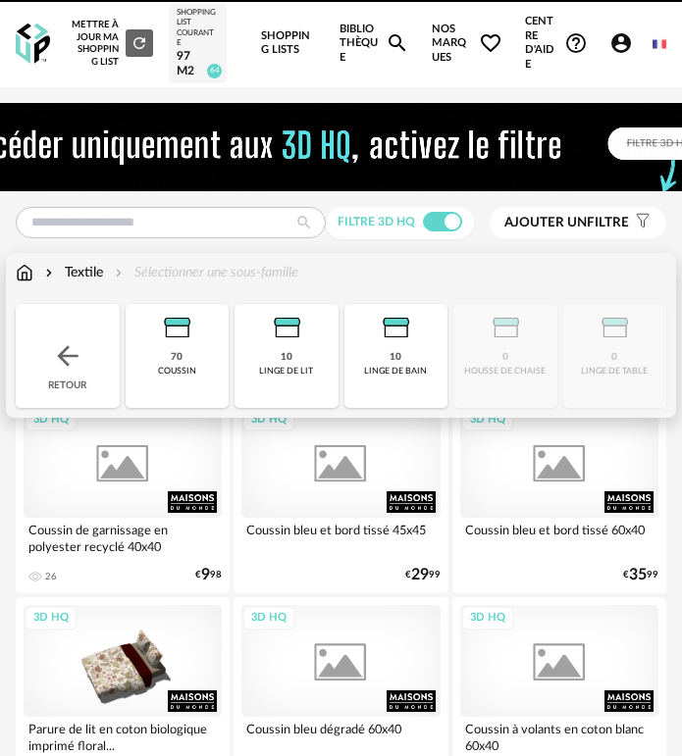
click at [79, 333] on div "Retour" at bounding box center [68, 356] width 104 height 104
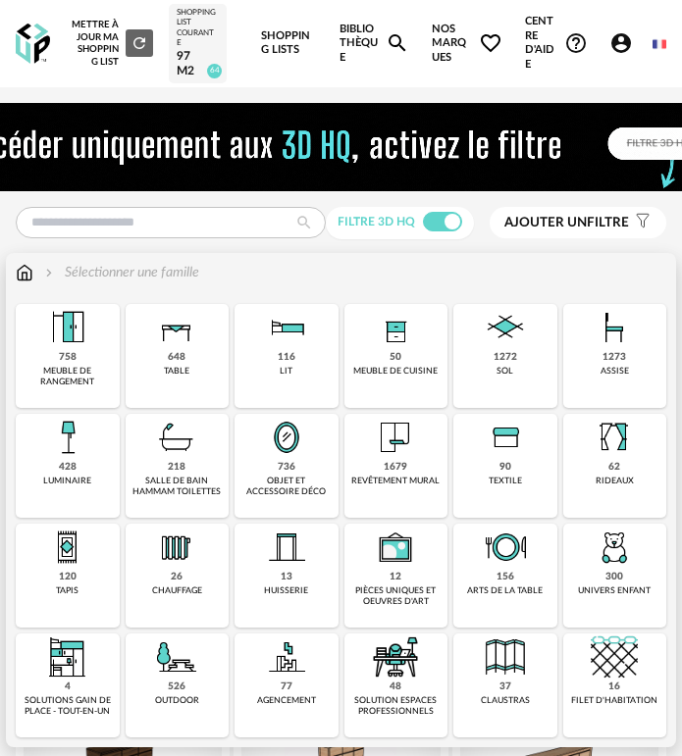
click at [299, 454] on img at bounding box center [286, 437] width 47 height 47
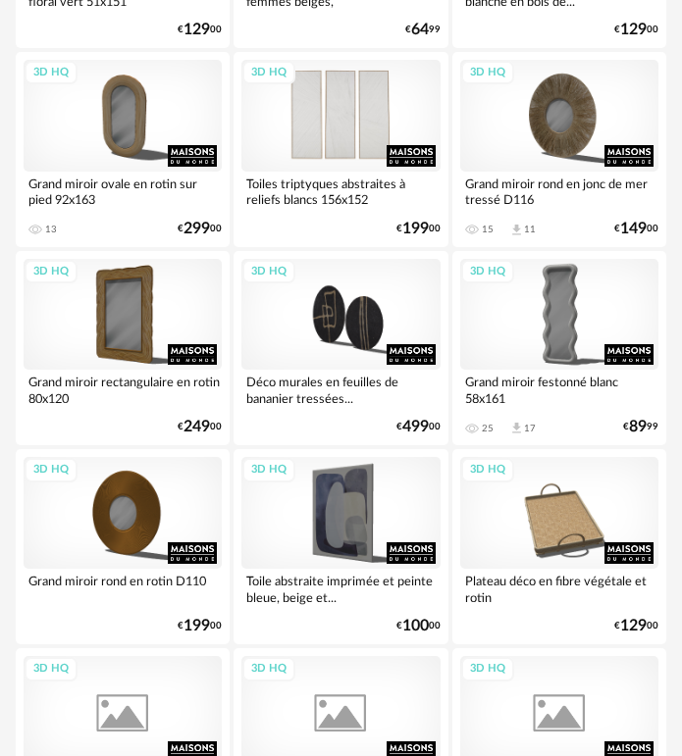
scroll to position [1961, 0]
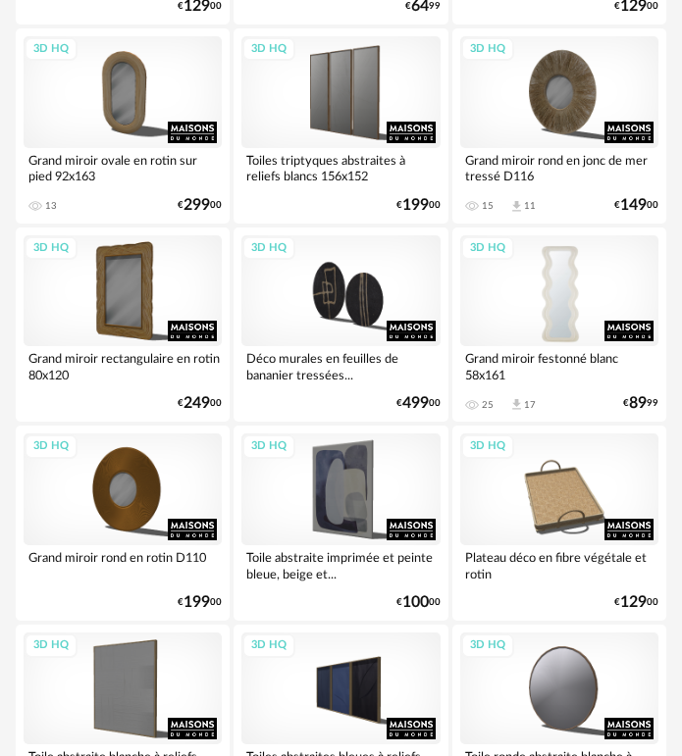
click at [523, 320] on div "3D HQ" at bounding box center [559, 291] width 198 height 112
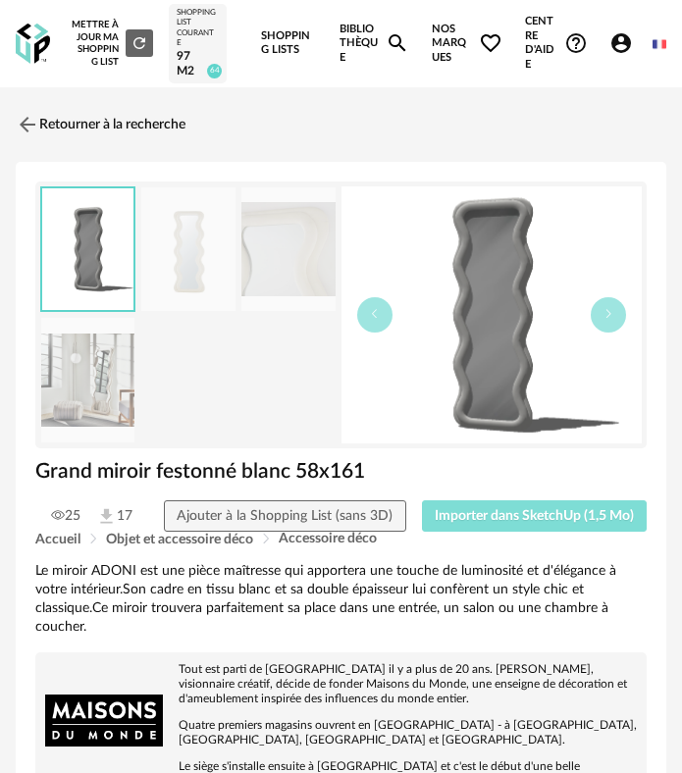
click at [546, 511] on span "Importer dans SketchUp (1,5 Mo)" at bounding box center [533, 516] width 199 height 14
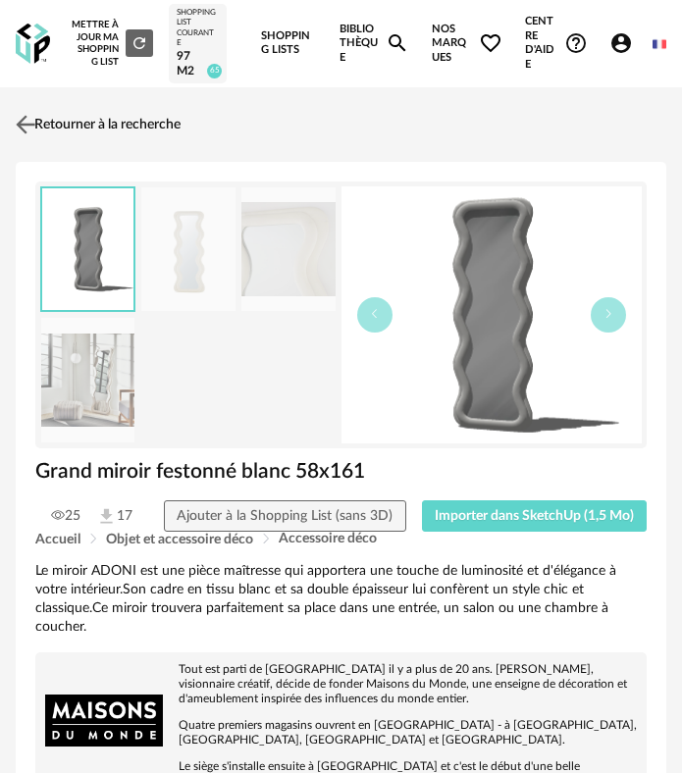
click at [76, 118] on link "Retourner à la recherche" at bounding box center [96, 124] width 170 height 43
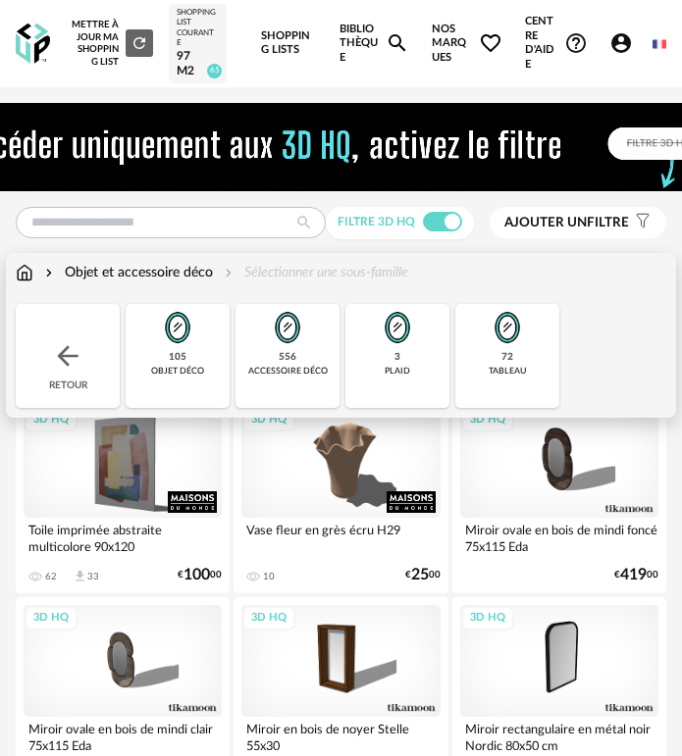
click at [92, 332] on div "Retour" at bounding box center [68, 356] width 104 height 104
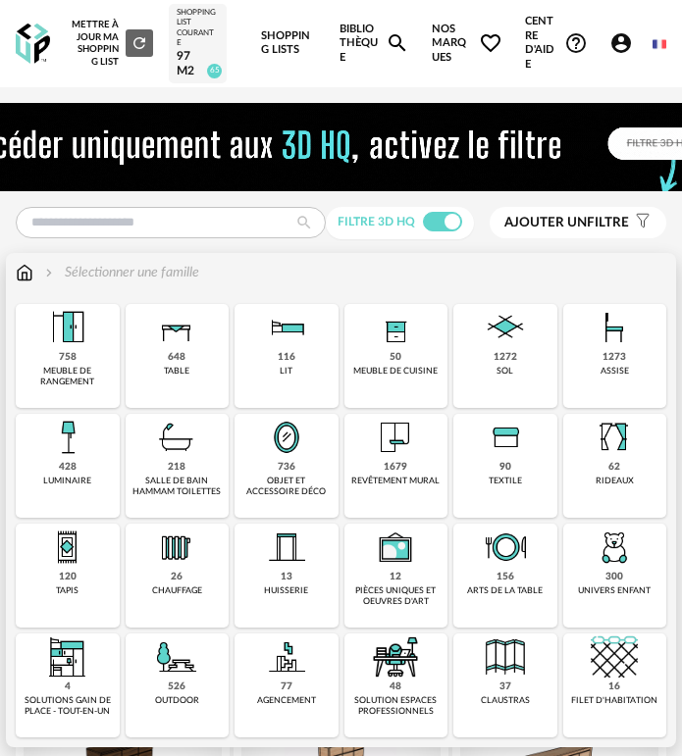
click at [169, 446] on img at bounding box center [176, 437] width 47 height 47
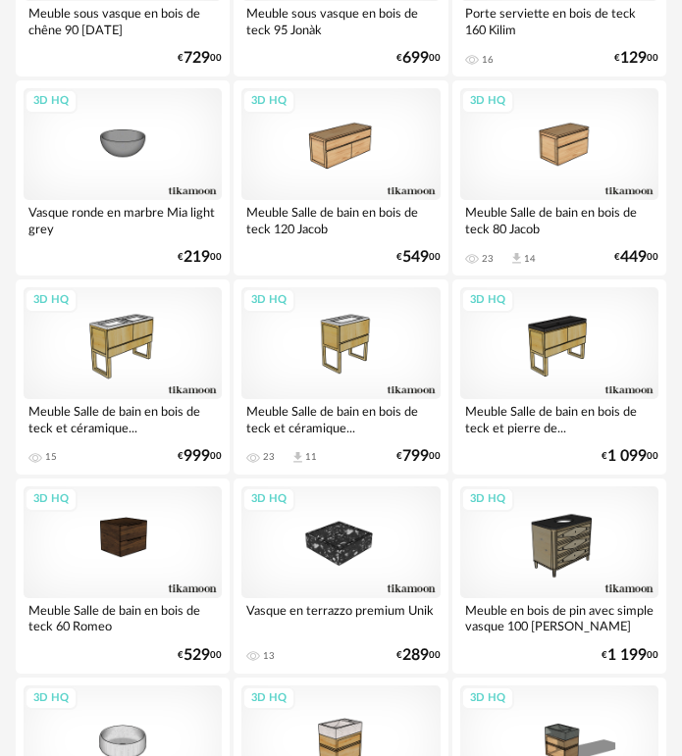
scroll to position [3334, 0]
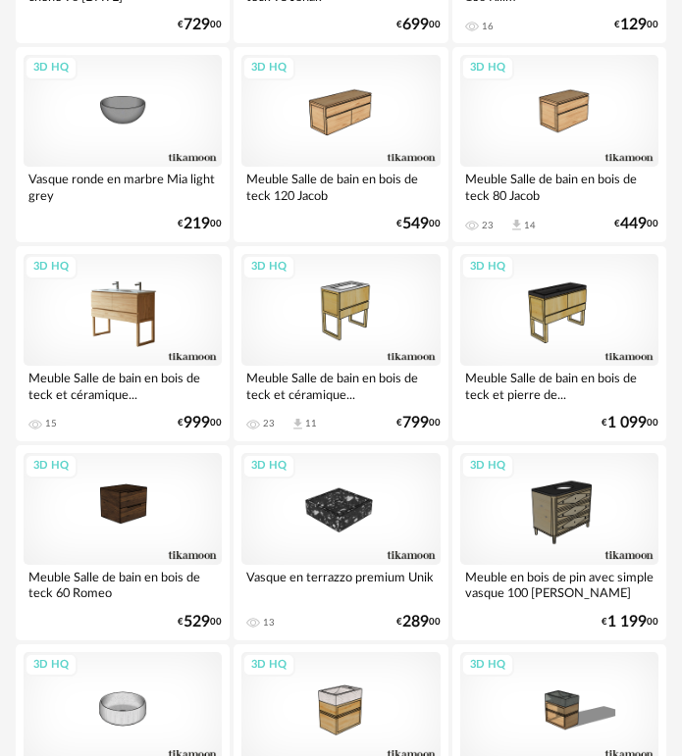
click at [162, 302] on div "3D HQ" at bounding box center [123, 310] width 198 height 112
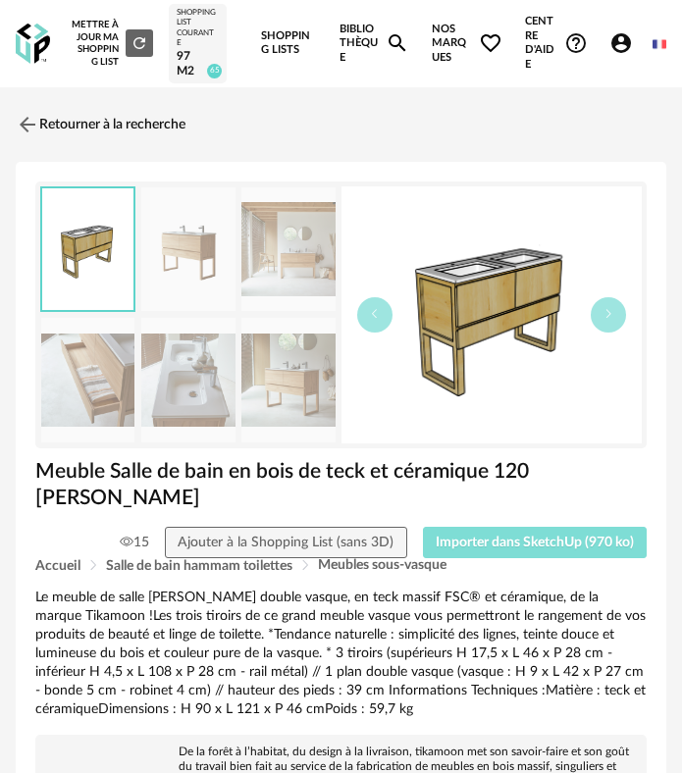
click at [502, 535] on span "Importer dans SketchUp (970 ko)" at bounding box center [534, 542] width 198 height 14
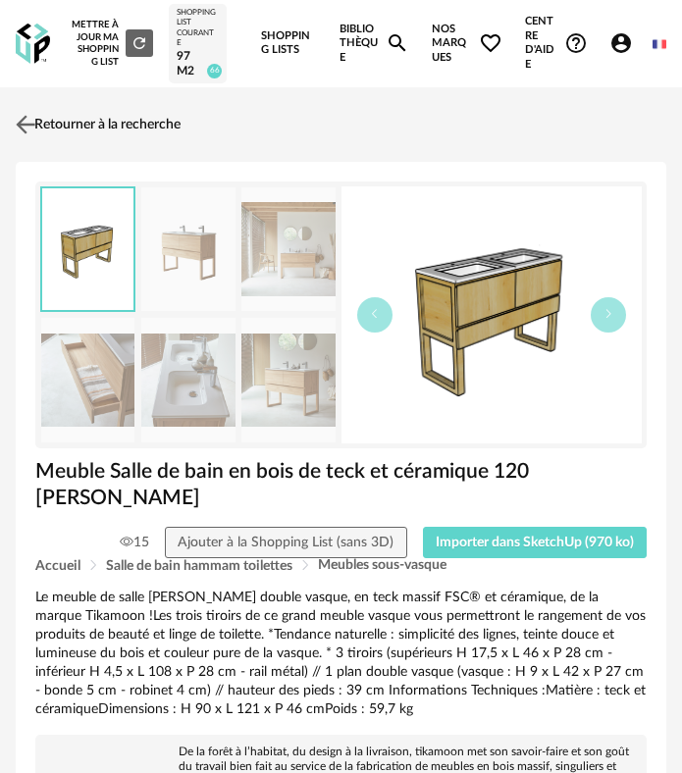
click at [45, 124] on link "Retourner à la recherche" at bounding box center [96, 124] width 170 height 43
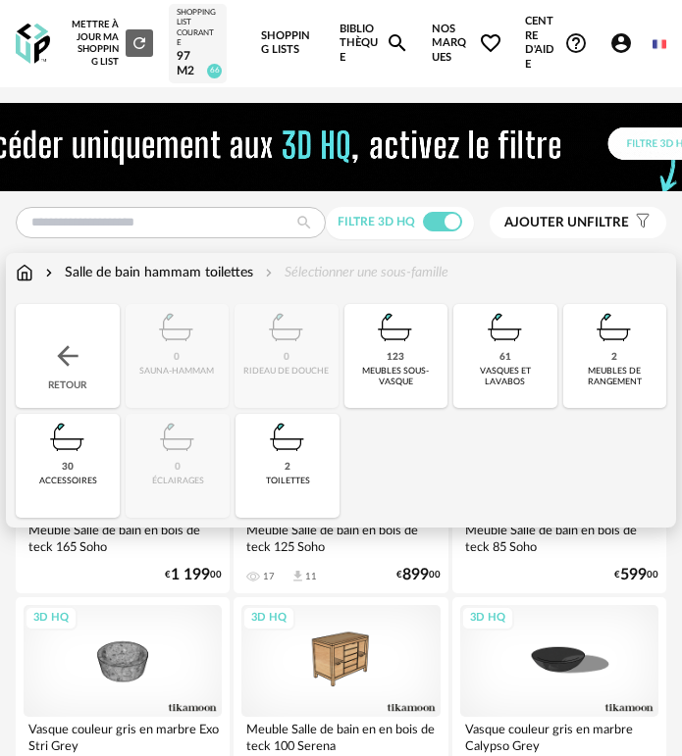
click at [82, 334] on div "Retour" at bounding box center [68, 356] width 104 height 104
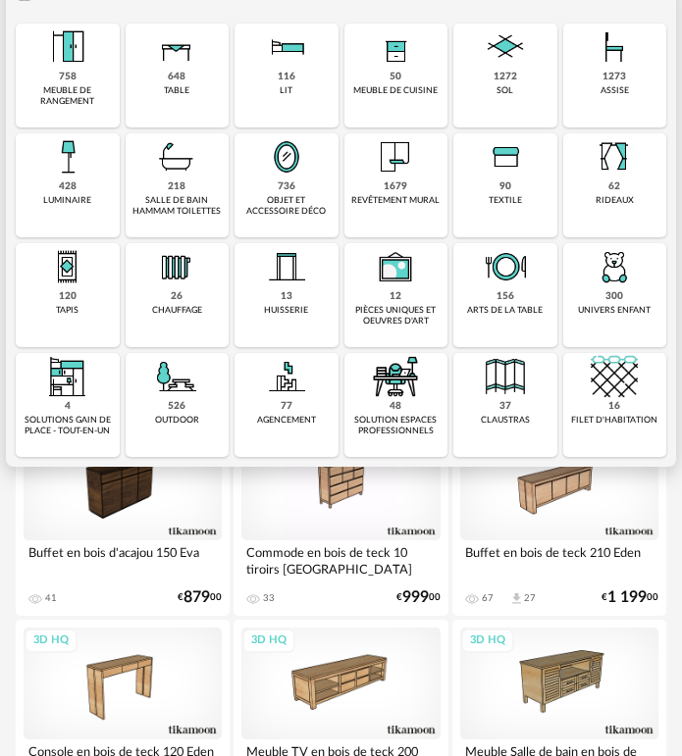
scroll to position [294, 0]
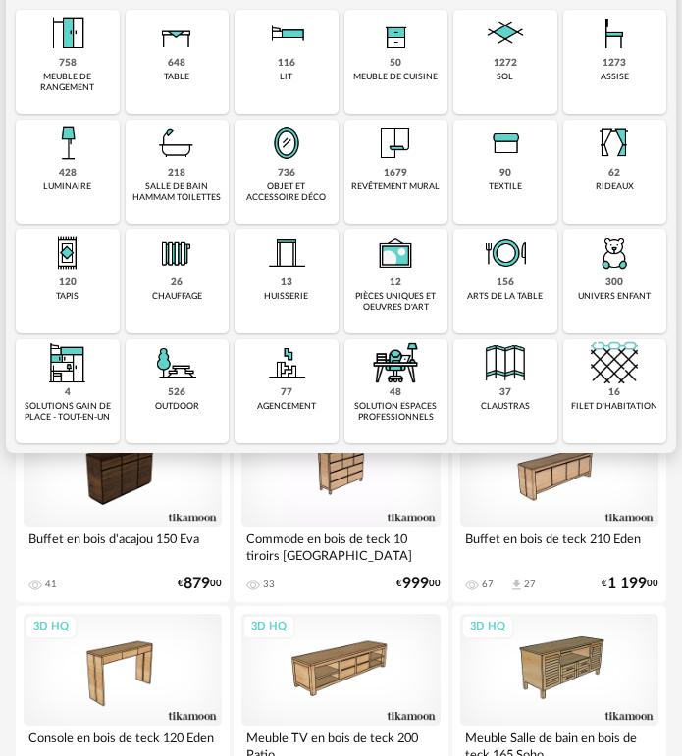
click at [302, 184] on div "objet et accessoire déco" at bounding box center [286, 192] width 92 height 23
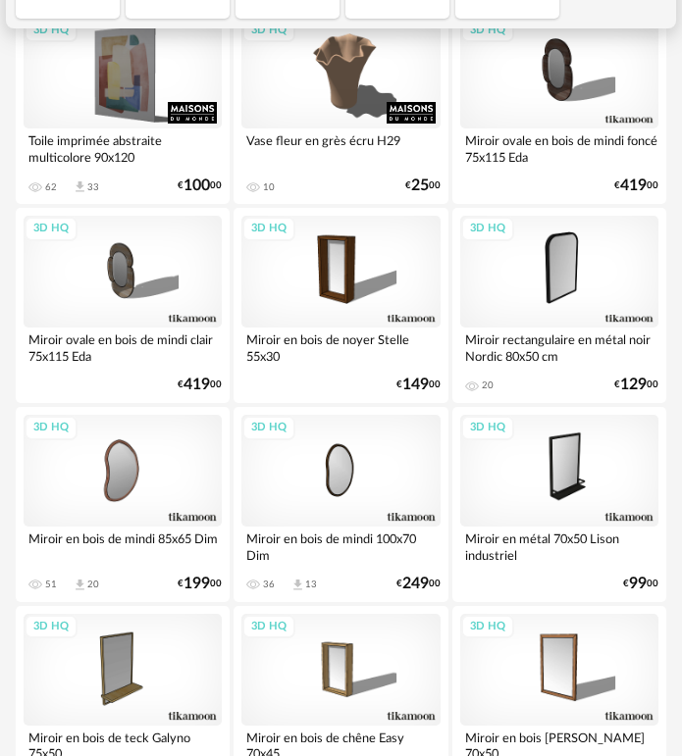
scroll to position [392, 0]
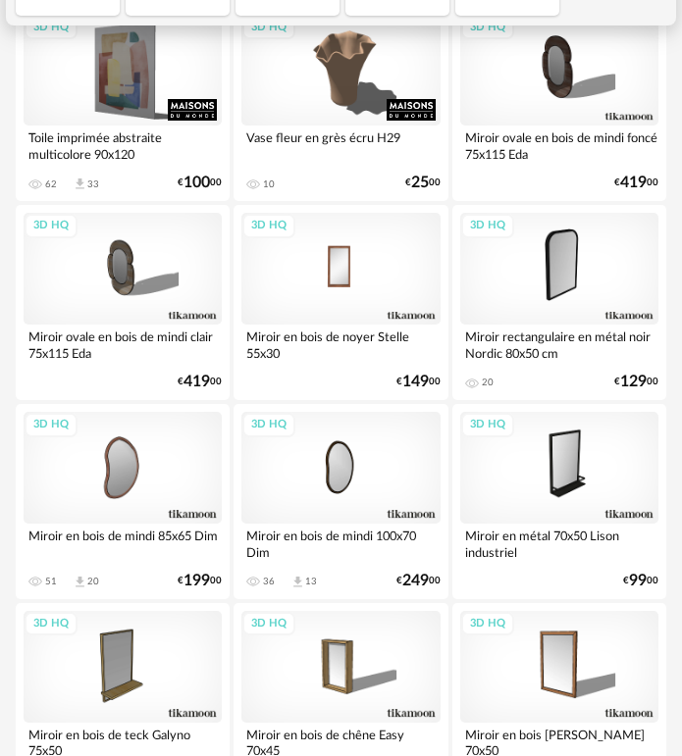
click at [312, 256] on div "3D HQ" at bounding box center [340, 269] width 198 height 112
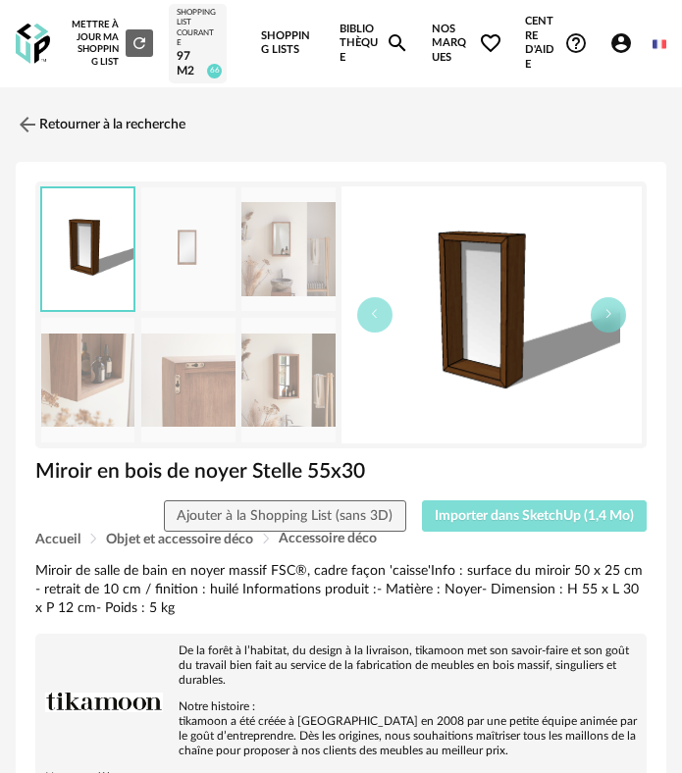
drag, startPoint x: 488, startPoint y: 522, endPoint x: 472, endPoint y: 519, distance: 16.9
click at [488, 523] on span "Importer dans SketchUp (1,4 Mo)" at bounding box center [533, 516] width 199 height 14
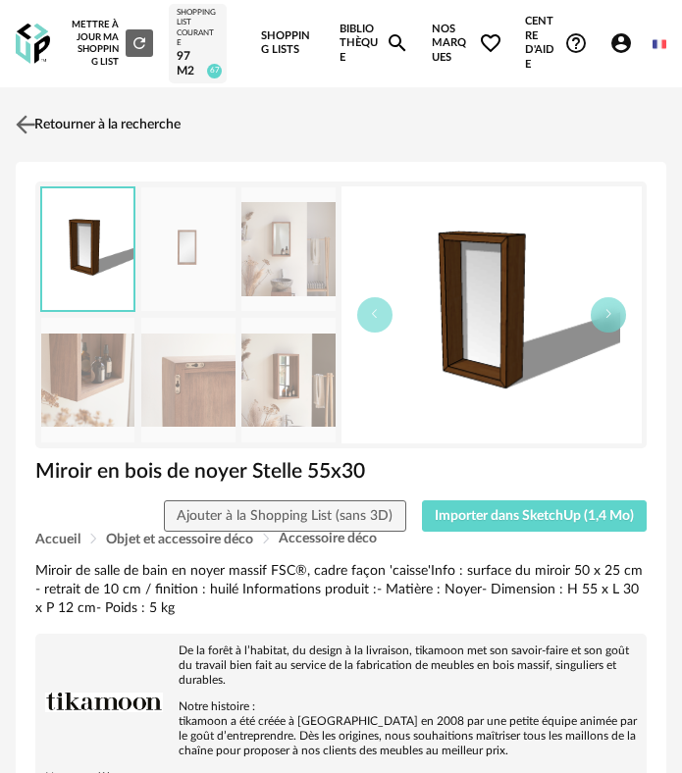
click at [86, 122] on link "Retourner à la recherche" at bounding box center [96, 124] width 170 height 43
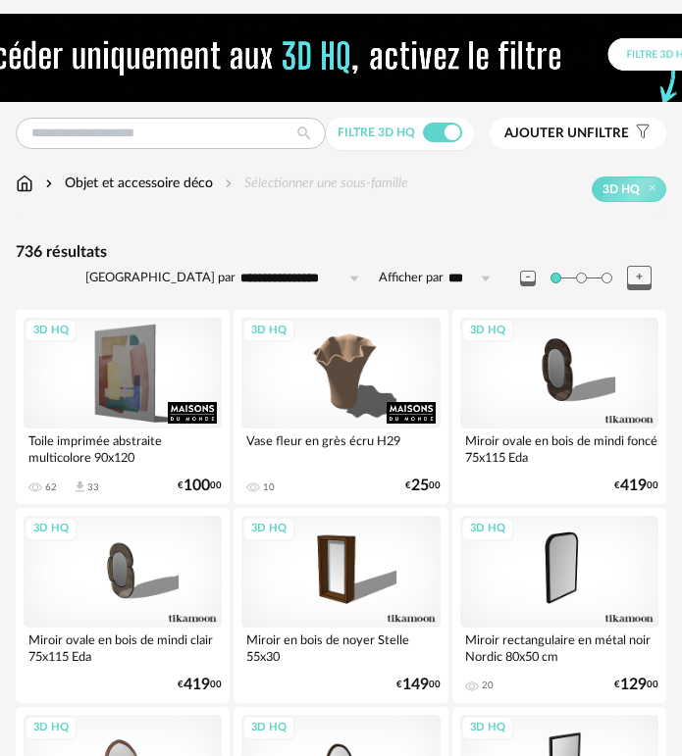
scroll to position [98, 0]
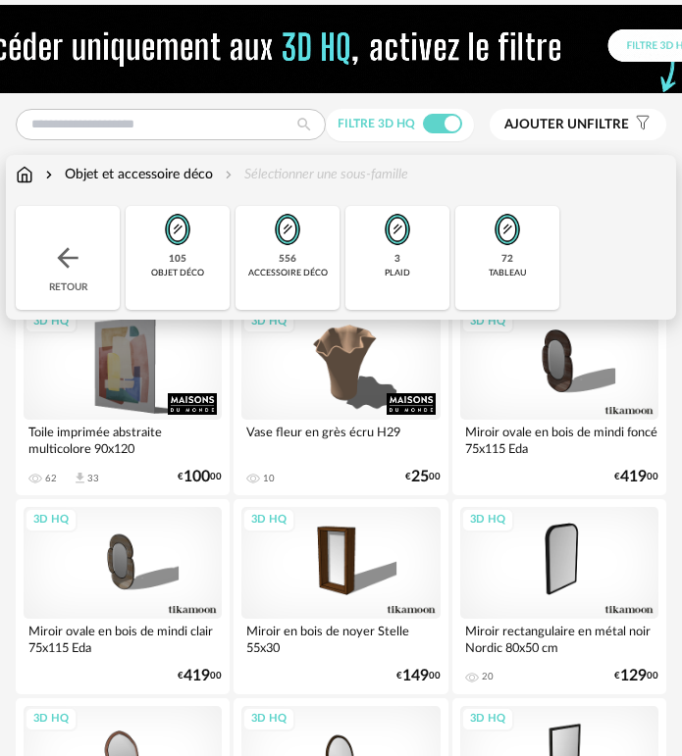
click at [515, 247] on img at bounding box center [506, 229] width 47 height 47
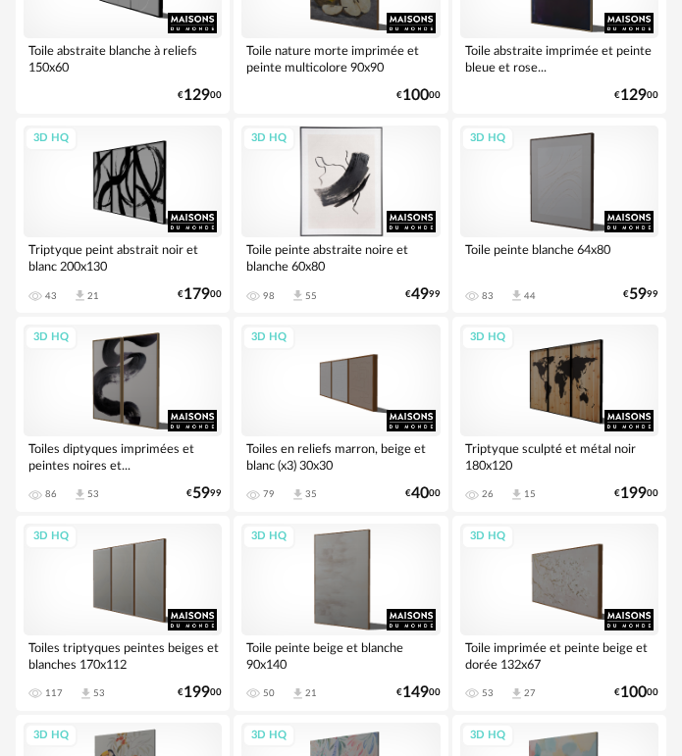
scroll to position [1667, 0]
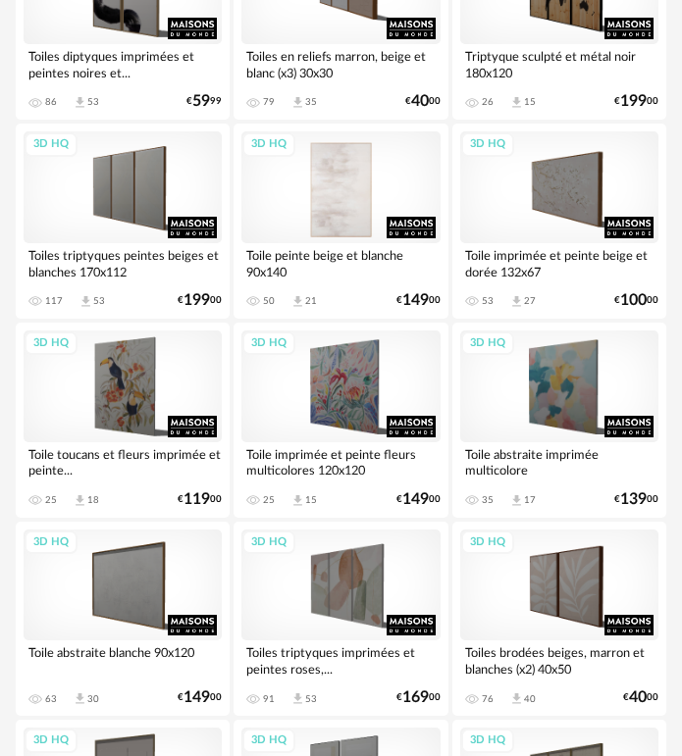
click at [305, 208] on div "3D HQ" at bounding box center [340, 187] width 198 height 112
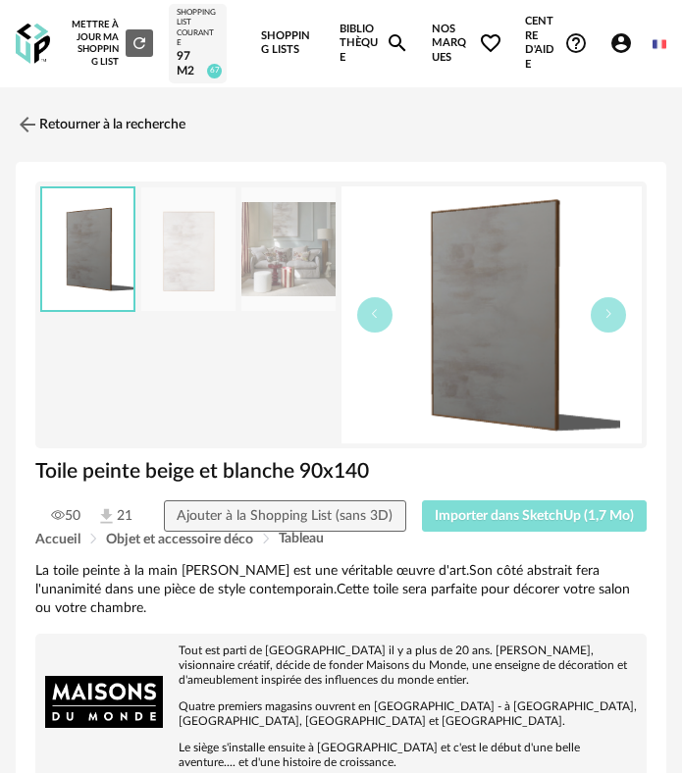
drag, startPoint x: 502, startPoint y: 519, endPoint x: 334, endPoint y: 495, distance: 169.3
click at [502, 517] on span "Importer dans SketchUp (1,7 Mo)" at bounding box center [533, 516] width 199 height 14
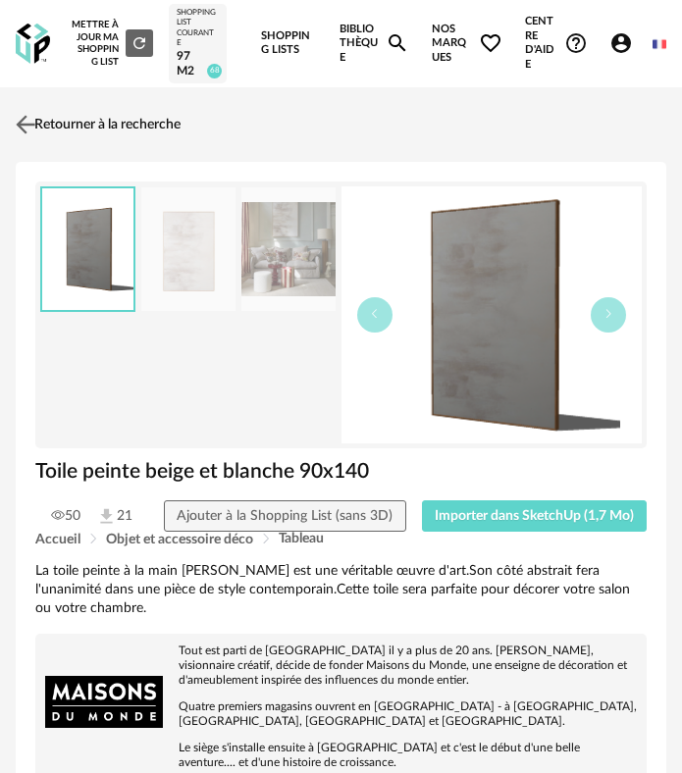
click at [51, 121] on link "Retourner à la recherche" at bounding box center [96, 124] width 170 height 43
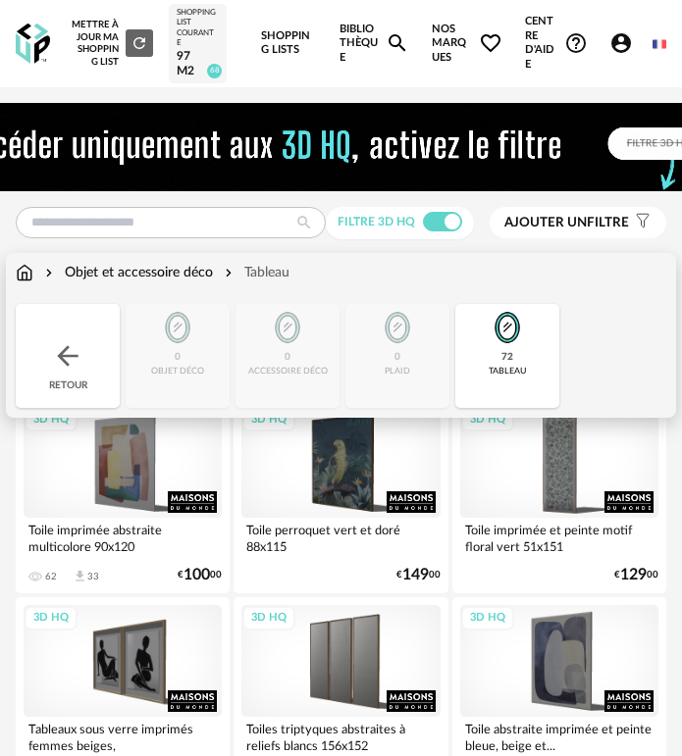
click at [78, 336] on div "Retour" at bounding box center [68, 356] width 104 height 104
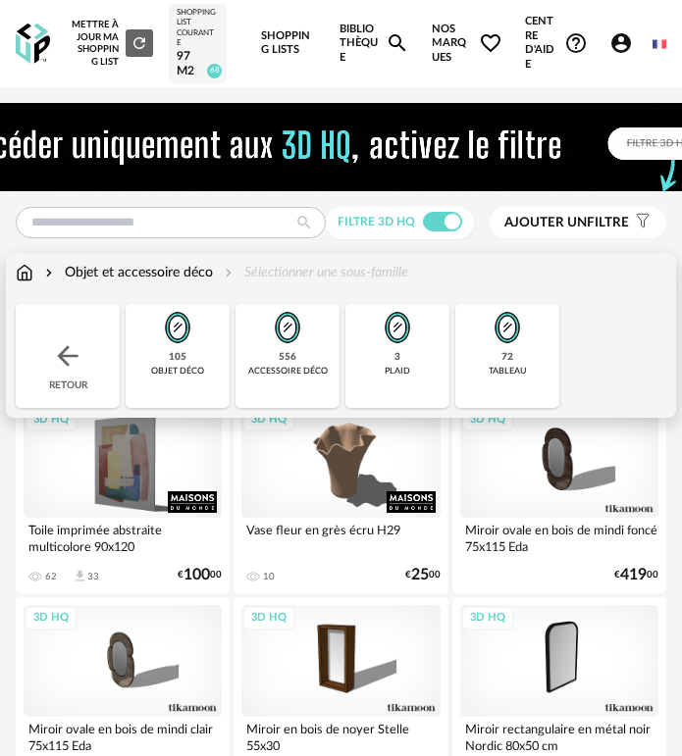
click at [78, 335] on div "Retour" at bounding box center [68, 356] width 104 height 104
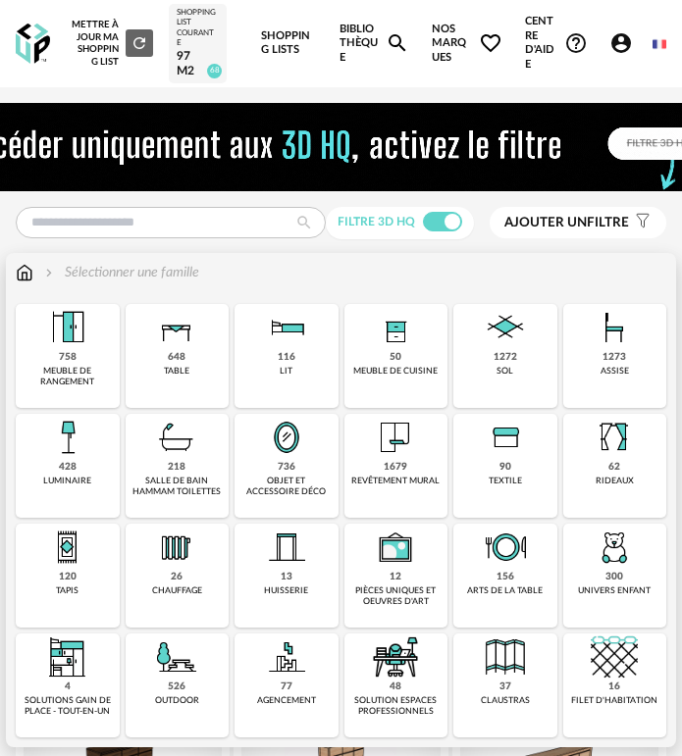
click at [61, 563] on img at bounding box center [67, 547] width 47 height 47
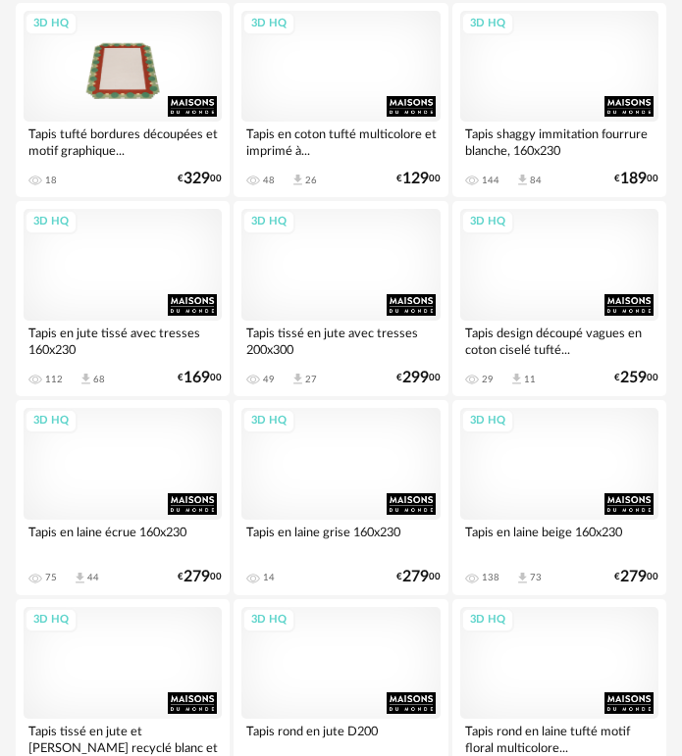
scroll to position [1177, 0]
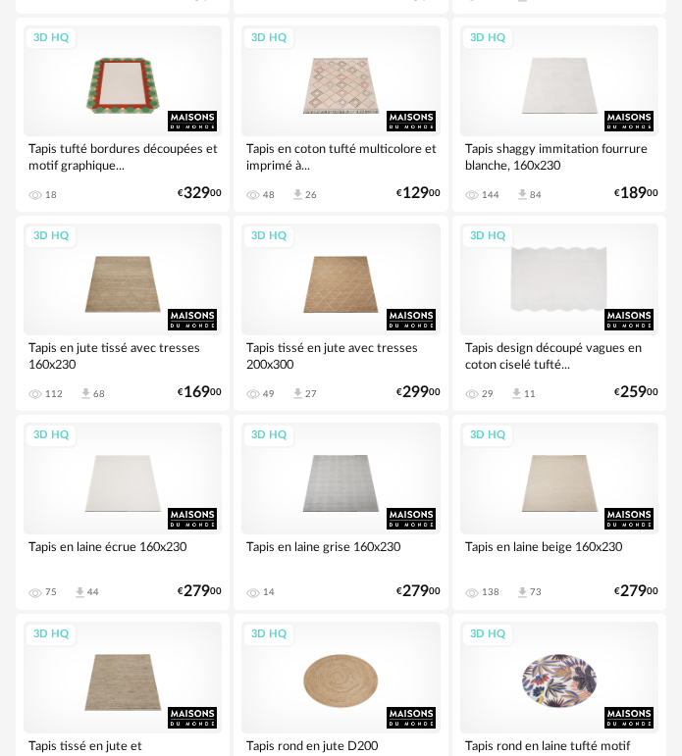
click at [559, 295] on div "3D HQ" at bounding box center [559, 280] width 198 height 112
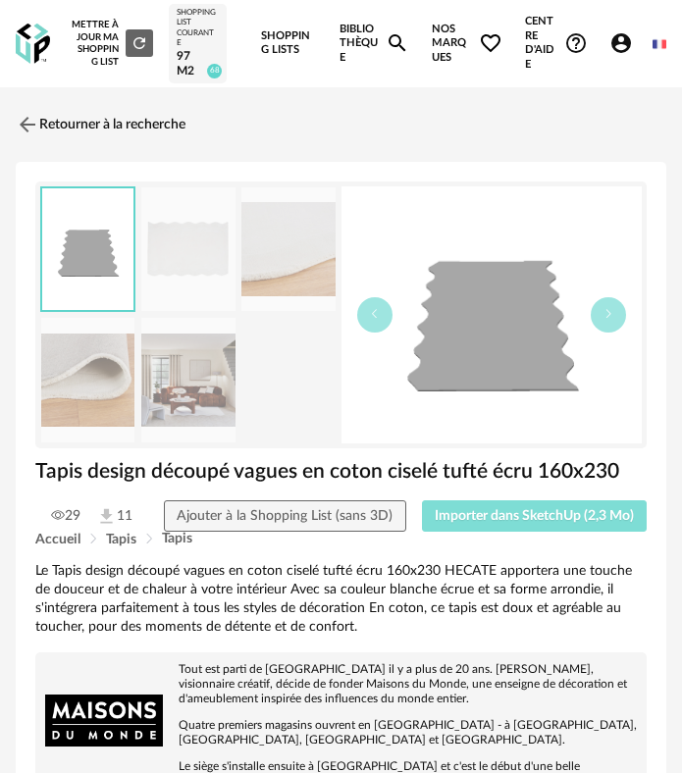
click at [521, 518] on span "Importer dans SketchUp (2,3 Mo)" at bounding box center [533, 516] width 199 height 14
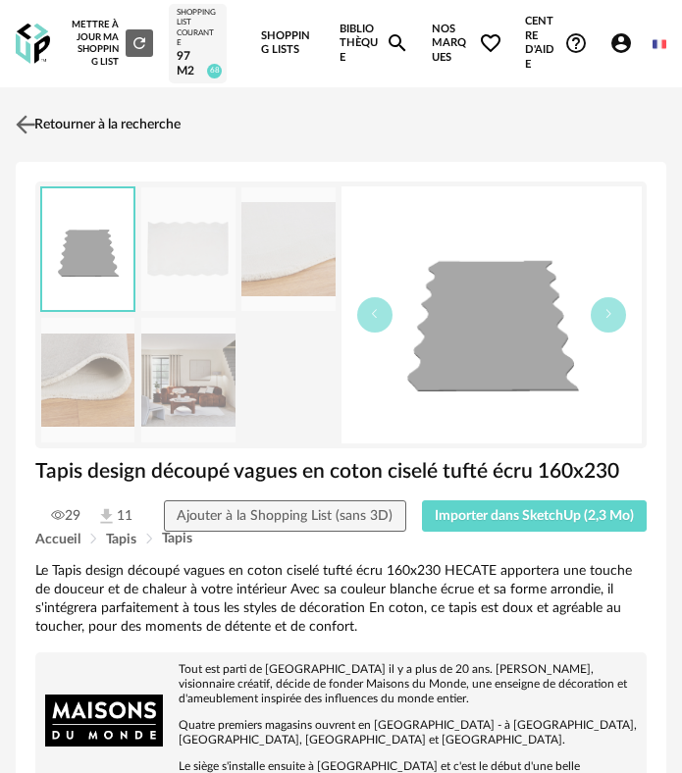
click at [94, 129] on link "Retourner à la recherche" at bounding box center [96, 124] width 170 height 43
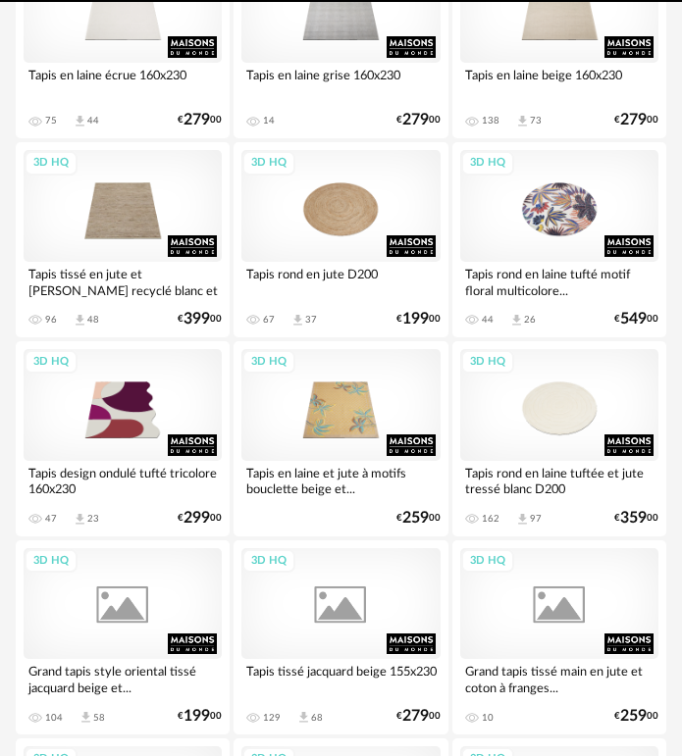
scroll to position [1667, 0]
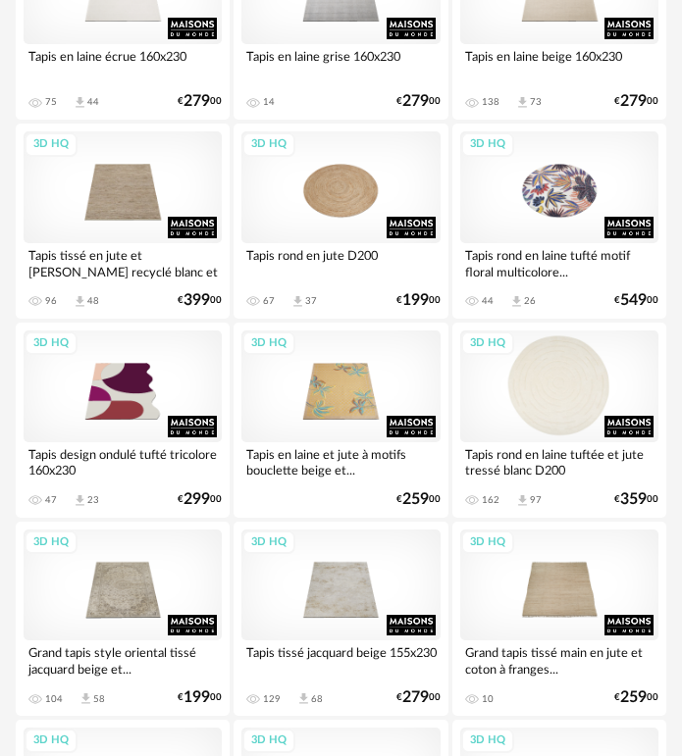
click at [523, 390] on div "3D HQ" at bounding box center [559, 386] width 198 height 112
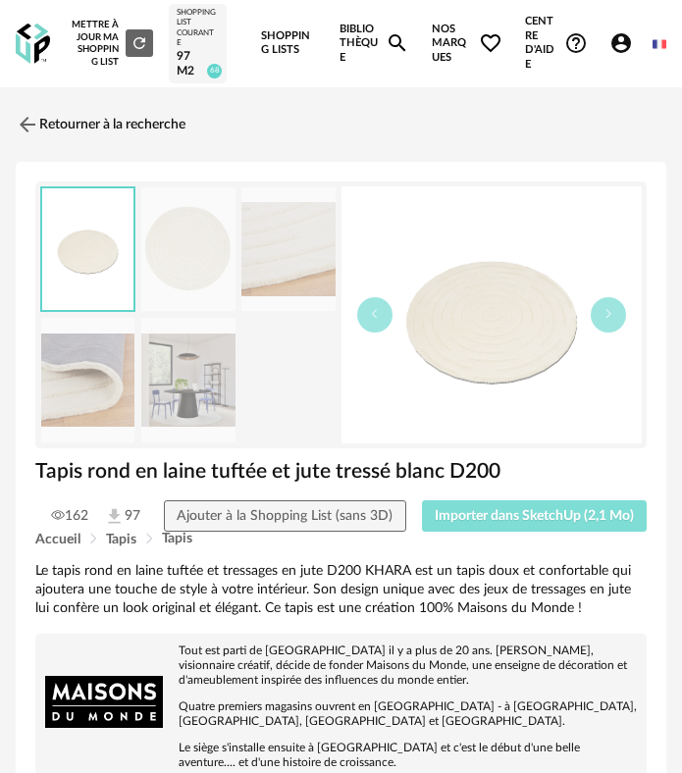
click at [502, 505] on button "Importer dans SketchUp (2,1 Mo)" at bounding box center [535, 515] width 226 height 31
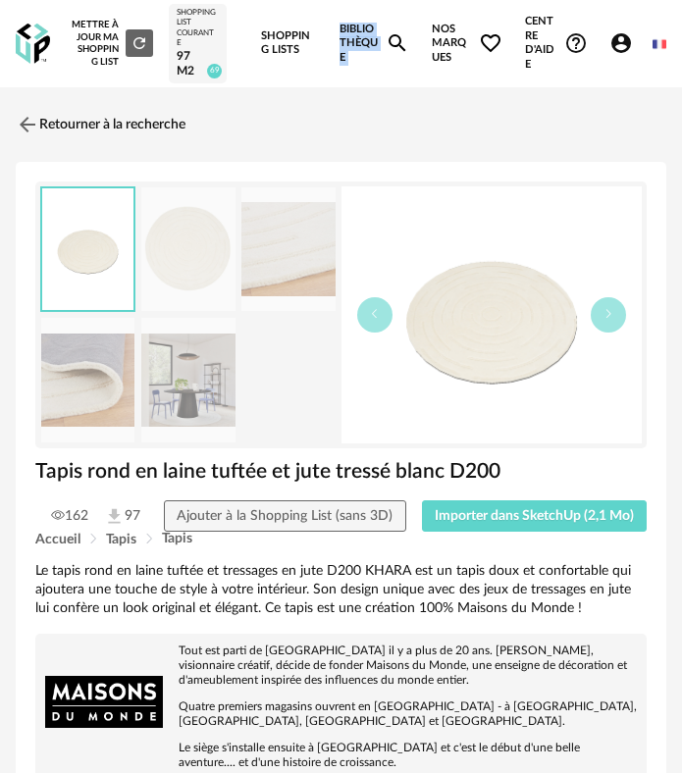
drag, startPoint x: 422, startPoint y: 0, endPoint x: 344, endPoint y: 0, distance: 77.5
click at [340, 2] on div "Nouvelle shopping list Mettre à jour ma Shopping List Refresh icon Shopping Lis…" at bounding box center [364, 43] width 603 height 87
click at [34, 125] on img at bounding box center [26, 124] width 28 height 28
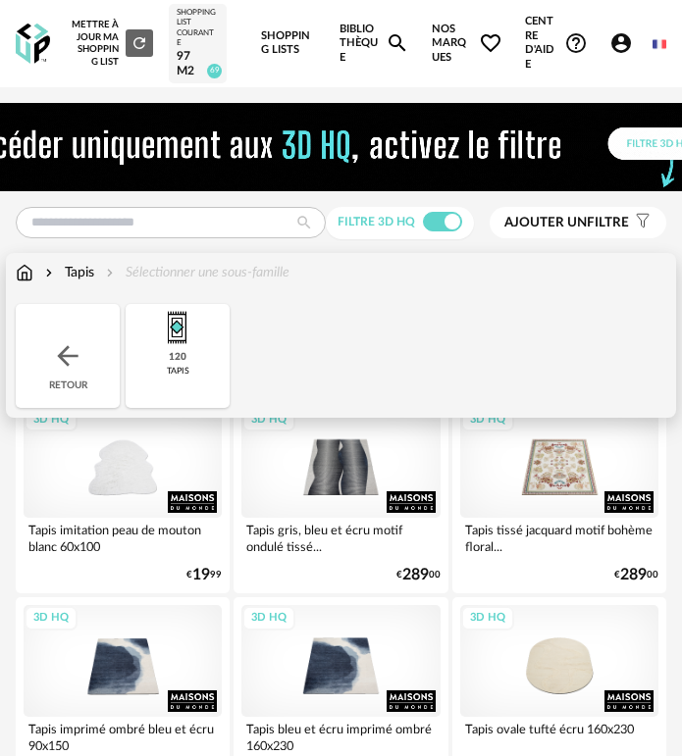
click at [84, 320] on div "Retour" at bounding box center [68, 356] width 104 height 104
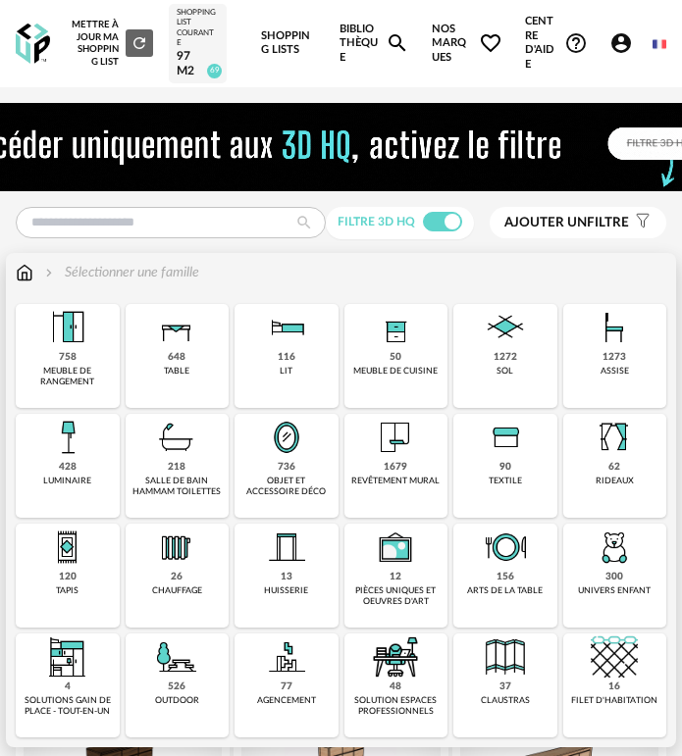
click at [161, 345] on img at bounding box center [176, 327] width 47 height 47
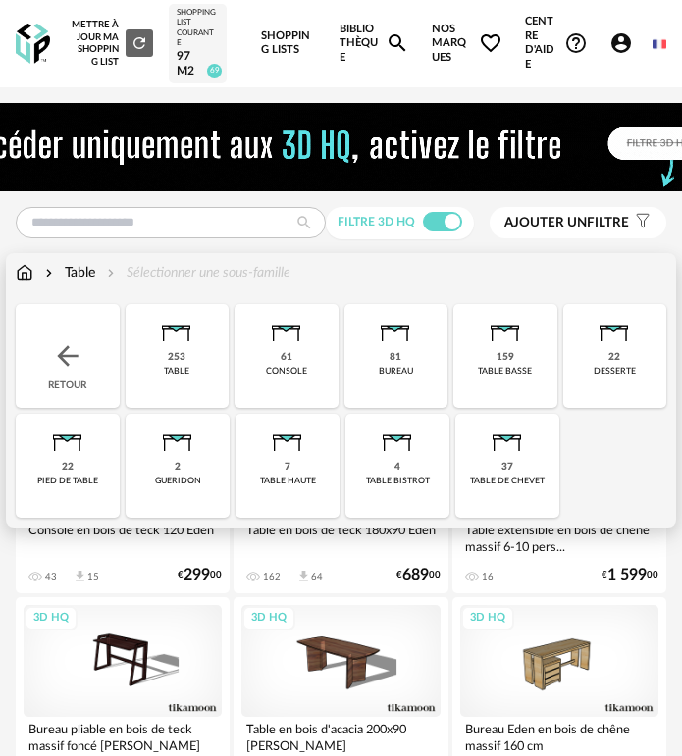
click at [408, 353] on div "81 bureau" at bounding box center [396, 356] width 104 height 104
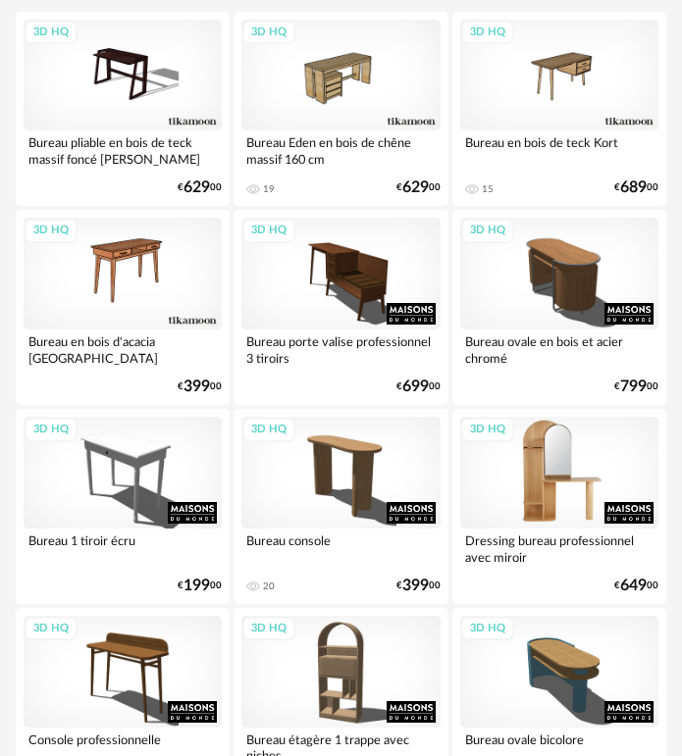
scroll to position [392, 0]
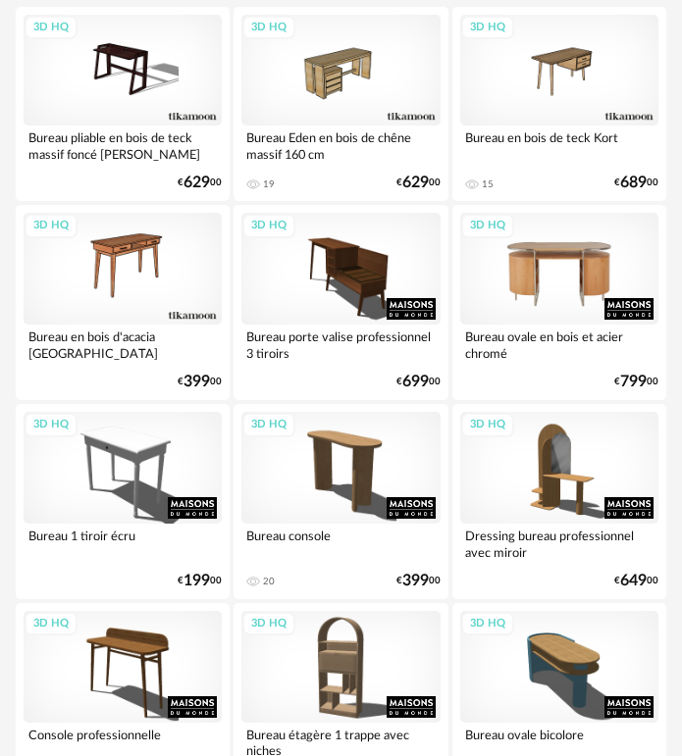
click at [585, 284] on div "3D HQ" at bounding box center [559, 269] width 198 height 112
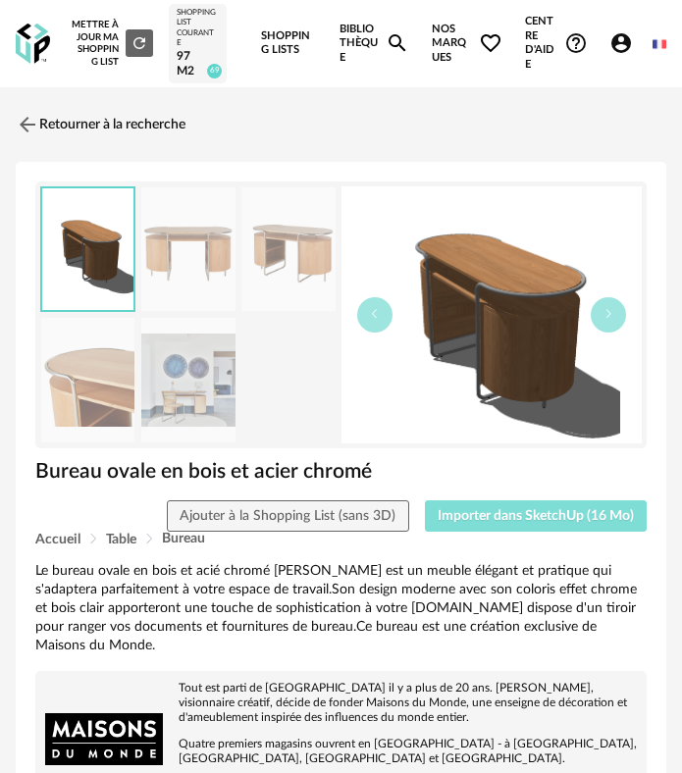
click at [538, 511] on span "Importer dans SketchUp (16 Mo)" at bounding box center [535, 516] width 196 height 14
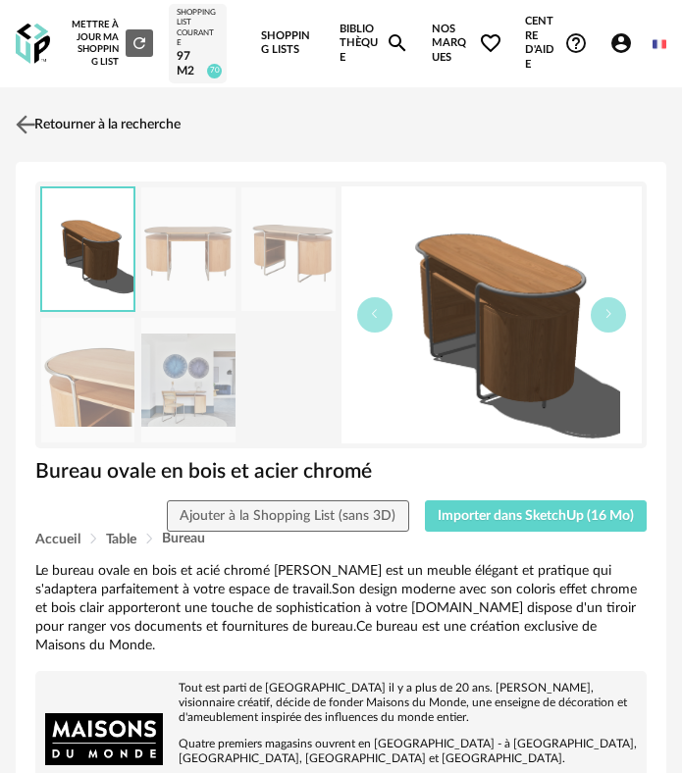
click at [56, 132] on link "Retourner à la recherche" at bounding box center [96, 124] width 170 height 43
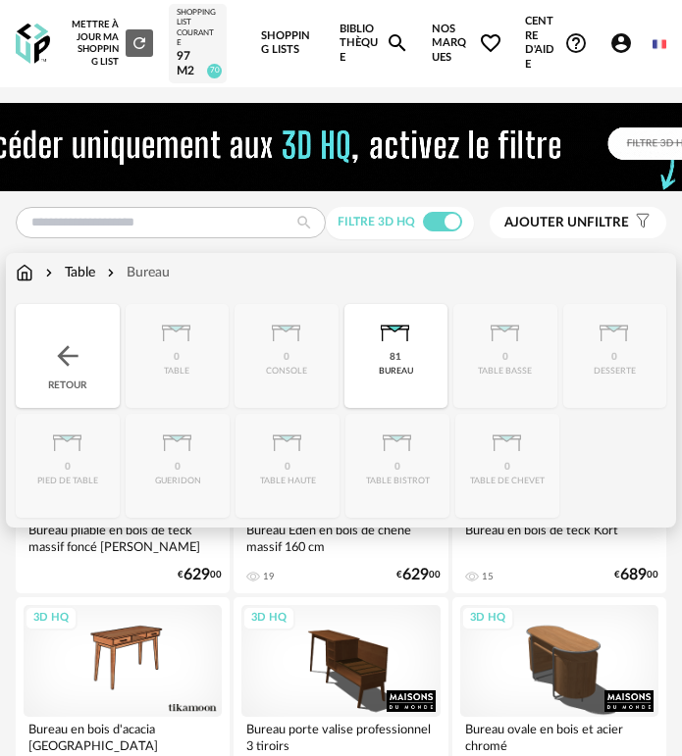
click at [76, 330] on div "Retour" at bounding box center [68, 356] width 104 height 104
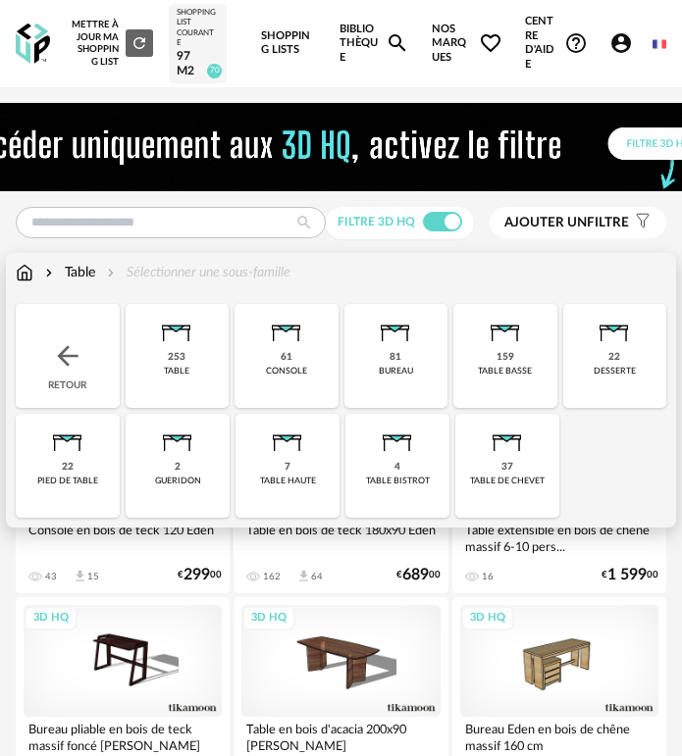
click at [76, 328] on div "Retour" at bounding box center [68, 356] width 104 height 104
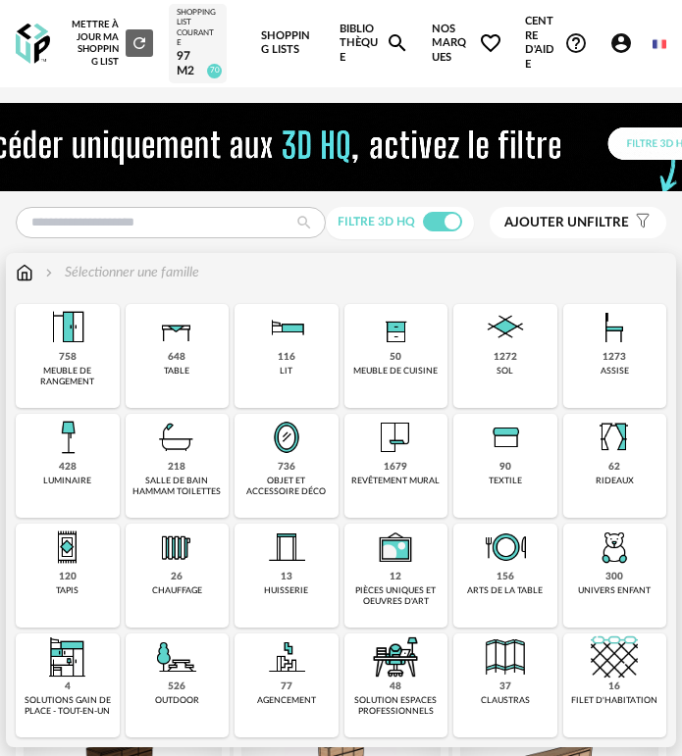
click at [623, 359] on div "1273" at bounding box center [614, 357] width 24 height 13
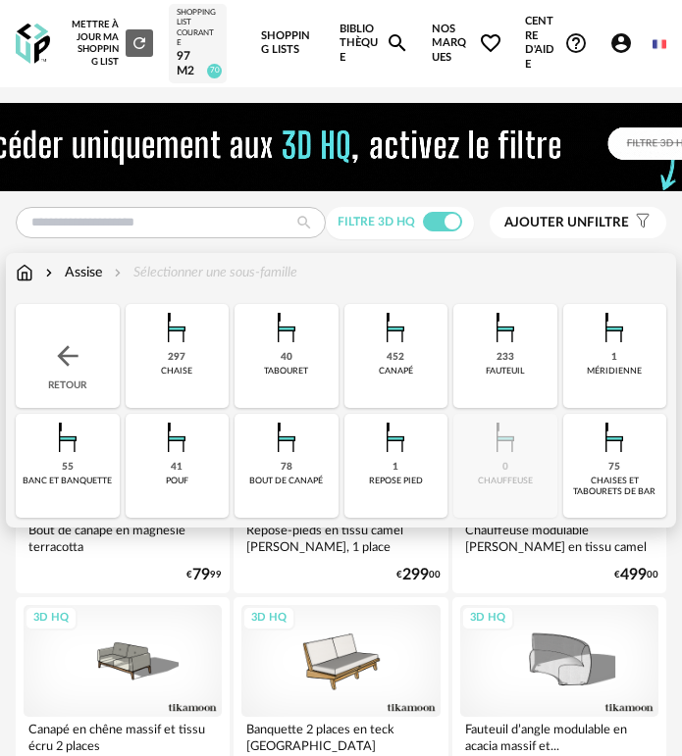
click at [203, 366] on div "297 [GEOGRAPHIC_DATA]" at bounding box center [178, 356] width 104 height 104
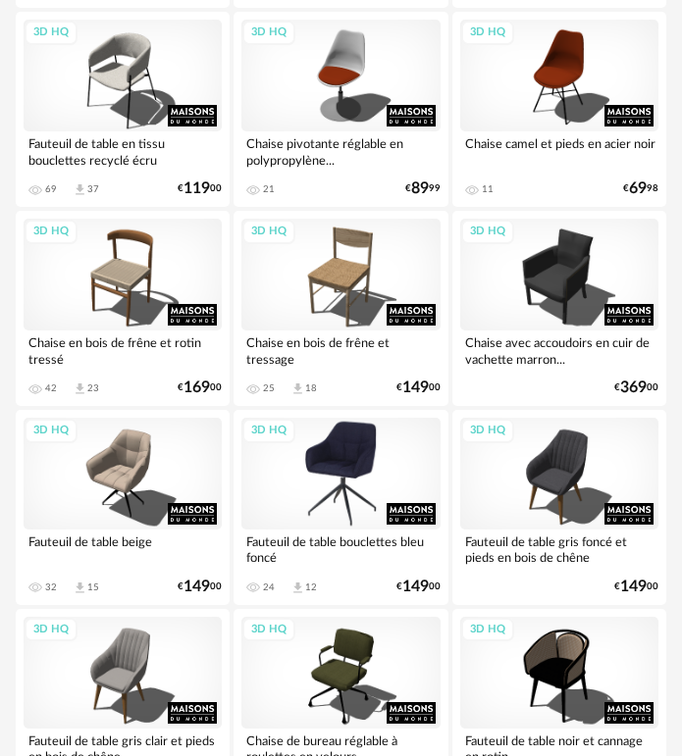
scroll to position [5393, 0]
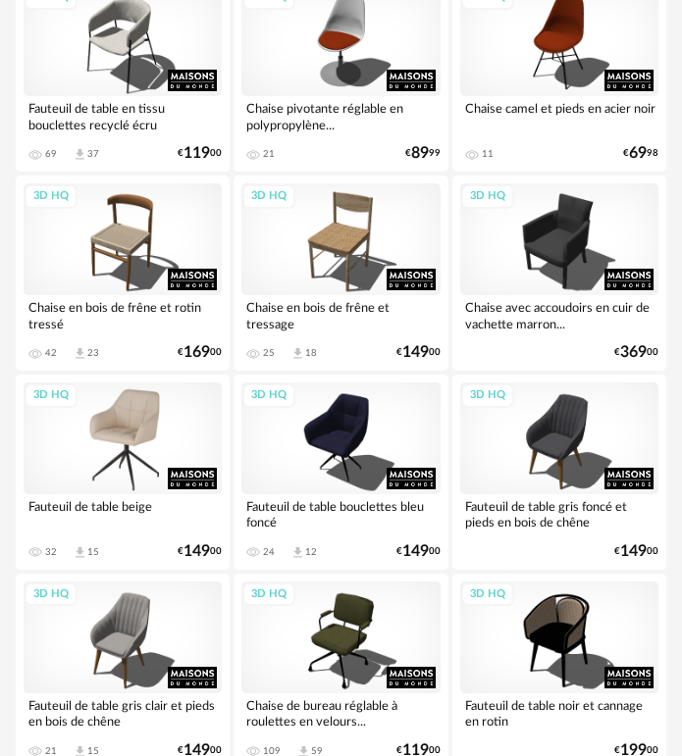
click at [132, 458] on div "3D HQ" at bounding box center [123, 438] width 198 height 112
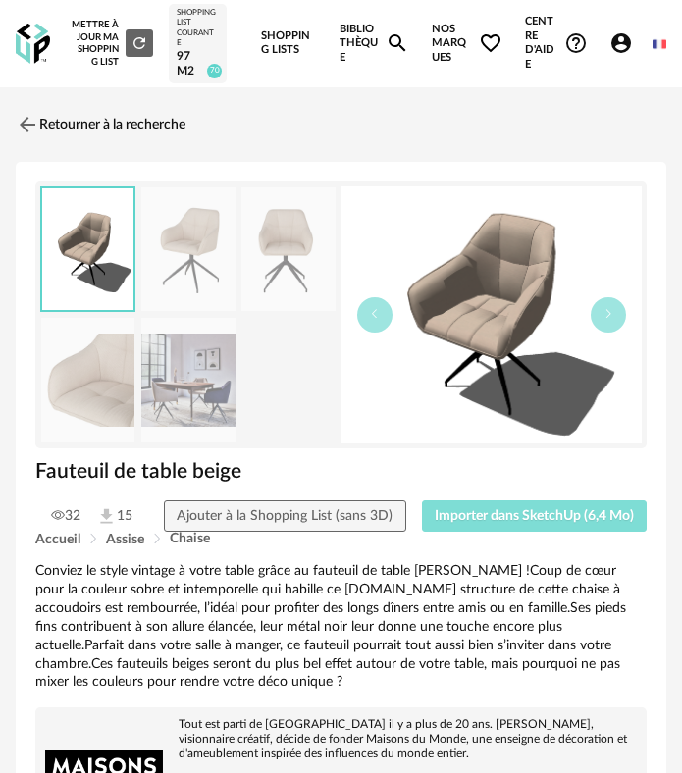
click at [527, 529] on button "Importer dans SketchUp (6,4 Mo)" at bounding box center [535, 515] width 226 height 31
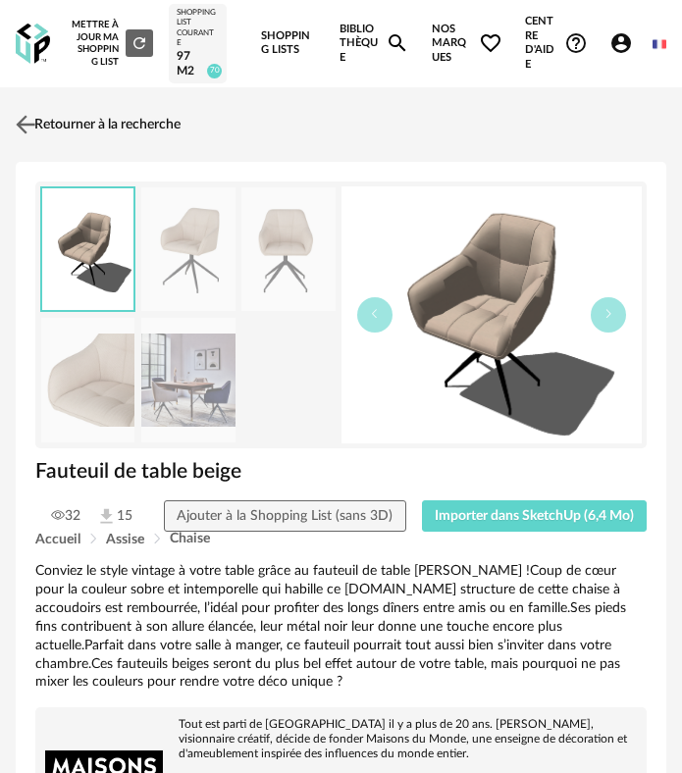
click at [84, 114] on link "Retourner à la recherche" at bounding box center [96, 124] width 170 height 43
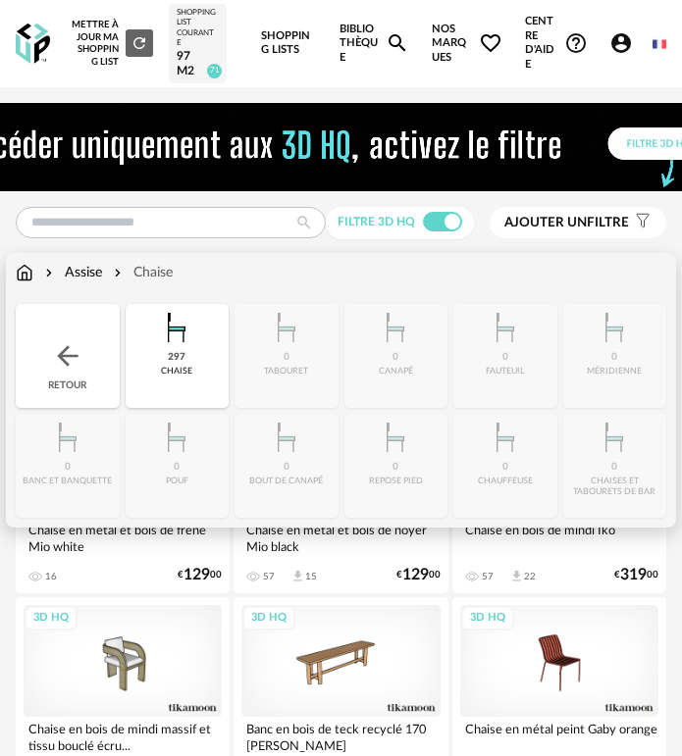
click at [60, 328] on div "Retour" at bounding box center [68, 356] width 104 height 104
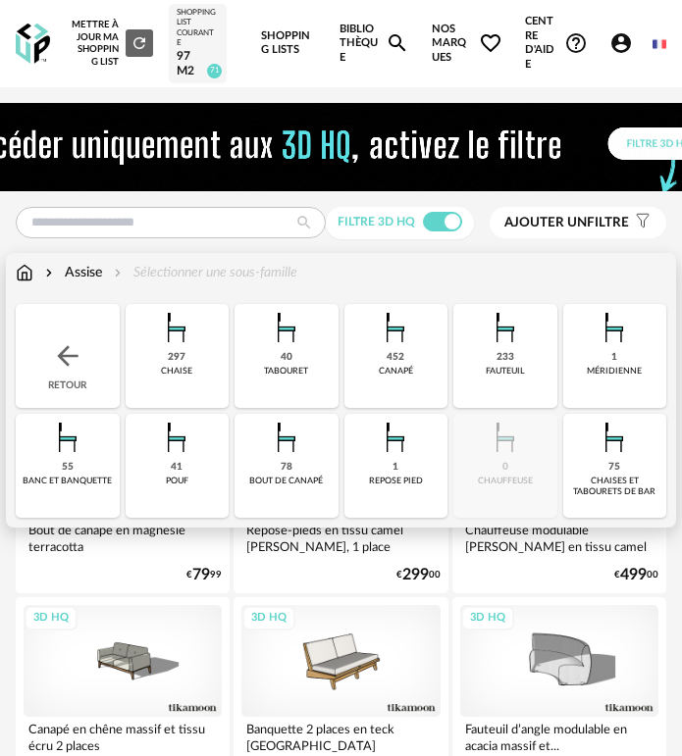
click at [80, 368] on img at bounding box center [67, 355] width 31 height 31
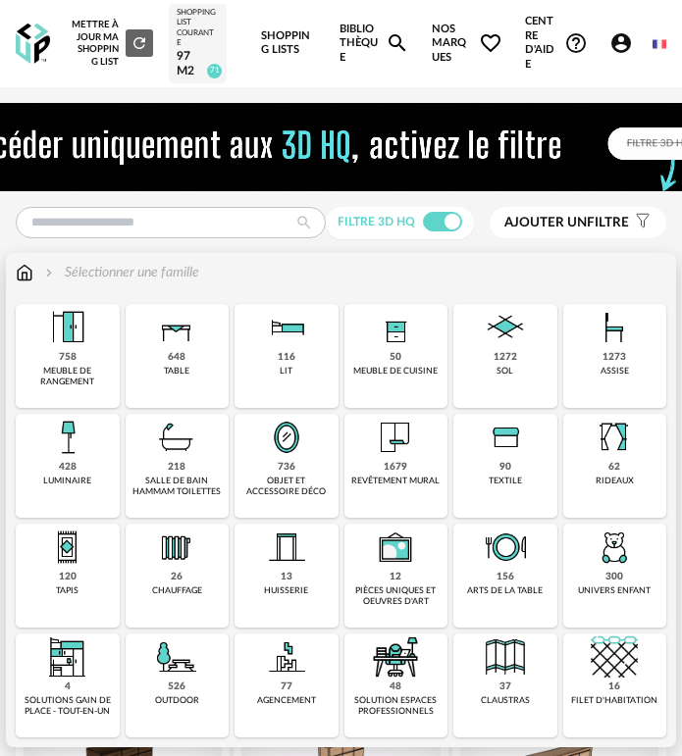
click at [82, 433] on img at bounding box center [67, 437] width 47 height 47
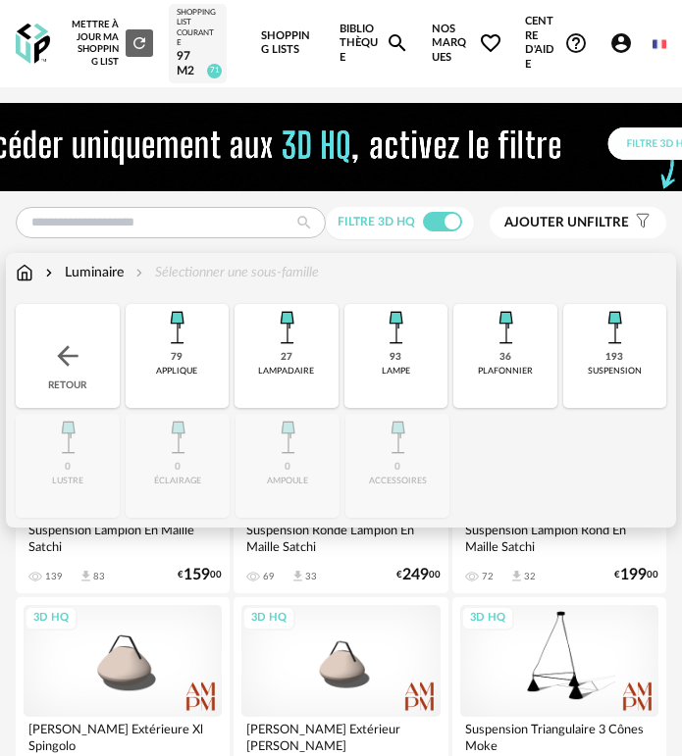
click at [188, 370] on div "applique" at bounding box center [176, 371] width 41 height 11
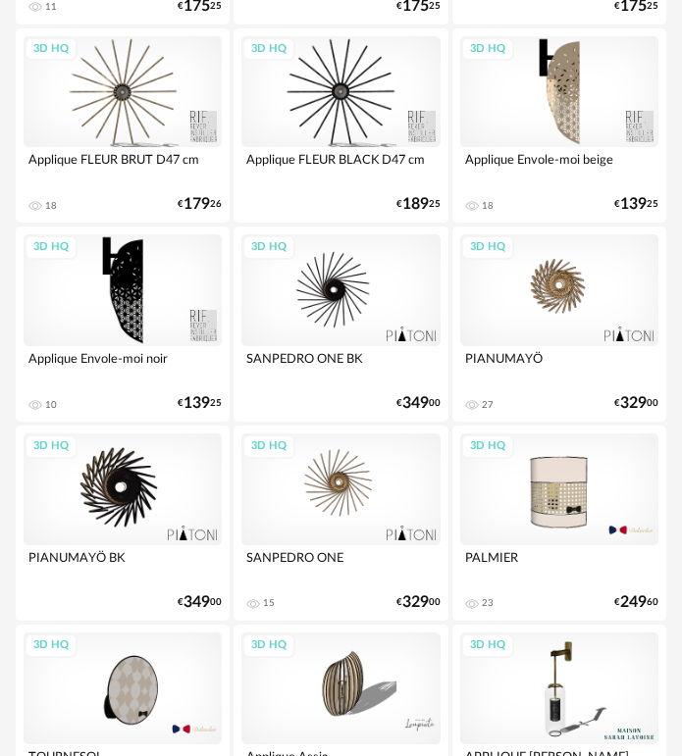
scroll to position [2157, 0]
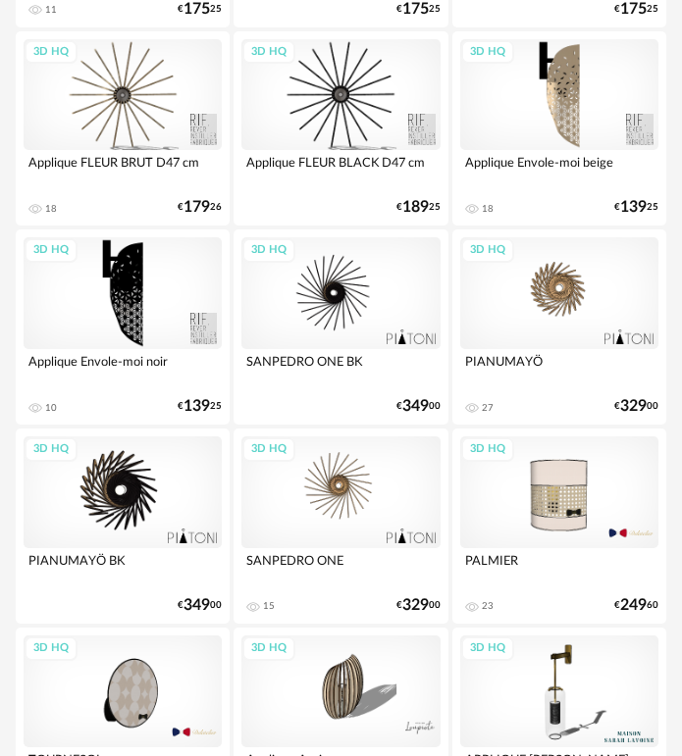
click at [530, 300] on div "3D HQ" at bounding box center [559, 293] width 198 height 112
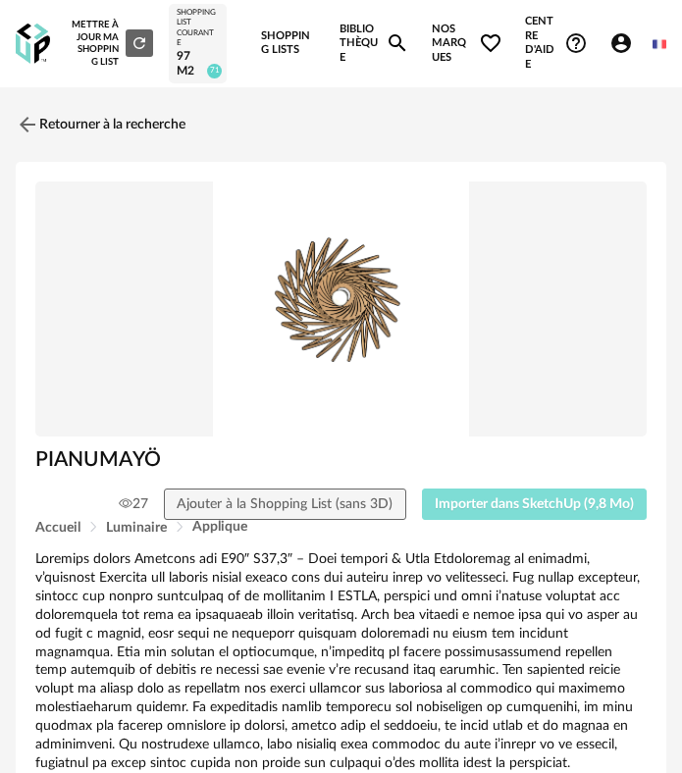
click at [502, 511] on span "Importer dans SketchUp (9,8 Mo)" at bounding box center [533, 504] width 199 height 14
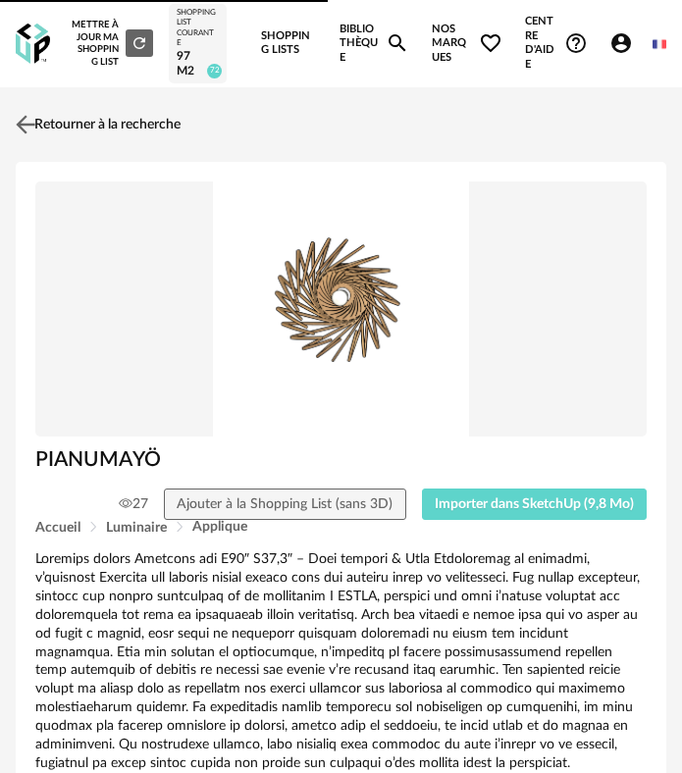
click at [37, 129] on img at bounding box center [26, 124] width 28 height 28
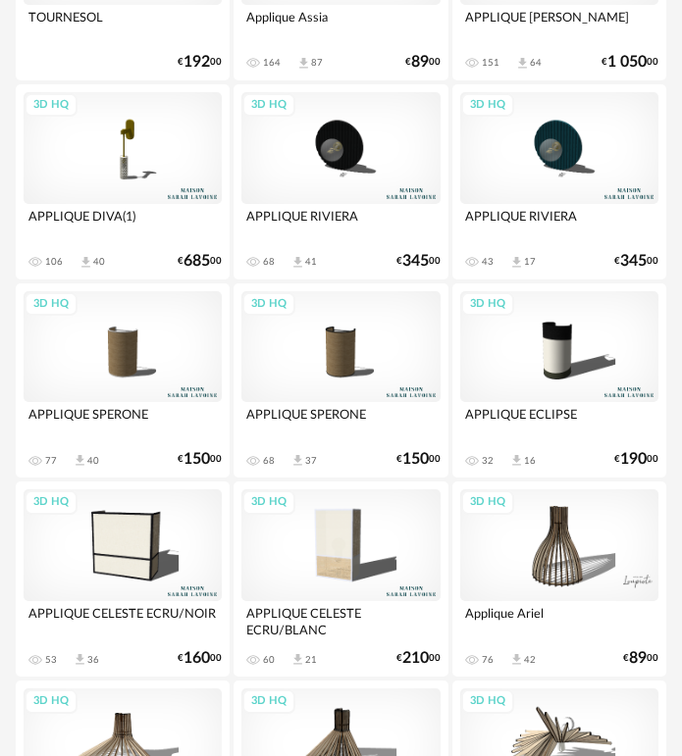
scroll to position [2912, 0]
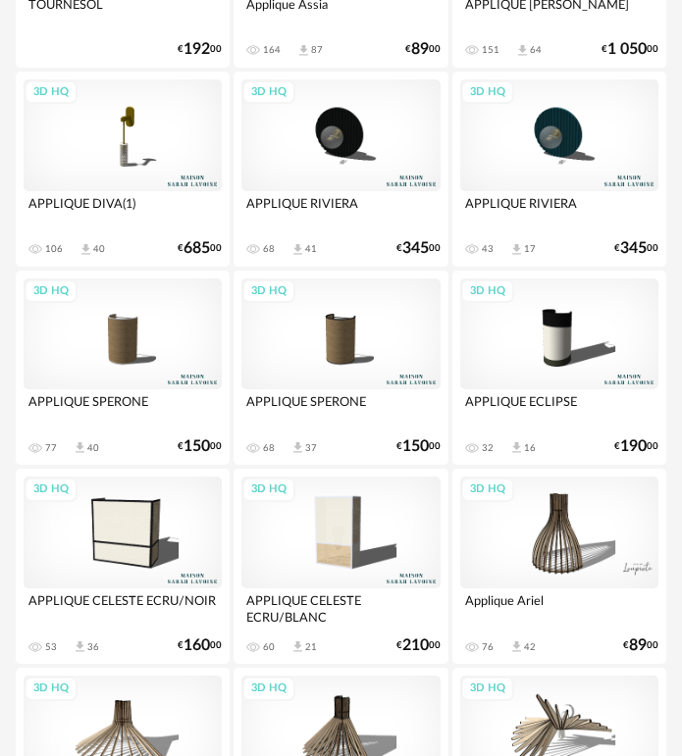
click at [157, 518] on div "3D HQ" at bounding box center [123, 533] width 198 height 112
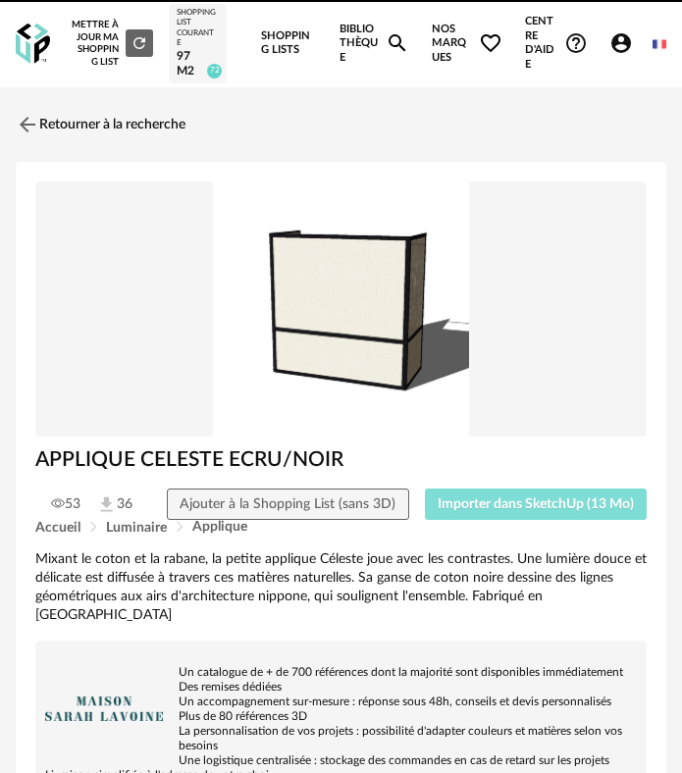
click at [562, 512] on button "Importer dans SketchUp (13 Mo)" at bounding box center [536, 503] width 223 height 31
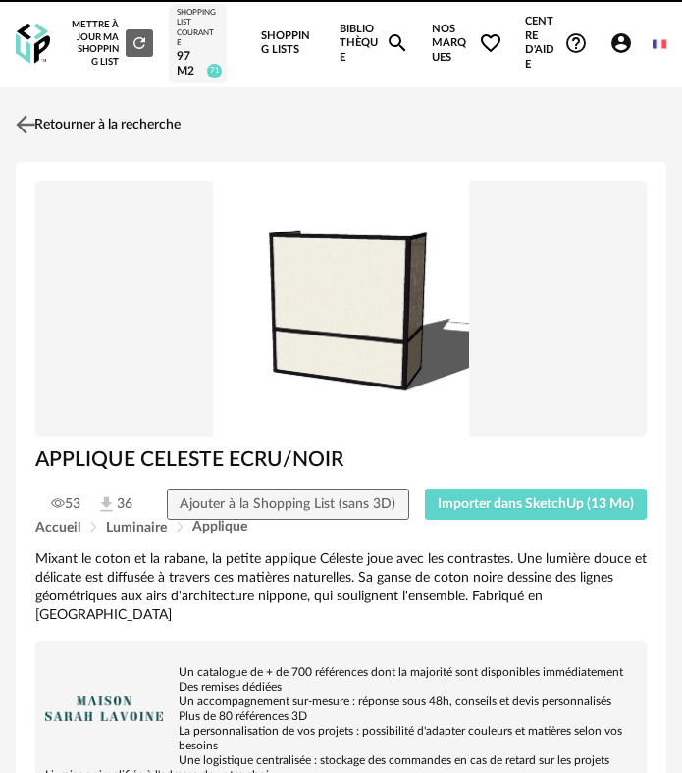
click at [84, 117] on link "Retourner à la recherche" at bounding box center [96, 124] width 170 height 43
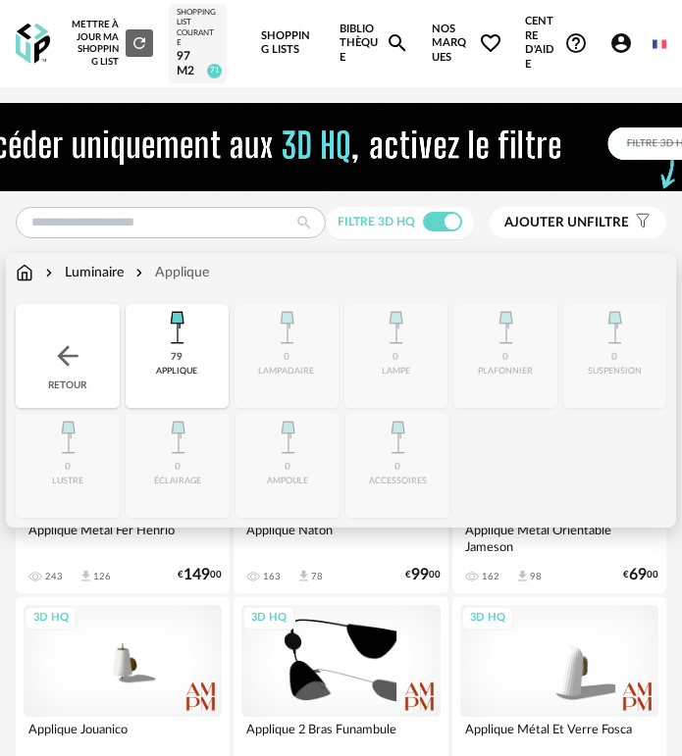
click at [81, 340] on img at bounding box center [67, 355] width 31 height 31
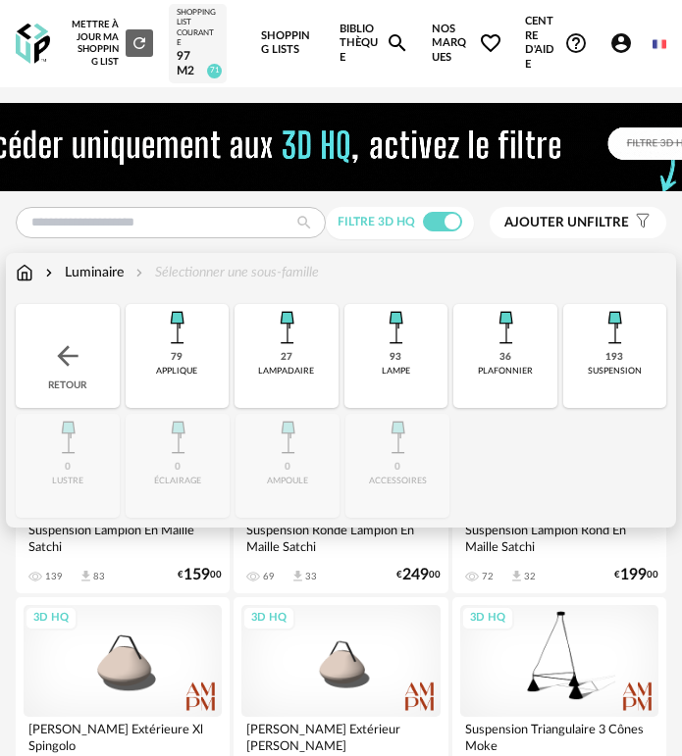
click at [84, 328] on div "Retour" at bounding box center [68, 356] width 104 height 104
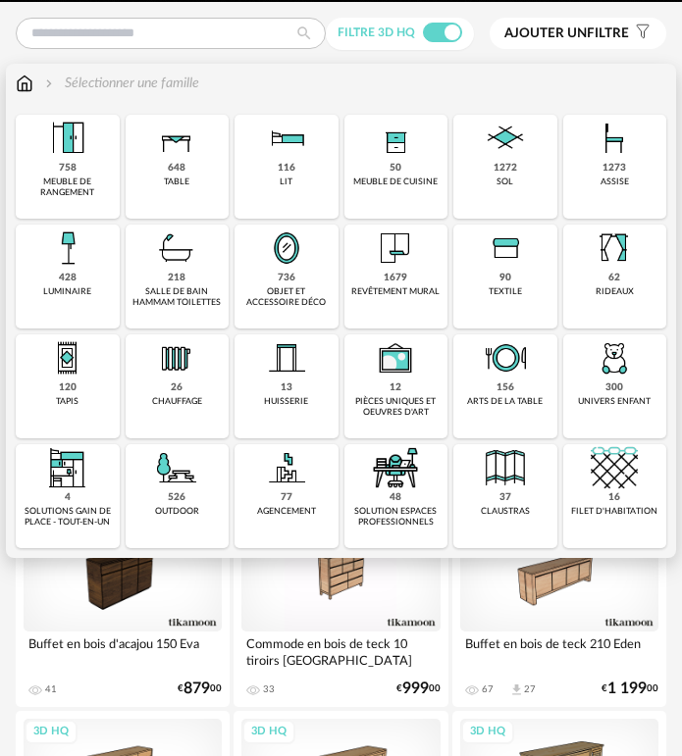
scroll to position [196, 0]
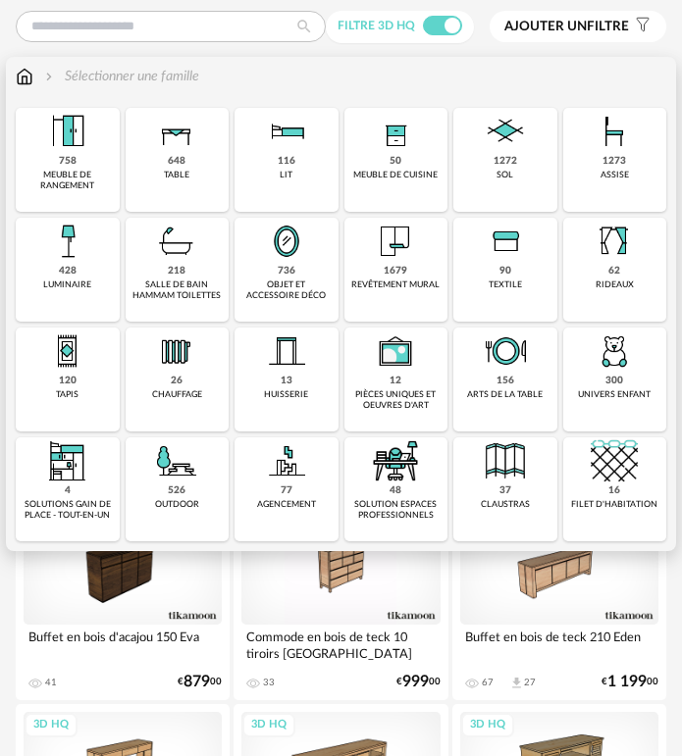
click at [298, 281] on div "objet et accessoire déco" at bounding box center [286, 290] width 92 height 23
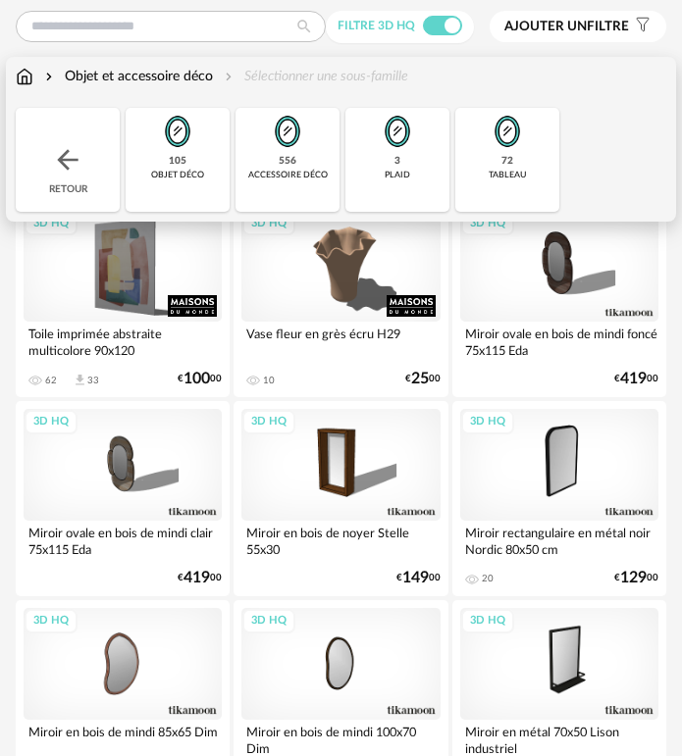
click at [481, 179] on div "72 tableau" at bounding box center [507, 160] width 104 height 104
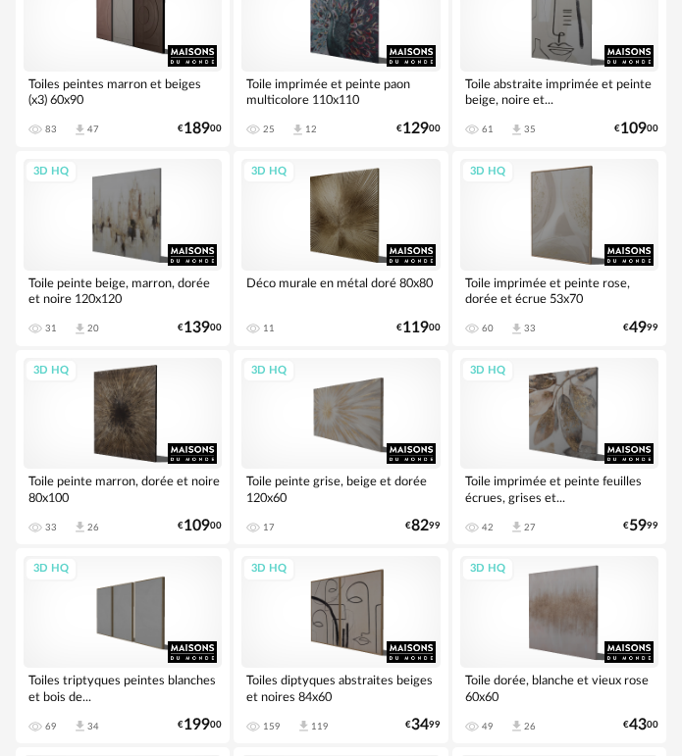
scroll to position [2844, 0]
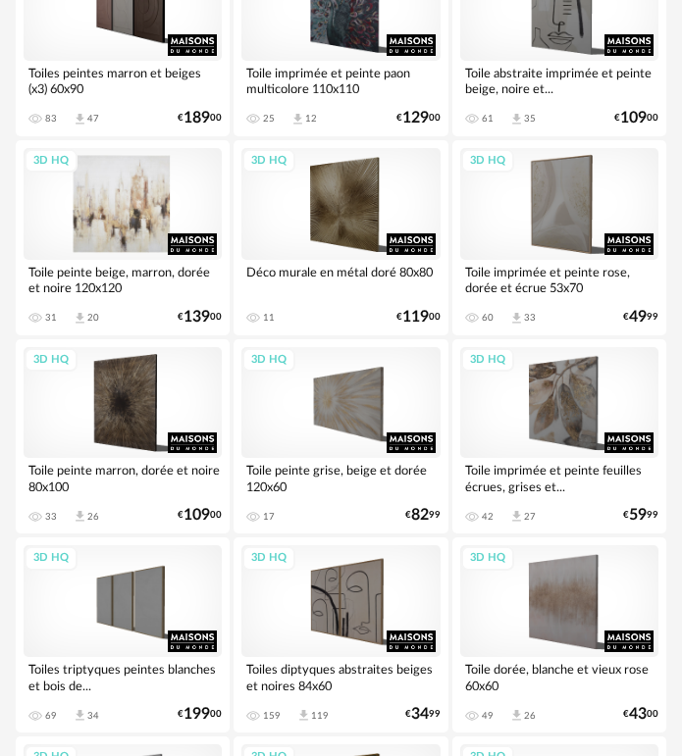
click at [150, 219] on div "3D HQ" at bounding box center [123, 204] width 198 height 112
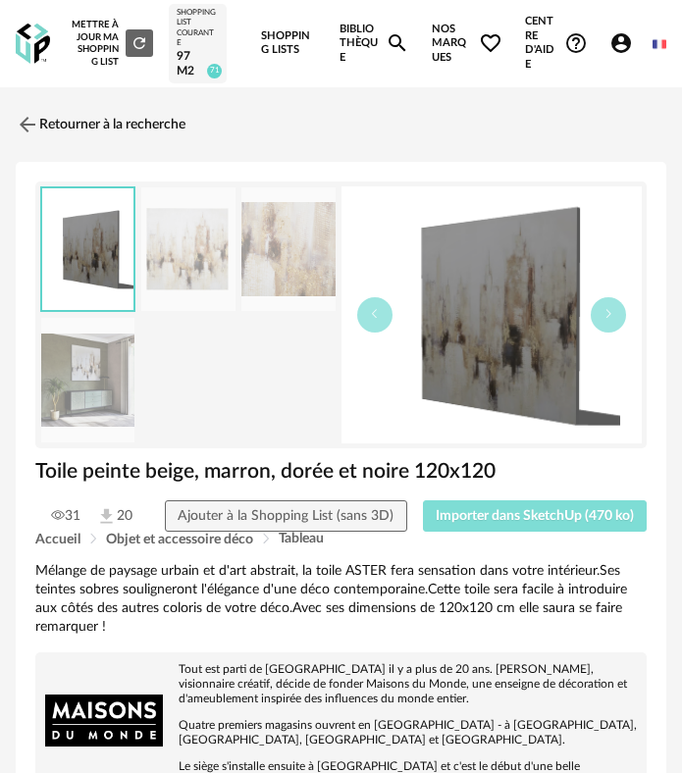
click at [497, 517] on span "Importer dans SketchUp (470 ko)" at bounding box center [534, 516] width 198 height 14
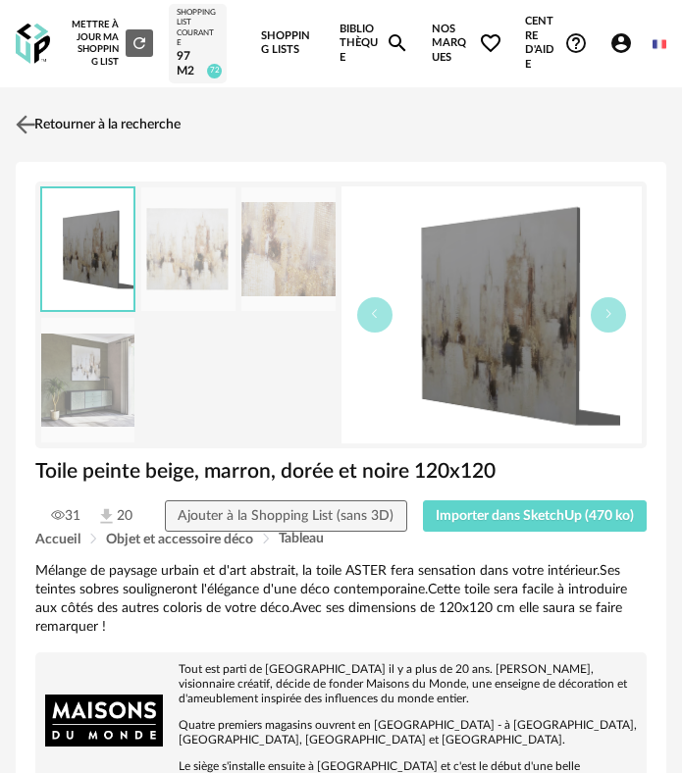
click at [38, 116] on img at bounding box center [26, 124] width 28 height 28
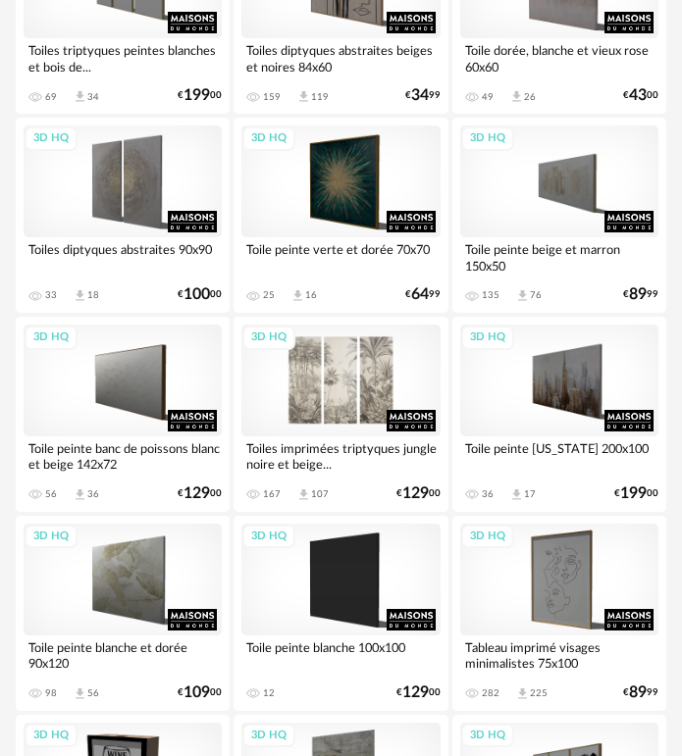
scroll to position [3500, 0]
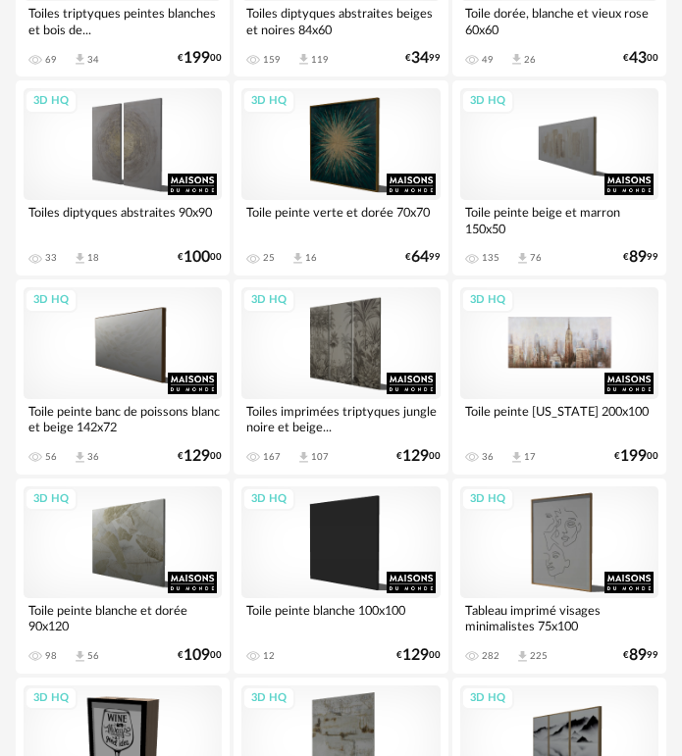
click at [554, 345] on div "3D HQ" at bounding box center [559, 343] width 198 height 112
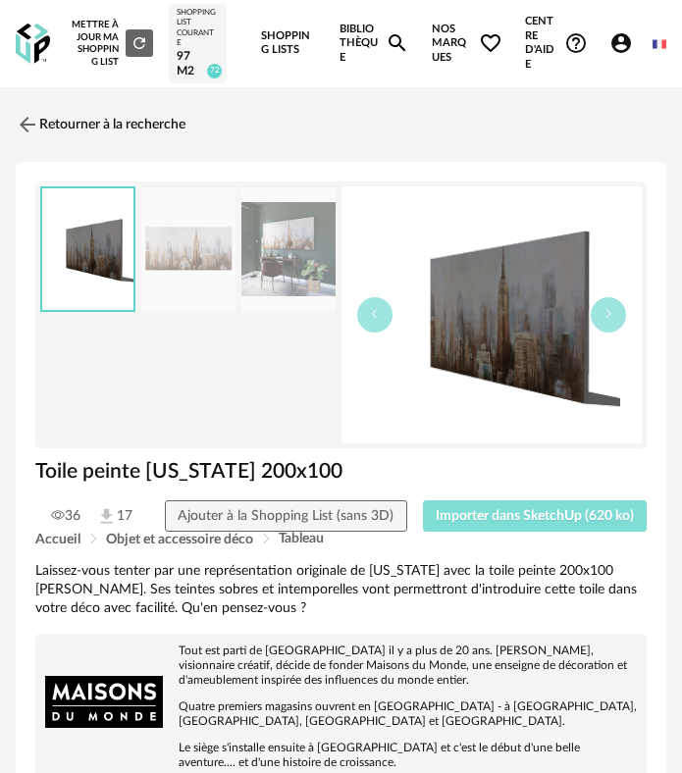
click at [551, 529] on button "Importer dans SketchUp (620 ko)" at bounding box center [535, 515] width 225 height 31
